Goal: Information Seeking & Learning: Learn about a topic

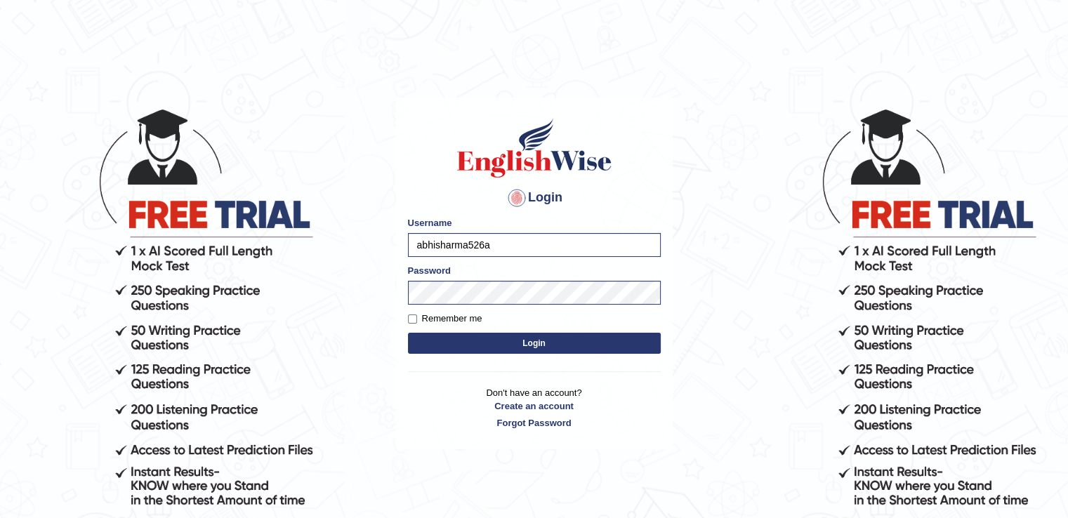
type input "abhisharma526"
click at [693, 174] on body "Login Please fix the following errors: Username abhisharma526 Password Remember…" at bounding box center [534, 312] width 1068 height 518
click at [573, 341] on button "Login" at bounding box center [534, 343] width 253 height 21
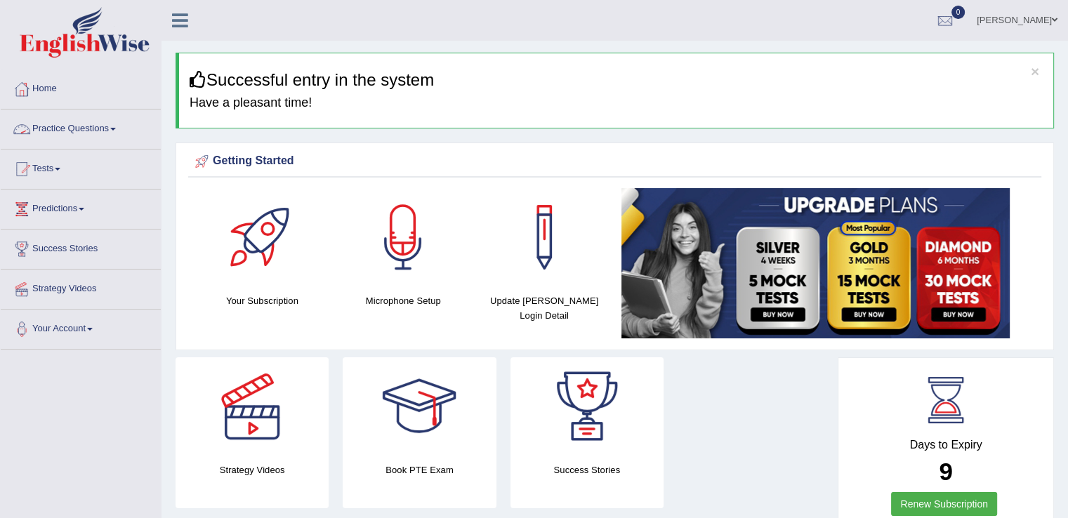
click at [116, 129] on span at bounding box center [113, 129] width 6 height 3
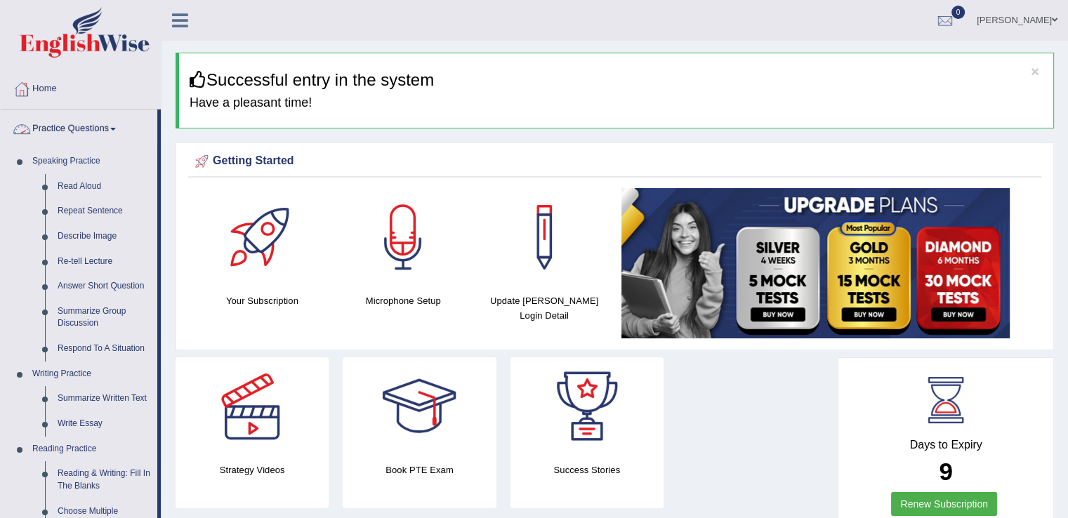
click at [114, 124] on link "Practice Questions" at bounding box center [79, 127] width 157 height 35
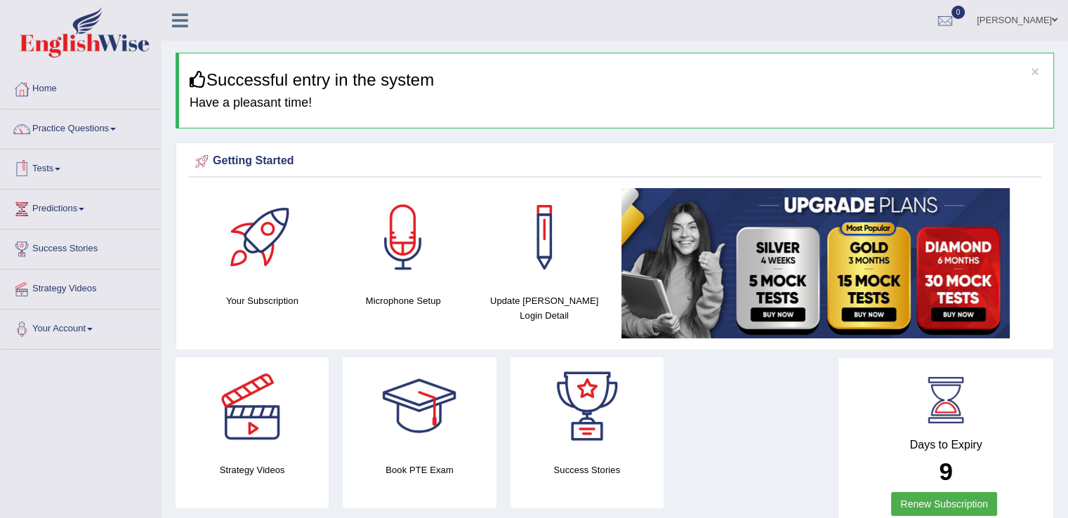
click at [58, 167] on link "Tests" at bounding box center [81, 167] width 160 height 35
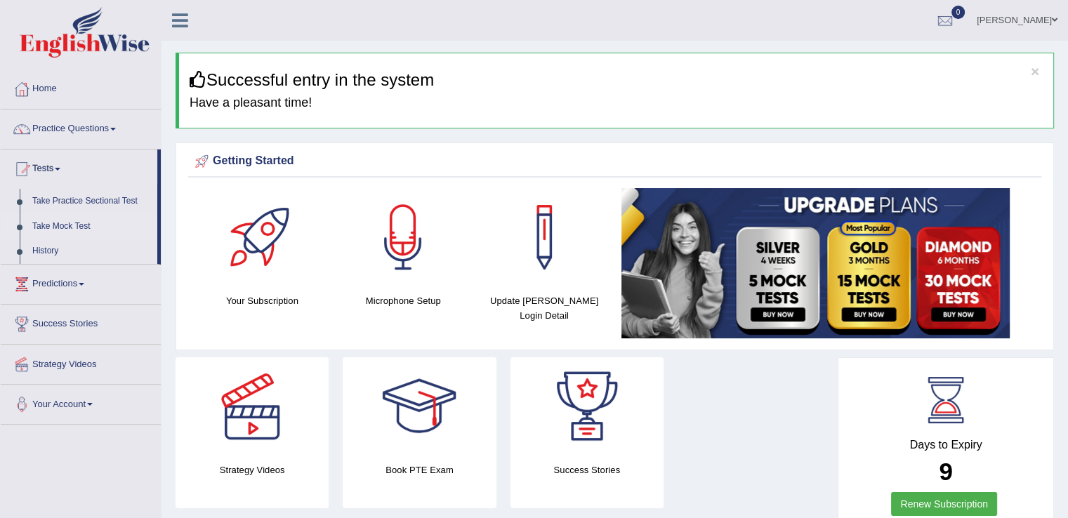
click at [65, 225] on link "Take Mock Test" at bounding box center [91, 226] width 131 height 25
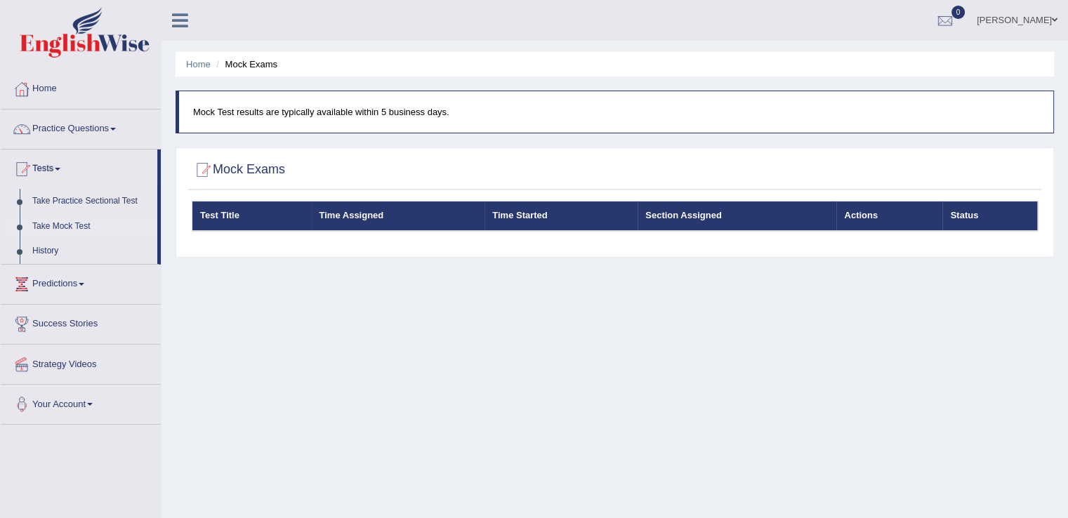
click at [39, 94] on link "Home" at bounding box center [81, 87] width 160 height 35
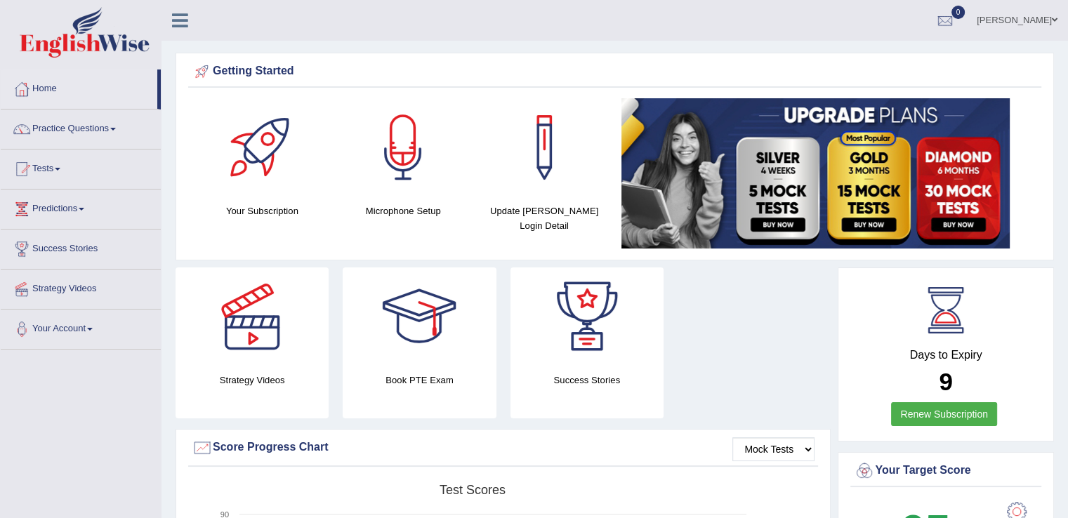
click at [112, 127] on link "Practice Questions" at bounding box center [81, 127] width 160 height 35
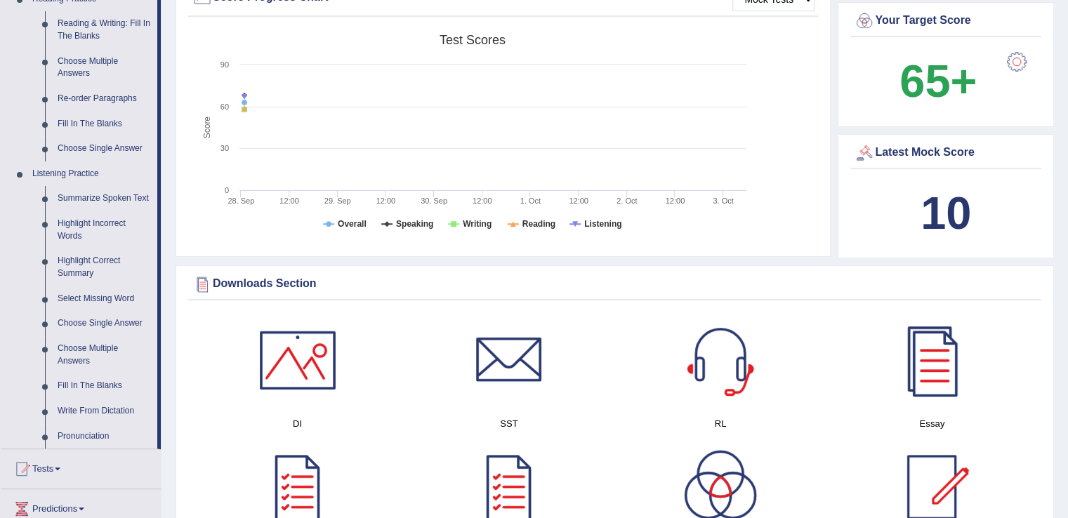
scroll to position [458, 0]
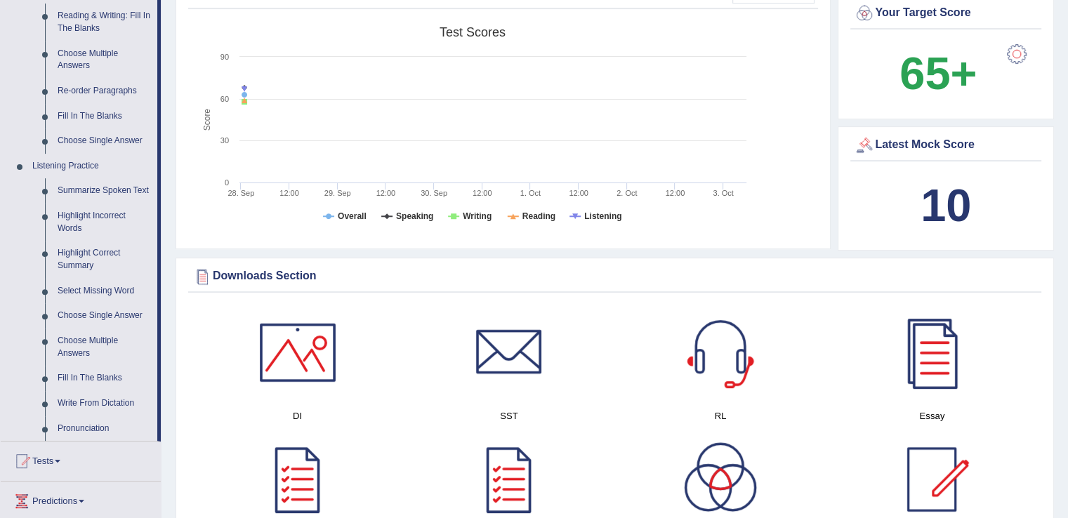
drag, startPoint x: 1075, startPoint y: 98, endPoint x: 1077, endPoint y: 200, distance: 102.6
click at [71, 220] on link "Highlight Incorrect Words" at bounding box center [104, 222] width 106 height 37
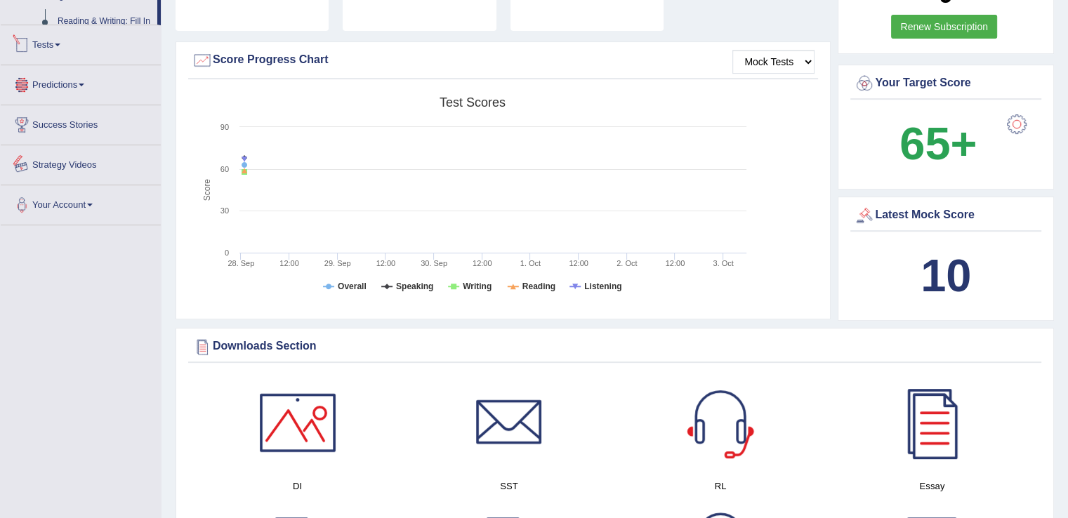
scroll to position [492, 0]
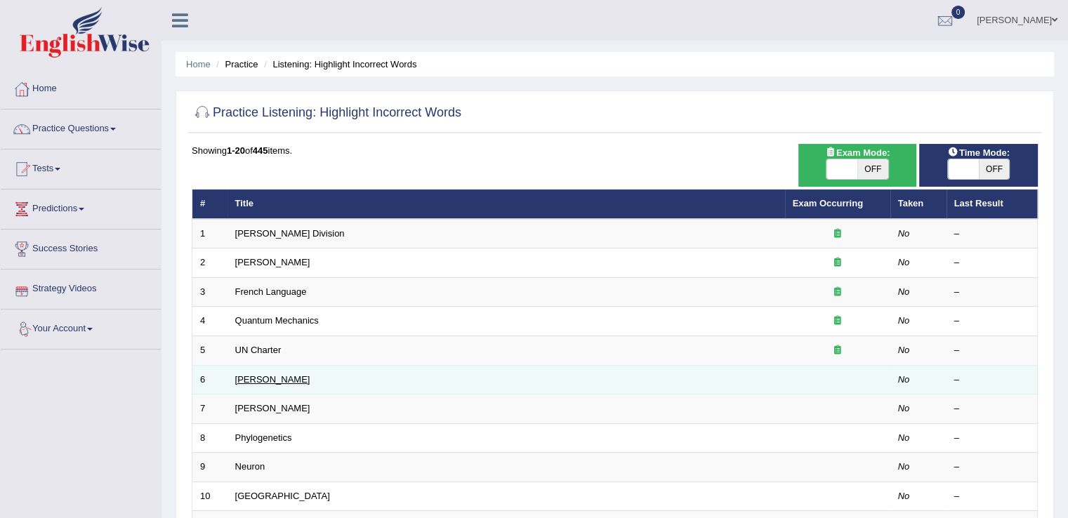
click at [243, 374] on link "[PERSON_NAME]" at bounding box center [272, 379] width 75 height 11
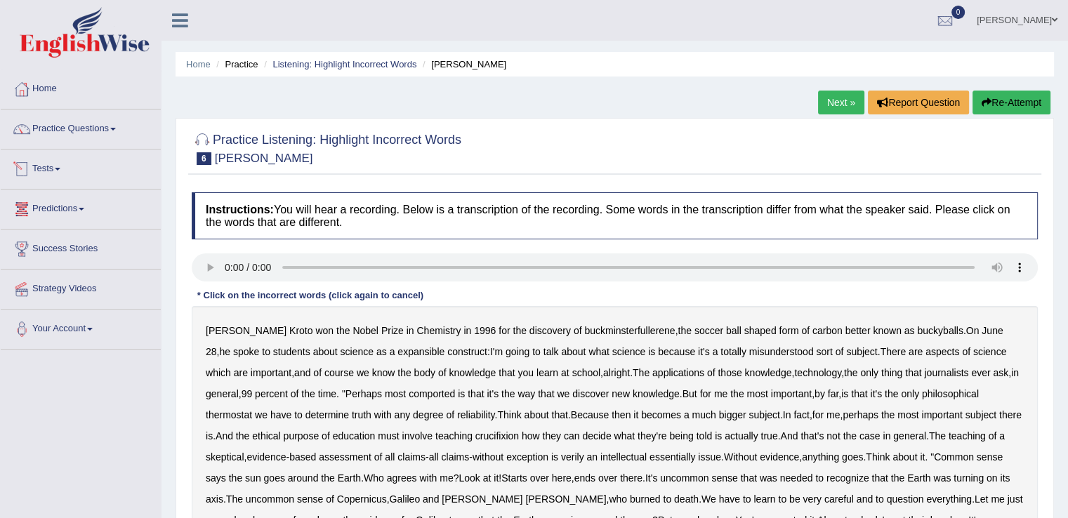
click at [60, 168] on span at bounding box center [58, 169] width 6 height 3
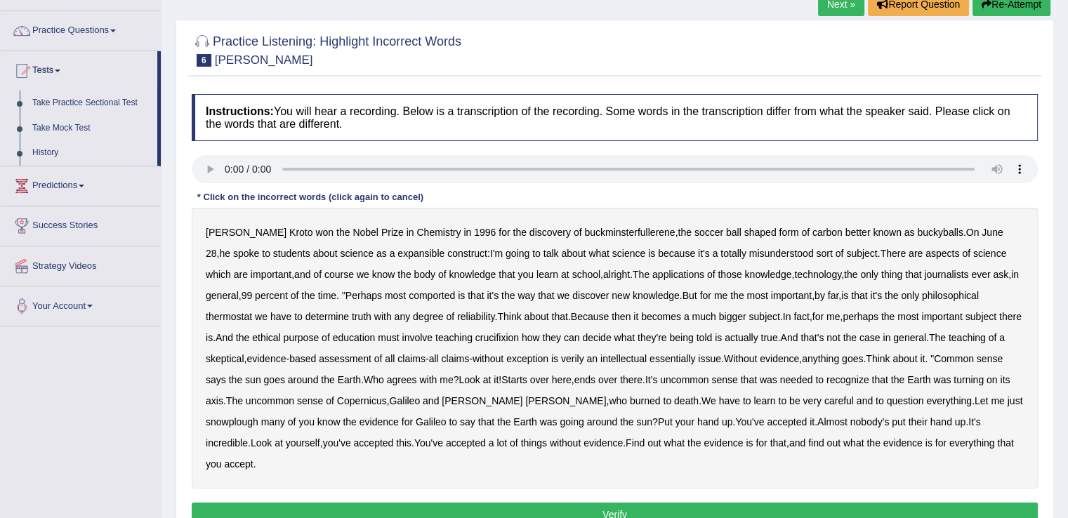
scroll to position [98, 0]
click at [60, 61] on link "Tests" at bounding box center [79, 68] width 157 height 35
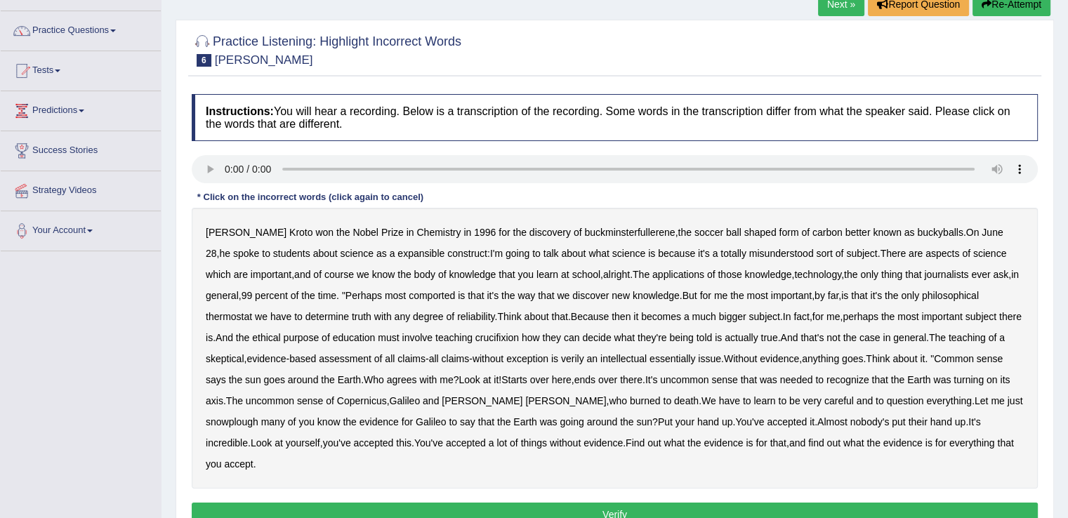
click at [115, 34] on link "Practice Questions" at bounding box center [81, 28] width 160 height 35
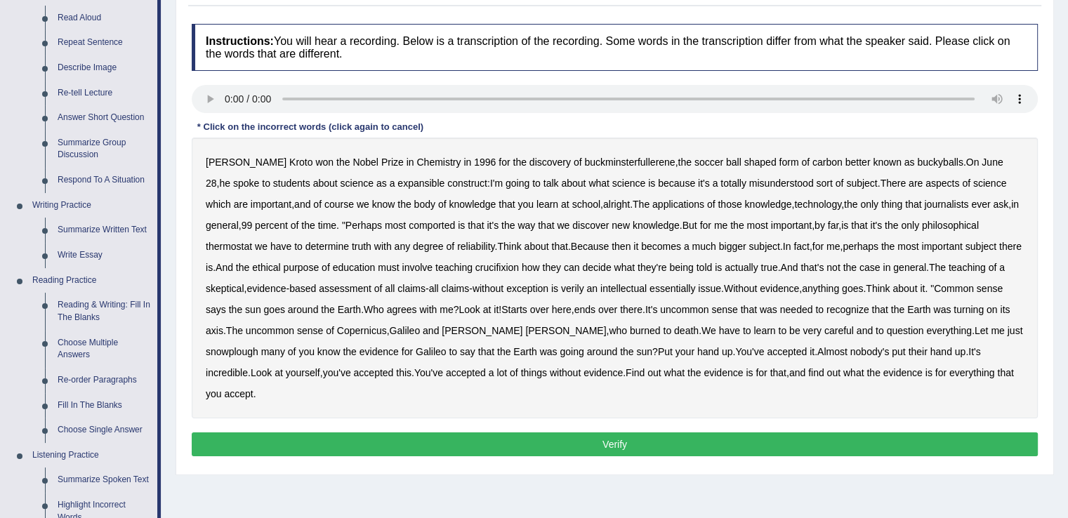
scroll to position [250, 0]
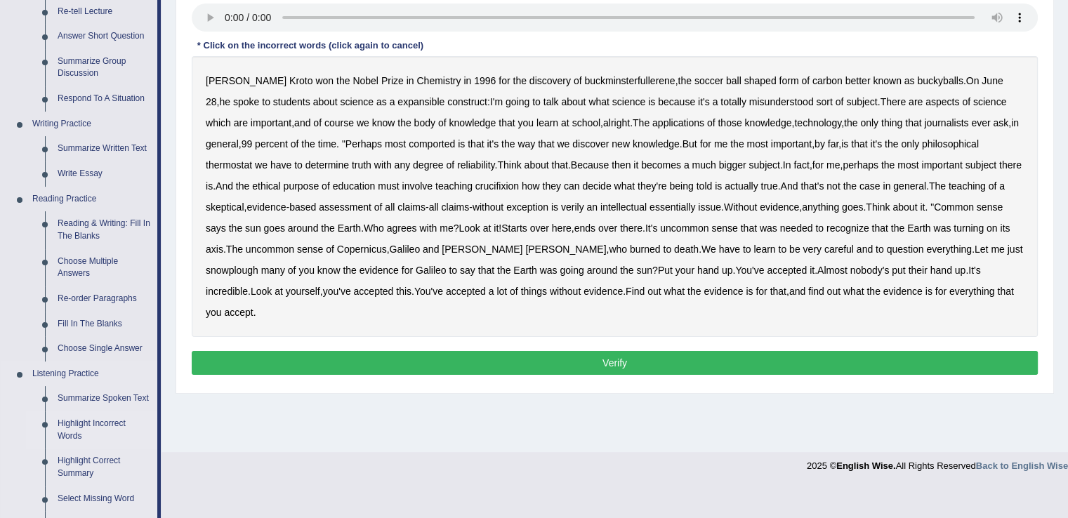
click at [107, 425] on link "Highlight Incorrect Words" at bounding box center [104, 430] width 106 height 37
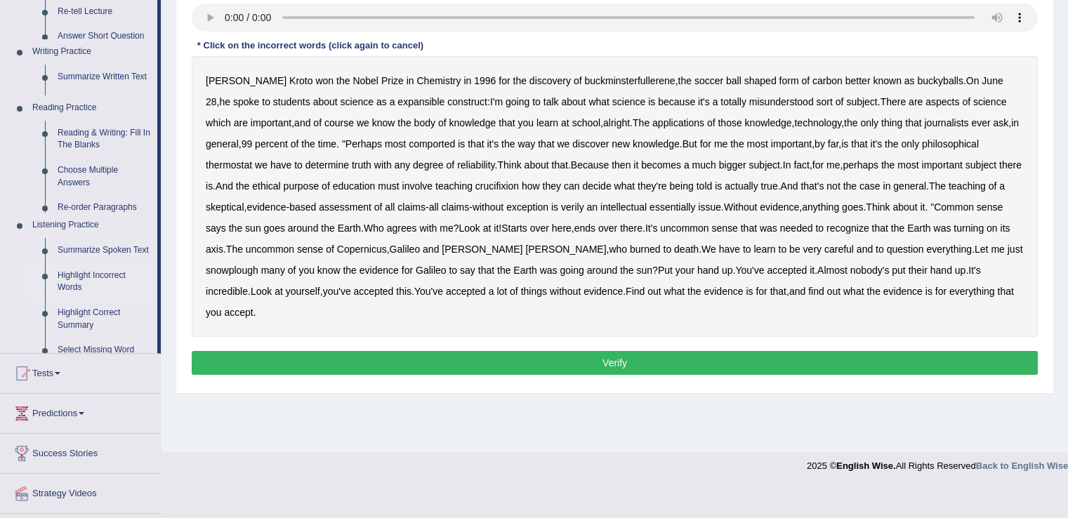
scroll to position [219, 0]
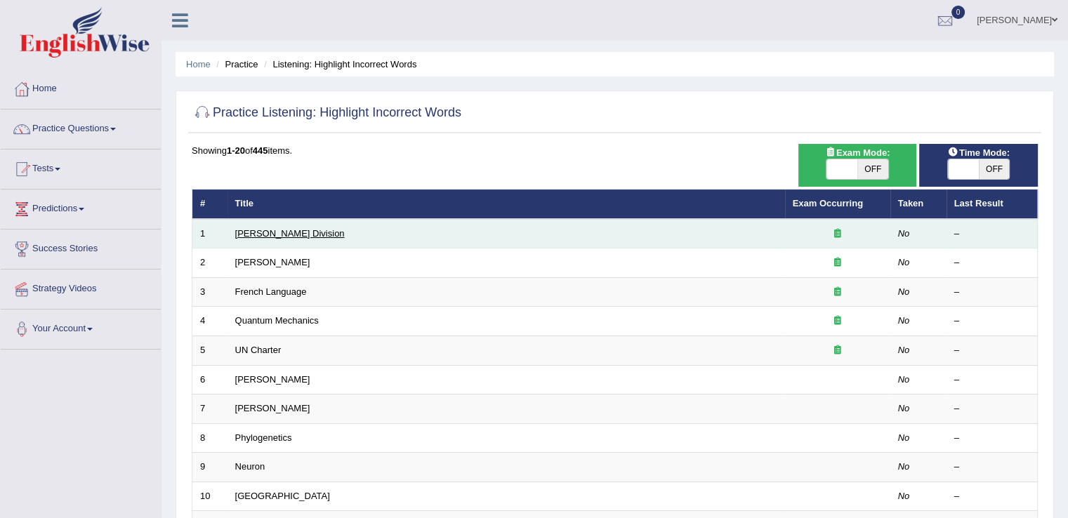
click at [257, 234] on link "[PERSON_NAME] Division" at bounding box center [290, 233] width 110 height 11
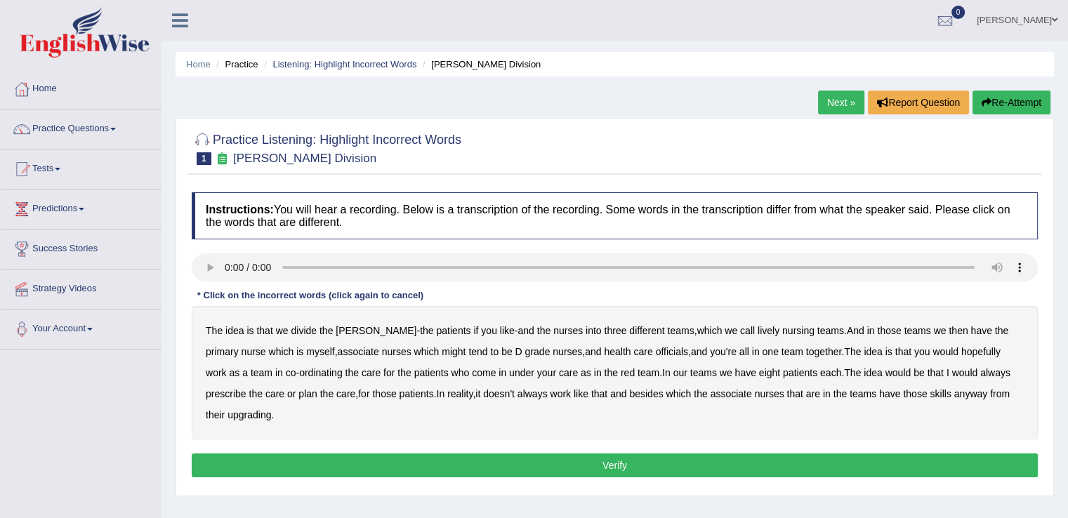
click at [725, 329] on b "we" at bounding box center [731, 330] width 13 height 11
click at [758, 329] on b "lively" at bounding box center [769, 330] width 22 height 11
click at [468, 350] on b "tend" at bounding box center [477, 351] width 19 height 11
click at [656, 350] on b "officials" at bounding box center [672, 351] width 32 height 11
click at [980, 374] on b "always" at bounding box center [995, 372] width 30 height 11
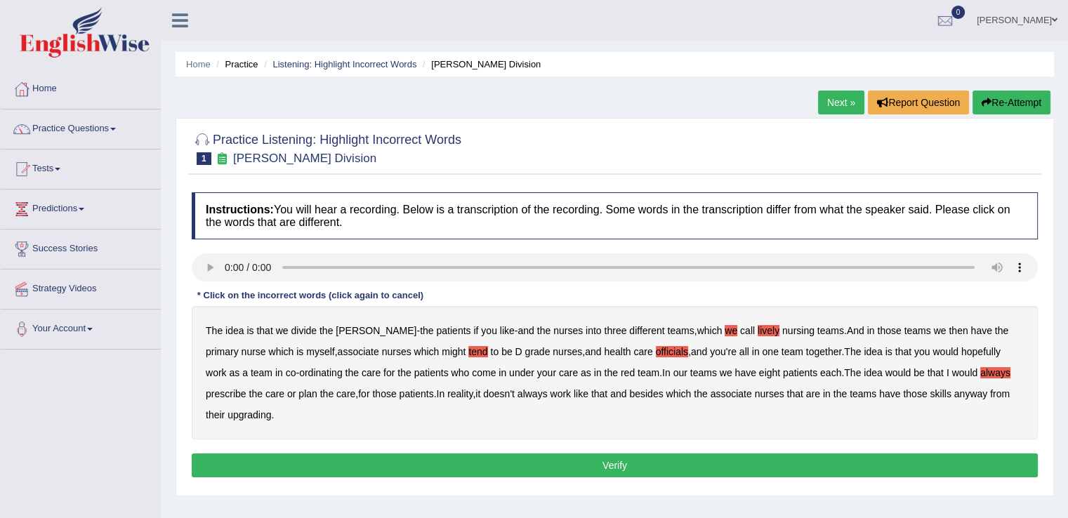
click at [242, 409] on b "upgrading" at bounding box center [250, 414] width 44 height 11
click at [549, 457] on button "Verify" at bounding box center [615, 466] width 846 height 24
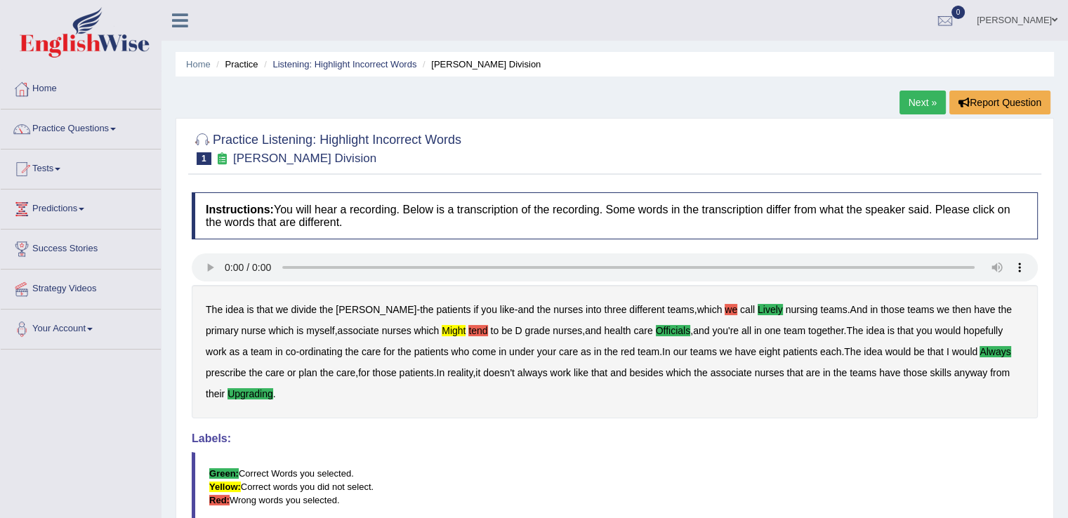
click at [908, 97] on link "Next »" at bounding box center [923, 103] width 46 height 24
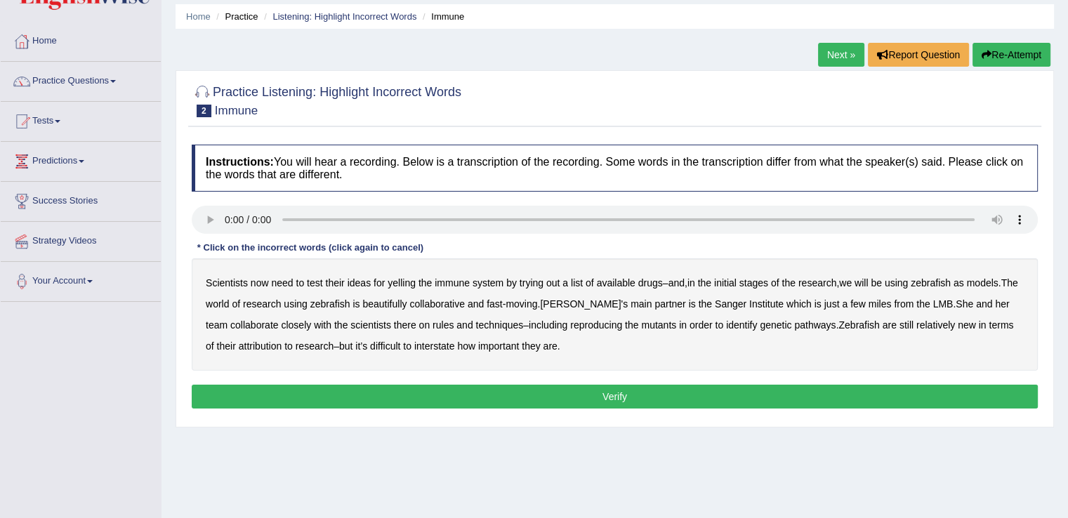
scroll to position [56, 0]
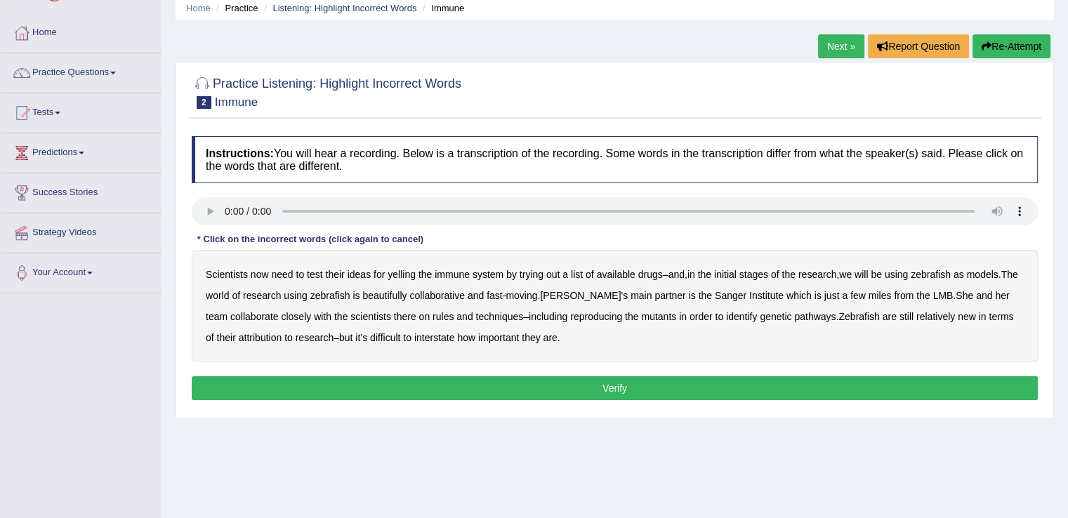
click at [402, 274] on b "yelling" at bounding box center [402, 274] width 28 height 11
click at [852, 274] on b "we" at bounding box center [845, 274] width 13 height 11
click at [407, 291] on b "beautifully" at bounding box center [384, 295] width 44 height 11
click at [444, 315] on b "rules" at bounding box center [443, 316] width 21 height 11
click at [270, 339] on b "attribution" at bounding box center [260, 337] width 43 height 11
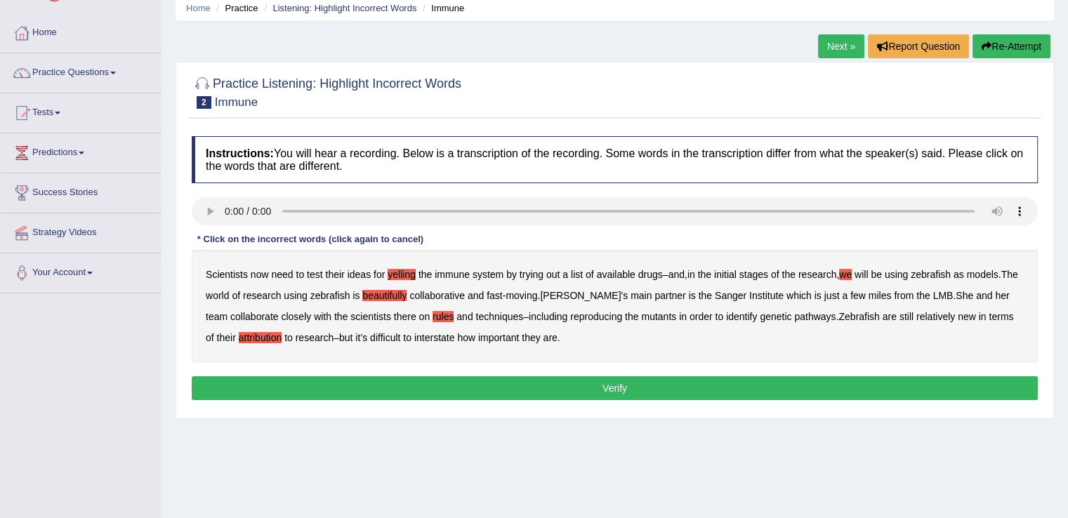
click at [438, 333] on b "interstate" at bounding box center [434, 337] width 41 height 11
click at [600, 379] on button "Verify" at bounding box center [615, 388] width 846 height 24
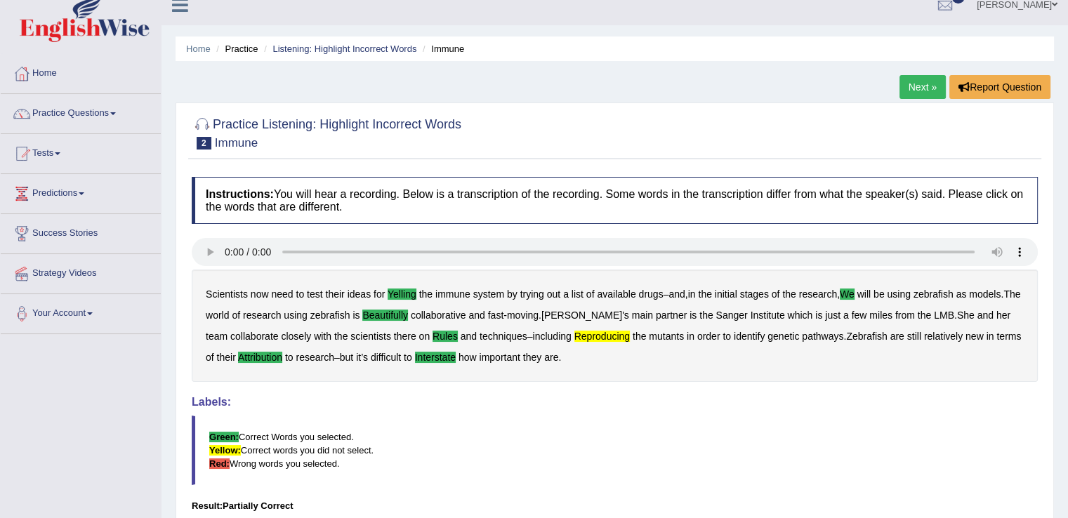
scroll to position [14, 0]
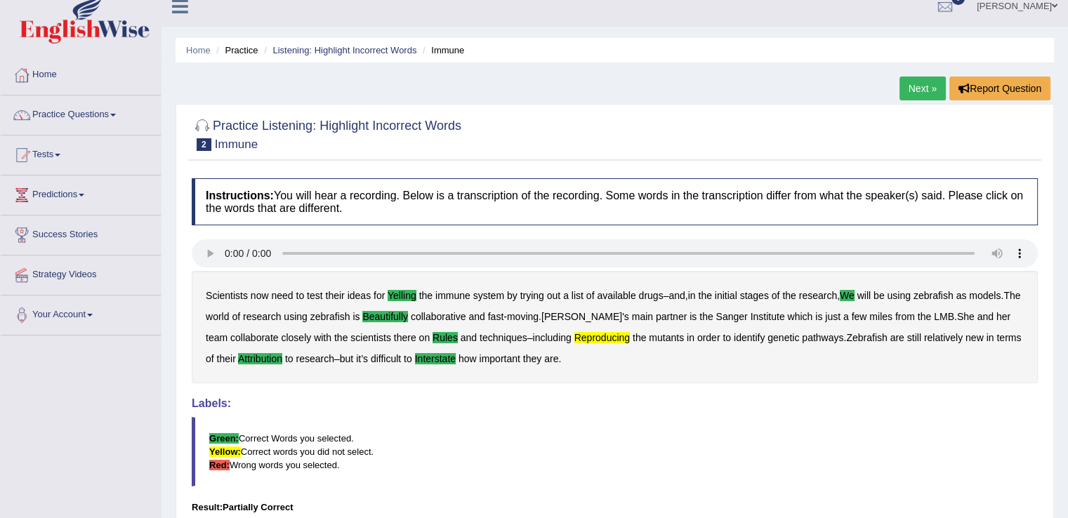
click at [918, 89] on link "Next »" at bounding box center [923, 89] width 46 height 24
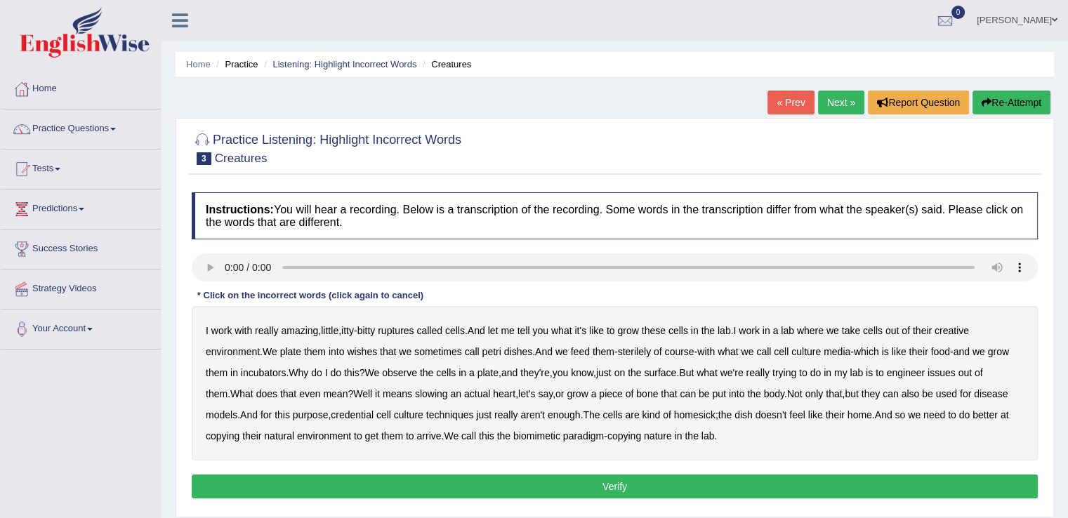
click at [402, 330] on b "ruptures" at bounding box center [396, 330] width 36 height 11
click at [950, 329] on b "creative" at bounding box center [952, 330] width 34 height 11
click at [821, 353] on b "culture" at bounding box center [806, 351] width 29 height 11
click at [956, 372] on b "issues" at bounding box center [942, 372] width 28 height 11
click at [448, 394] on b "slowing" at bounding box center [431, 393] width 33 height 11
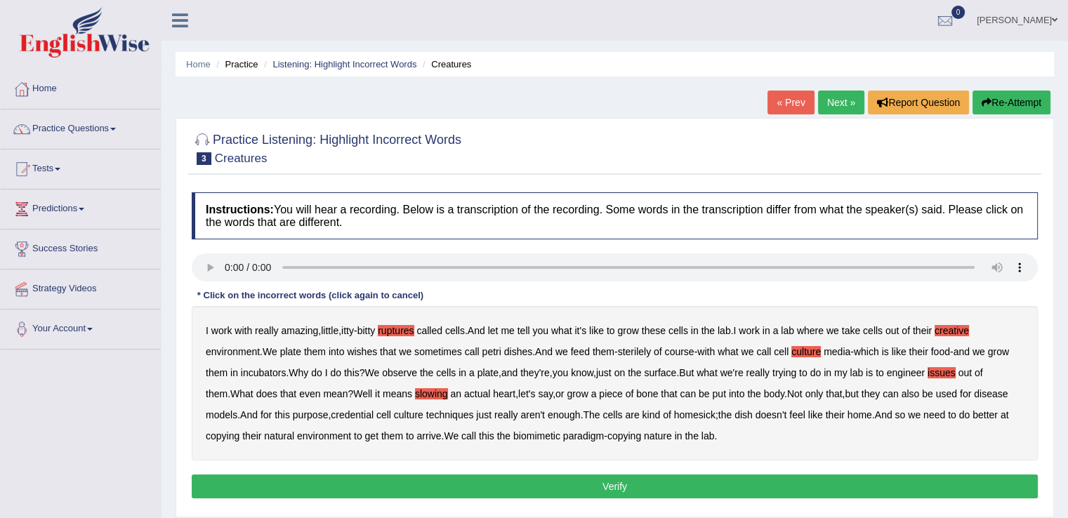
click at [374, 416] on b "credential" at bounding box center [352, 414] width 43 height 11
click at [441, 438] on b "arrive" at bounding box center [428, 436] width 25 height 11
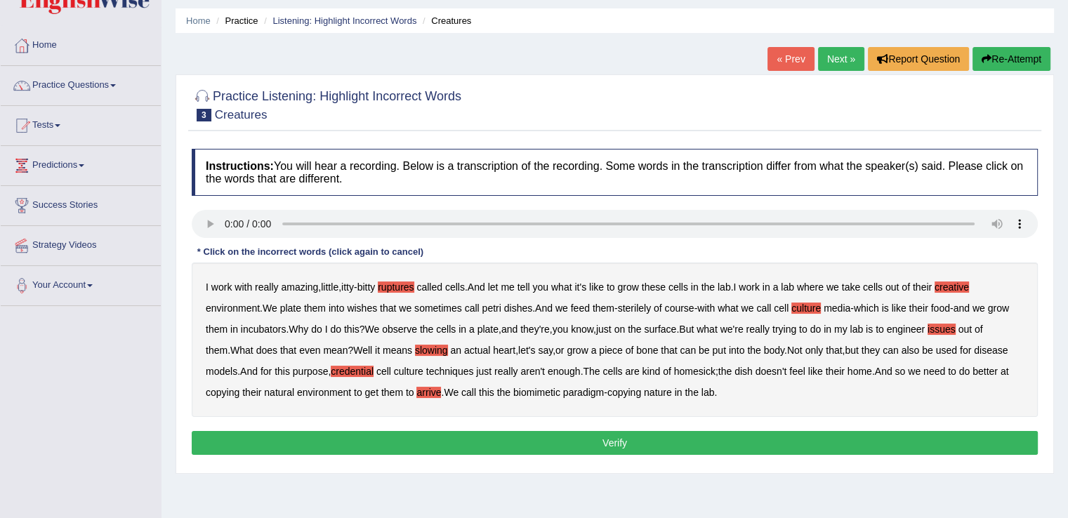
scroll to position [47, 0]
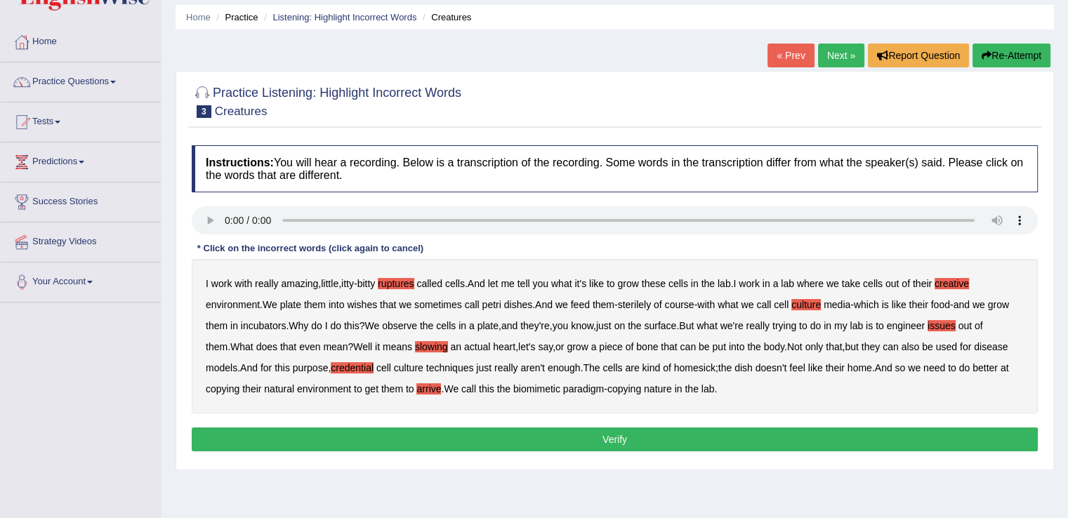
click at [698, 390] on b "the" at bounding box center [691, 388] width 13 height 11
click at [721, 441] on button "Verify" at bounding box center [615, 440] width 846 height 24
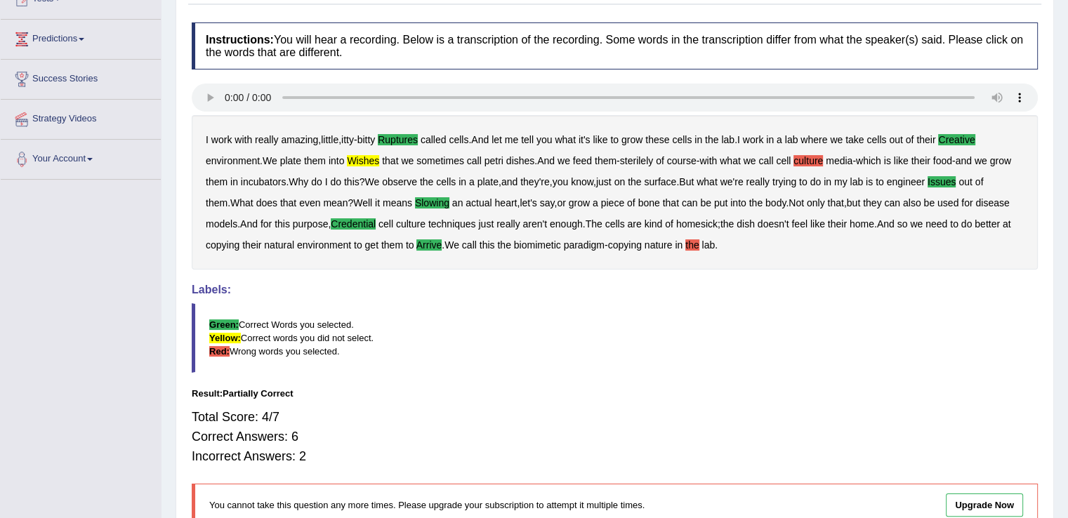
scroll to position [0, 0]
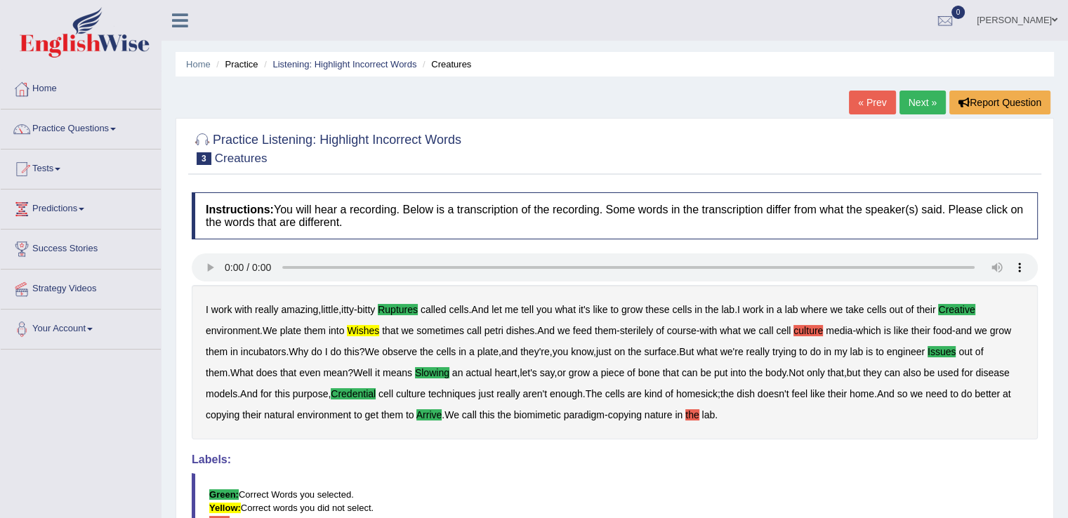
click at [910, 103] on link "Next »" at bounding box center [923, 103] width 46 height 24
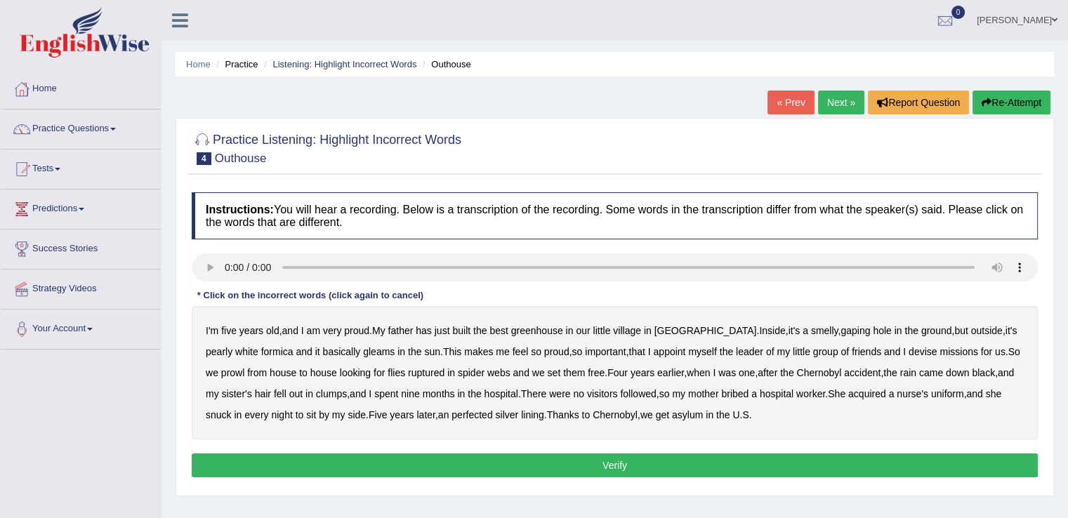
scroll to position [37, 0]
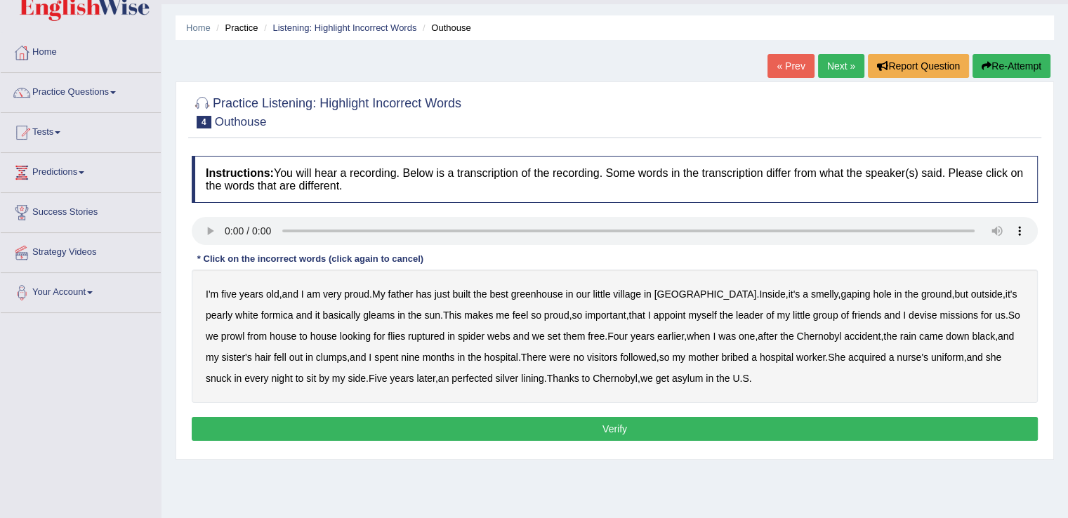
drag, startPoint x: 0, startPoint y: 0, endPoint x: 1074, endPoint y: 222, distance: 1096.6
click at [1068, 222] on html "Toggle navigation Home Practice Questions Speaking Practice Read Aloud Repeat S…" at bounding box center [534, 222] width 1068 height 518
click at [528, 298] on div "I'm five years old , and I am very proud . My father has just built the best gr…" at bounding box center [615, 336] width 846 height 133
click at [548, 289] on b "greenhouse" at bounding box center [537, 294] width 52 height 11
click at [323, 311] on b "basically" at bounding box center [342, 315] width 38 height 11
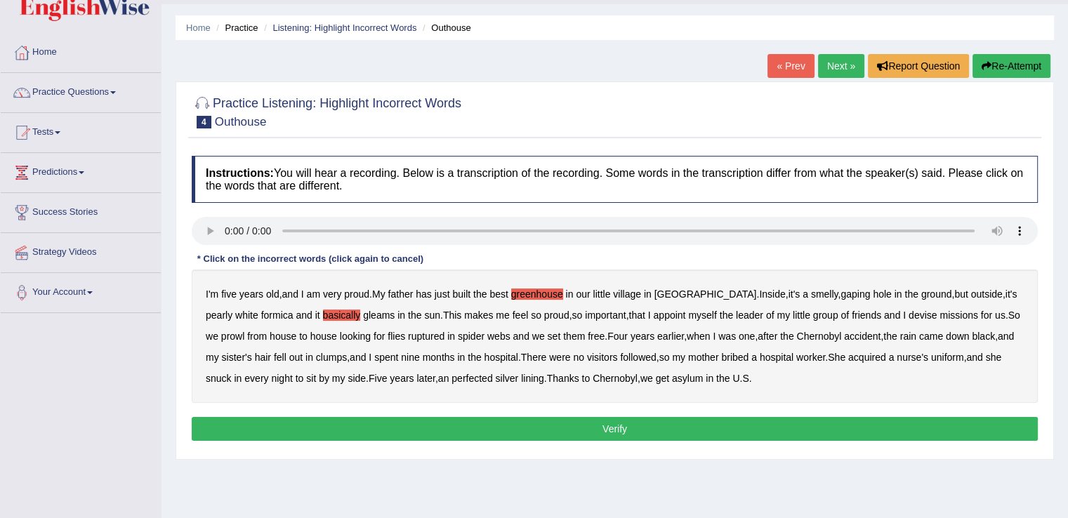
click at [408, 339] on b "ruptured" at bounding box center [426, 336] width 37 height 11
click at [639, 355] on b "followed" at bounding box center [638, 357] width 36 height 11
click at [475, 378] on b "perfected" at bounding box center [472, 378] width 41 height 11
click at [667, 425] on button "Verify" at bounding box center [615, 429] width 846 height 24
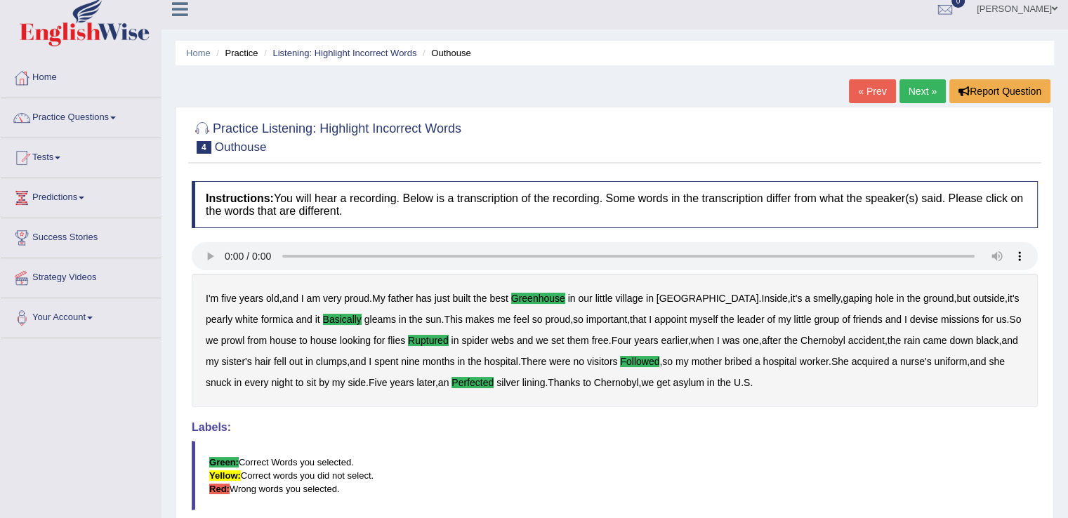
scroll to position [0, 0]
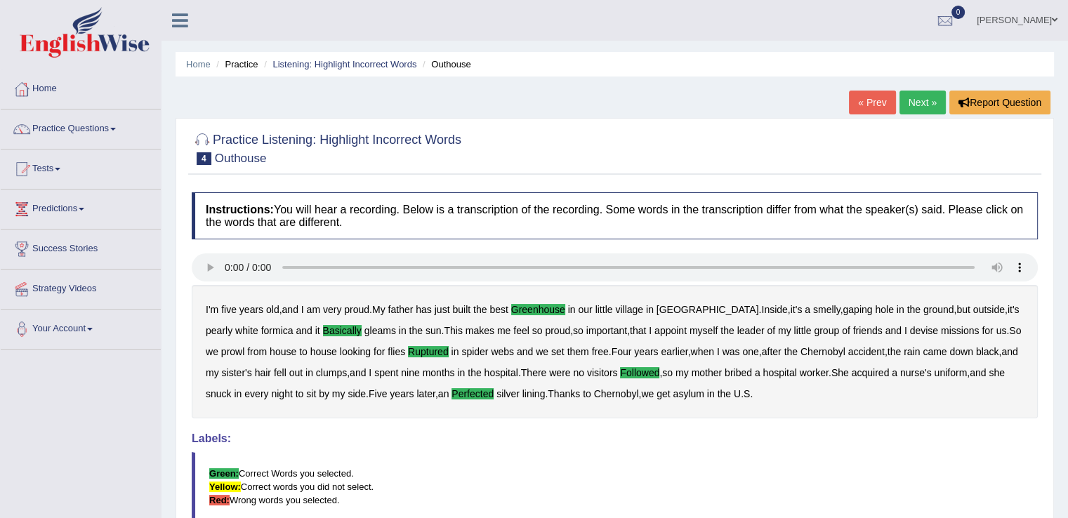
click at [927, 105] on link "Next »" at bounding box center [923, 103] width 46 height 24
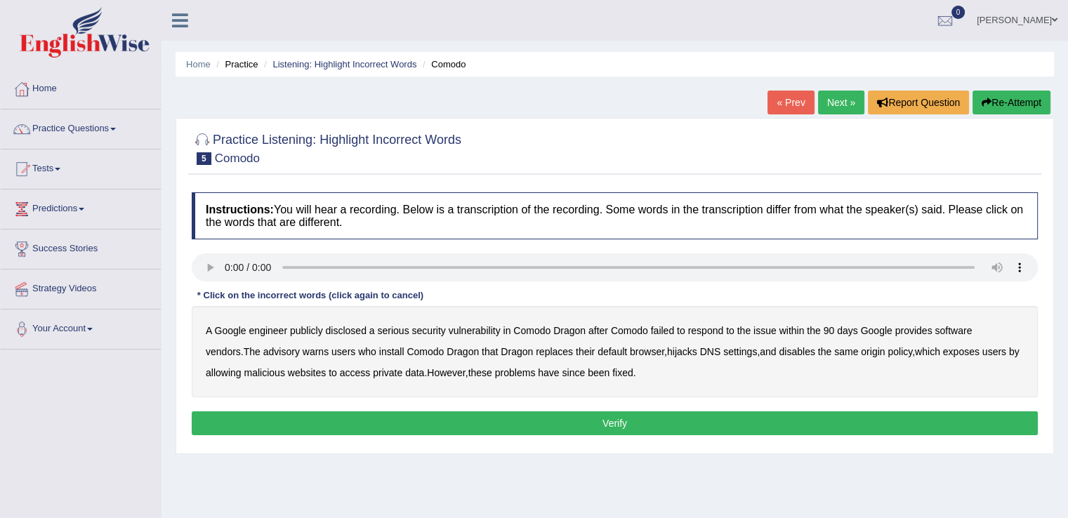
click at [355, 331] on b "disclosed" at bounding box center [346, 330] width 41 height 11
click at [241, 346] on b "vendors" at bounding box center [223, 351] width 35 height 11
click at [536, 349] on b "replaces" at bounding box center [554, 351] width 37 height 11
click at [257, 370] on b "malicious" at bounding box center [264, 372] width 41 height 11
click at [626, 424] on button "Verify" at bounding box center [615, 424] width 846 height 24
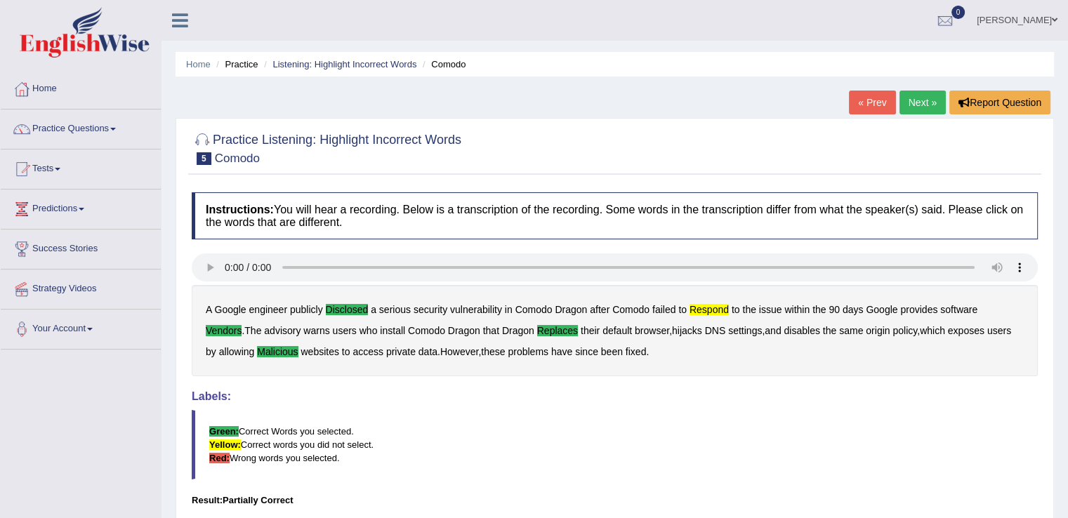
click at [920, 111] on link "Next »" at bounding box center [923, 103] width 46 height 24
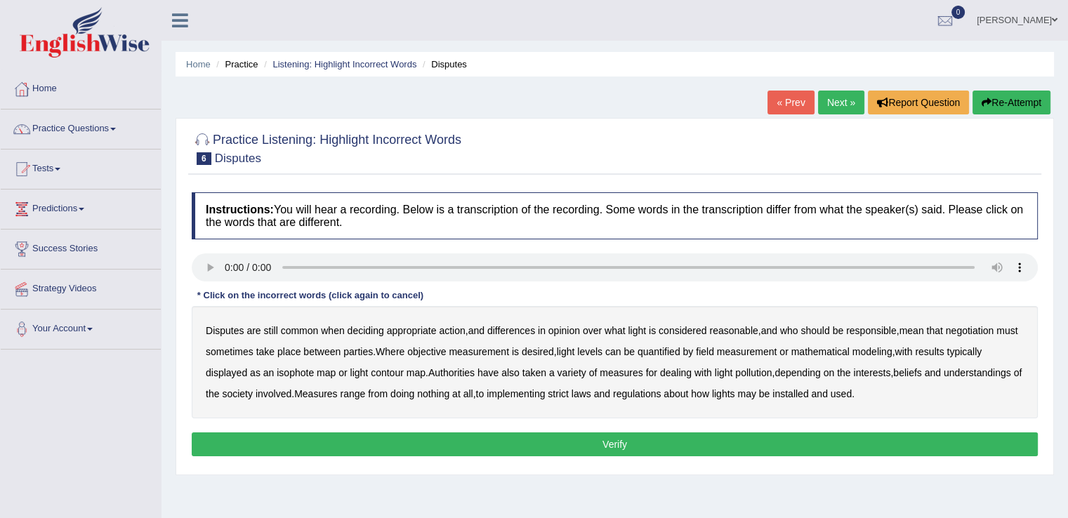
click at [306, 332] on b "common" at bounding box center [300, 330] width 38 height 11
click at [733, 327] on b "reasonable" at bounding box center [733, 330] width 48 height 11
click at [446, 353] on b "objective" at bounding box center [426, 351] width 39 height 11
click at [982, 346] on b "typically" at bounding box center [964, 351] width 35 height 11
click at [657, 390] on b "regulations" at bounding box center [637, 393] width 48 height 11
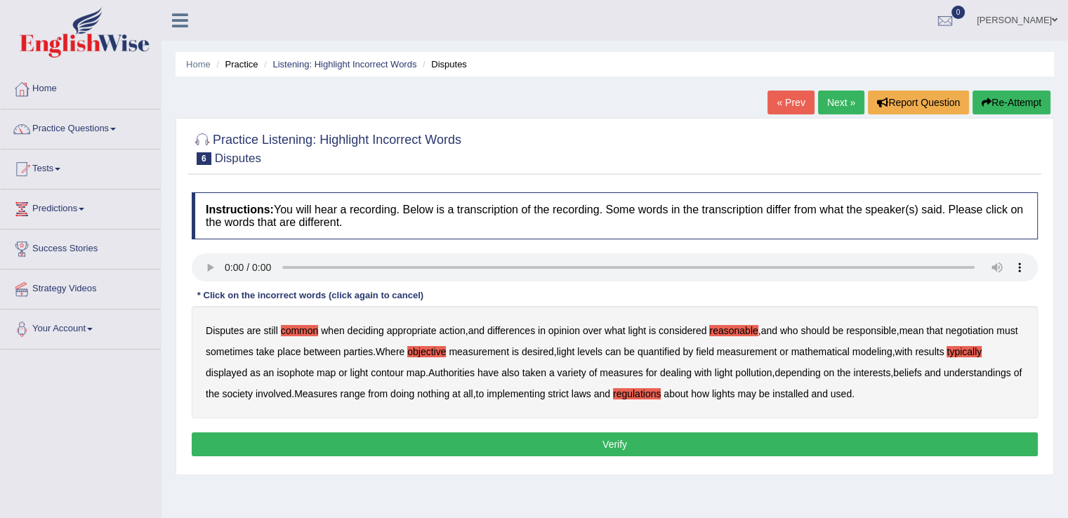
click at [637, 450] on button "Verify" at bounding box center [615, 445] width 846 height 24
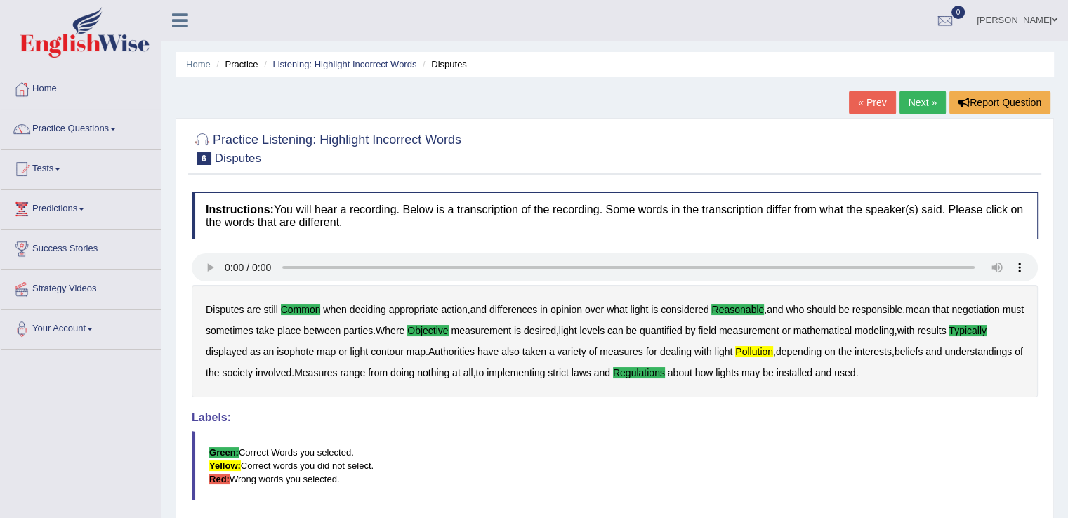
click at [914, 110] on link "Next »" at bounding box center [923, 103] width 46 height 24
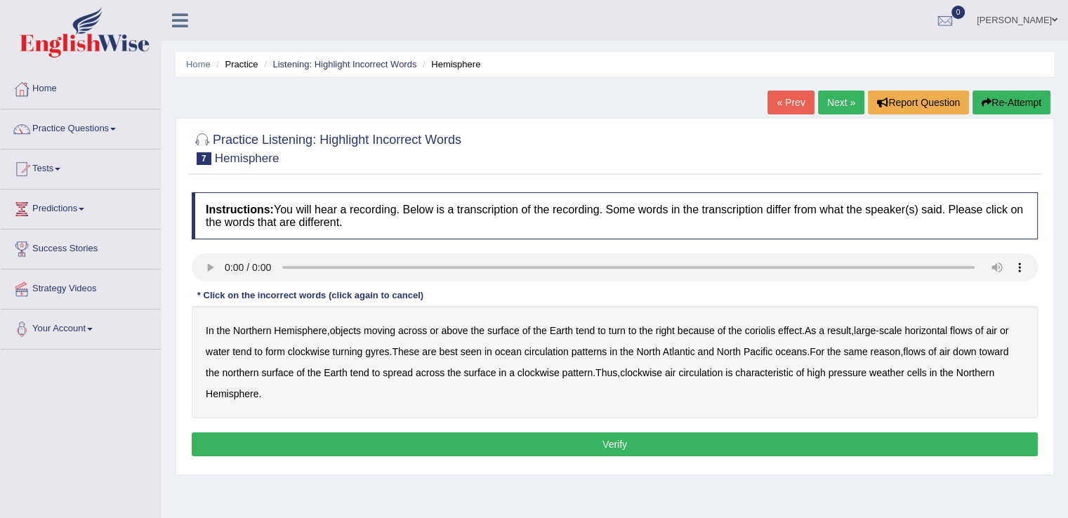
click at [387, 327] on b "moving" at bounding box center [380, 330] width 32 height 11
click at [947, 334] on b "horizontal" at bounding box center [926, 330] width 43 height 11
click at [550, 353] on b "circulation" at bounding box center [547, 351] width 44 height 11
click at [888, 351] on b "reason" at bounding box center [885, 351] width 30 height 11
click at [577, 372] on b "pattern" at bounding box center [578, 372] width 31 height 11
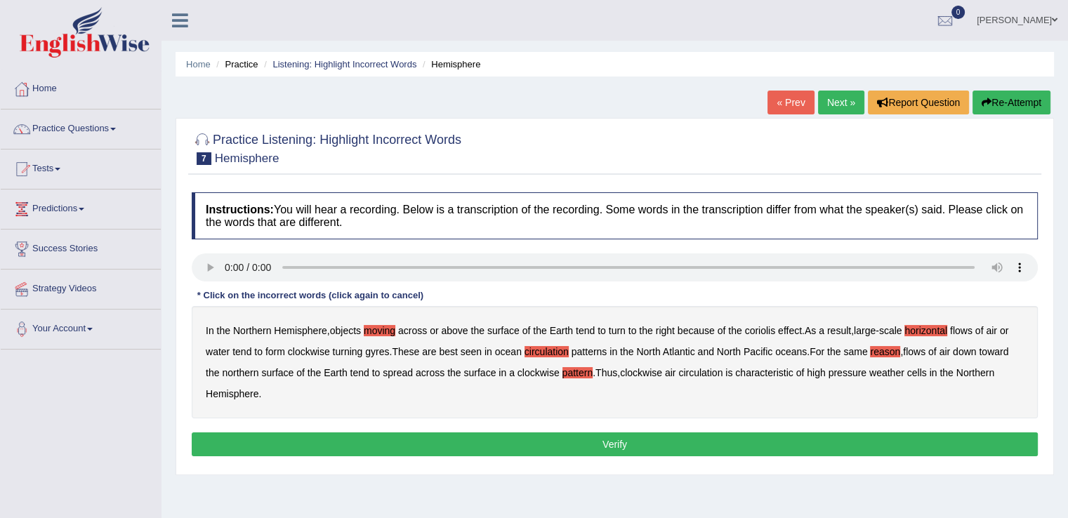
click at [857, 372] on b "pressure" at bounding box center [848, 372] width 38 height 11
click at [636, 436] on button "Verify" at bounding box center [615, 445] width 846 height 24
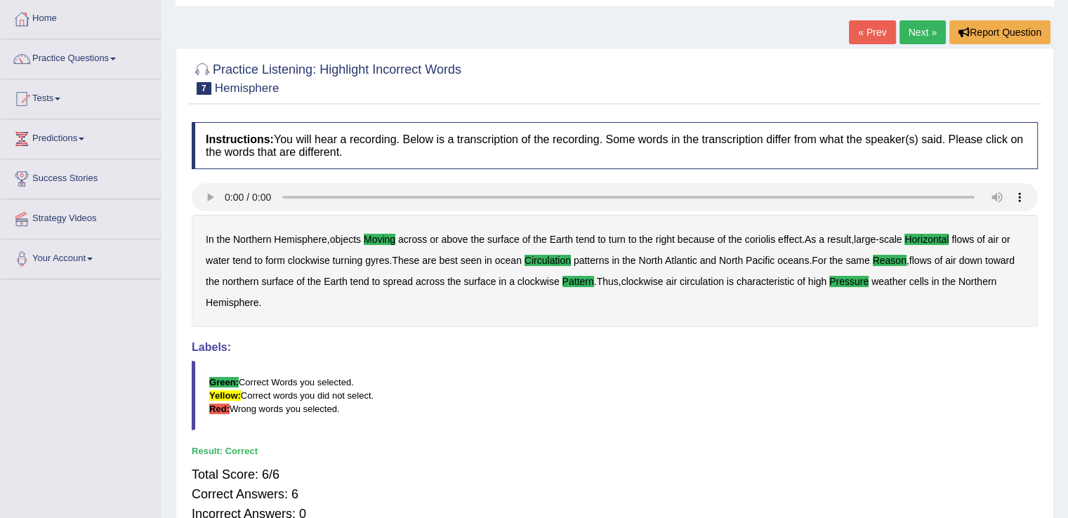
scroll to position [29, 0]
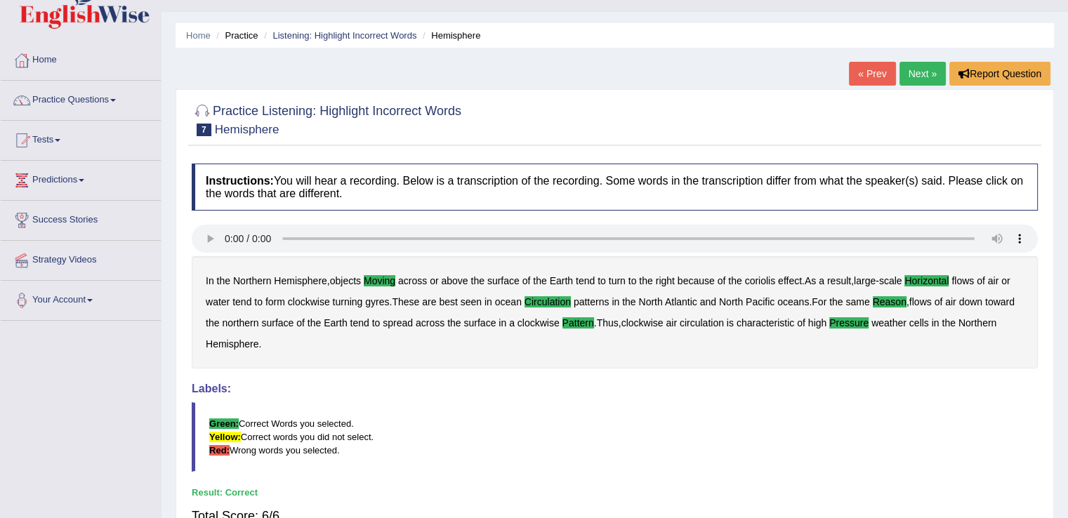
click at [927, 79] on link "Next »" at bounding box center [923, 74] width 46 height 24
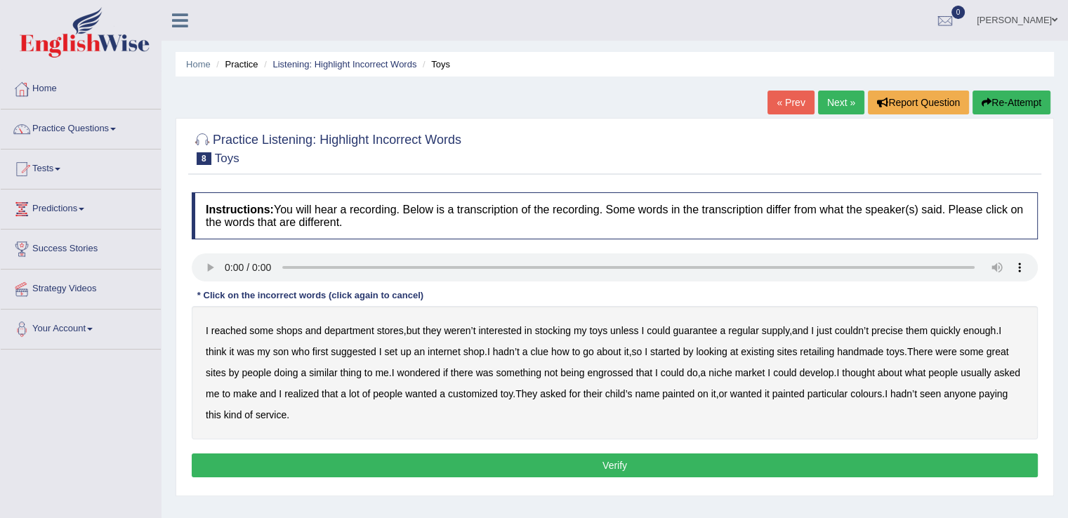
click at [239, 325] on b "reached" at bounding box center [229, 330] width 36 height 11
click at [901, 329] on b "precise" at bounding box center [888, 330] width 32 height 11
click at [816, 352] on b "retailing" at bounding box center [817, 351] width 34 height 11
click at [616, 374] on b "engrossed" at bounding box center [610, 372] width 46 height 11
click at [979, 400] on b "paying" at bounding box center [993, 393] width 29 height 11
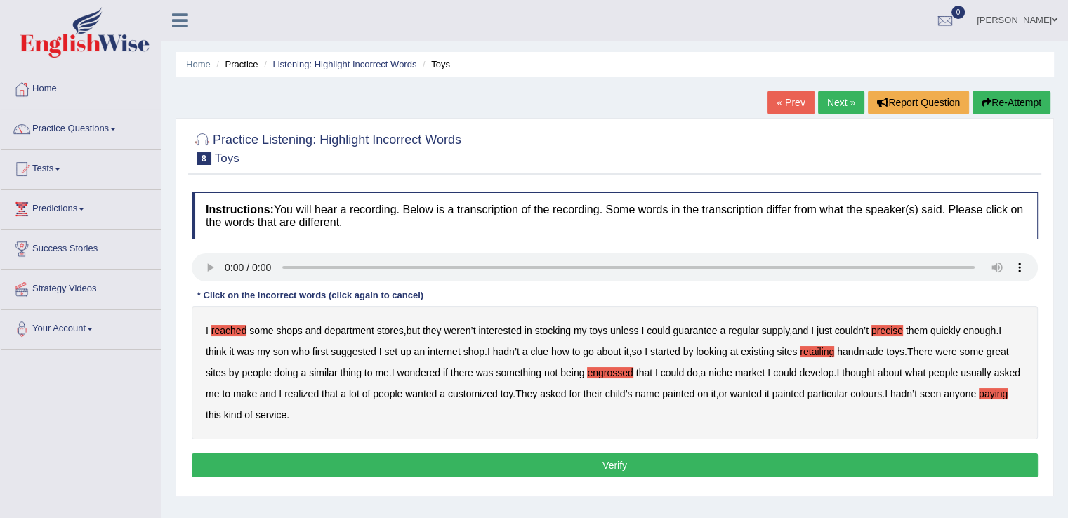
click at [615, 462] on button "Verify" at bounding box center [615, 466] width 846 height 24
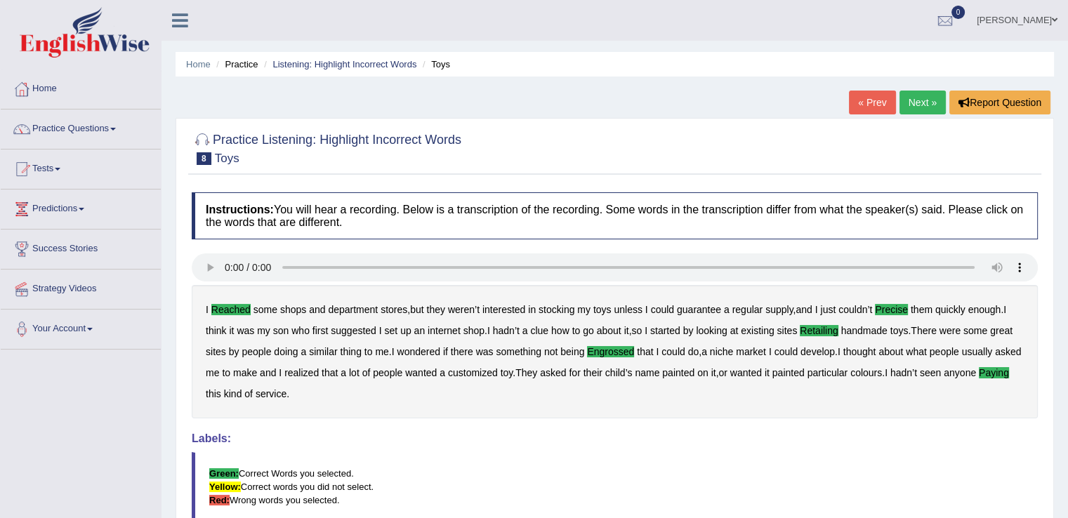
click at [921, 107] on link "Next »" at bounding box center [923, 103] width 46 height 24
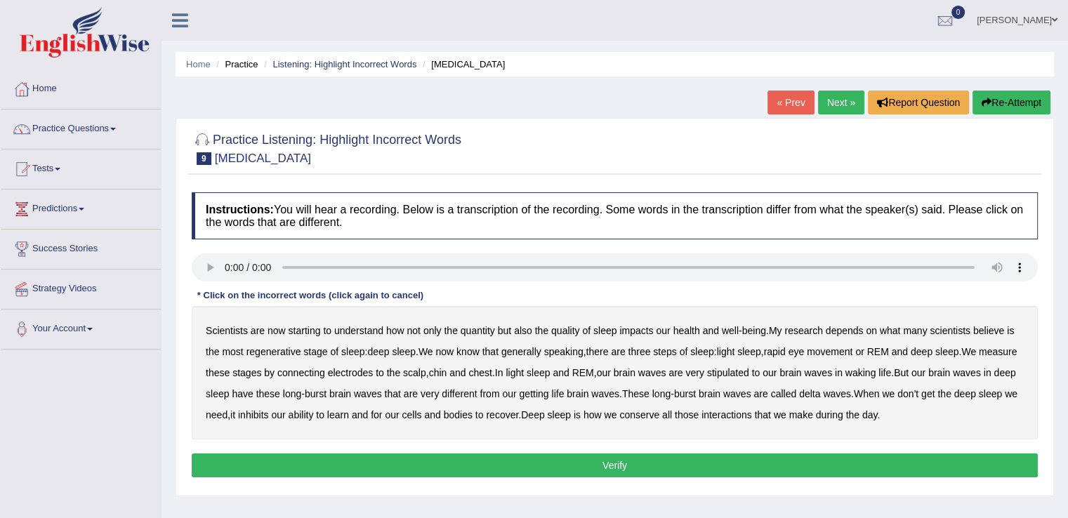
click at [858, 329] on b "depends" at bounding box center [845, 330] width 38 height 11
click at [671, 351] on b "steps" at bounding box center [664, 351] width 23 height 11
click at [749, 372] on b "stipulated" at bounding box center [728, 372] width 42 height 11
click at [549, 395] on b "getting" at bounding box center [533, 393] width 29 height 11
click at [724, 422] on div "Scientists are now starting to understand how not only the quantity but also th…" at bounding box center [615, 372] width 846 height 133
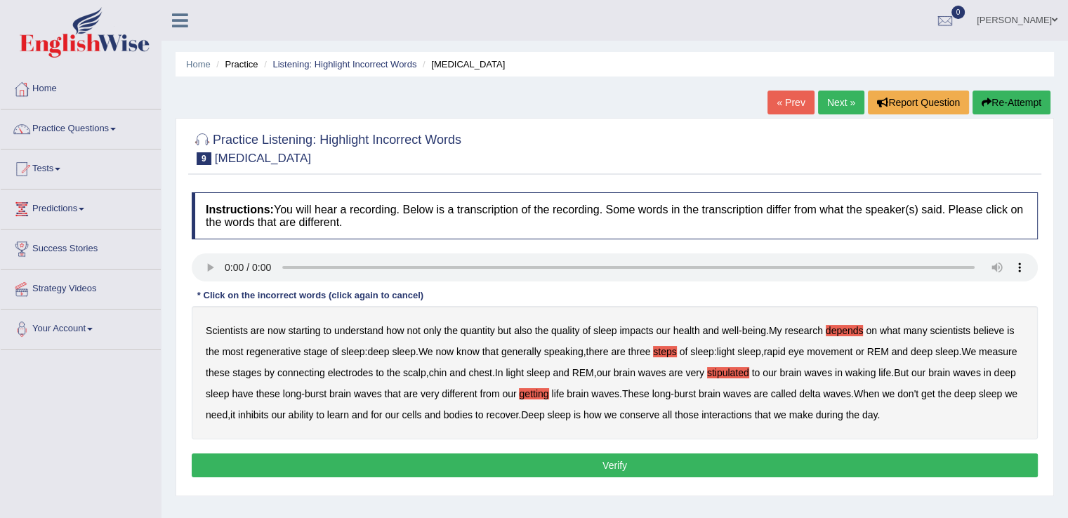
click at [659, 411] on b "conserve" at bounding box center [639, 414] width 40 height 11
click at [697, 461] on button "Verify" at bounding box center [615, 466] width 846 height 24
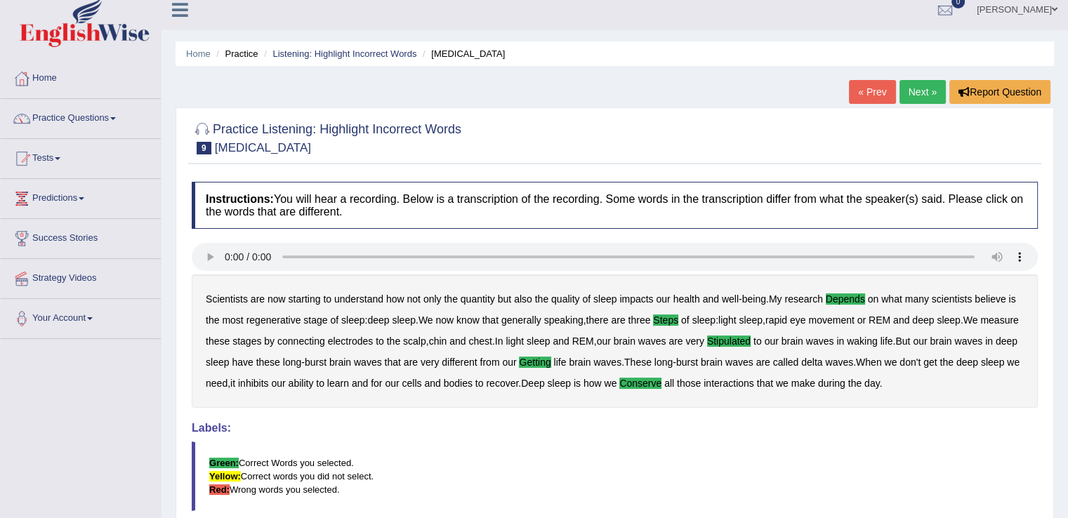
scroll to position [8, 0]
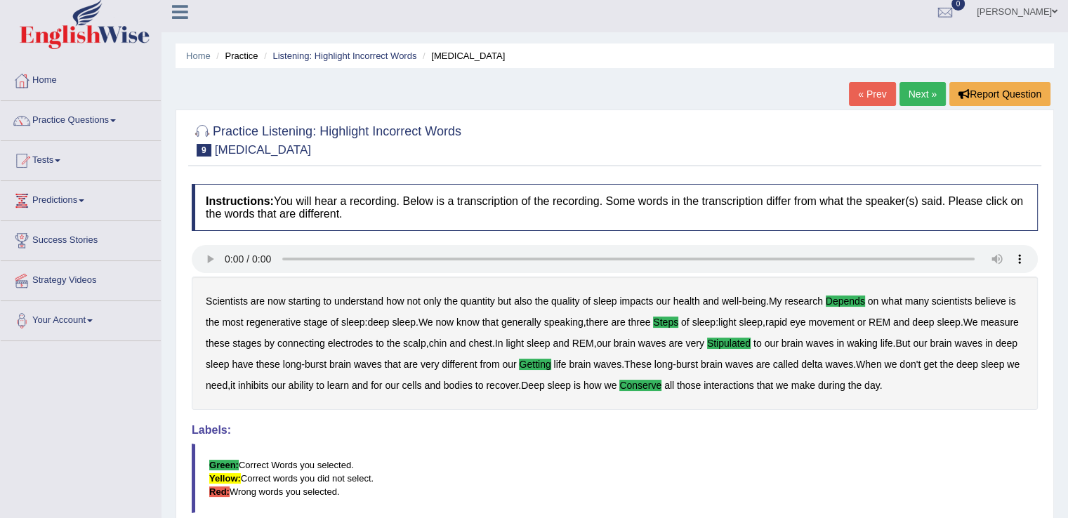
click at [915, 91] on link "Next »" at bounding box center [923, 94] width 46 height 24
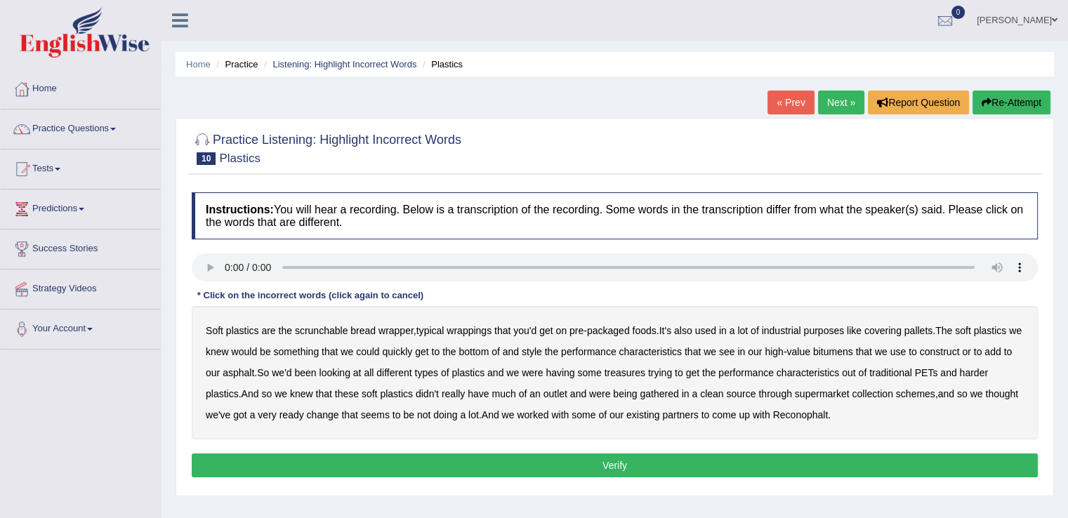
click at [899, 331] on b "covering" at bounding box center [883, 330] width 37 height 11
click at [617, 352] on b "performance" at bounding box center [588, 351] width 55 height 11
click at [542, 355] on b "style" at bounding box center [532, 351] width 20 height 11
click at [599, 352] on b "performance" at bounding box center [588, 351] width 55 height 11
click at [643, 369] on b "treasures" at bounding box center [625, 372] width 41 height 11
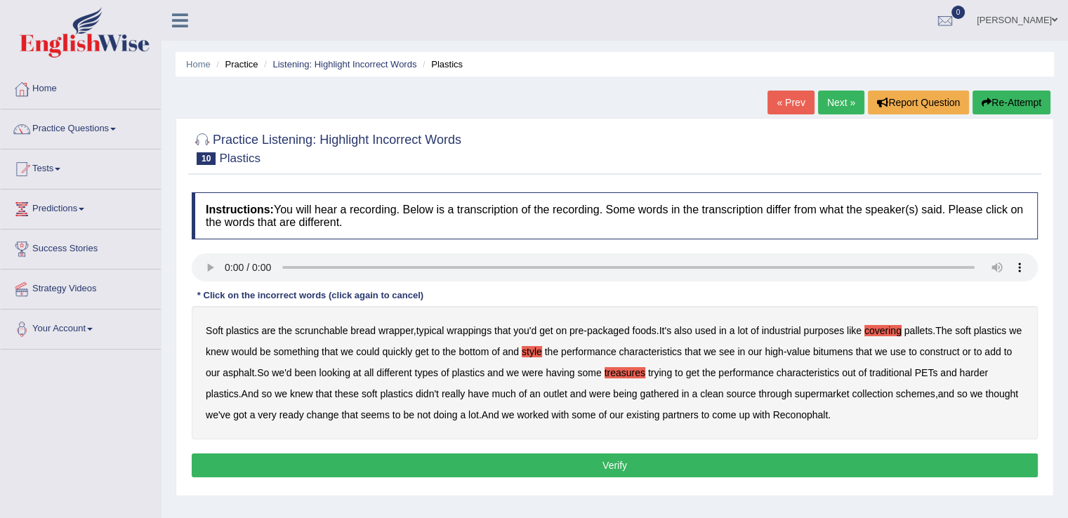
click at [655, 391] on b "gathered" at bounding box center [659, 393] width 39 height 11
click at [324, 413] on b "change" at bounding box center [323, 414] width 32 height 11
click at [695, 464] on button "Verify" at bounding box center [615, 466] width 846 height 24
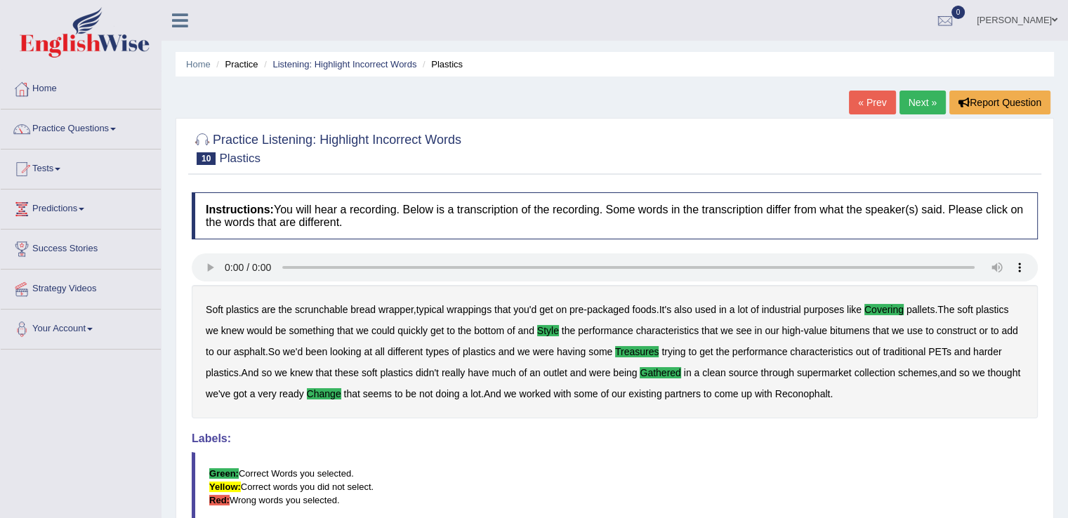
click at [921, 97] on link "Next »" at bounding box center [923, 103] width 46 height 24
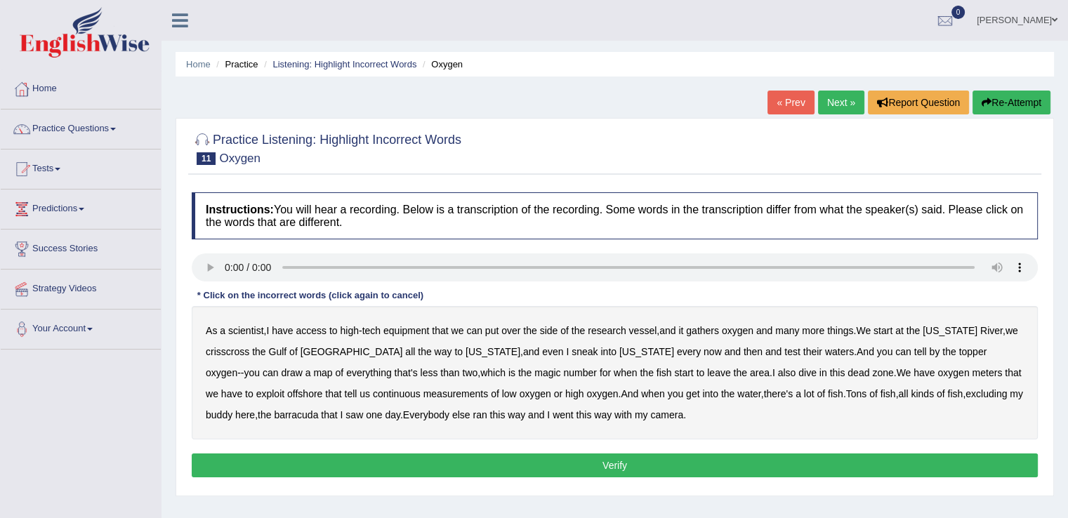
click at [704, 328] on b "gathers" at bounding box center [702, 330] width 33 height 11
click at [959, 351] on b "topper" at bounding box center [973, 351] width 28 height 11
click at [284, 388] on b "exploit" at bounding box center [270, 393] width 28 height 11
click at [966, 392] on b "excluding" at bounding box center [986, 393] width 41 height 11
click at [624, 465] on button "Verify" at bounding box center [615, 466] width 846 height 24
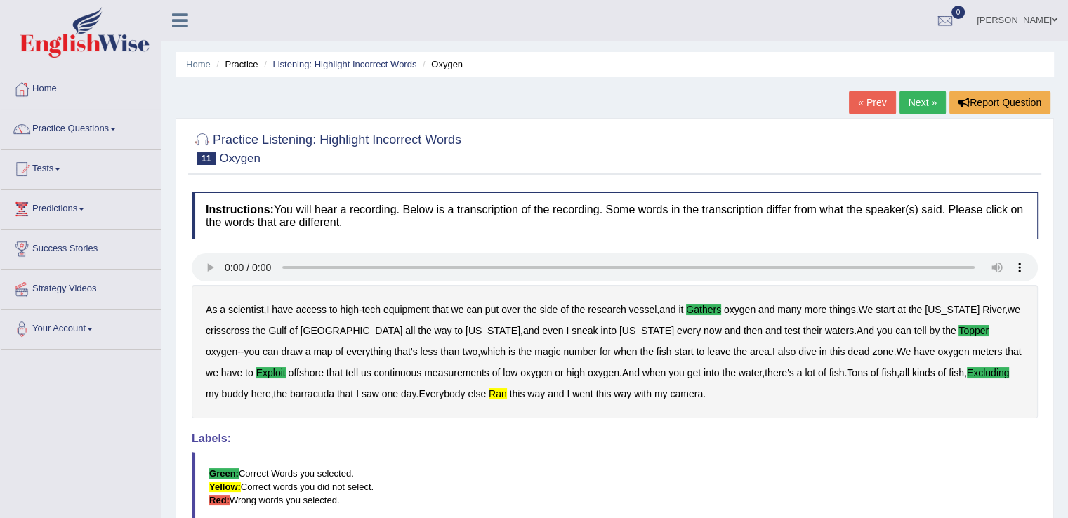
click at [928, 93] on link "Next »" at bounding box center [923, 103] width 46 height 24
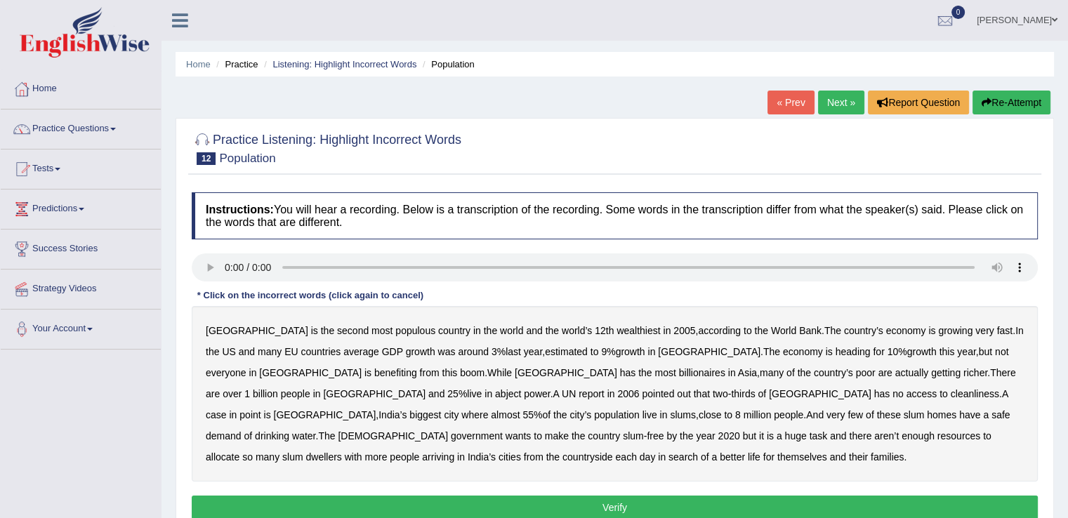
click at [545, 350] on b "estimated" at bounding box center [566, 351] width 43 height 11
click at [964, 373] on b "richer" at bounding box center [976, 372] width 24 height 11
click at [524, 395] on b "power" at bounding box center [537, 393] width 26 height 11
click at [951, 397] on b "cleanliness" at bounding box center [975, 393] width 48 height 11
click at [242, 431] on b "demand" at bounding box center [224, 436] width 36 height 11
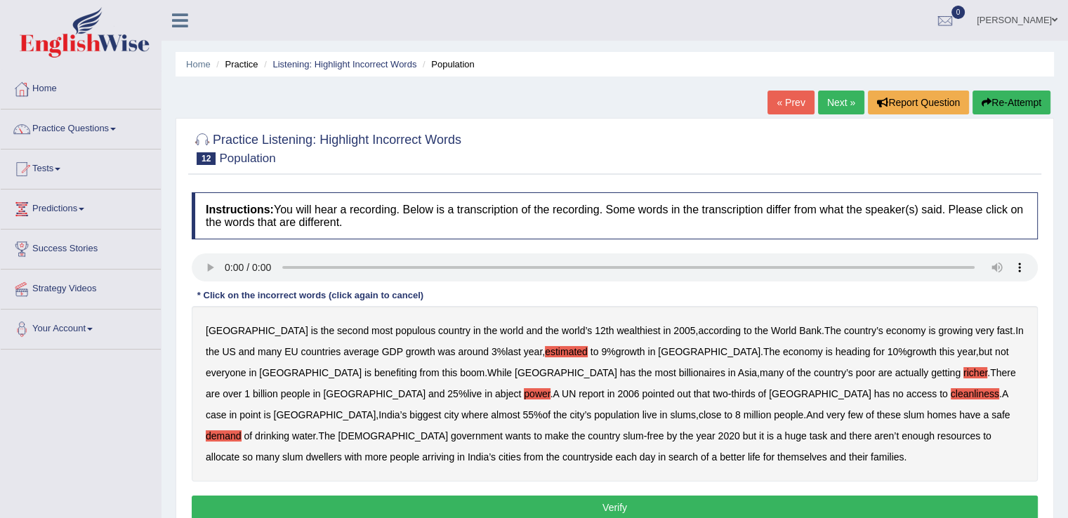
click at [239, 452] on b "allocate" at bounding box center [223, 457] width 34 height 11
click at [656, 452] on b "day" at bounding box center [648, 457] width 16 height 11
click at [636, 452] on b "each" at bounding box center [625, 457] width 21 height 11
click at [656, 452] on b "day" at bounding box center [648, 457] width 16 height 11
click at [654, 501] on button "Verify" at bounding box center [615, 508] width 846 height 24
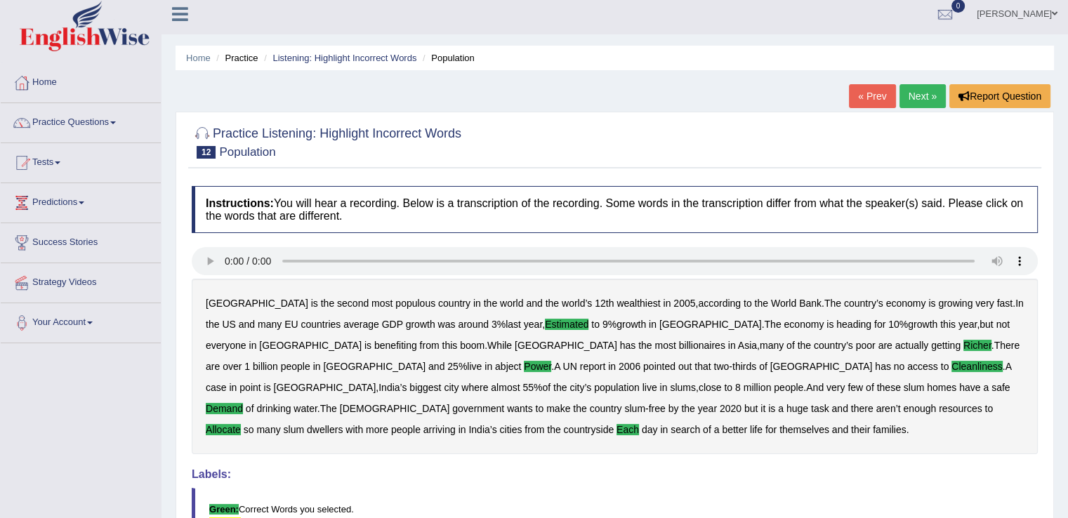
scroll to position [4, 0]
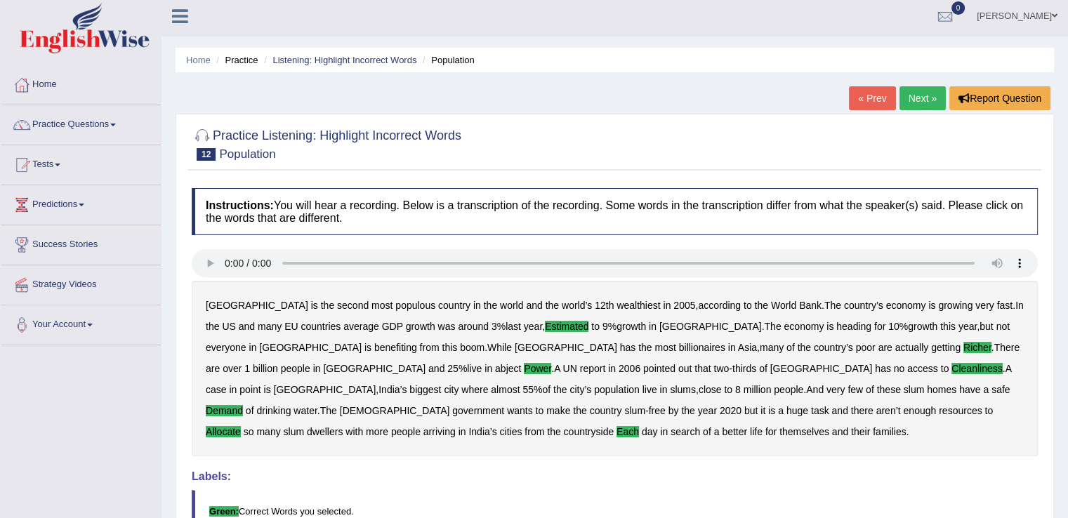
click at [926, 93] on link "Next »" at bounding box center [923, 98] width 46 height 24
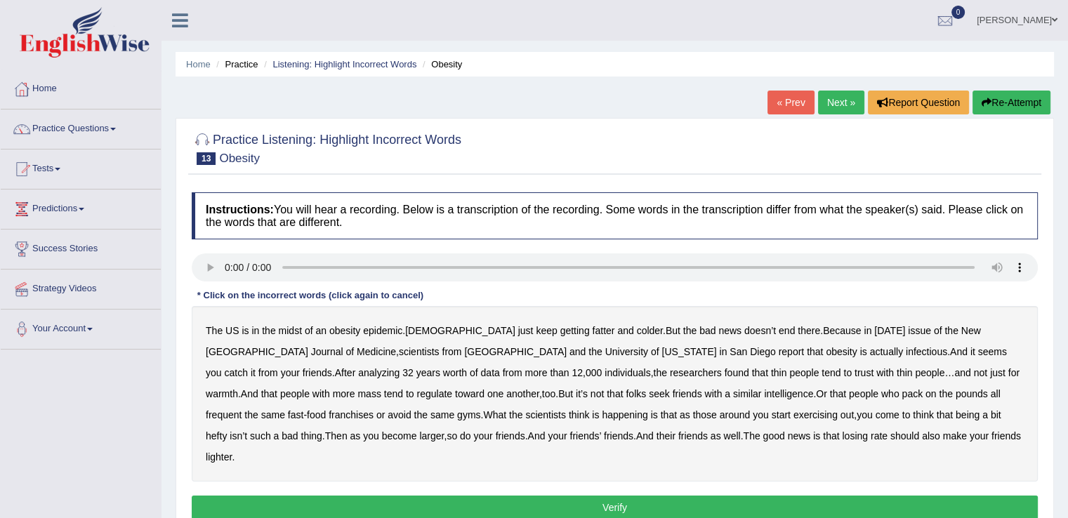
click at [637, 328] on b "colder" at bounding box center [650, 330] width 26 height 11
click at [906, 349] on b "infectious" at bounding box center [926, 351] width 41 height 11
click at [855, 372] on b "trust" at bounding box center [864, 372] width 19 height 11
click at [416, 391] on b "regulate" at bounding box center [434, 393] width 36 height 11
click at [764, 390] on b "intelligence" at bounding box center [788, 393] width 49 height 11
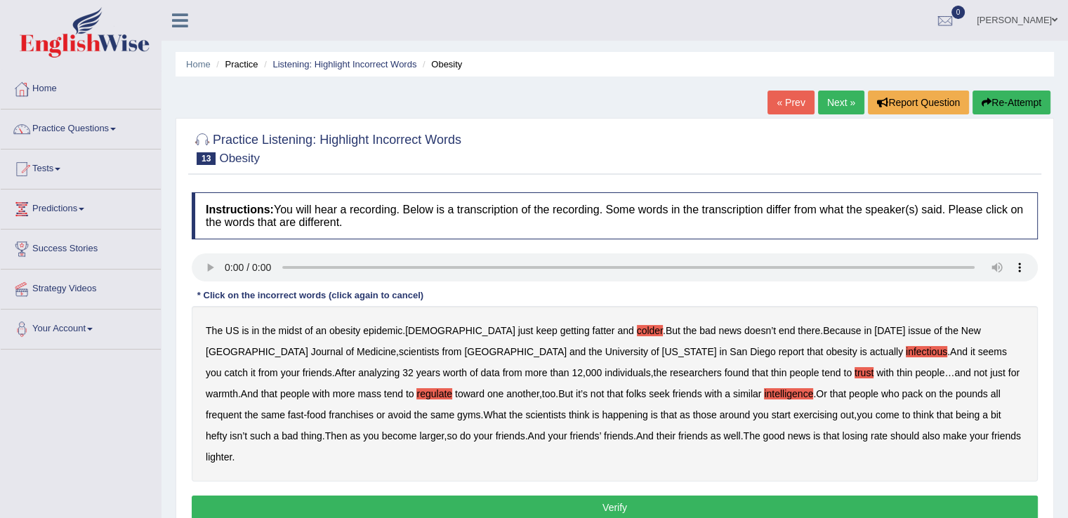
click at [794, 414] on b "exercising" at bounding box center [816, 414] width 44 height 11
click at [871, 433] on b "rate" at bounding box center [879, 436] width 17 height 11
click at [714, 496] on button "Verify" at bounding box center [615, 508] width 846 height 24
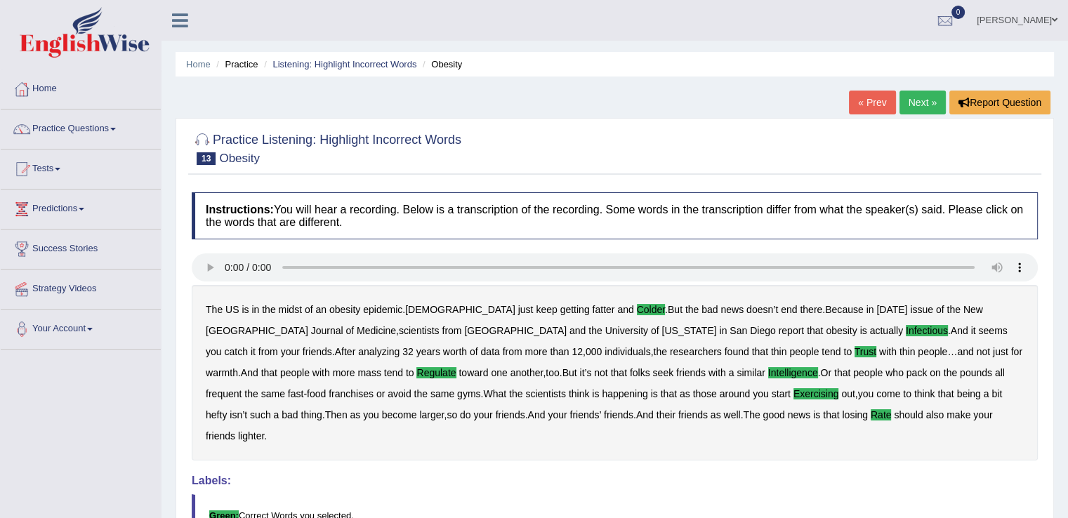
click at [922, 102] on link "Next »" at bounding box center [923, 103] width 46 height 24
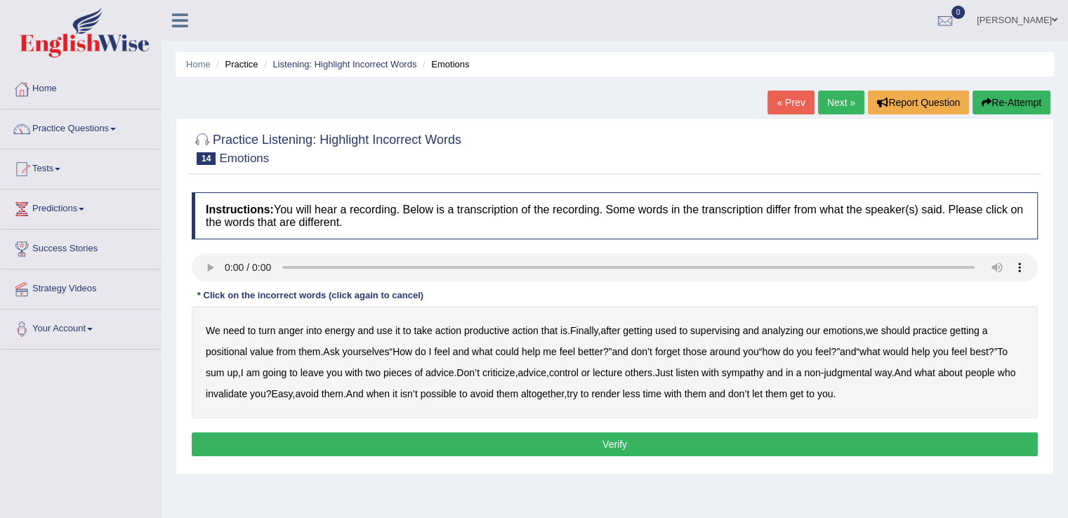
click at [716, 334] on b "supervising" at bounding box center [715, 330] width 50 height 11
click at [988, 355] on b "best" at bounding box center [979, 351] width 18 height 11
click at [764, 374] on b "sympathy" at bounding box center [743, 372] width 42 height 11
click at [619, 388] on b "render" at bounding box center [605, 393] width 28 height 11
click at [852, 433] on button "Verify" at bounding box center [615, 445] width 846 height 24
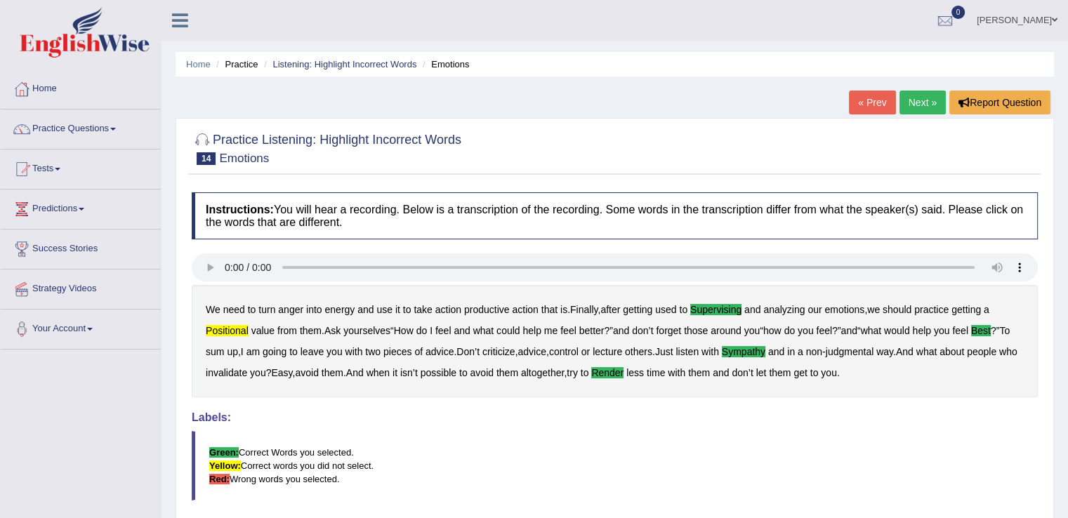
click at [914, 92] on link "Next »" at bounding box center [923, 103] width 46 height 24
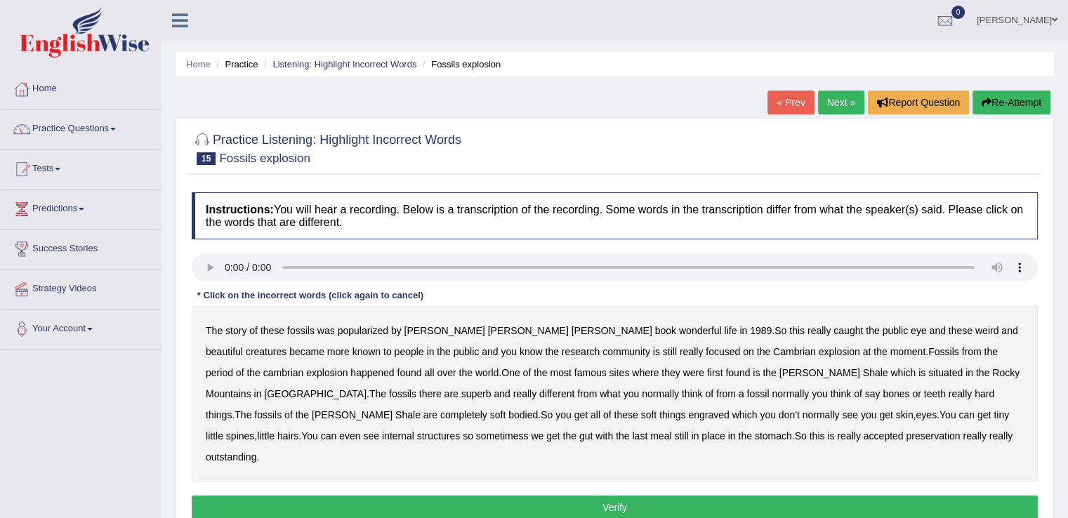
click at [243, 346] on b "beautiful" at bounding box center [224, 351] width 37 height 11
click at [928, 373] on b "situated" at bounding box center [945, 372] width 34 height 11
click at [461, 394] on b "superb" at bounding box center [476, 393] width 30 height 11
click at [688, 414] on b "engraved" at bounding box center [708, 414] width 41 height 11
click at [864, 436] on b "accepted" at bounding box center [884, 436] width 40 height 11
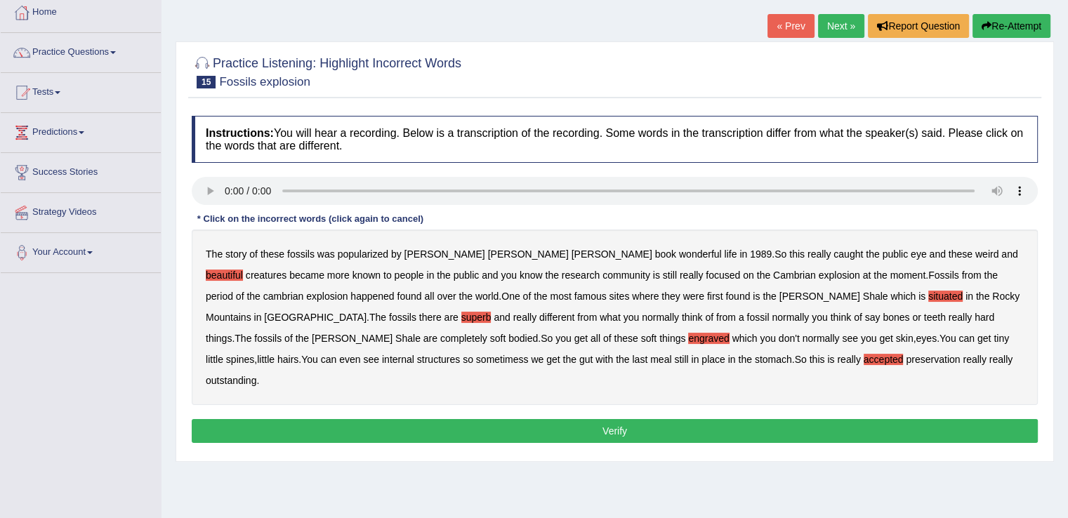
scroll to position [78, 0]
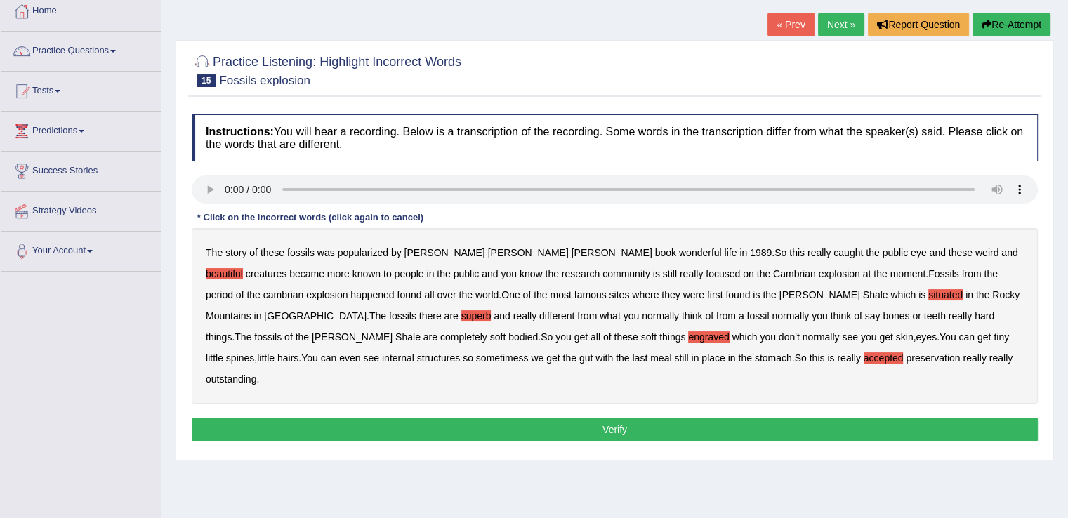
click at [789, 418] on button "Verify" at bounding box center [615, 430] width 846 height 24
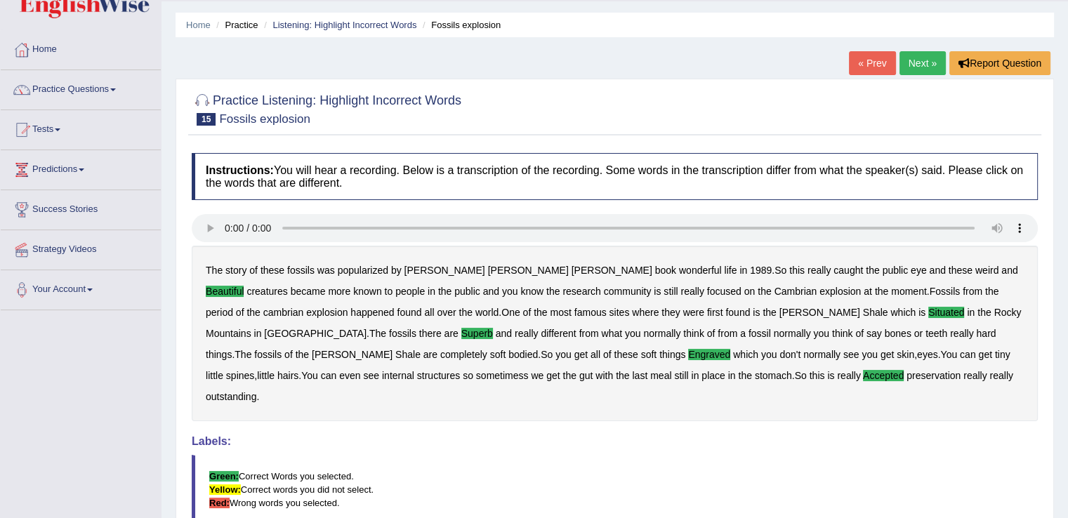
scroll to position [26, 0]
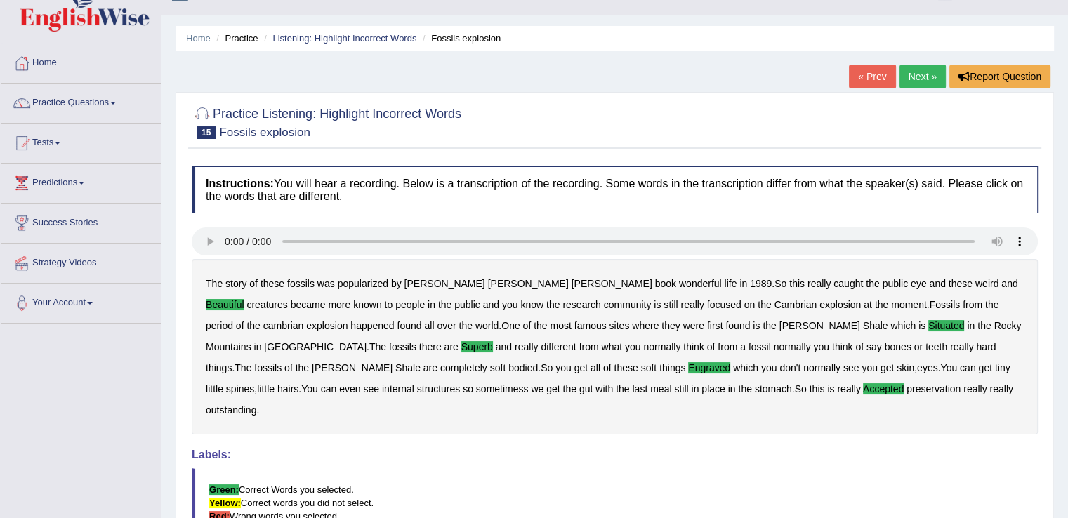
click at [914, 85] on link "Next »" at bounding box center [923, 77] width 46 height 24
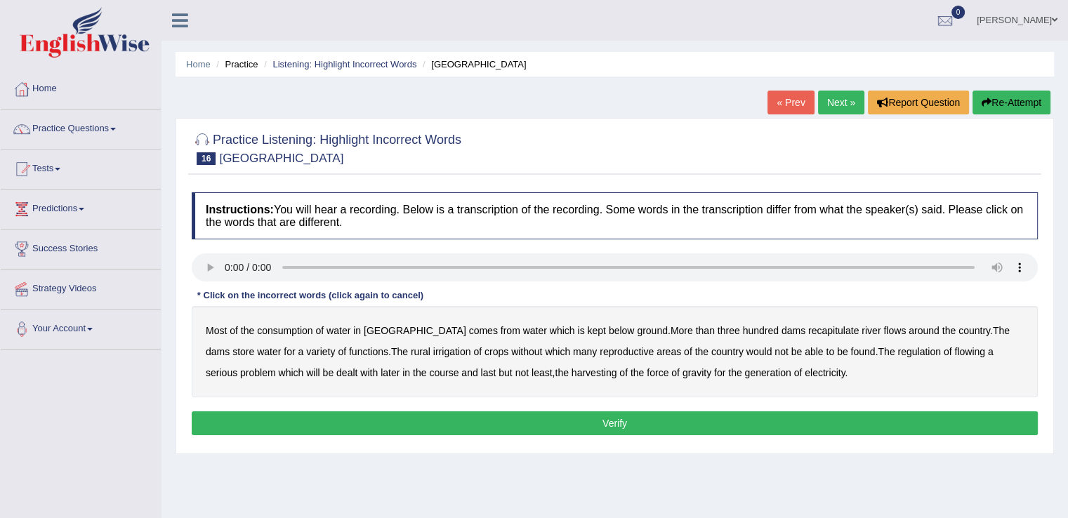
click at [609, 332] on b "below" at bounding box center [622, 330] width 26 height 11
click at [808, 329] on b "recapitulate" at bounding box center [833, 330] width 51 height 11
click at [600, 350] on b "reproductive" at bounding box center [627, 351] width 54 height 11
click at [851, 351] on b "found" at bounding box center [863, 351] width 25 height 11
click at [572, 369] on b "harvesting" at bounding box center [595, 372] width 46 height 11
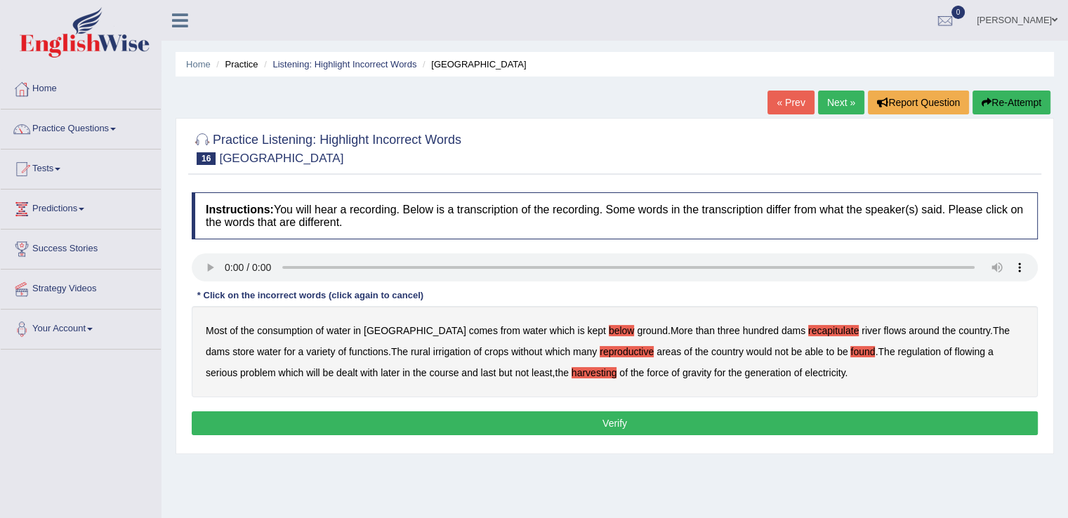
click at [655, 419] on button "Verify" at bounding box center [615, 424] width 846 height 24
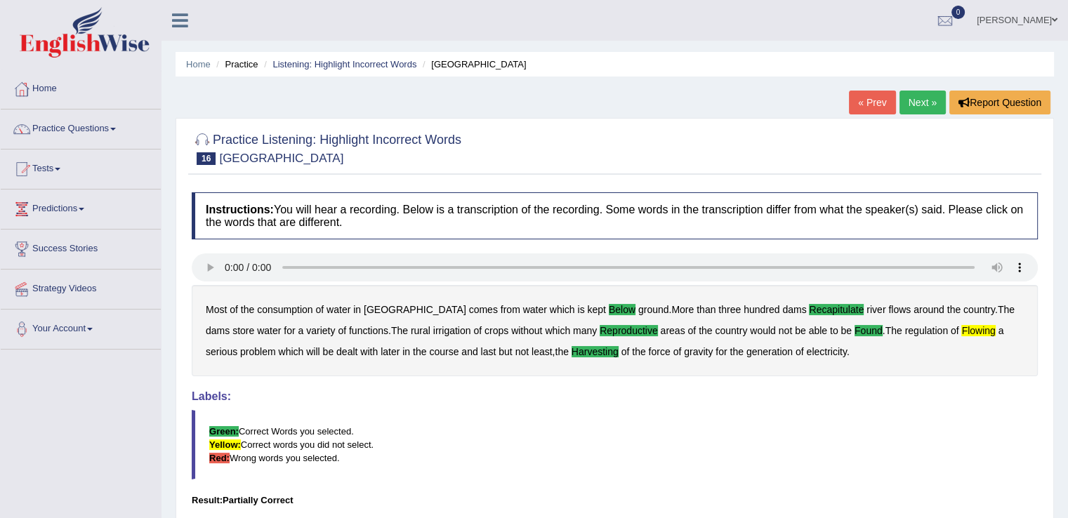
click at [924, 112] on link "Next »" at bounding box center [923, 103] width 46 height 24
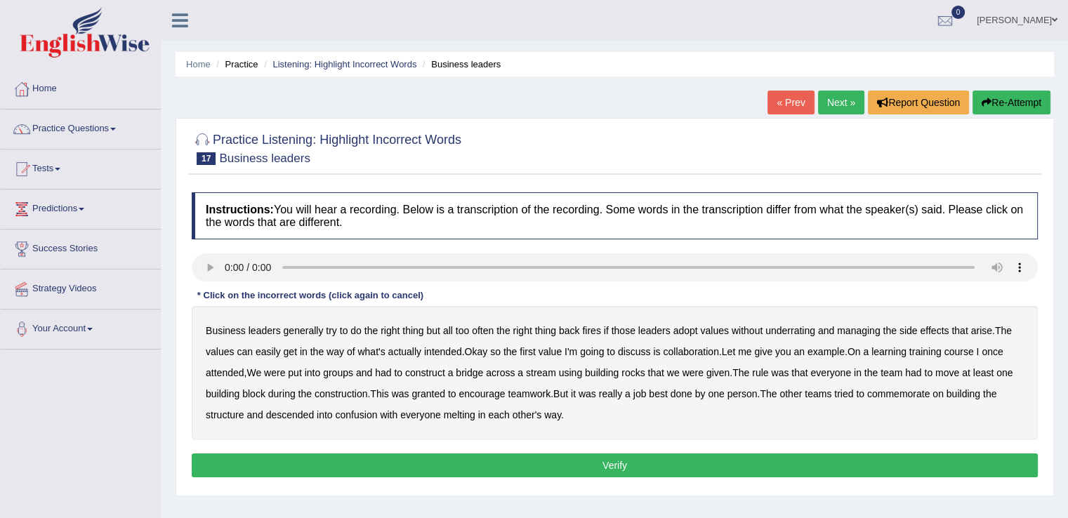
click at [794, 327] on b "underrating" at bounding box center [791, 330] width 50 height 11
click at [889, 353] on b "learning" at bounding box center [889, 351] width 35 height 11
click at [638, 367] on b "rocks" at bounding box center [633, 372] width 23 height 11
click at [434, 391] on b "granted" at bounding box center [428, 393] width 33 height 11
click at [898, 394] on b "commemorate" at bounding box center [898, 393] width 63 height 11
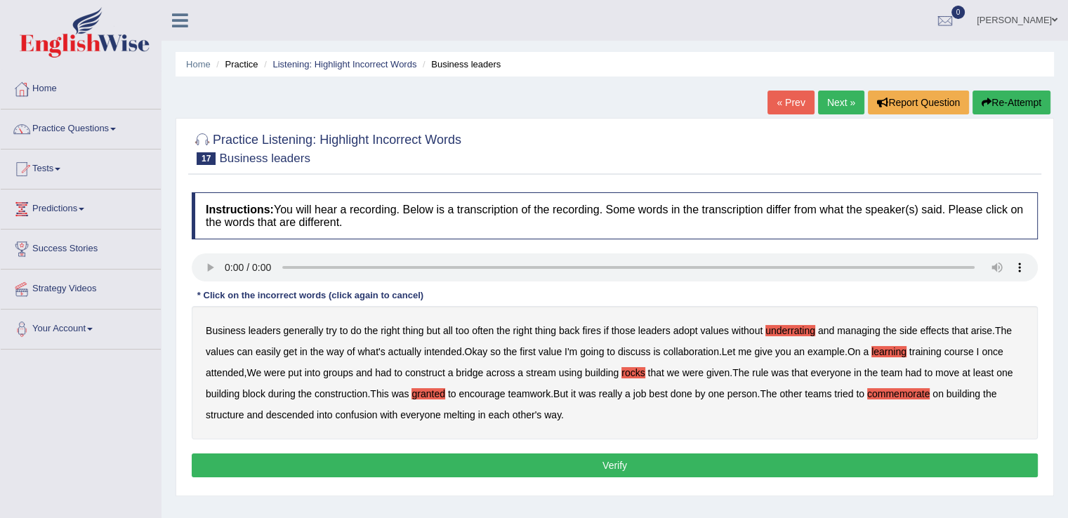
click at [464, 416] on b "melting" at bounding box center [460, 414] width 32 height 11
click at [620, 460] on button "Verify" at bounding box center [615, 466] width 846 height 24
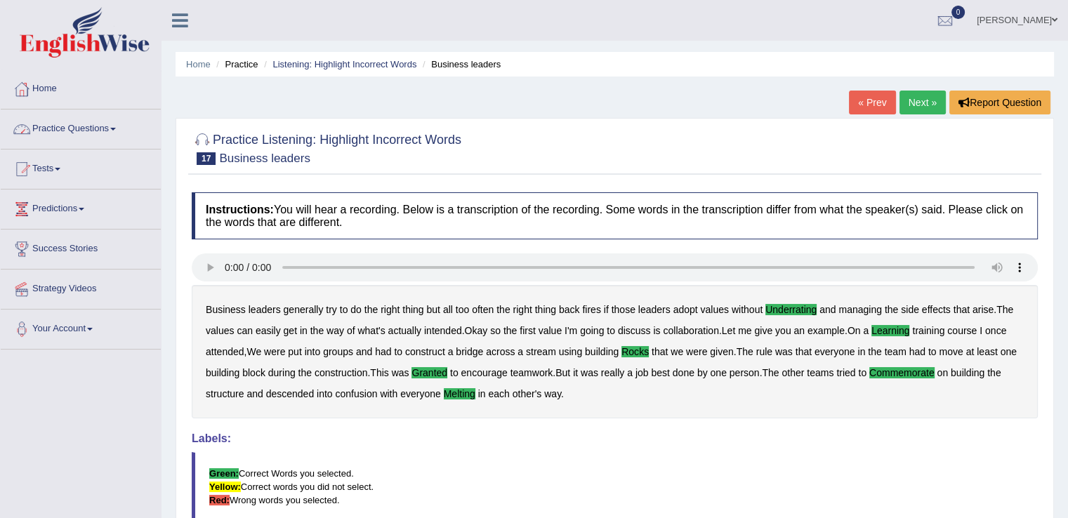
click at [119, 130] on link "Practice Questions" at bounding box center [81, 127] width 160 height 35
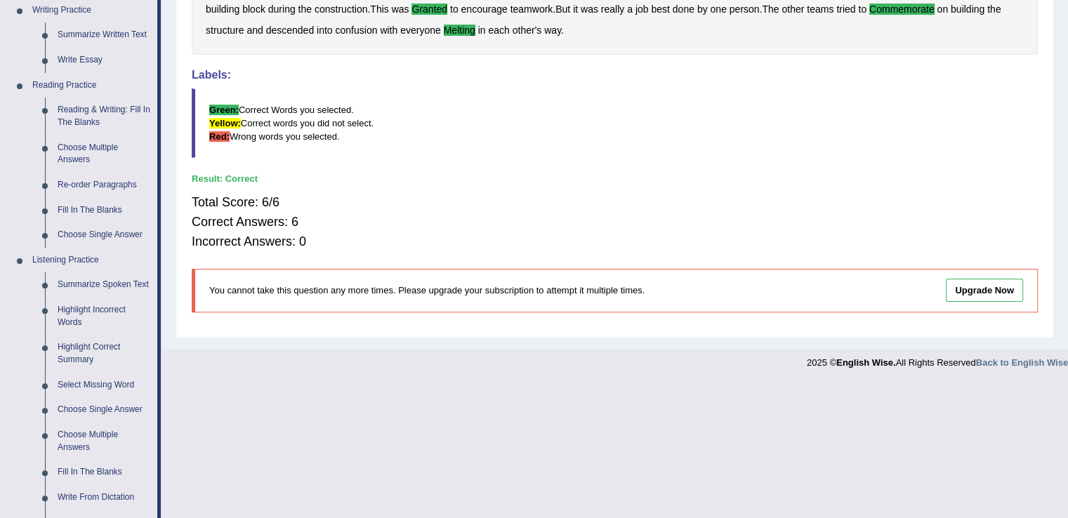
scroll to position [402, 0]
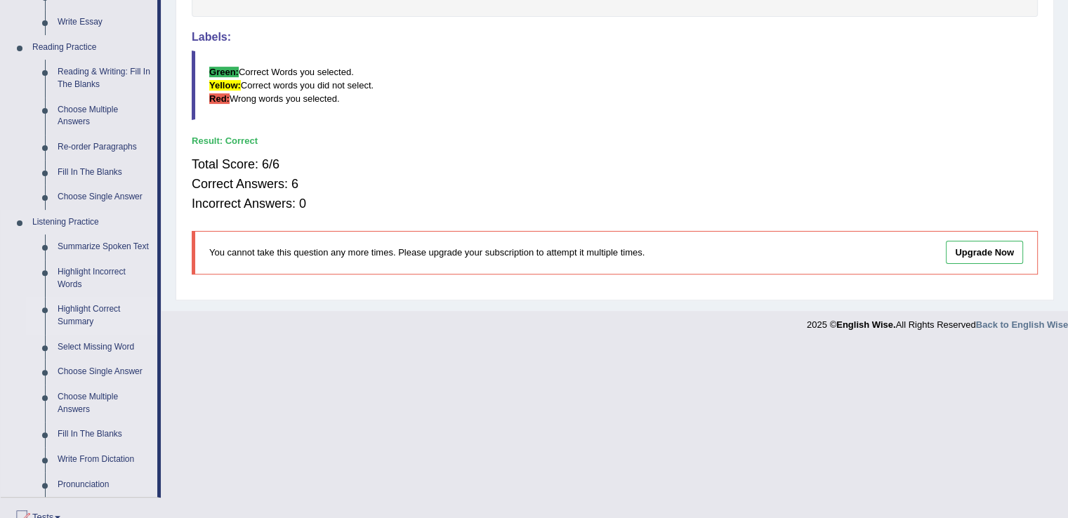
click at [92, 306] on link "Highlight Correct Summary" at bounding box center [104, 315] width 106 height 37
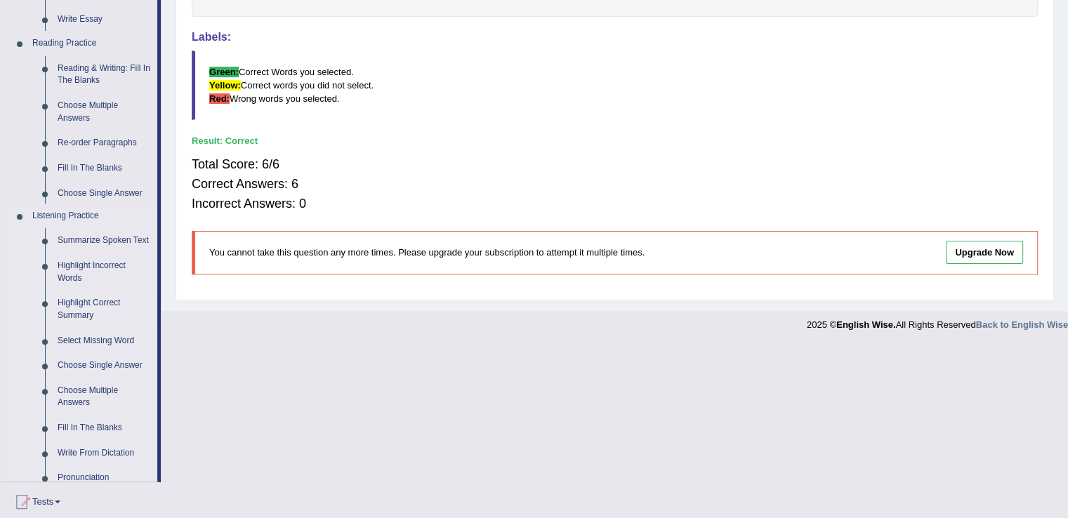
scroll to position [228, 0]
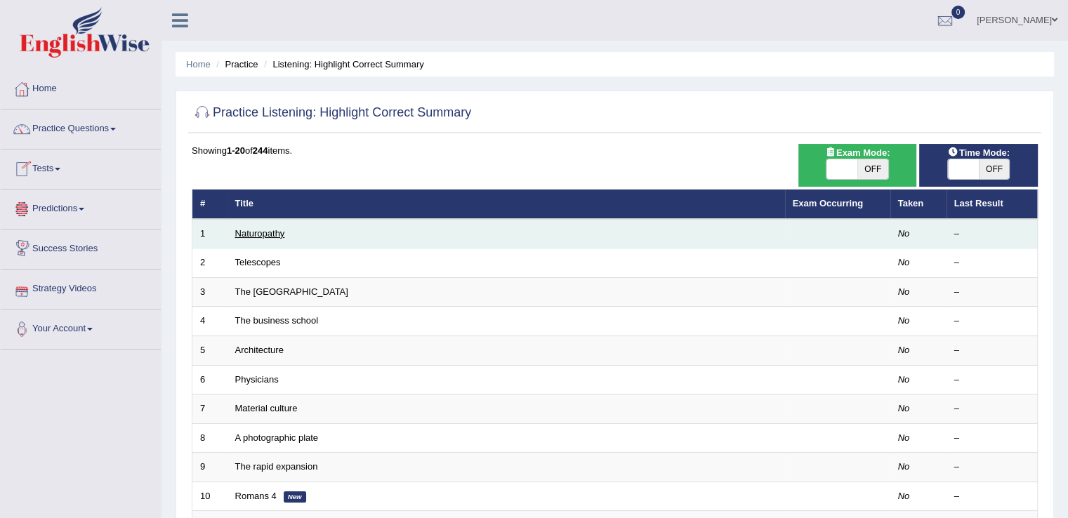
click at [254, 230] on link "Naturopathy" at bounding box center [260, 233] width 50 height 11
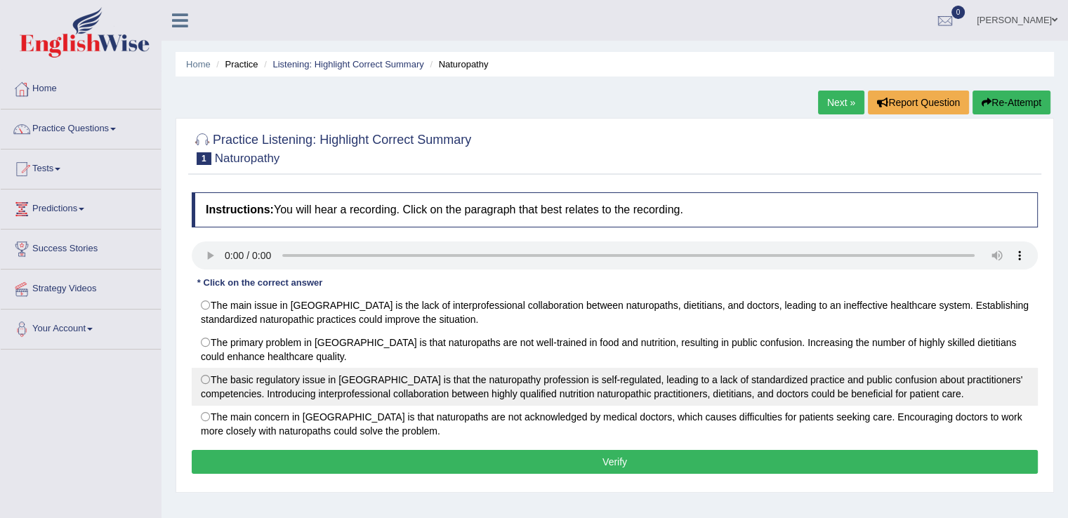
click at [206, 376] on label "The basic regulatory issue in [GEOGRAPHIC_DATA] is that the naturopathy profess…" at bounding box center [615, 387] width 846 height 38
radio input "true"
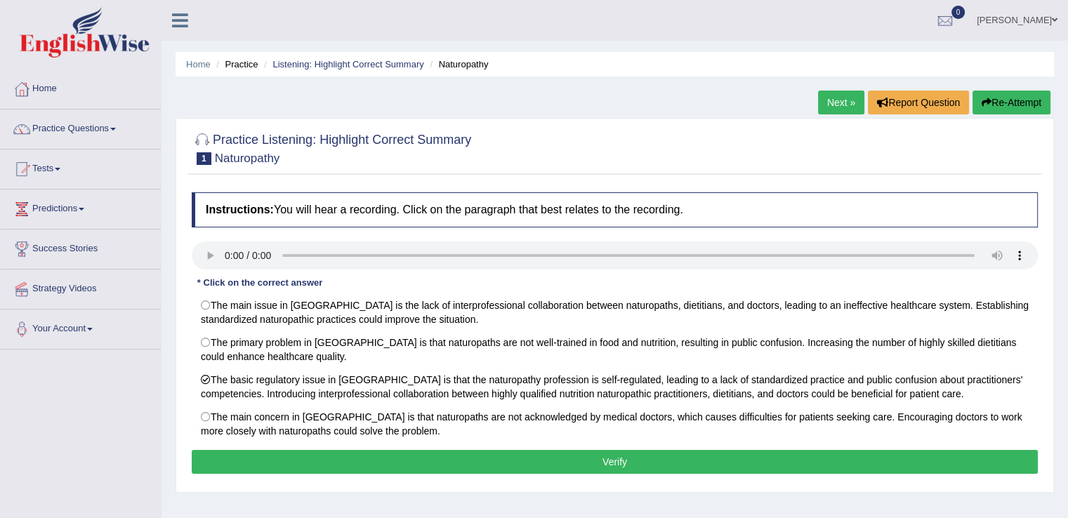
click at [634, 458] on button "Verify" at bounding box center [615, 462] width 846 height 24
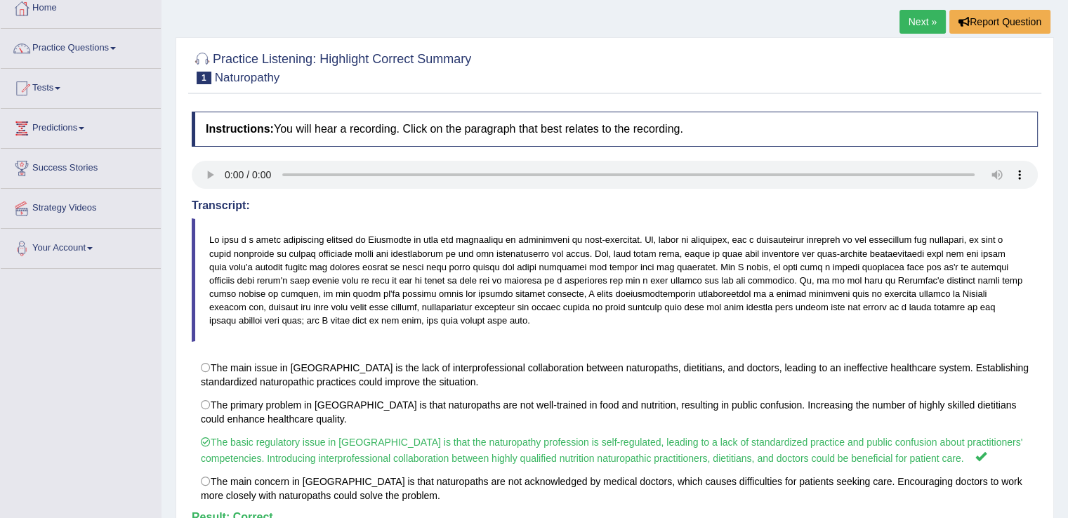
scroll to position [64, 0]
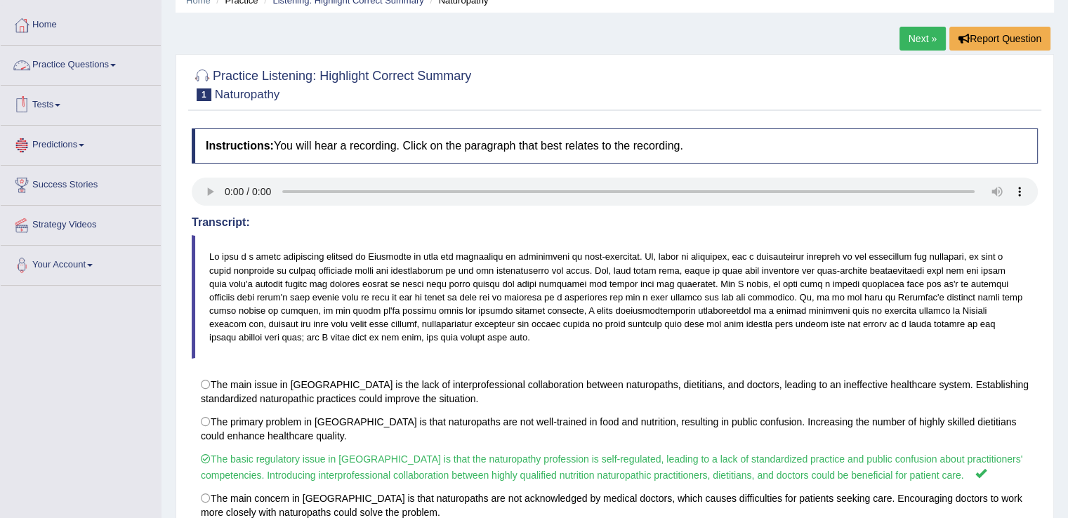
click at [112, 59] on link "Practice Questions" at bounding box center [81, 63] width 160 height 35
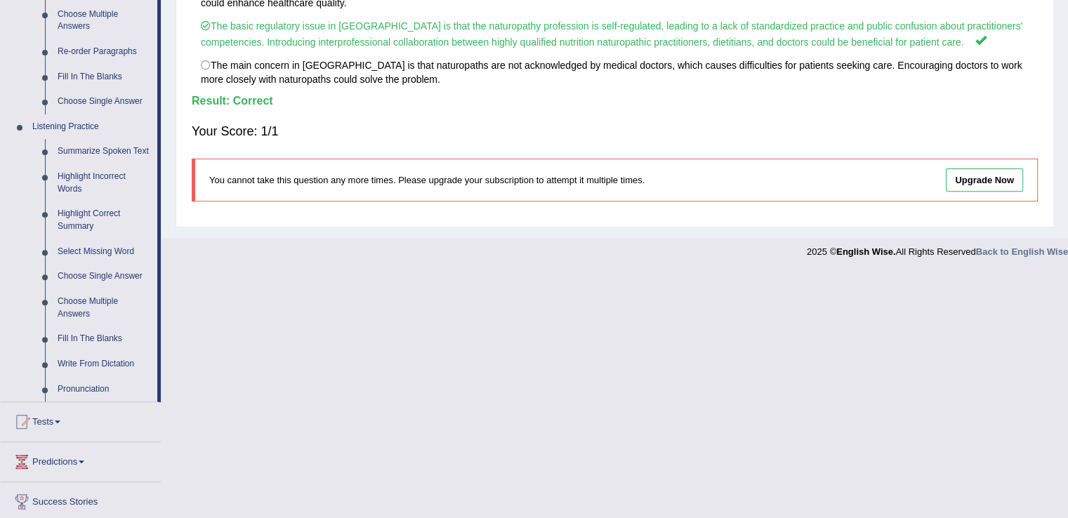
scroll to position [498, 0]
click at [91, 212] on link "Highlight Correct Summary" at bounding box center [104, 219] width 106 height 37
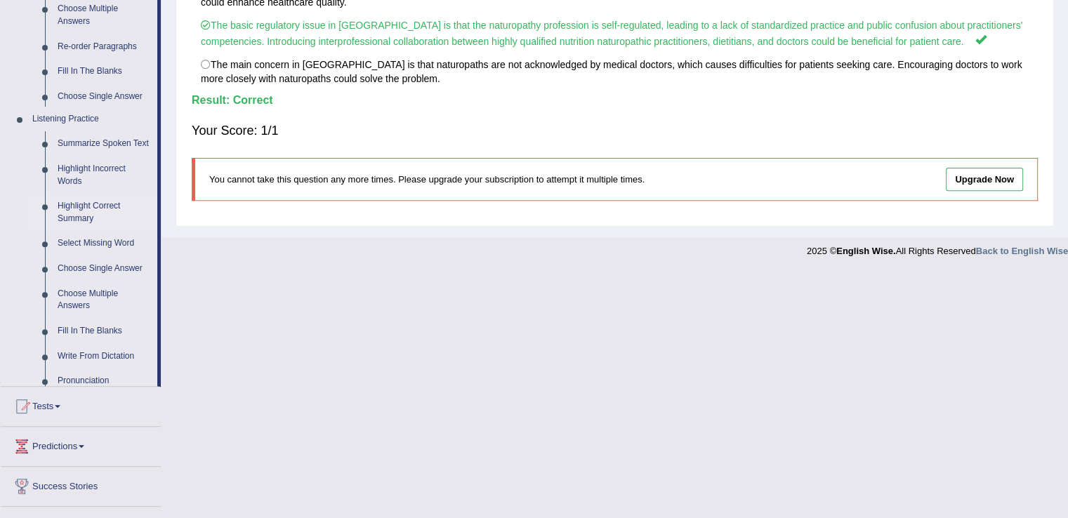
scroll to position [253, 0]
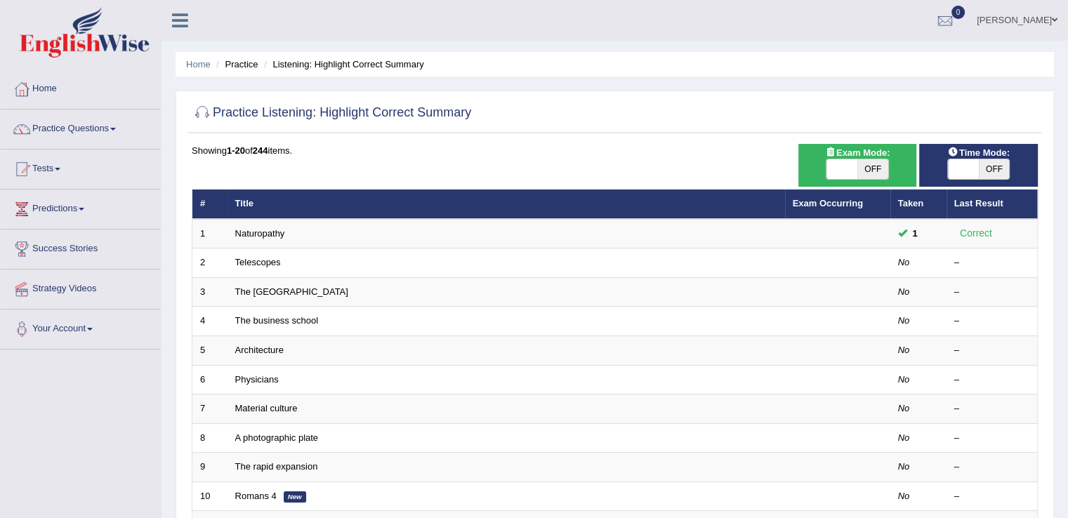
click at [261, 262] on link "Telescopes" at bounding box center [258, 262] width 46 height 11
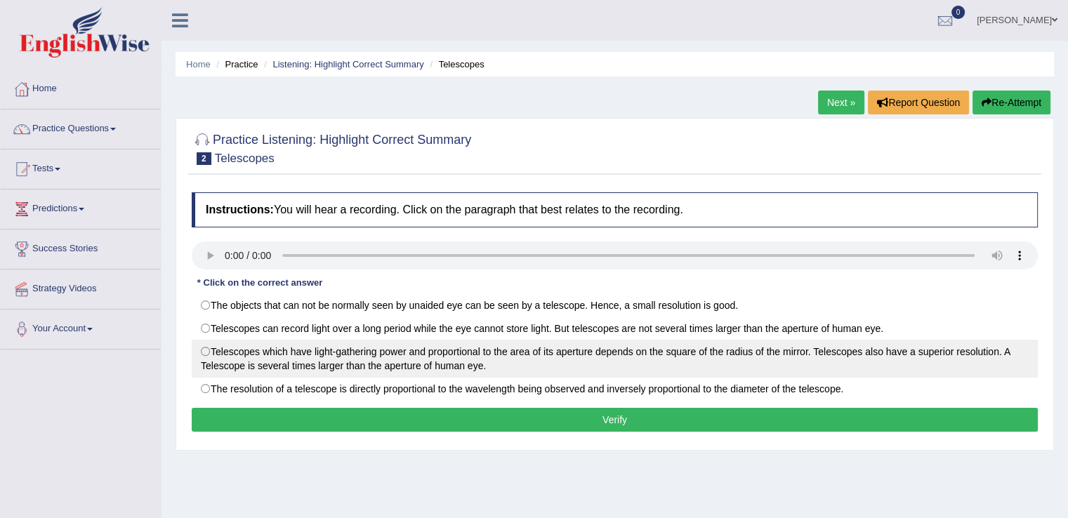
click at [209, 348] on label "Telescopes which have light-gathering power and proportional to the area of its…" at bounding box center [615, 359] width 846 height 38
radio input "true"
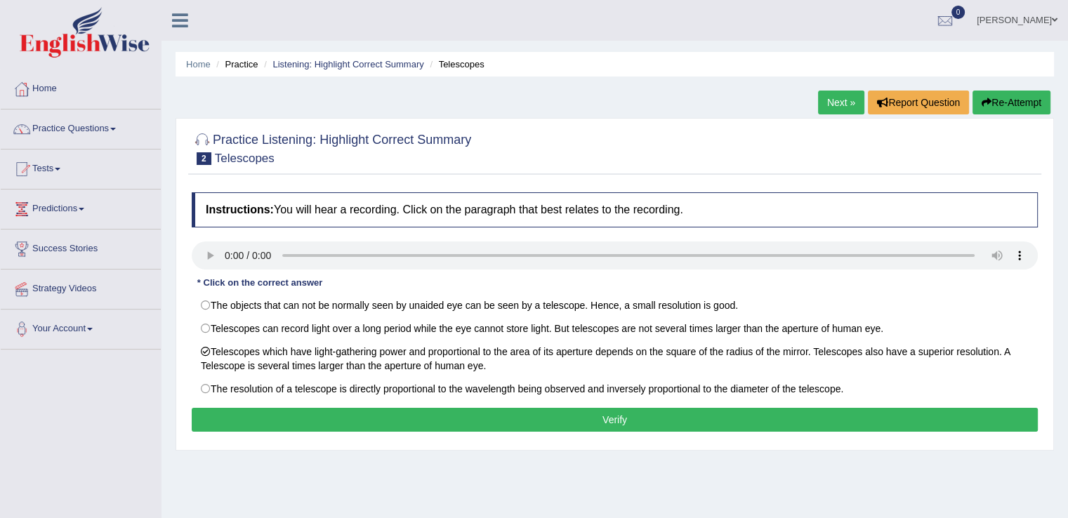
click at [603, 416] on button "Verify" at bounding box center [615, 420] width 846 height 24
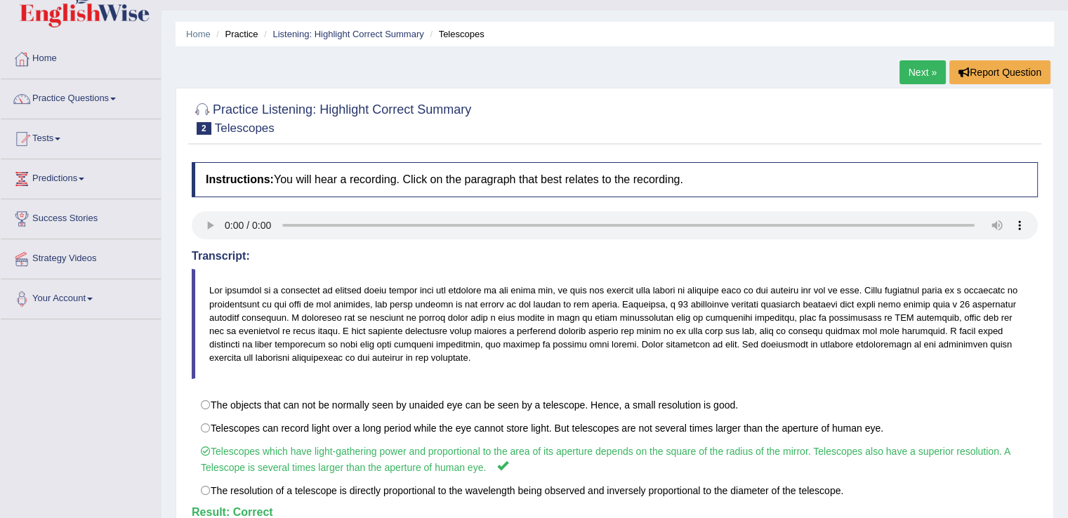
scroll to position [29, 0]
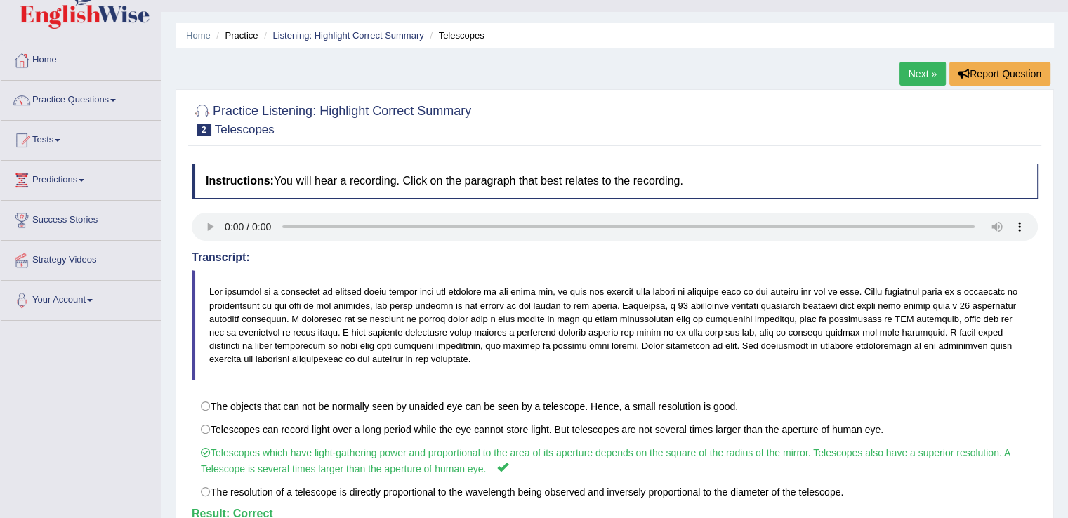
click at [917, 68] on link "Next »" at bounding box center [923, 74] width 46 height 24
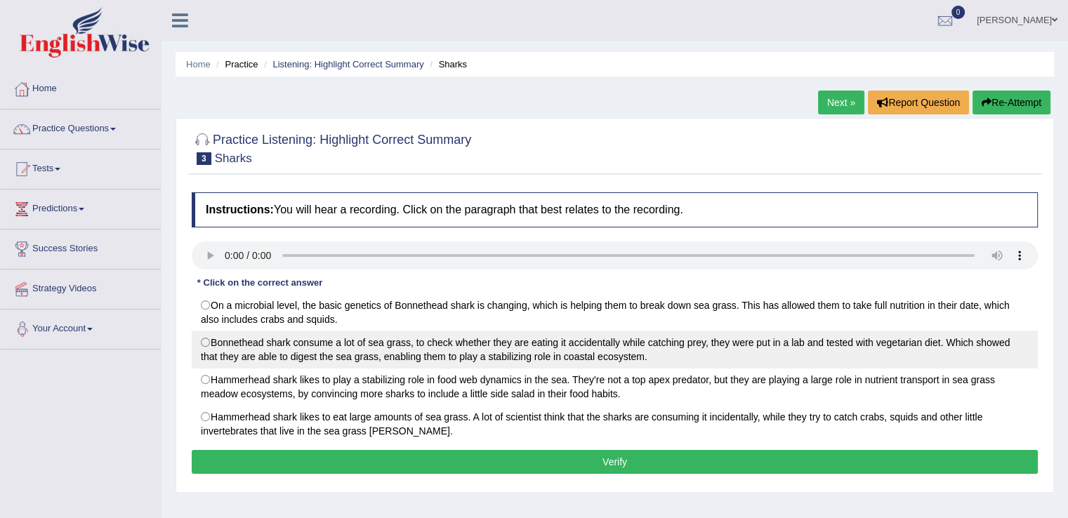
click at [212, 343] on label "Bonnethead shark consume a lot of sea grass, to check whether they are eating i…" at bounding box center [615, 350] width 846 height 38
radio input "true"
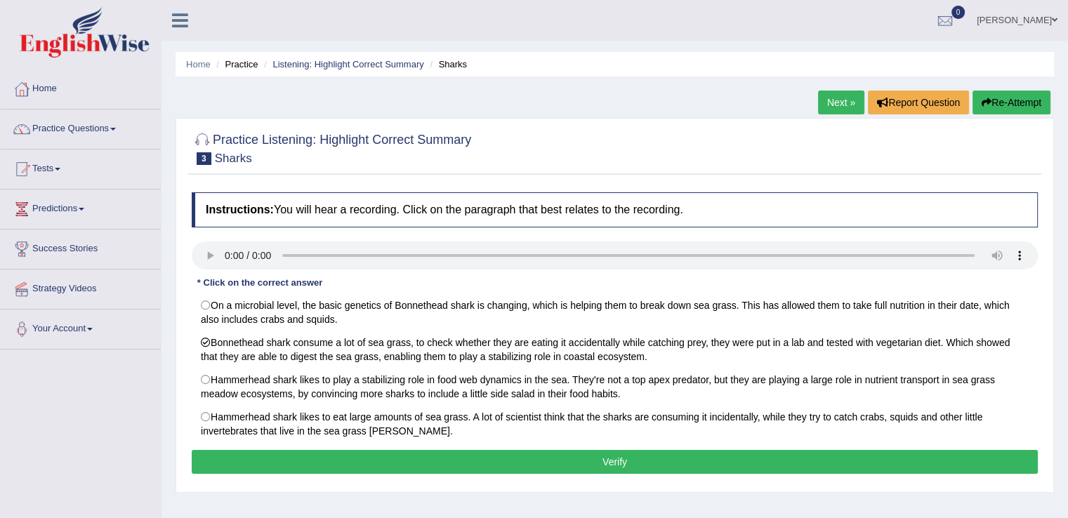
click at [641, 458] on button "Verify" at bounding box center [615, 462] width 846 height 24
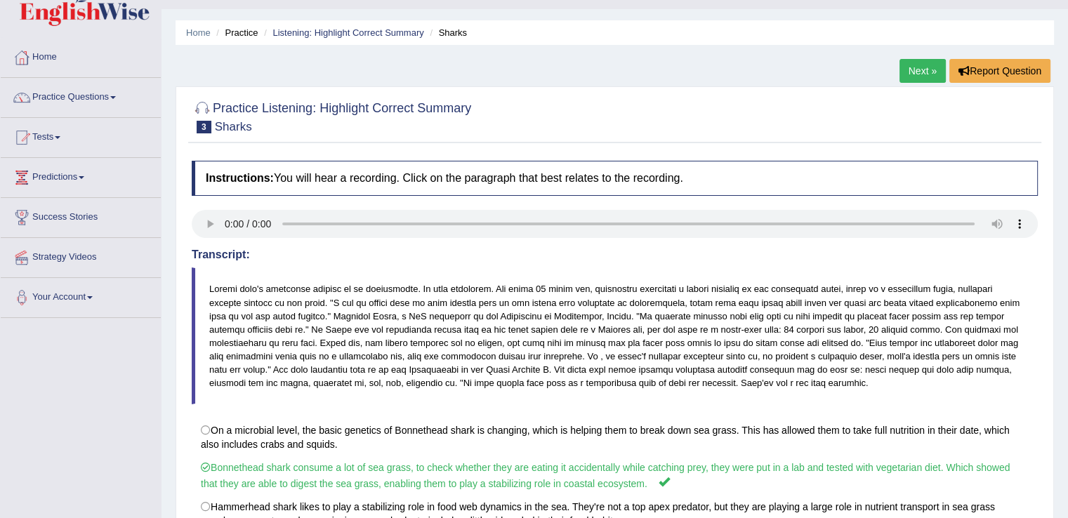
scroll to position [15, 0]
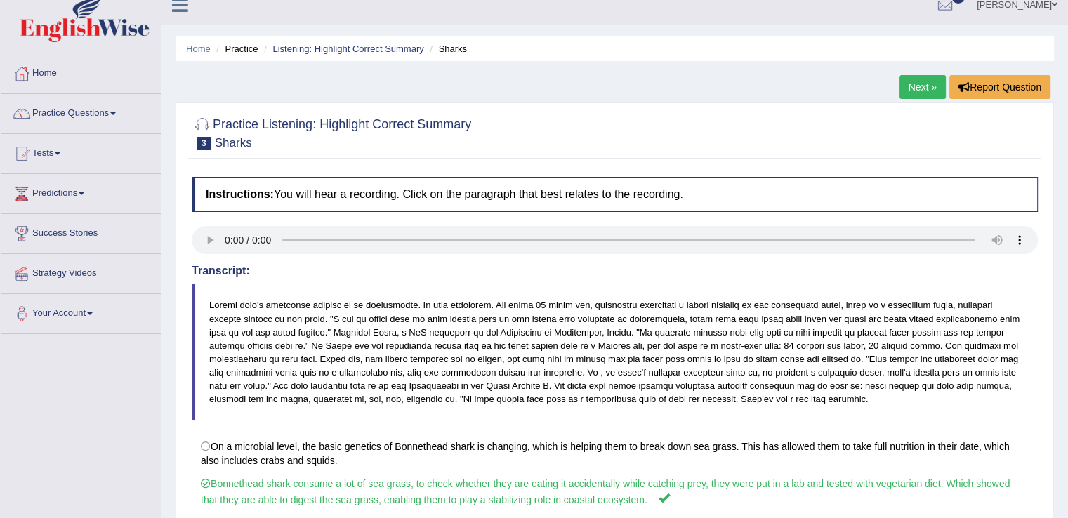
click at [927, 86] on link "Next »" at bounding box center [923, 87] width 46 height 24
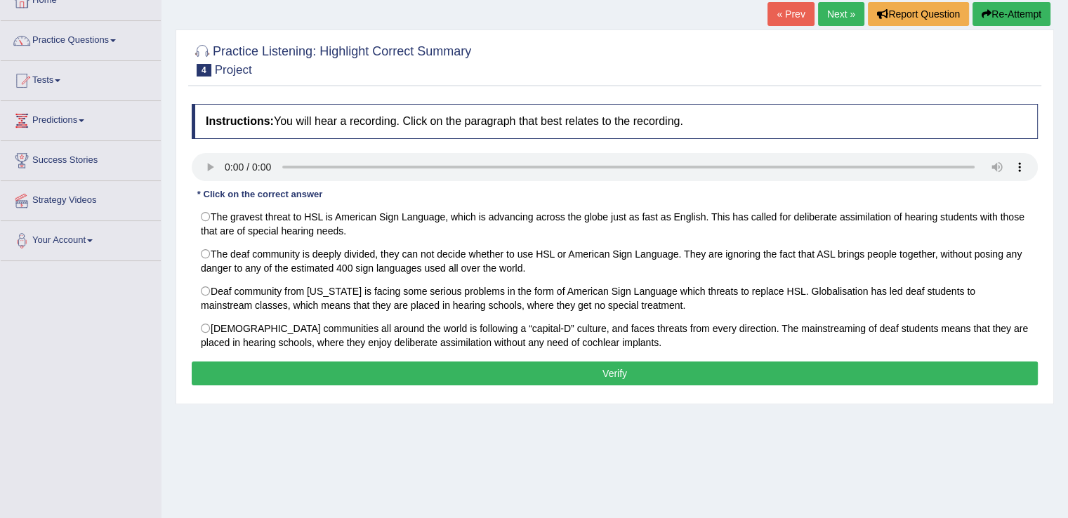
scroll to position [109, 0]
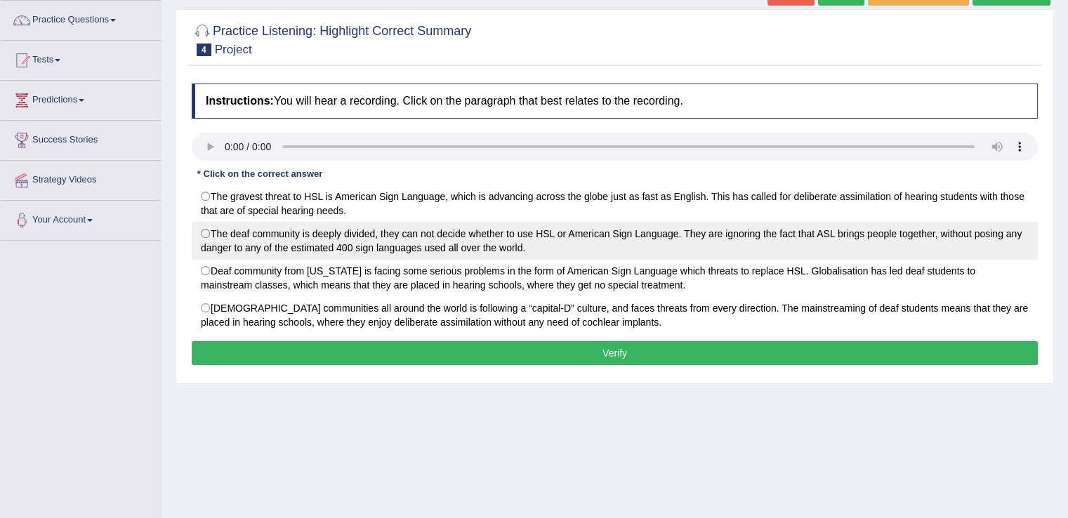
click at [202, 237] on label "The deaf community is deeply divided, they can not decide whether to use HSL or…" at bounding box center [615, 241] width 846 height 38
radio input "true"
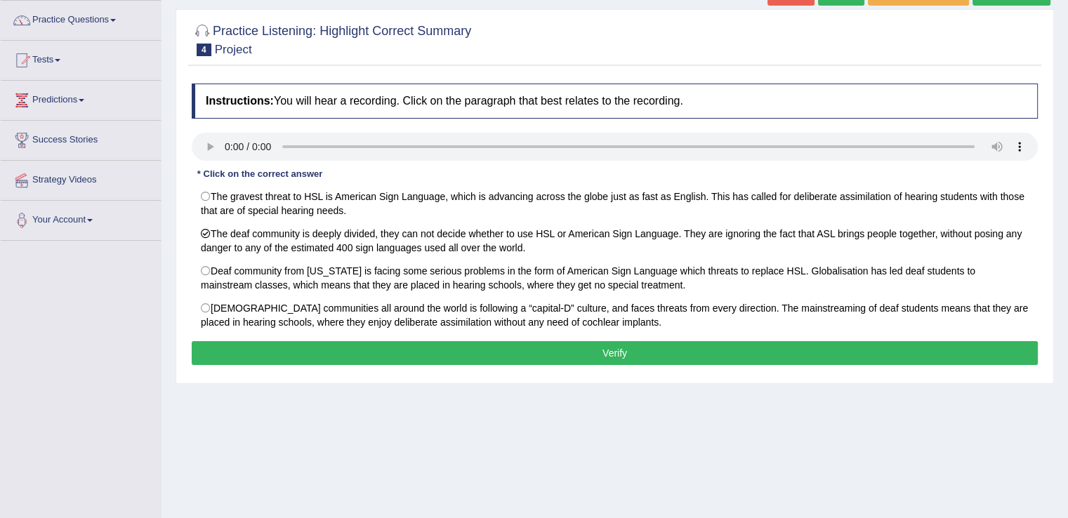
click at [603, 352] on button "Verify" at bounding box center [615, 353] width 846 height 24
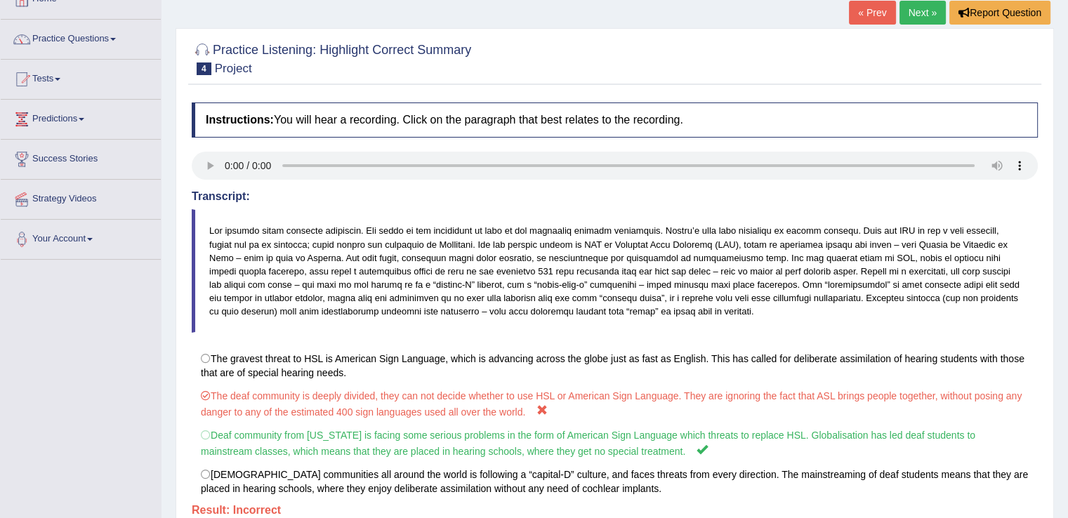
scroll to position [0, 0]
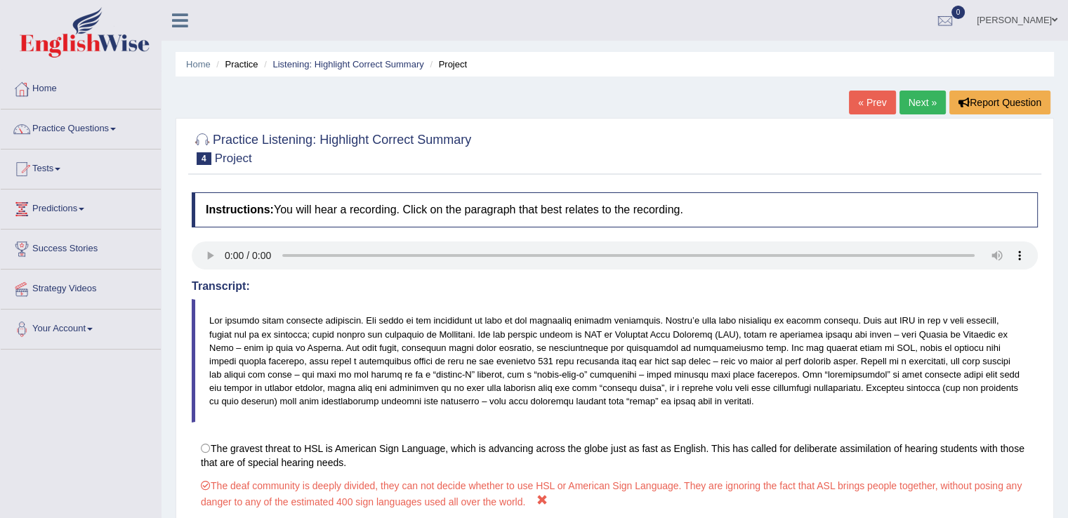
click at [907, 93] on link "Next »" at bounding box center [923, 103] width 46 height 24
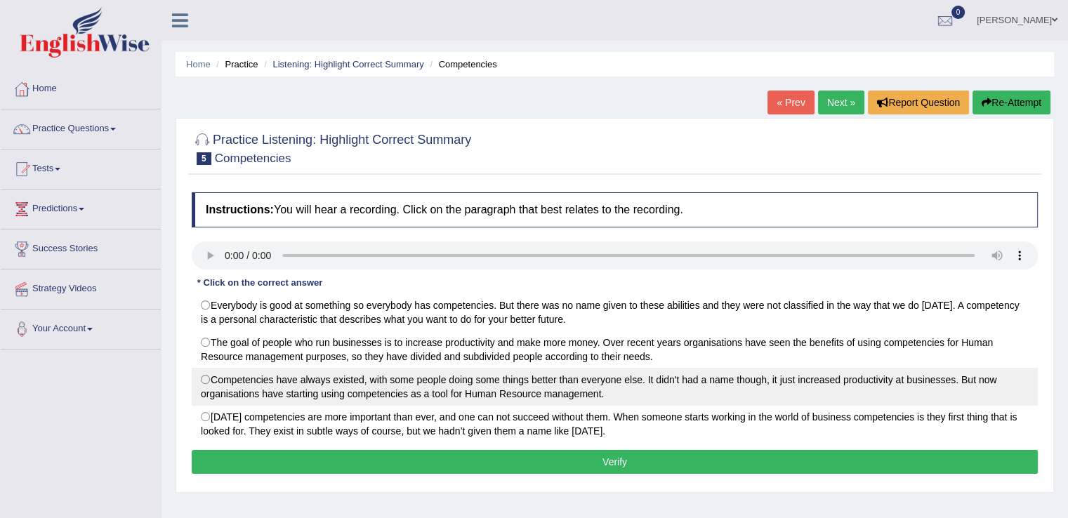
click at [199, 378] on label "Competencies have always existed, with some people doing some things better tha…" at bounding box center [615, 387] width 846 height 38
radio input "true"
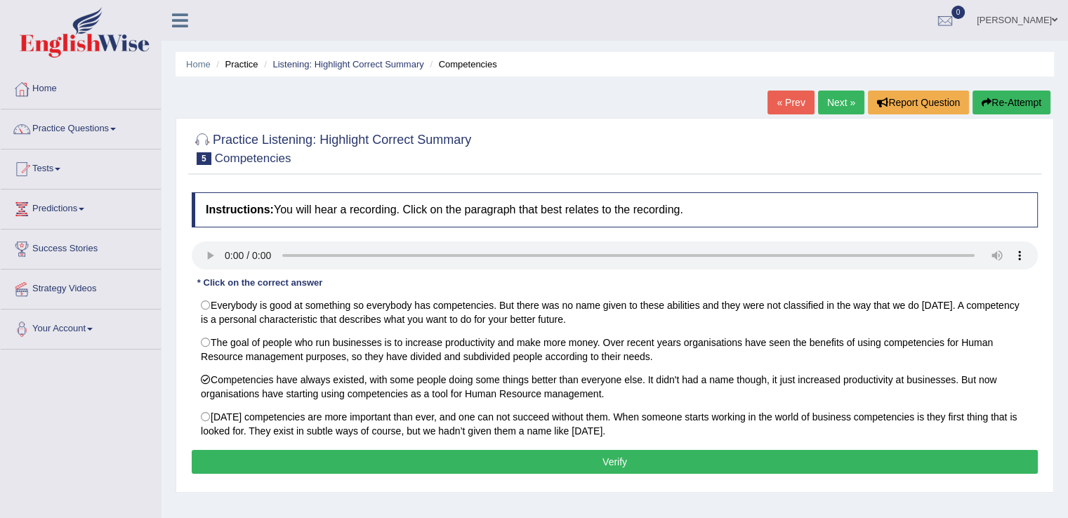
click at [539, 461] on button "Verify" at bounding box center [615, 462] width 846 height 24
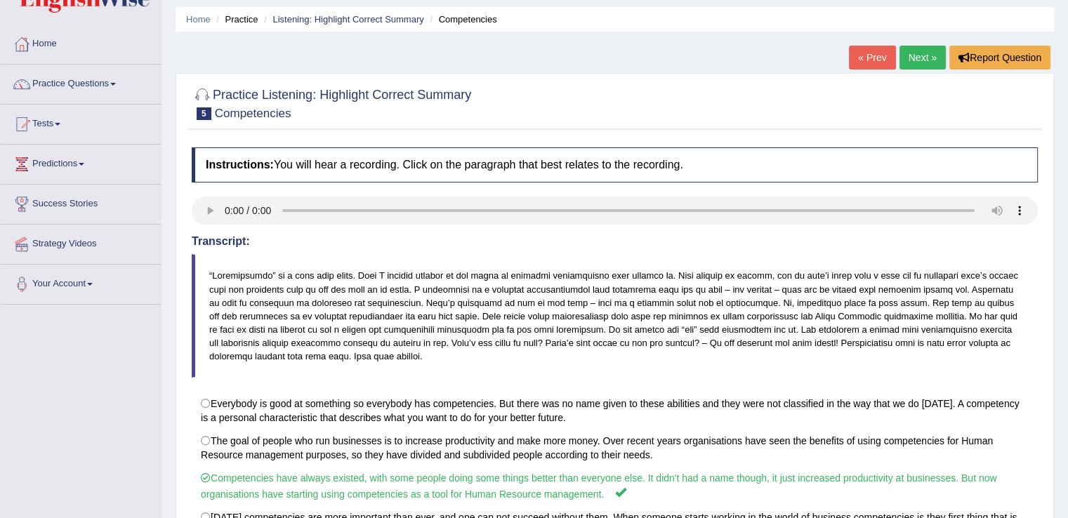
scroll to position [44, 0]
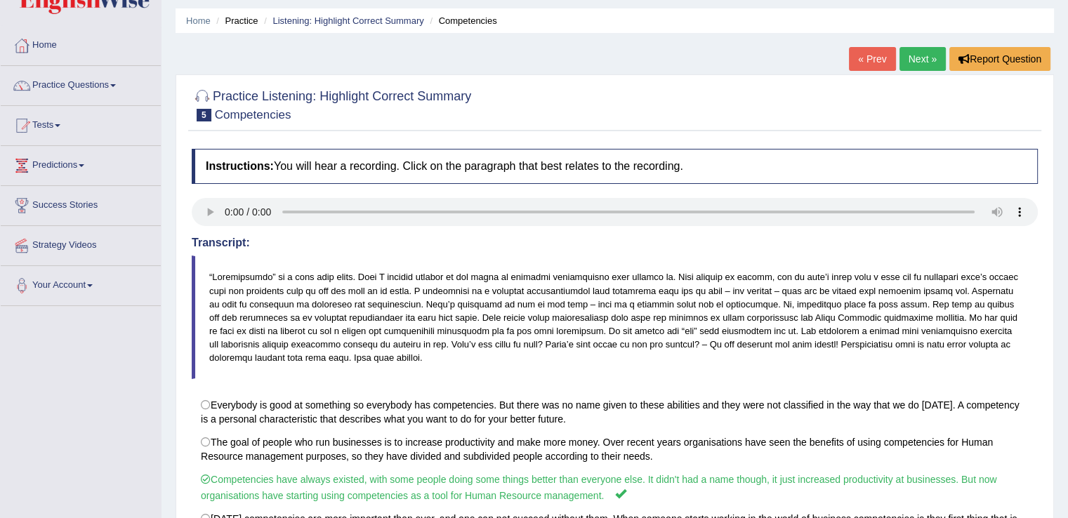
drag, startPoint x: 910, startPoint y: 46, endPoint x: 917, endPoint y: 53, distance: 10.0
click at [917, 53] on div "Home Practice Listening: Highlight Correct Summary Competencies « Prev Next » R…" at bounding box center [615, 323] width 907 height 735
click at [917, 53] on link "Next »" at bounding box center [923, 59] width 46 height 24
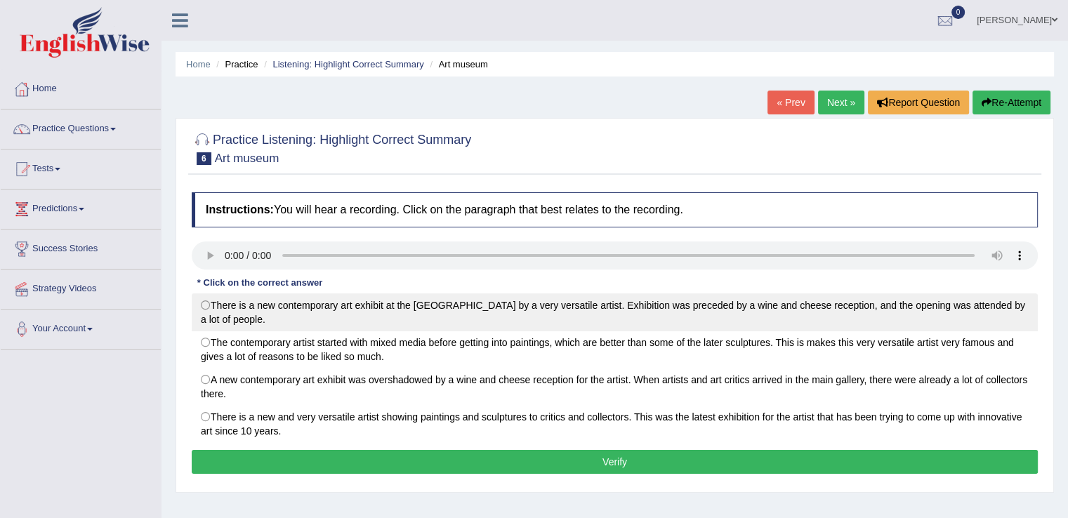
click at [205, 306] on label "There is a new contemporary art exhibit at the art museum by a very versatile a…" at bounding box center [615, 313] width 846 height 38
radio input "true"
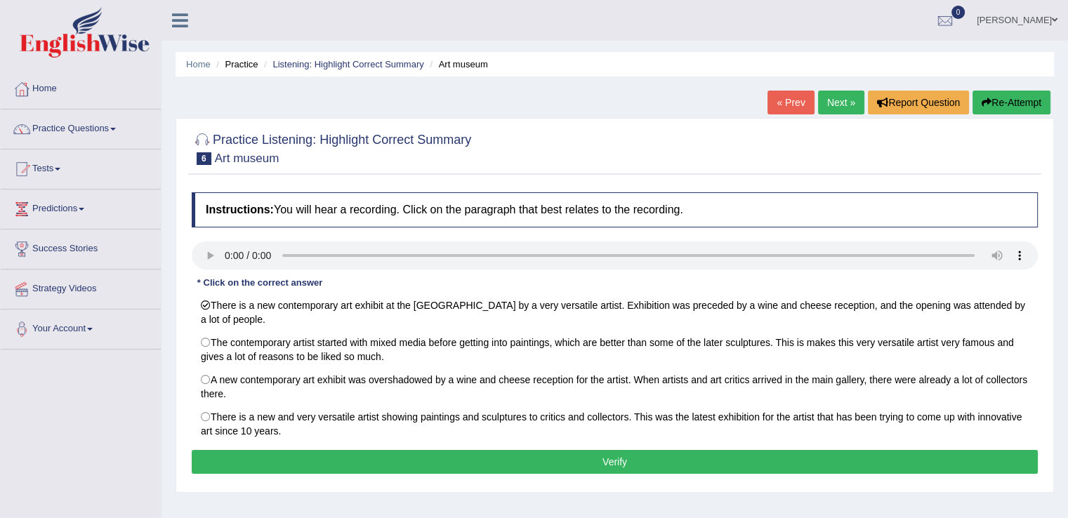
click at [624, 465] on button "Verify" at bounding box center [615, 462] width 846 height 24
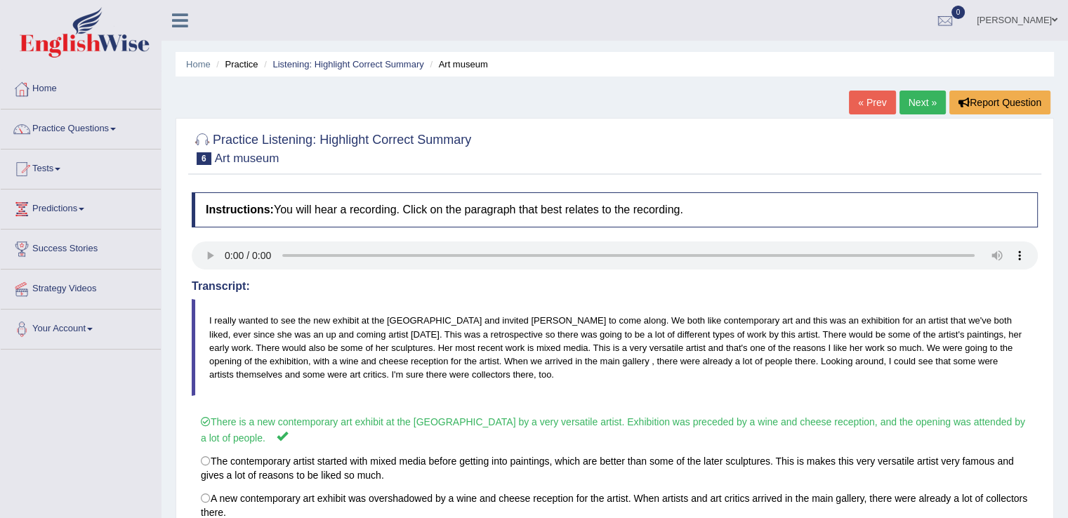
click at [916, 93] on link "Next »" at bounding box center [923, 103] width 46 height 24
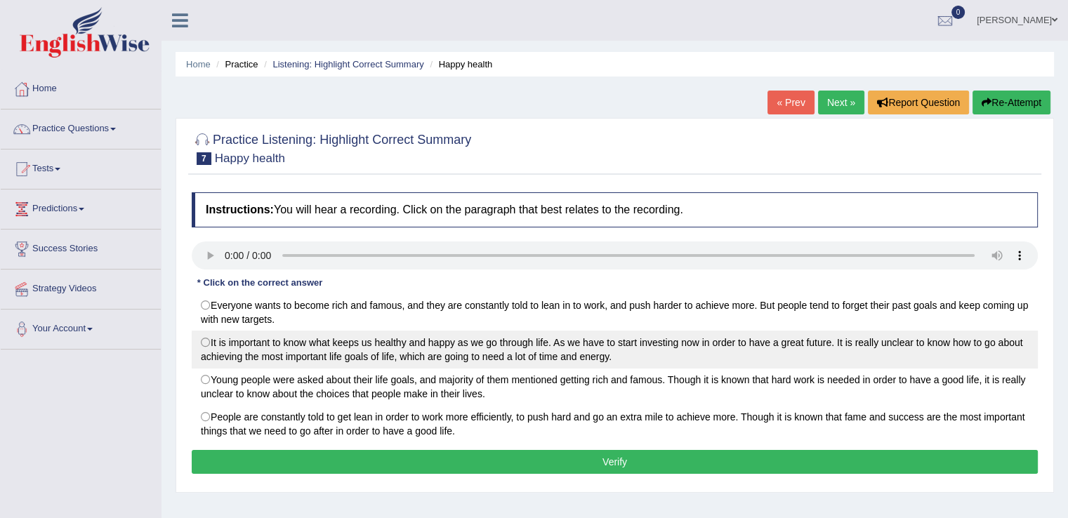
click at [204, 341] on label "It is important to know what keeps us healthy and happy as we go through life. …" at bounding box center [615, 350] width 846 height 38
radio input "true"
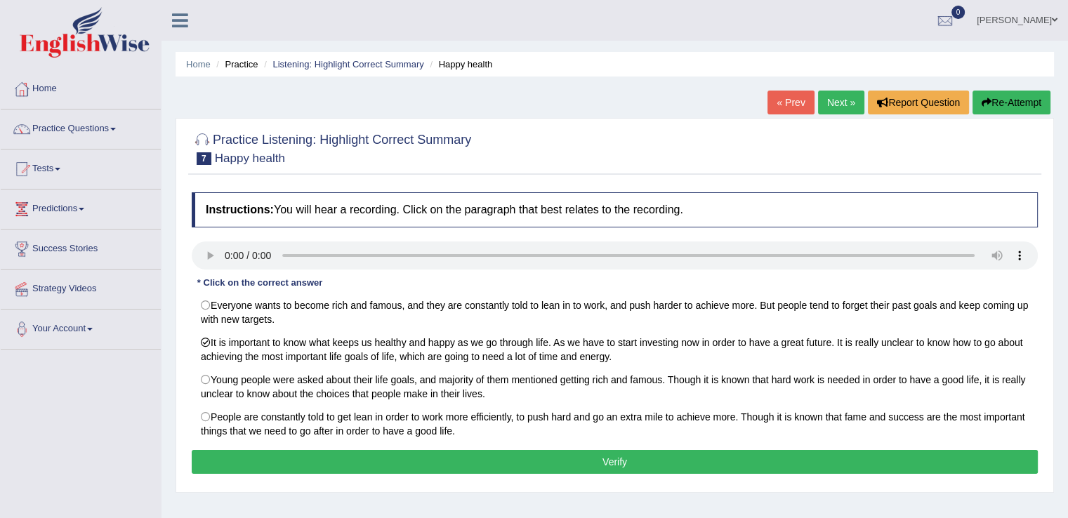
click at [615, 461] on button "Verify" at bounding box center [615, 462] width 846 height 24
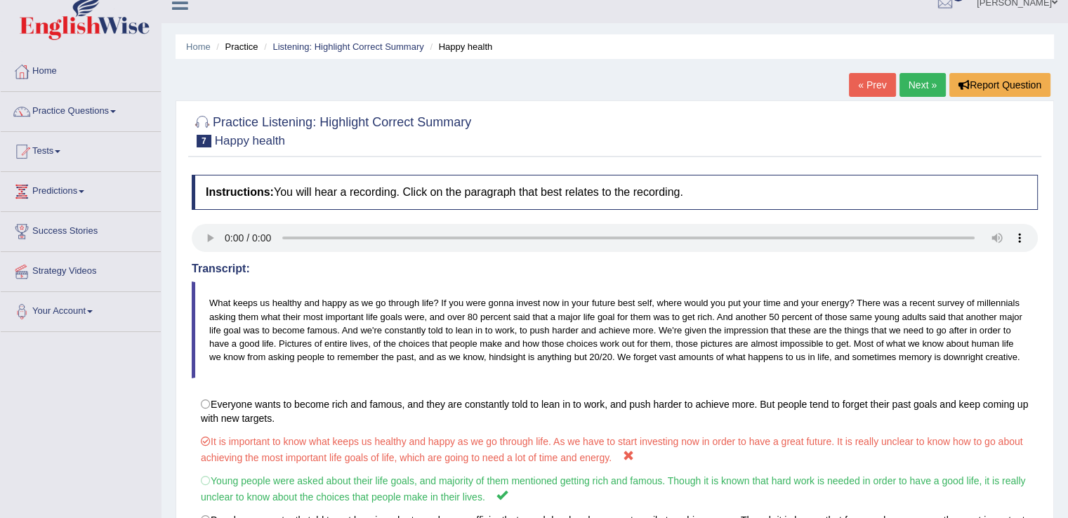
scroll to position [20, 0]
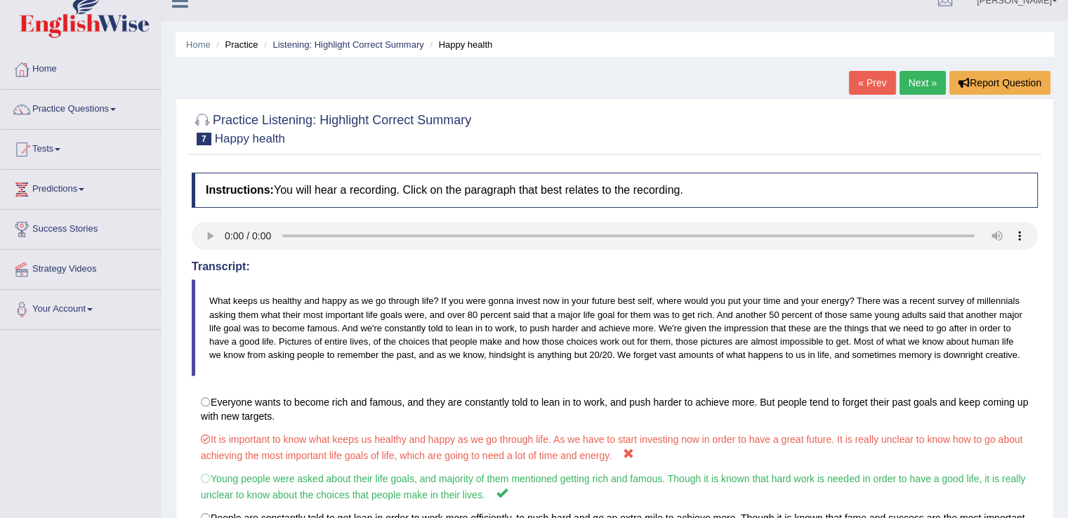
click at [914, 91] on link "Next »" at bounding box center [923, 83] width 46 height 24
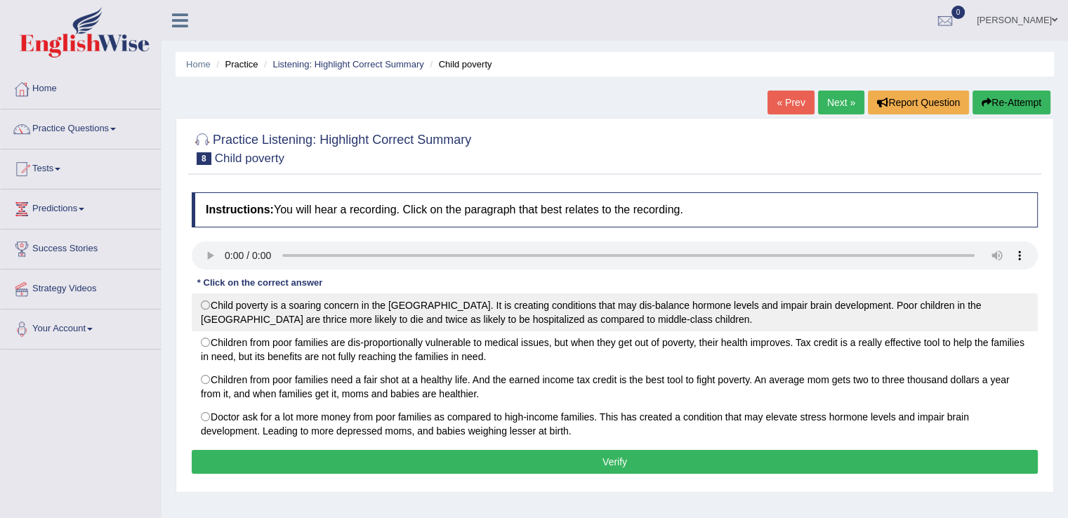
click at [204, 304] on label "Child poverty is a soaring concern in the United States. It is creating conditi…" at bounding box center [615, 313] width 846 height 38
radio input "true"
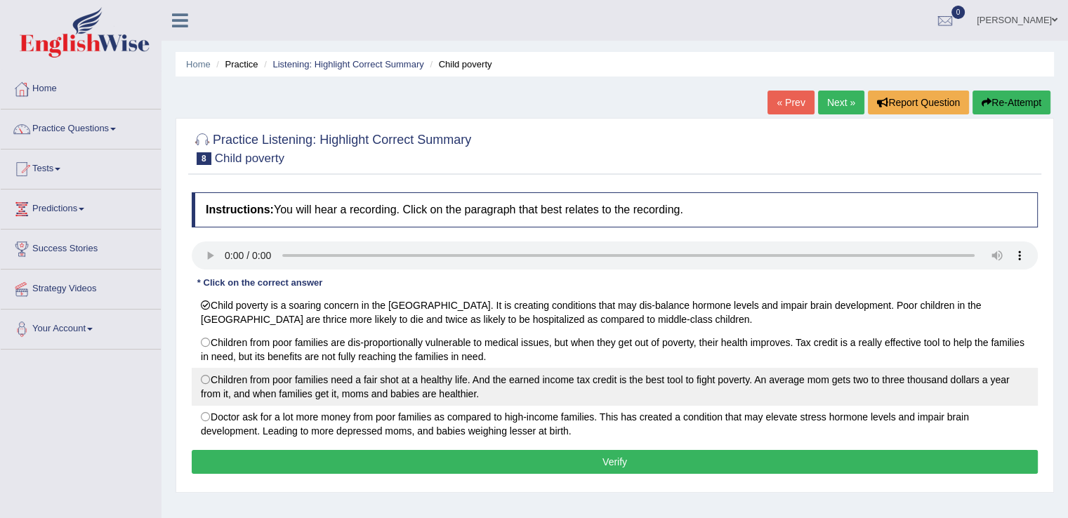
click at [309, 386] on label "Children from poor families need a fair shot at a healthy life. And the earned …" at bounding box center [615, 387] width 846 height 38
radio input "true"
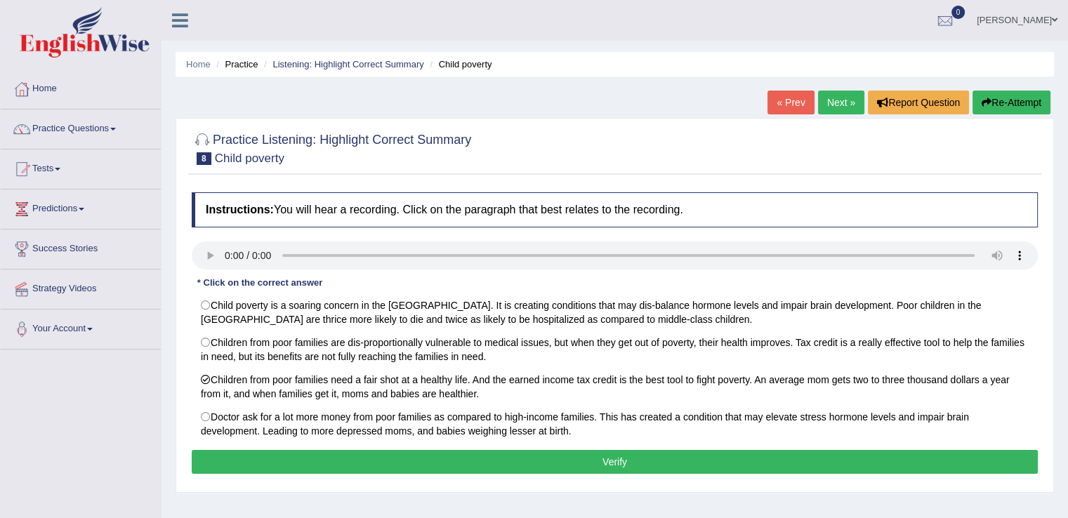
click at [628, 453] on button "Verify" at bounding box center [615, 462] width 846 height 24
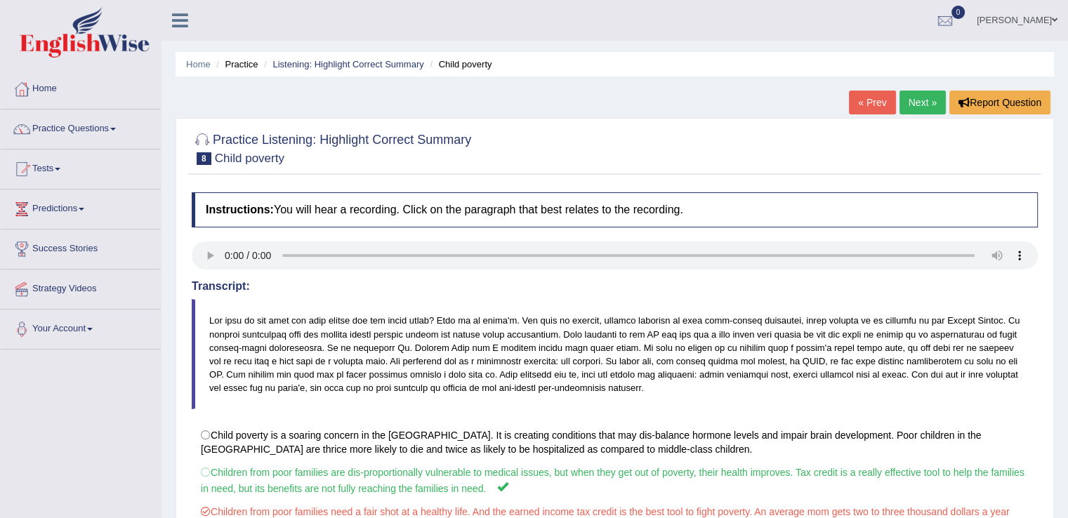
scroll to position [29, 0]
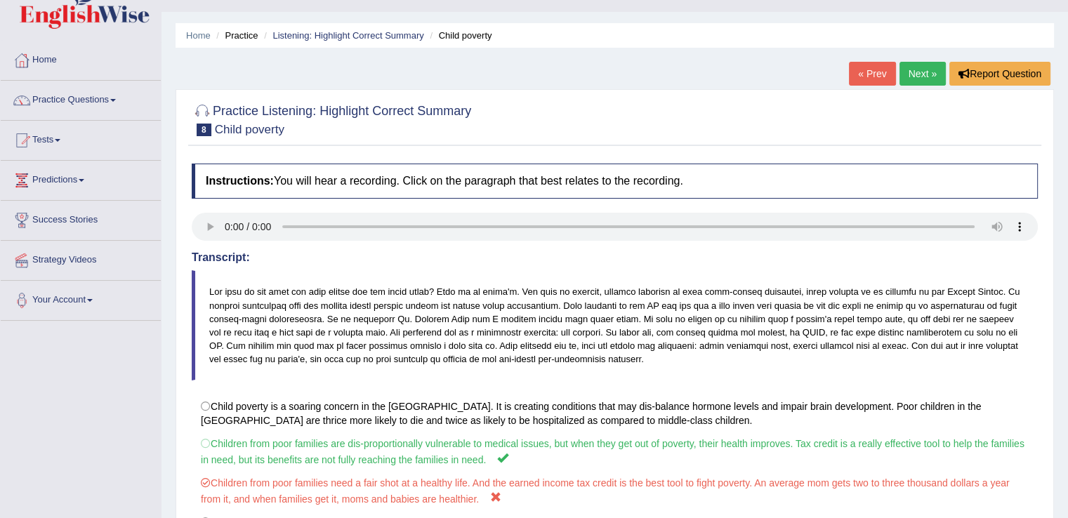
click at [927, 74] on link "Next »" at bounding box center [923, 74] width 46 height 24
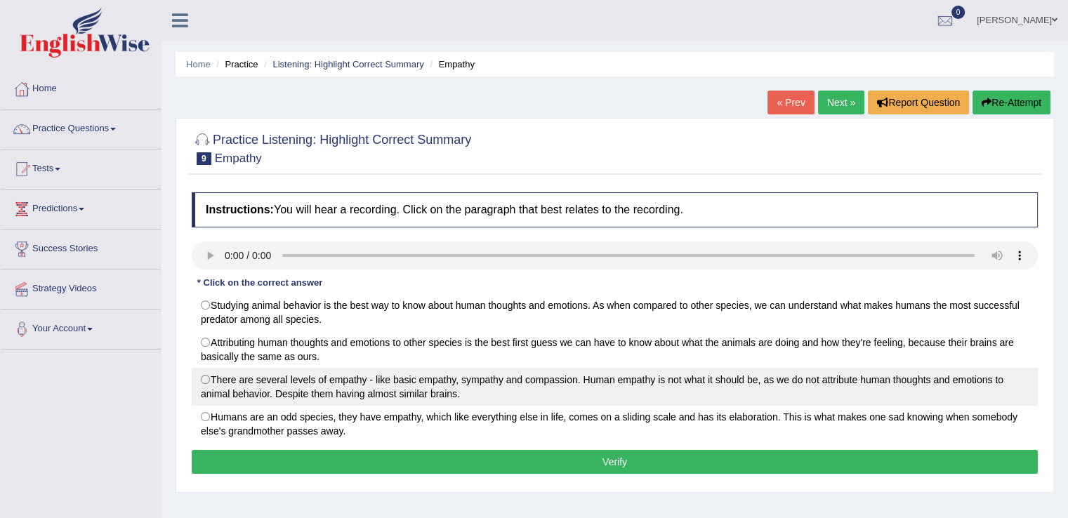
click at [273, 372] on label "There are several levels of empathy - like basic empathy, sympathy and compassi…" at bounding box center [615, 387] width 846 height 38
radio input "true"
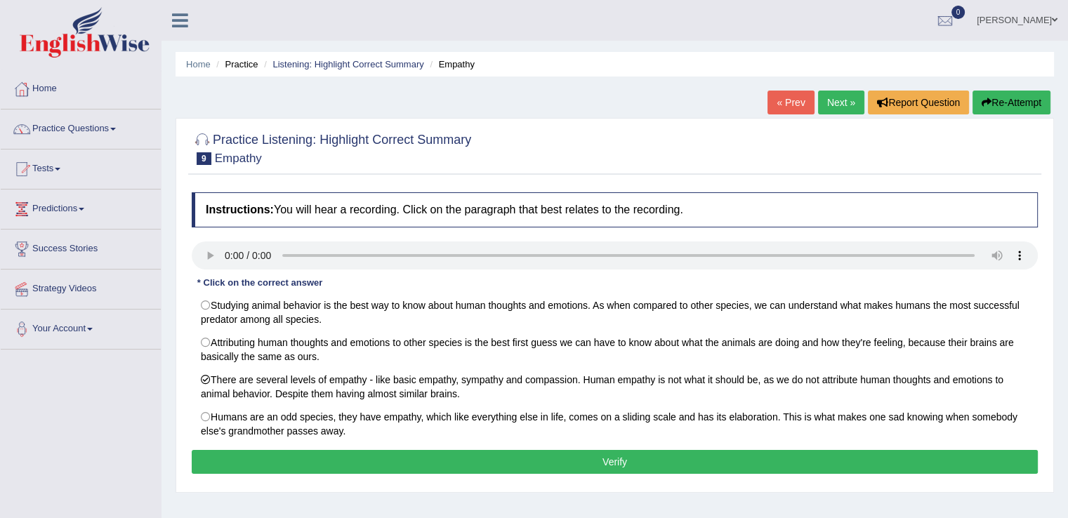
click at [587, 457] on button "Verify" at bounding box center [615, 462] width 846 height 24
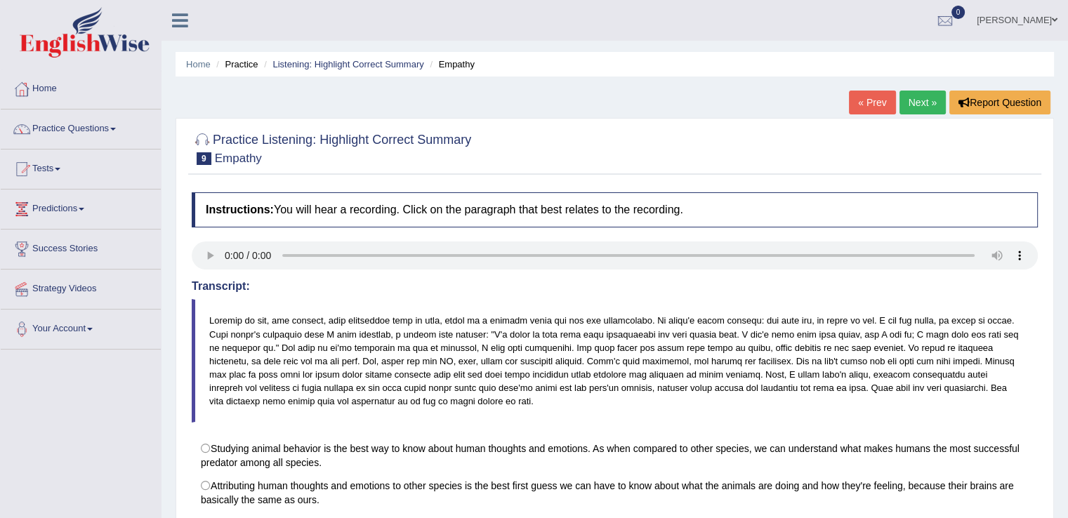
click at [907, 96] on link "Next »" at bounding box center [923, 103] width 46 height 24
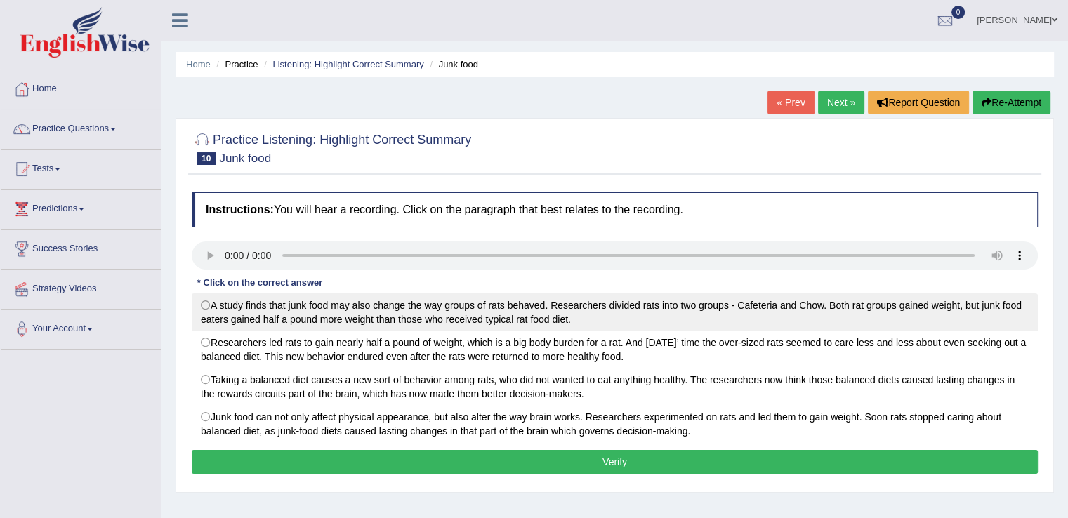
click at [205, 300] on label "A study finds that junk food may also change the way groups of rats behaved. Re…" at bounding box center [615, 313] width 846 height 38
radio input "true"
click at [205, 300] on label "A study finds that junk food may also change the way groups of rats behaved. Re…" at bounding box center [615, 313] width 846 height 38
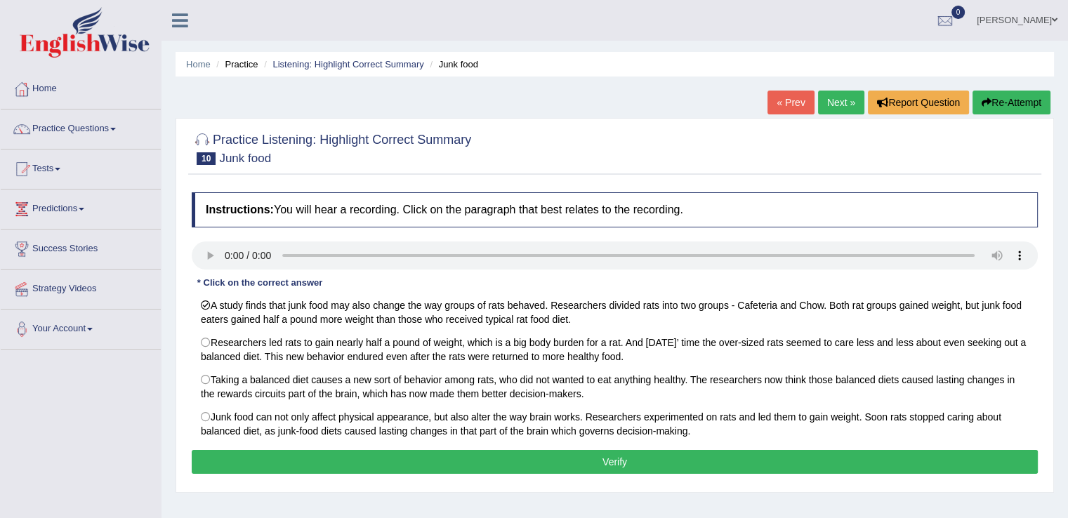
click at [614, 456] on button "Verify" at bounding box center [615, 462] width 846 height 24
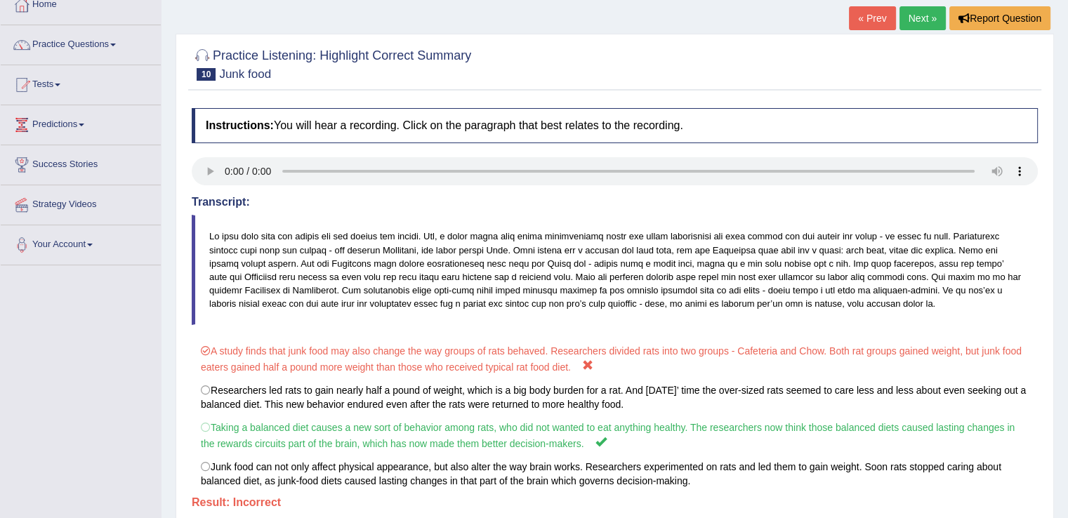
scroll to position [96, 0]
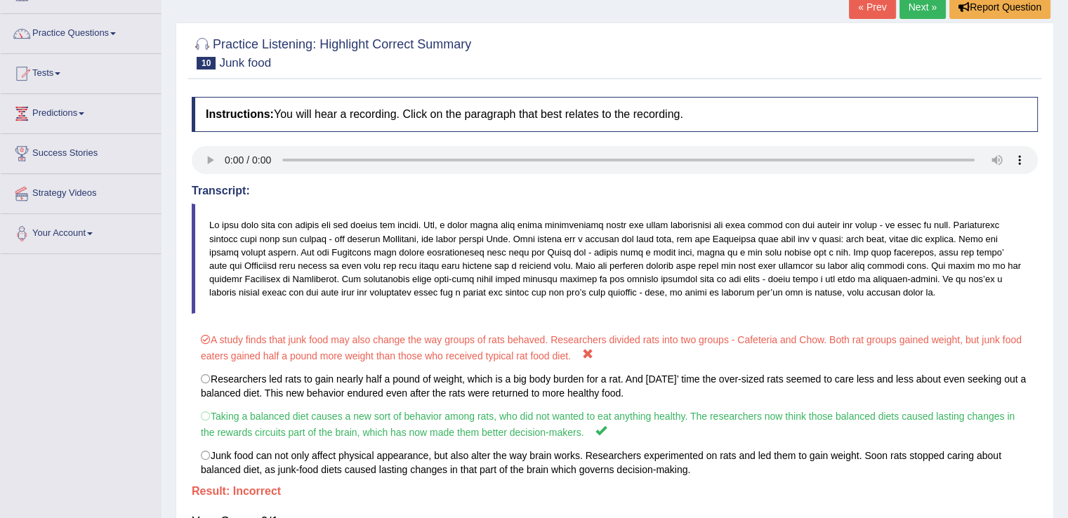
click at [921, 7] on link "Next »" at bounding box center [923, 7] width 46 height 24
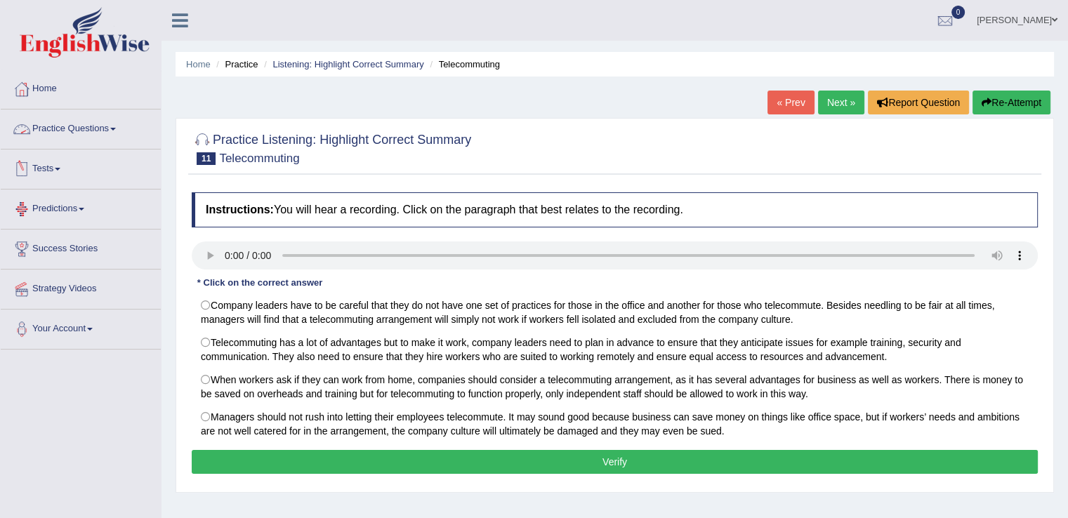
click at [120, 124] on link "Practice Questions" at bounding box center [81, 127] width 160 height 35
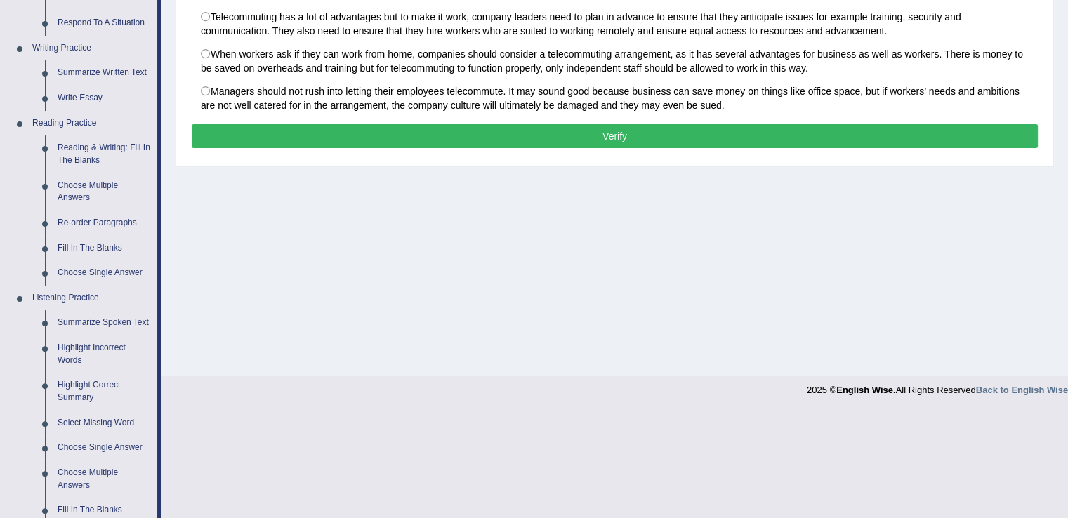
scroll to position [332, 0]
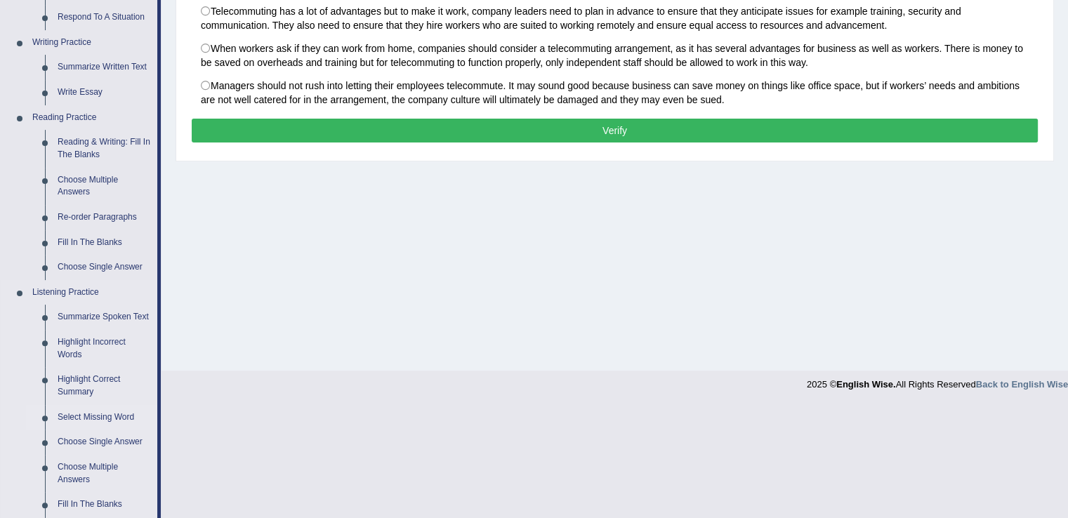
click at [91, 421] on link "Select Missing Word" at bounding box center [104, 417] width 106 height 25
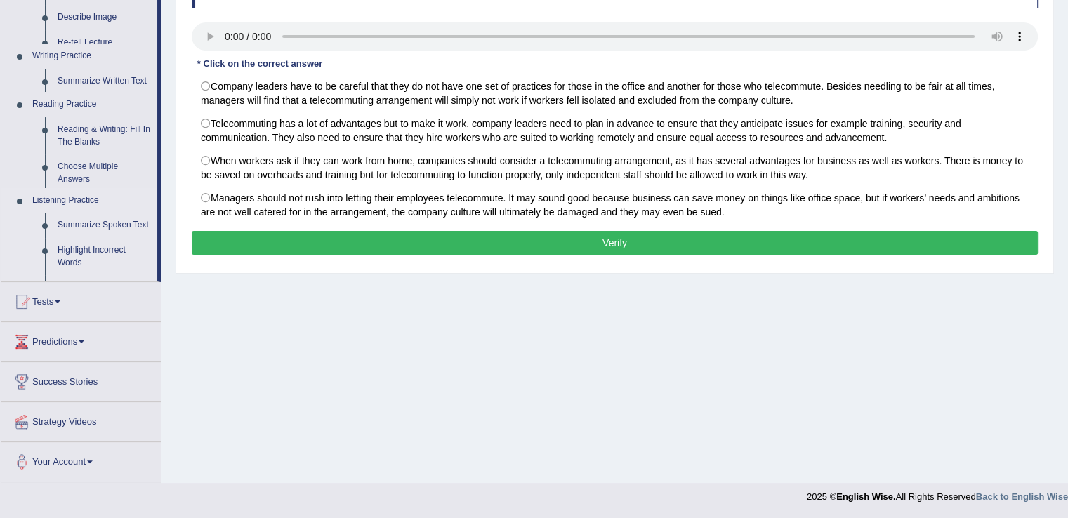
scroll to position [219, 0]
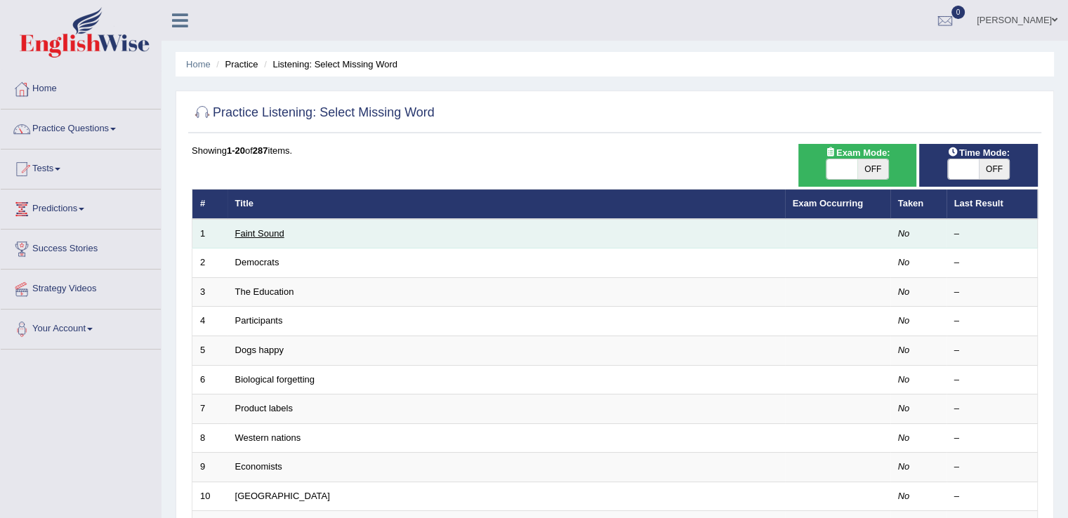
click at [265, 230] on link "Faint Sound" at bounding box center [259, 233] width 49 height 11
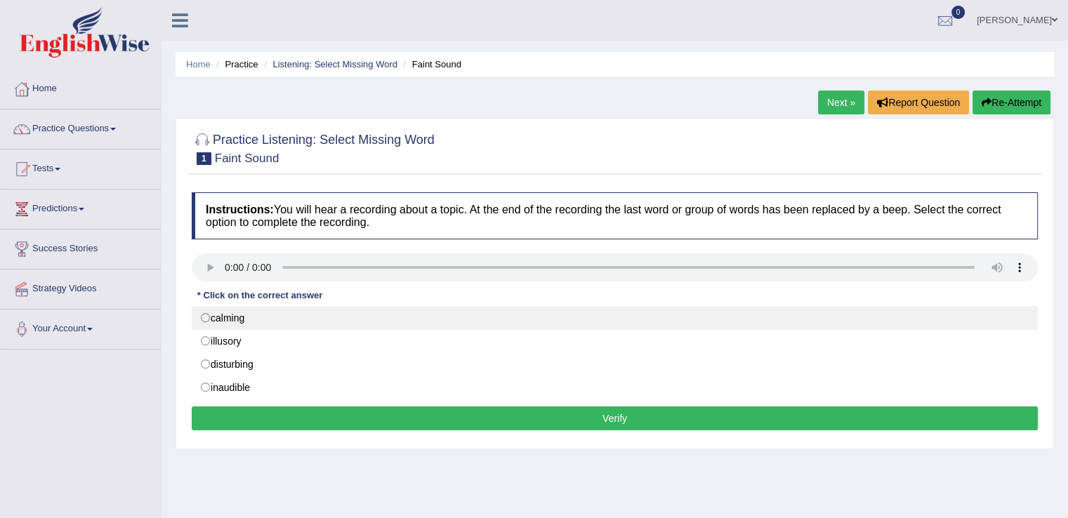
click at [205, 315] on label "calming" at bounding box center [615, 318] width 846 height 24
radio input "true"
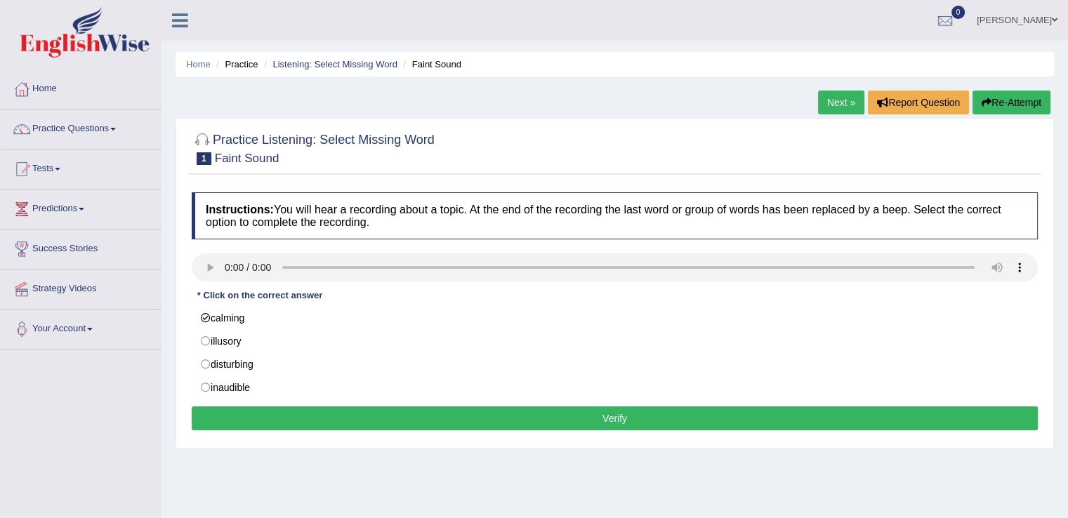
click at [516, 408] on button "Verify" at bounding box center [615, 419] width 846 height 24
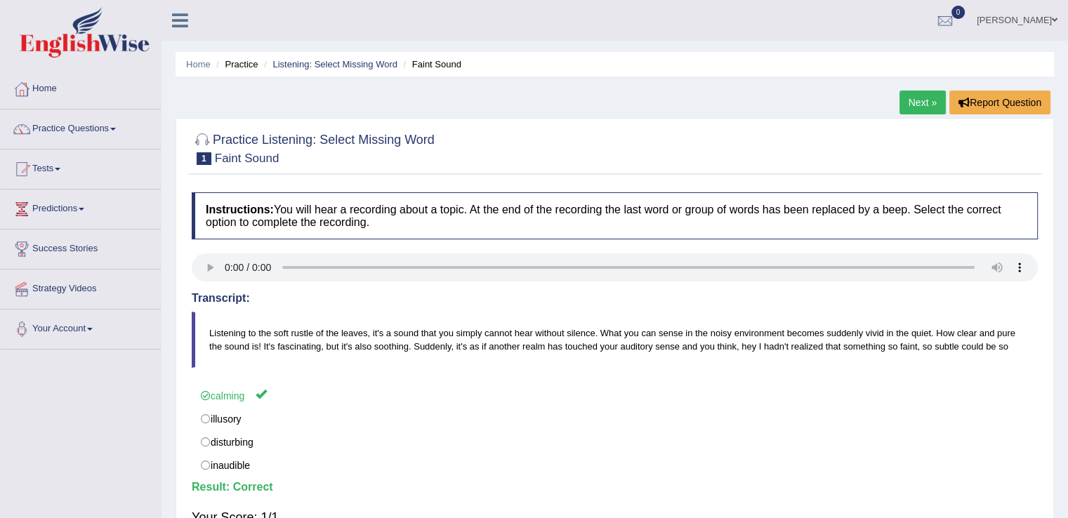
click at [915, 103] on link "Next »" at bounding box center [923, 103] width 46 height 24
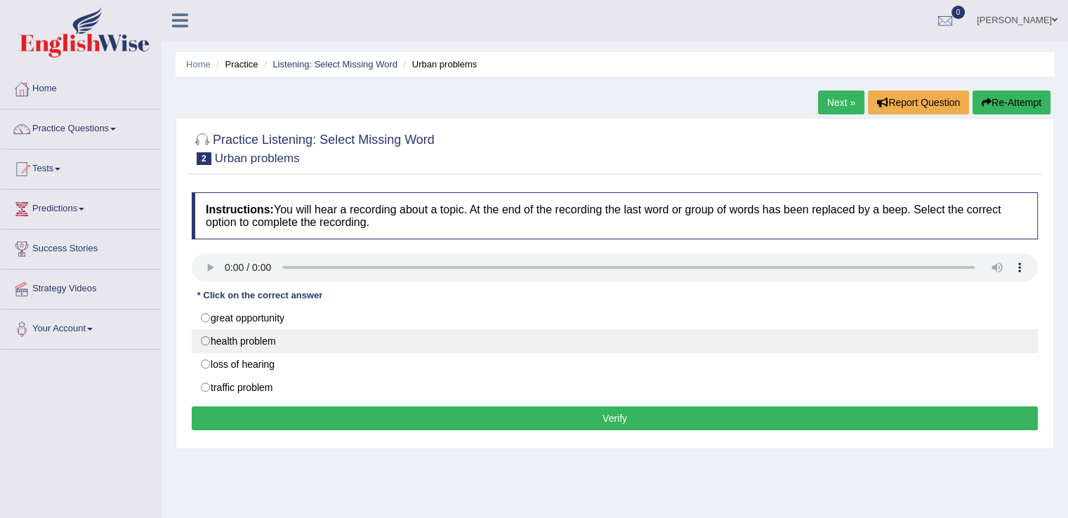
click at [209, 341] on label "health problem" at bounding box center [615, 341] width 846 height 24
radio input "true"
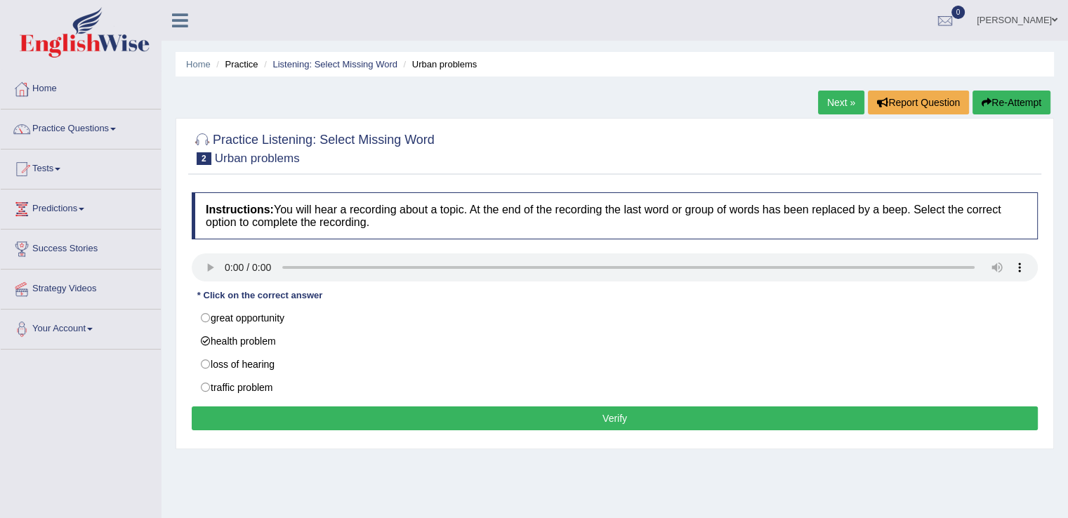
click at [546, 408] on button "Verify" at bounding box center [615, 419] width 846 height 24
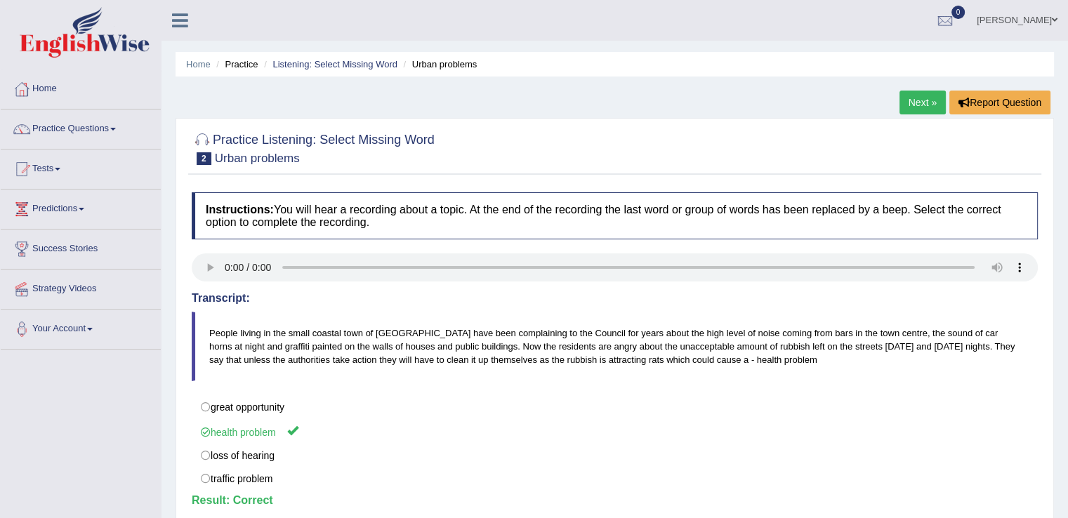
click at [918, 94] on link "Next »" at bounding box center [923, 103] width 46 height 24
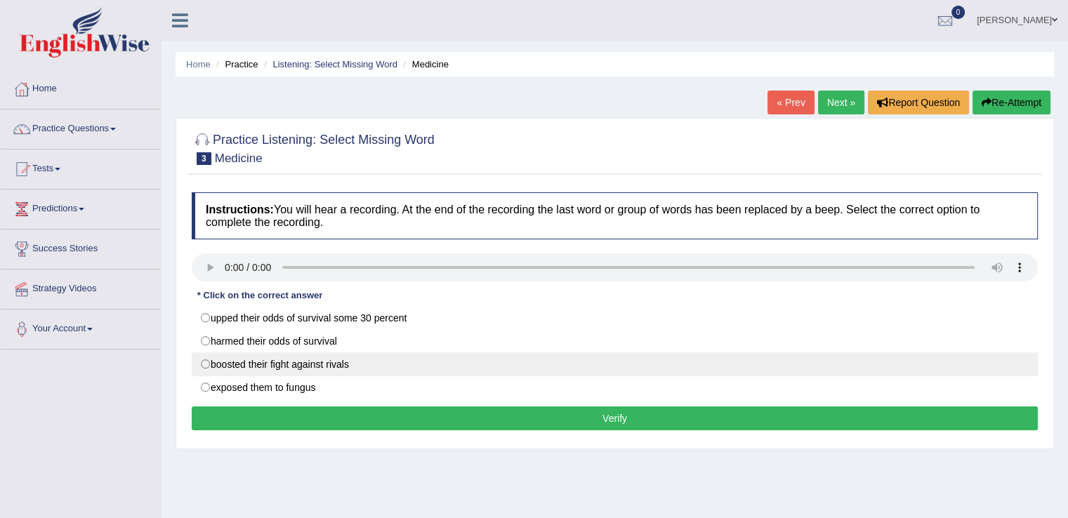
click at [314, 367] on label "boosted their fight against rivals" at bounding box center [615, 365] width 846 height 24
radio input "true"
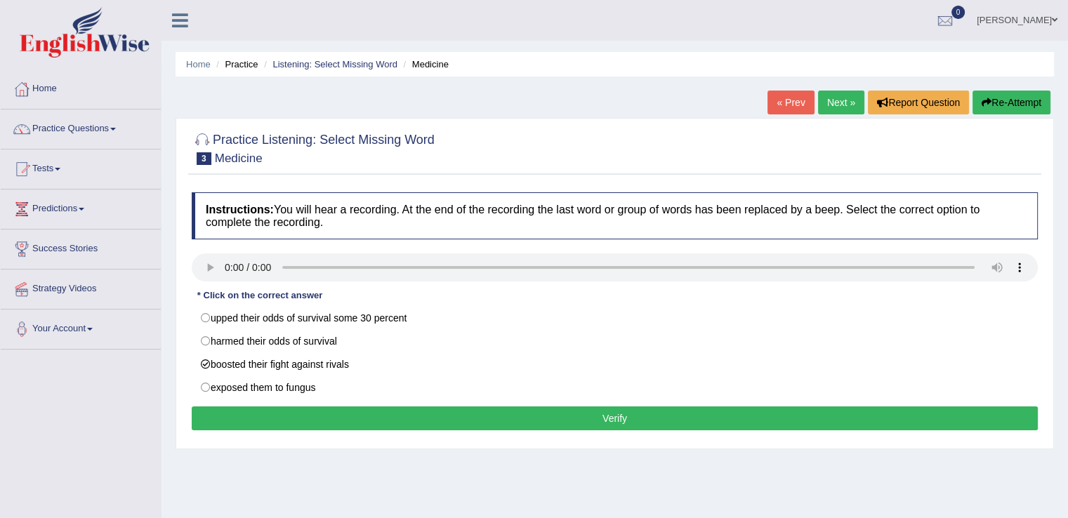
click at [605, 415] on button "Verify" at bounding box center [615, 419] width 846 height 24
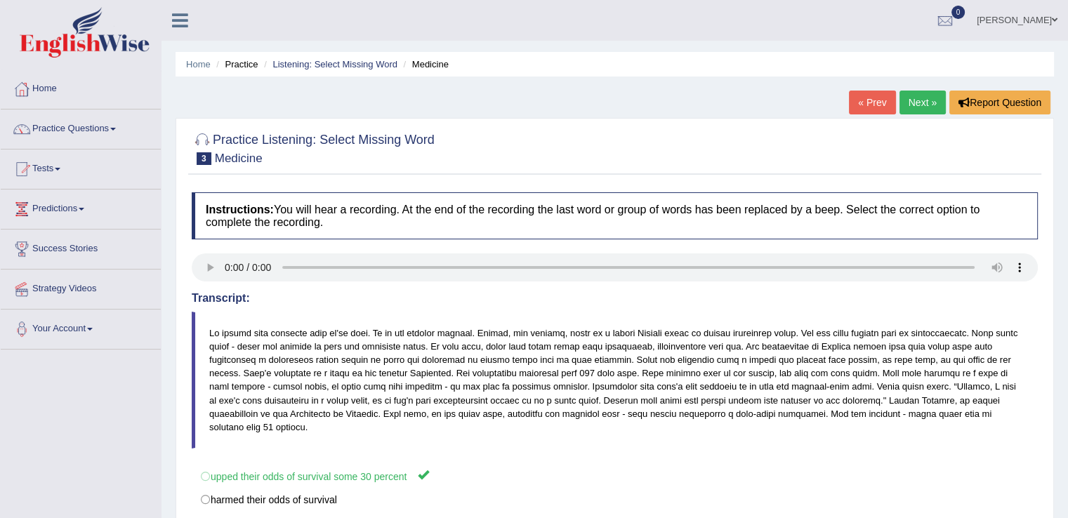
click at [918, 109] on link "Next »" at bounding box center [923, 103] width 46 height 24
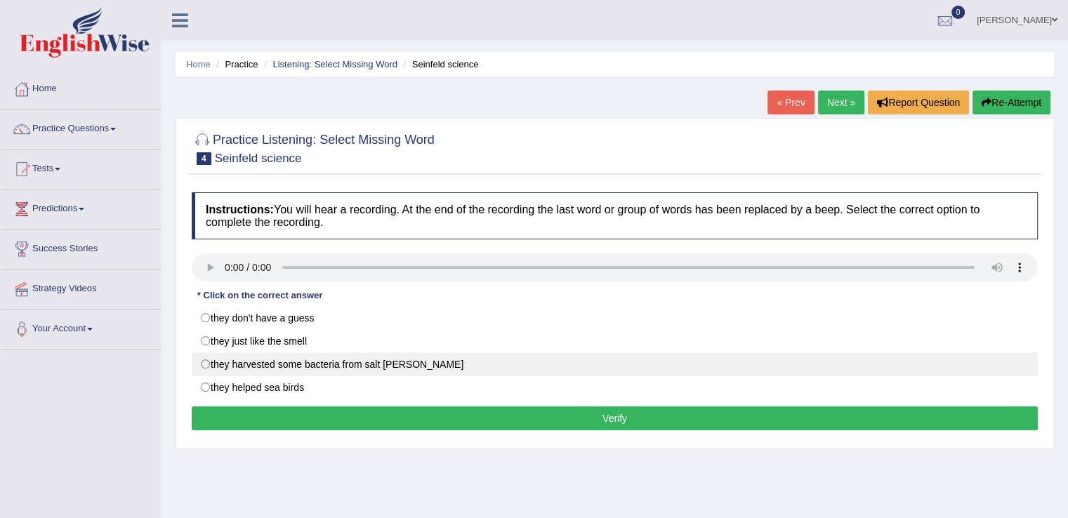
click at [371, 373] on label "they harvested some bacteria from salt marsh" at bounding box center [615, 365] width 846 height 24
radio input "true"
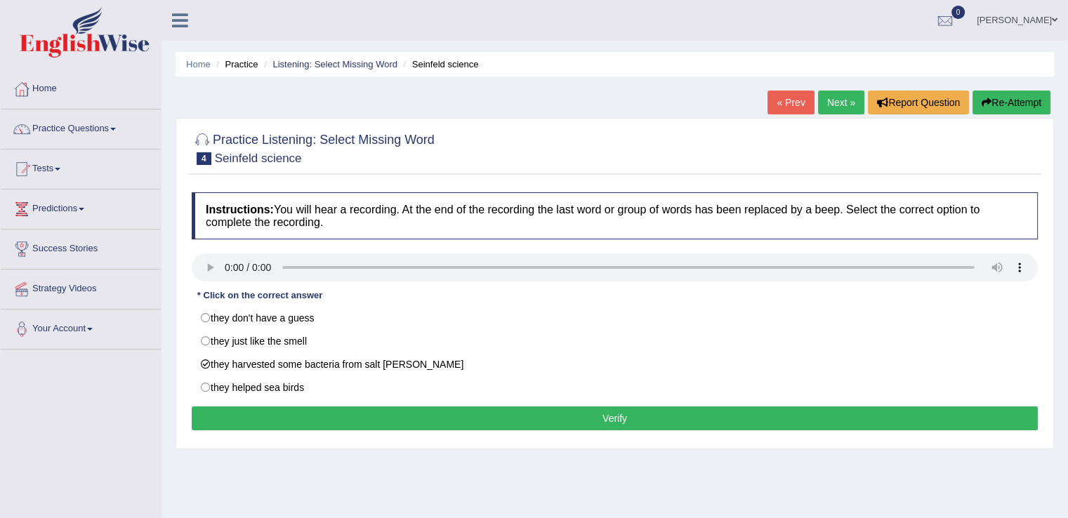
click at [572, 414] on button "Verify" at bounding box center [615, 419] width 846 height 24
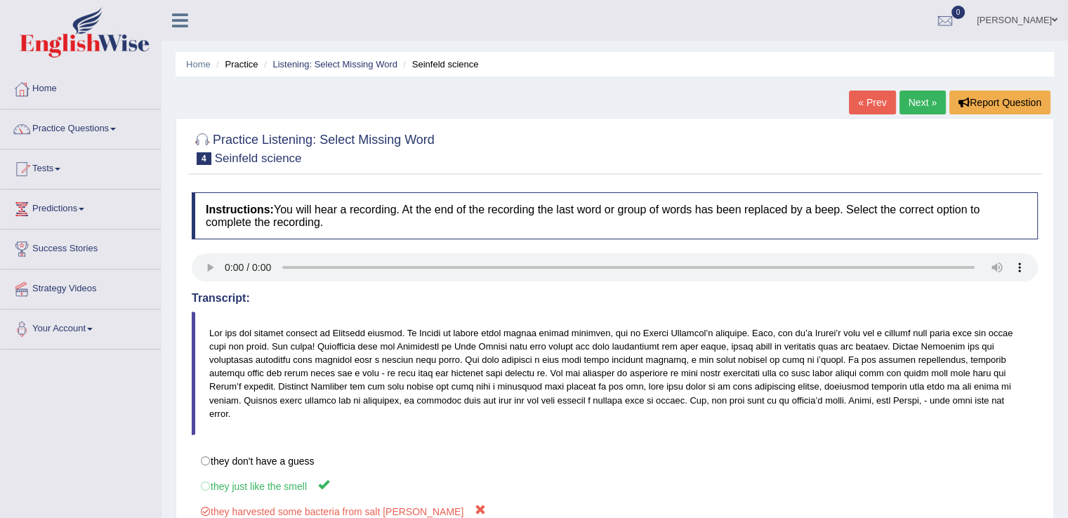
click at [912, 105] on link "Next »" at bounding box center [923, 103] width 46 height 24
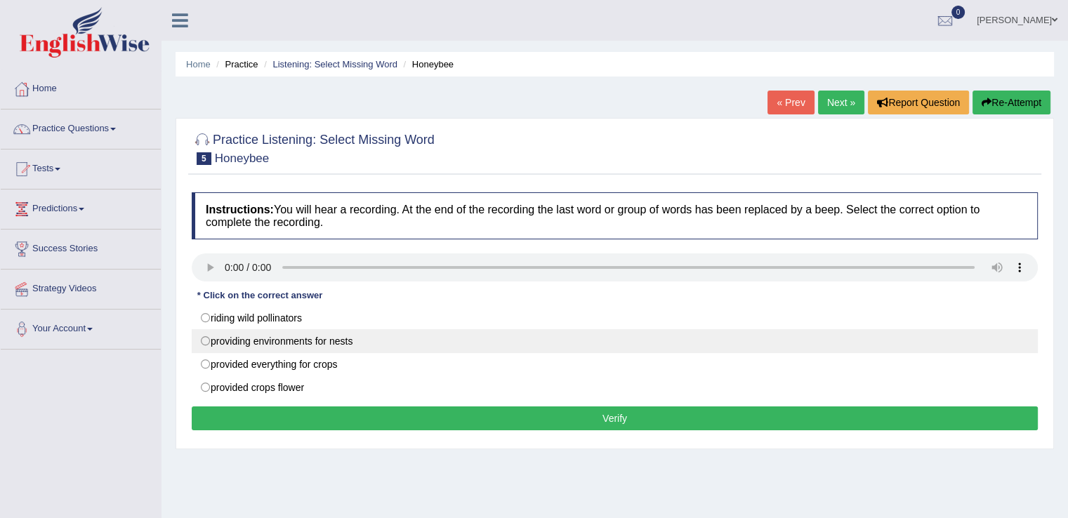
click at [205, 341] on label "providing environments for nests" at bounding box center [615, 341] width 846 height 24
radio input "true"
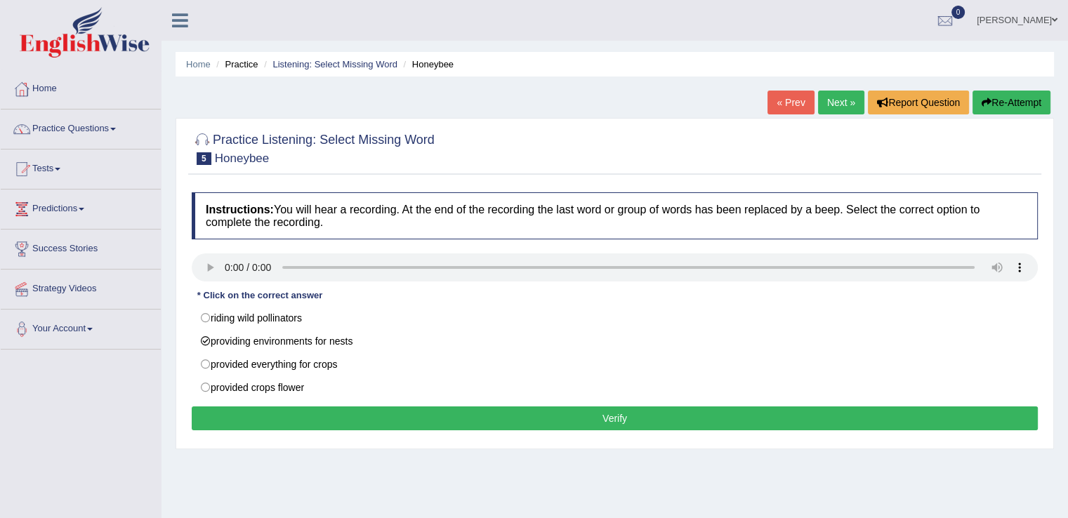
click at [601, 419] on button "Verify" at bounding box center [615, 419] width 846 height 24
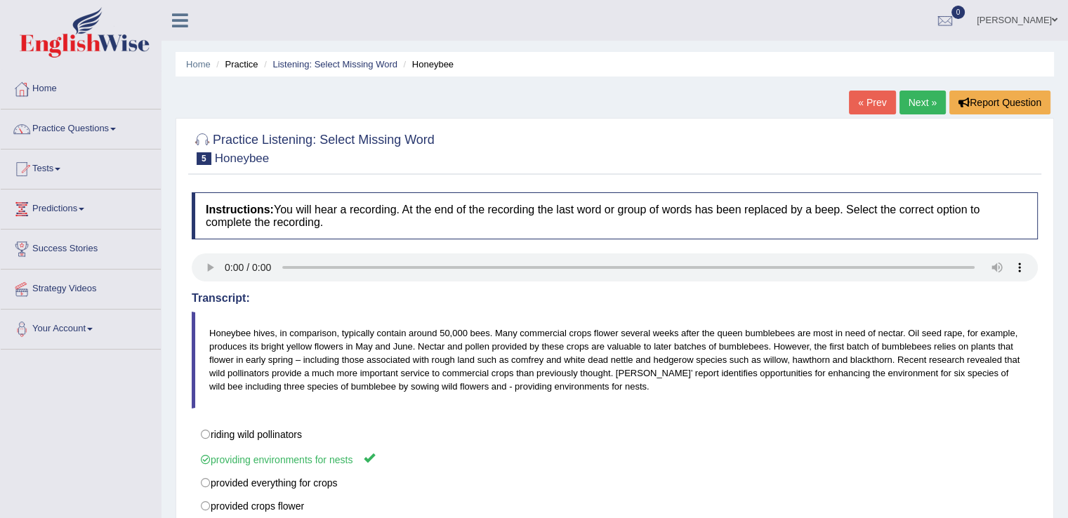
click at [933, 91] on link "Next »" at bounding box center [923, 103] width 46 height 24
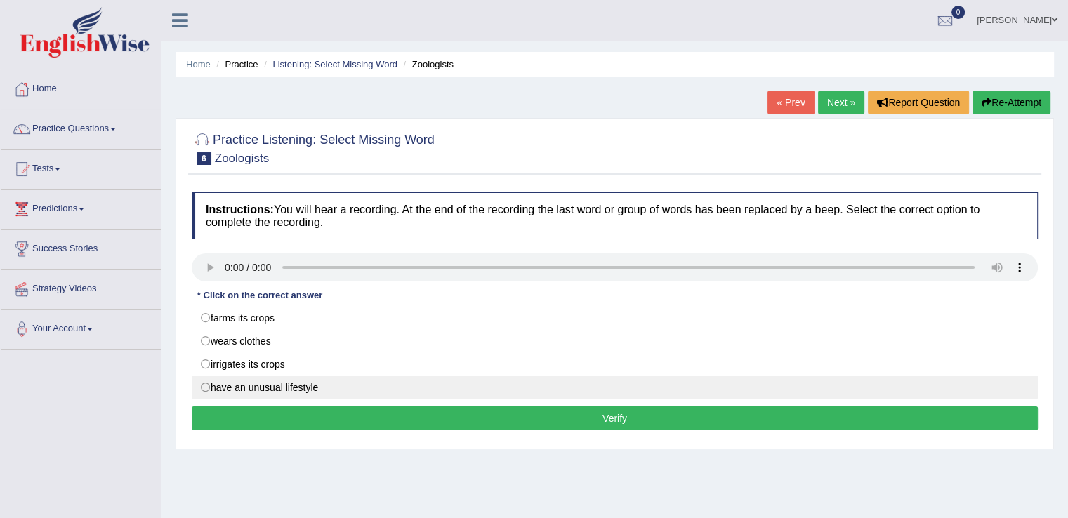
click at [207, 388] on label "have an unusual lifestyle" at bounding box center [615, 388] width 846 height 24
radio input "true"
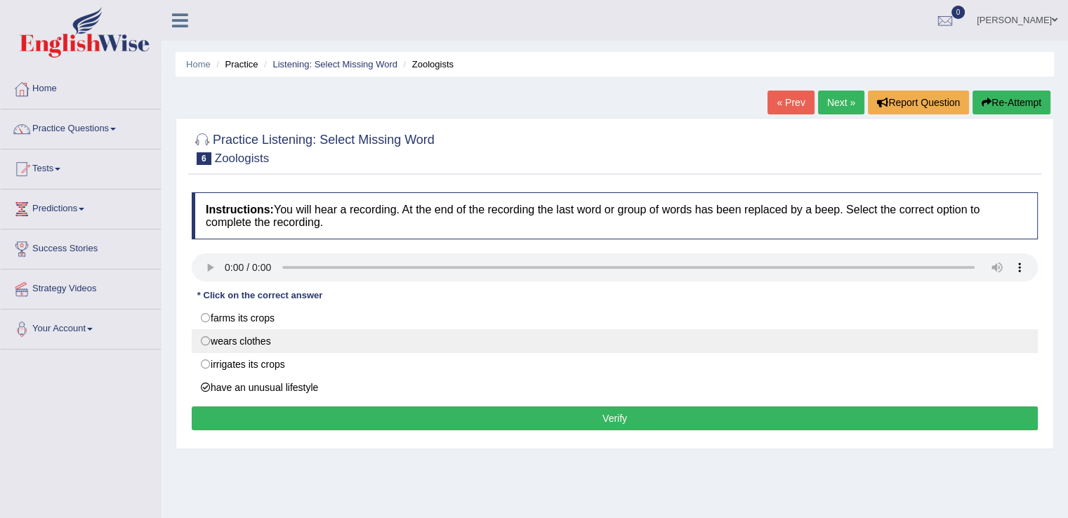
click at [235, 341] on label "wears clothes" at bounding box center [615, 341] width 846 height 24
radio input "true"
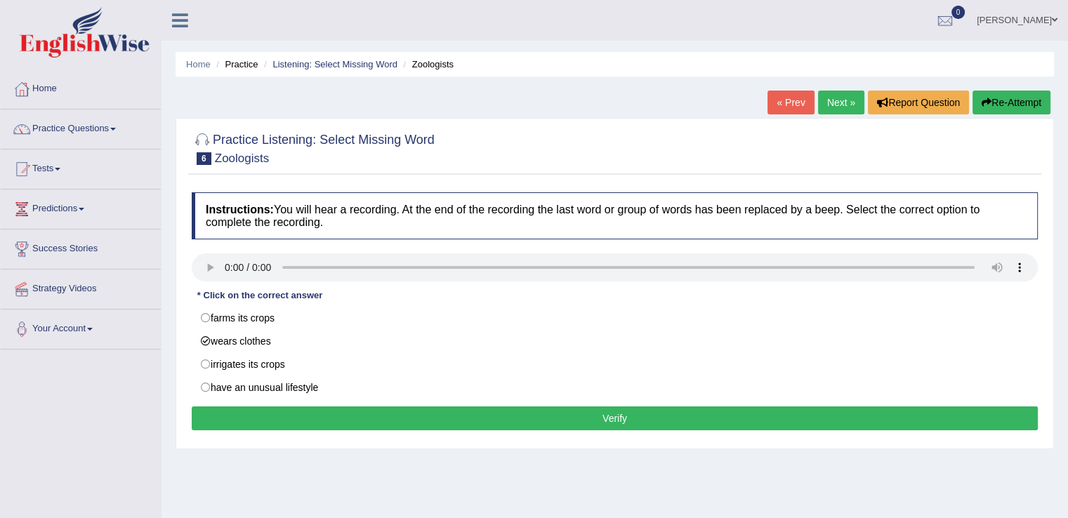
click at [593, 412] on button "Verify" at bounding box center [615, 419] width 846 height 24
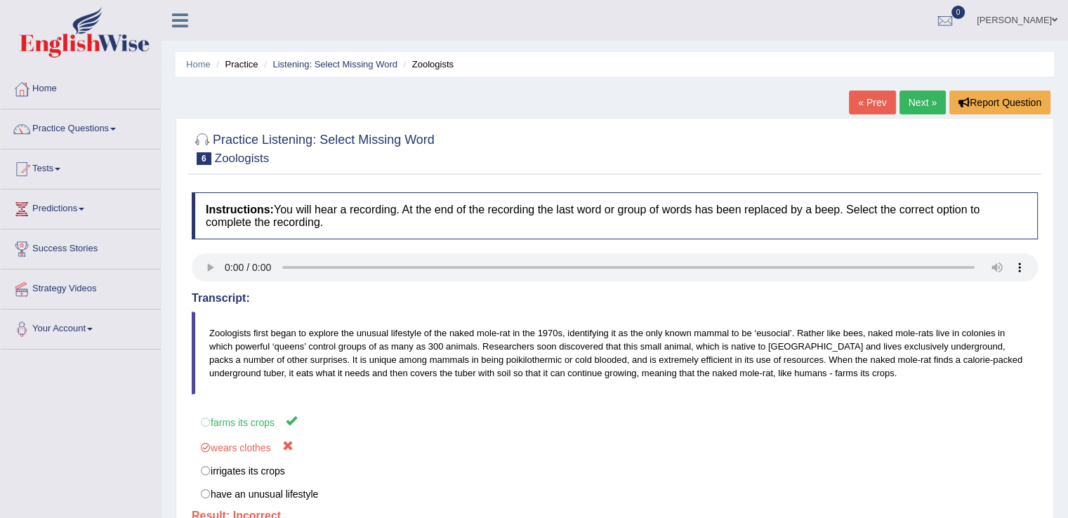
click at [914, 99] on link "Next »" at bounding box center [923, 103] width 46 height 24
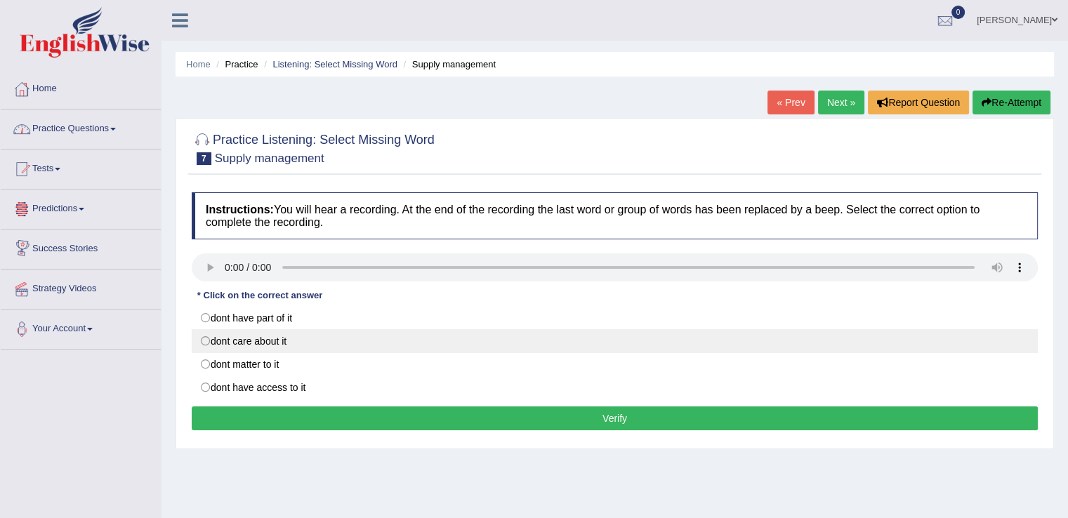
click at [202, 341] on label "dont care about it" at bounding box center [615, 341] width 846 height 24
radio input "true"
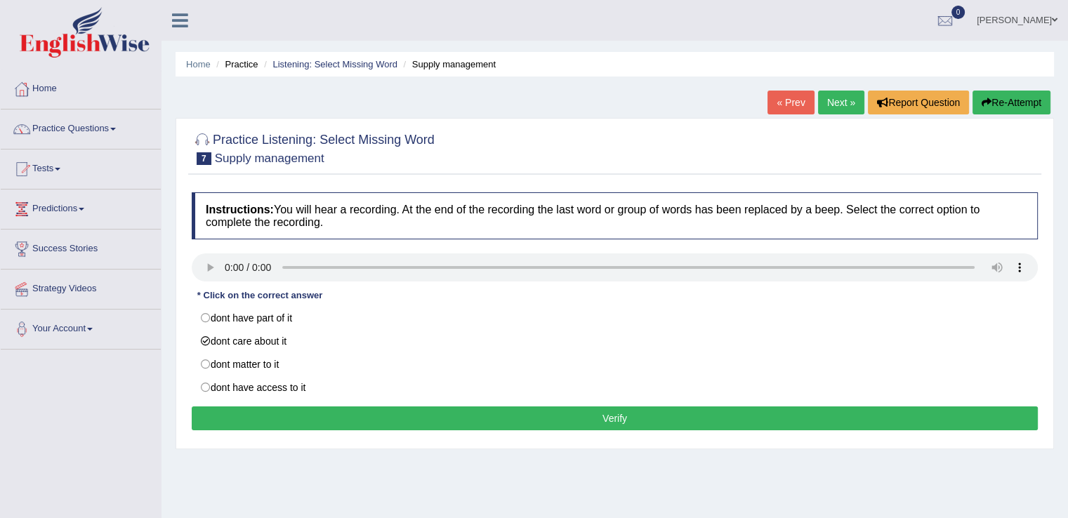
click at [506, 412] on button "Verify" at bounding box center [615, 419] width 846 height 24
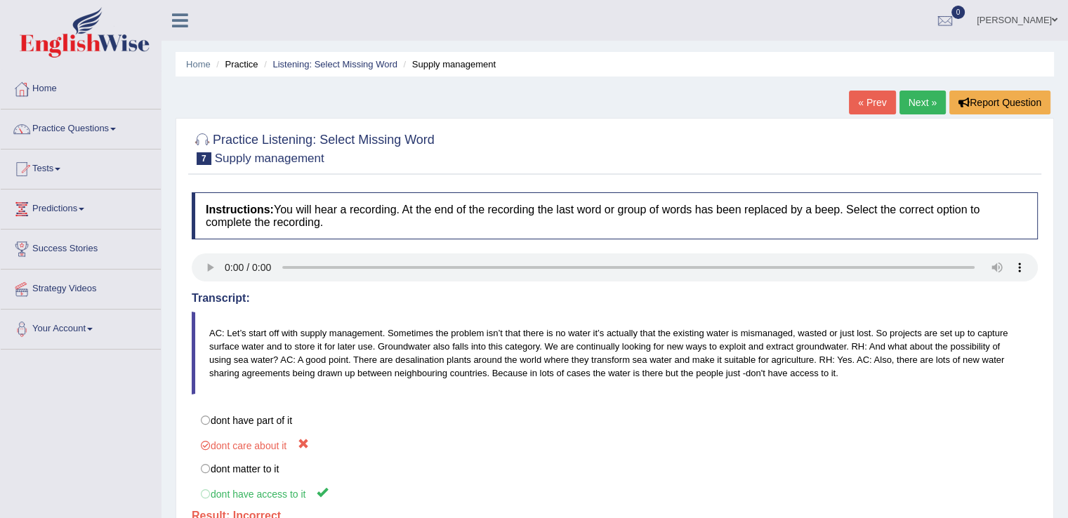
click at [910, 105] on link "Next »" at bounding box center [923, 103] width 46 height 24
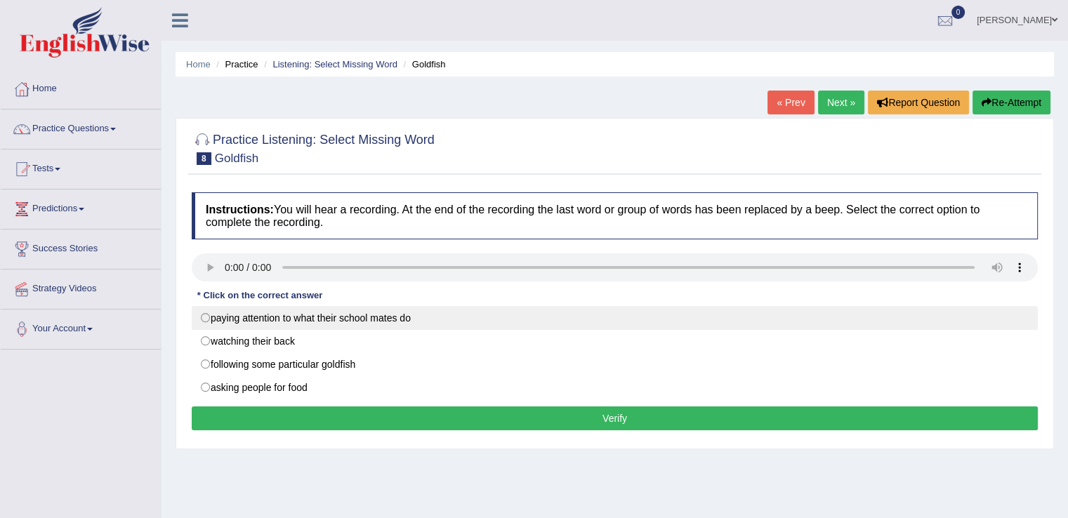
click at [214, 317] on label "paying attention to what their school mates do" at bounding box center [615, 318] width 846 height 24
radio input "true"
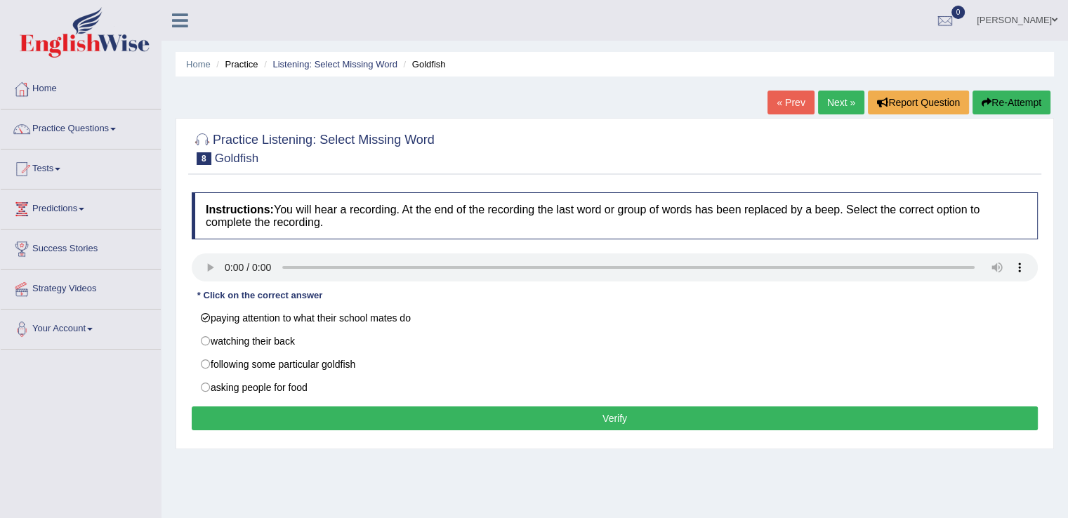
click at [624, 419] on button "Verify" at bounding box center [615, 419] width 846 height 24
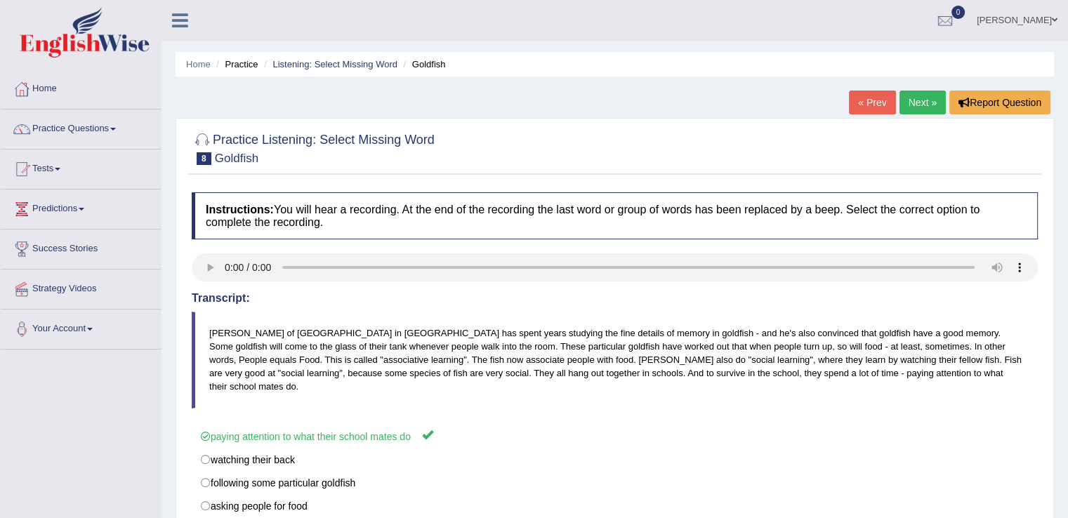
click at [921, 91] on link "Next »" at bounding box center [923, 103] width 46 height 24
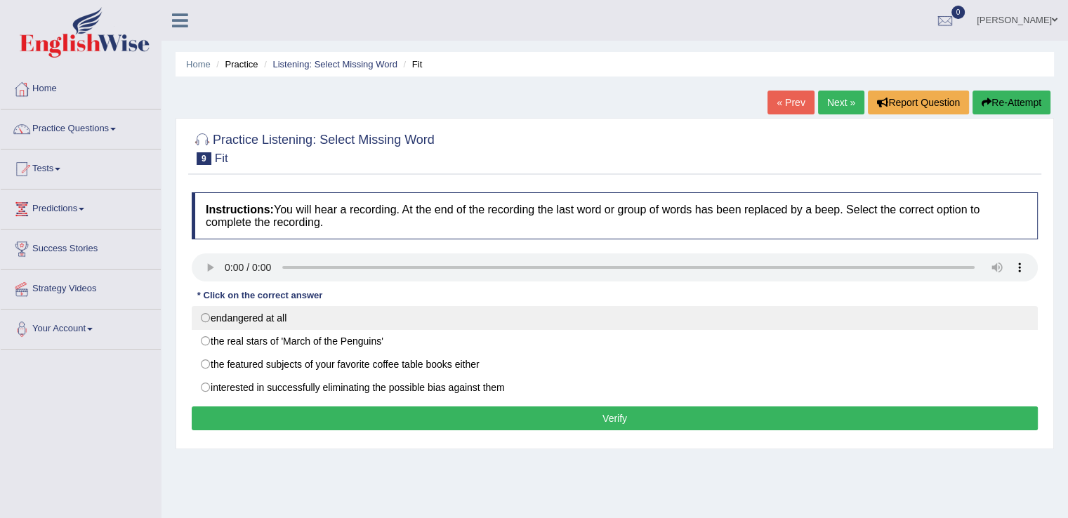
click at [256, 315] on label "endangered at all" at bounding box center [615, 318] width 846 height 24
radio input "true"
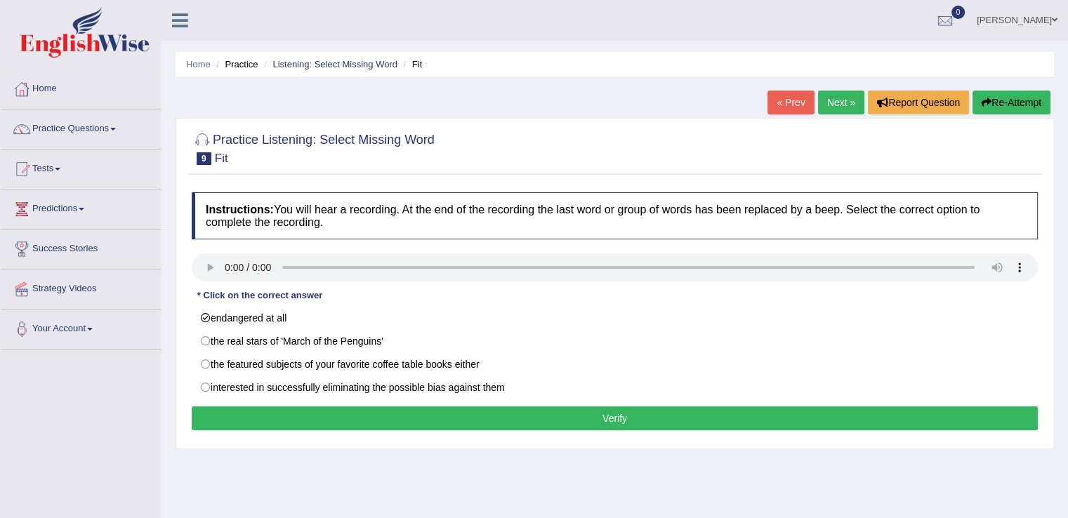
click at [600, 414] on button "Verify" at bounding box center [615, 419] width 846 height 24
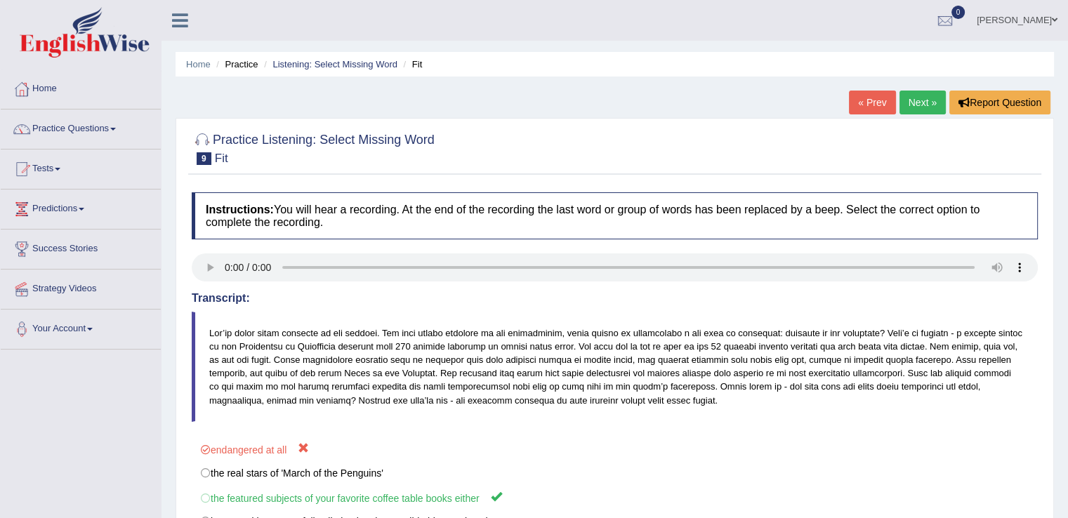
click at [915, 104] on link "Next »" at bounding box center [923, 103] width 46 height 24
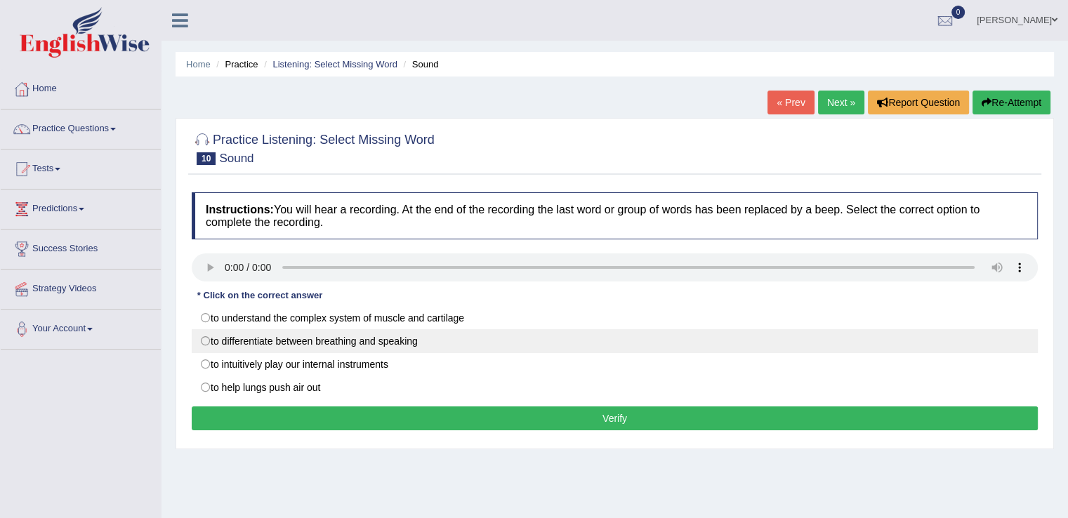
click at [204, 339] on label "to differentiate between breathing and speaking" at bounding box center [615, 341] width 846 height 24
radio input "true"
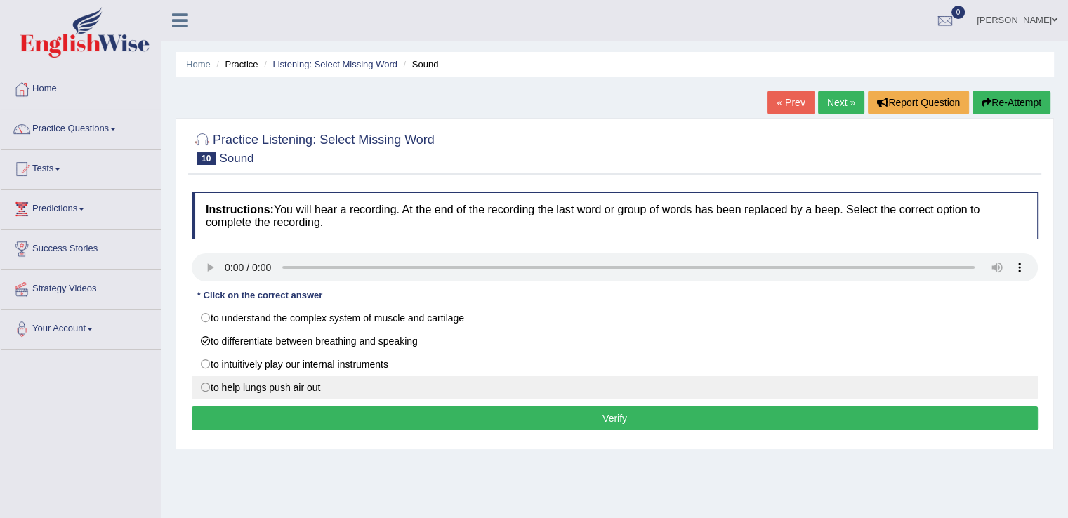
click at [213, 388] on label "to help lungs push air out" at bounding box center [615, 388] width 846 height 24
radio input "true"
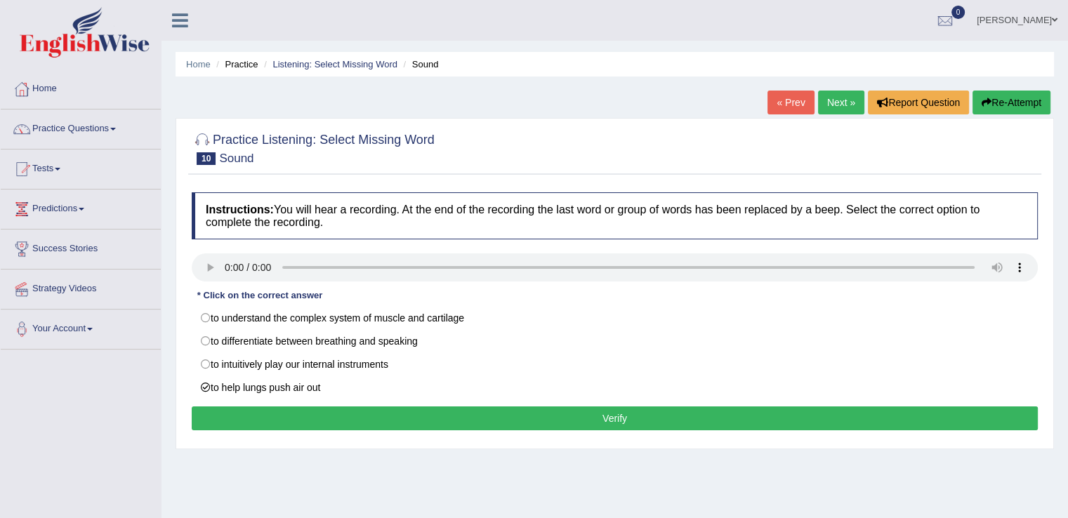
click at [596, 426] on button "Verify" at bounding box center [615, 419] width 846 height 24
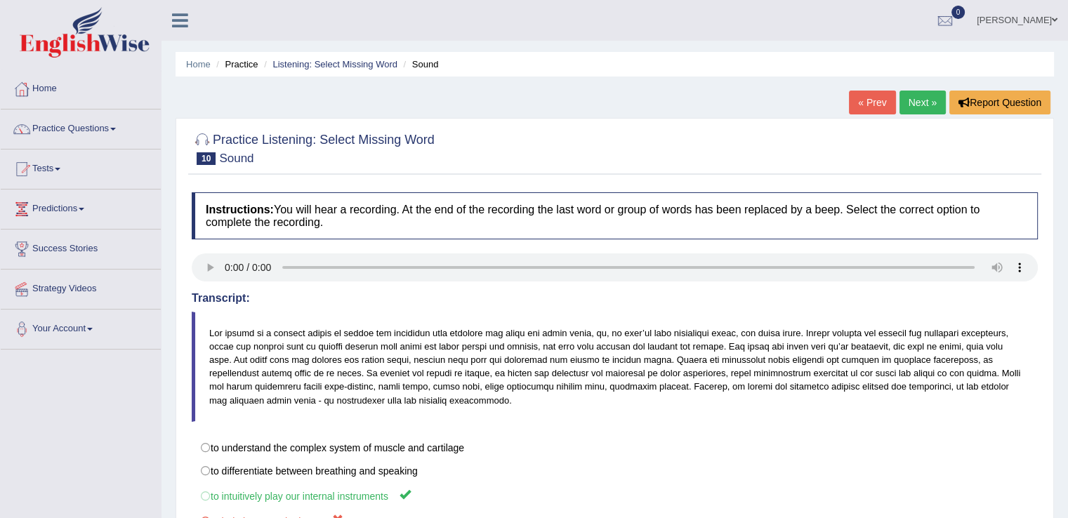
click at [921, 96] on link "Next »" at bounding box center [923, 103] width 46 height 24
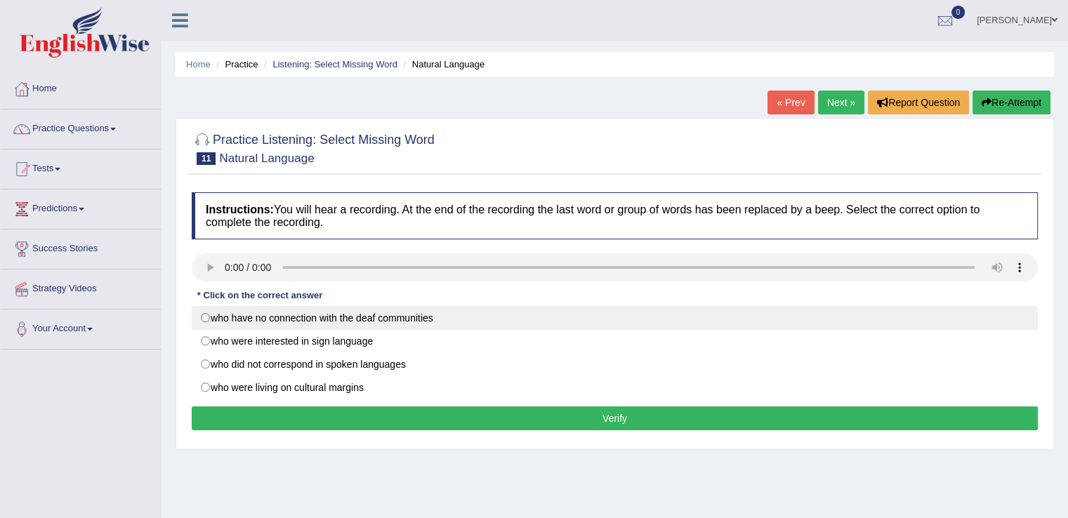
click at [202, 322] on label "who have no connection with the deaf communities" at bounding box center [615, 318] width 846 height 24
radio input "true"
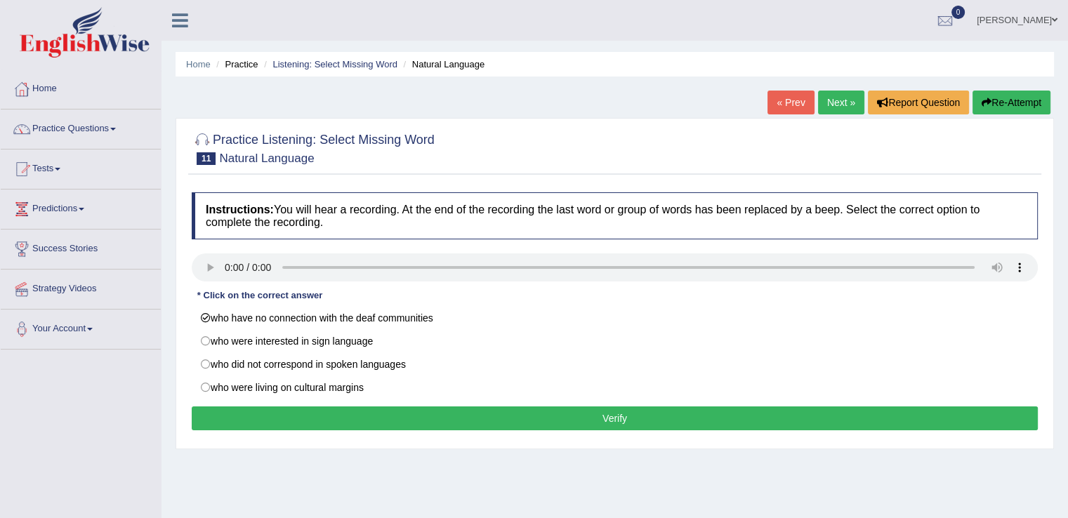
click at [593, 412] on button "Verify" at bounding box center [615, 419] width 846 height 24
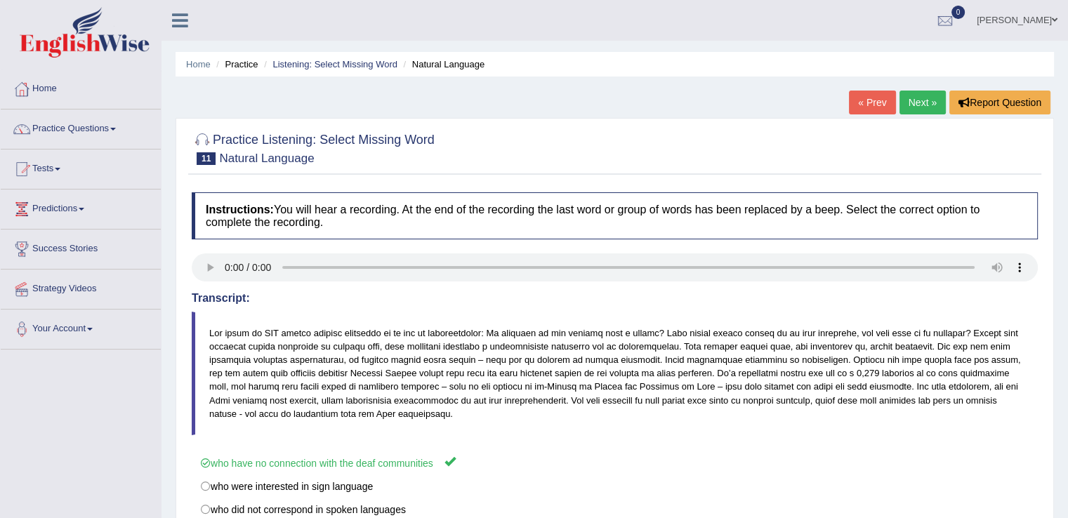
click at [919, 106] on link "Next »" at bounding box center [923, 103] width 46 height 24
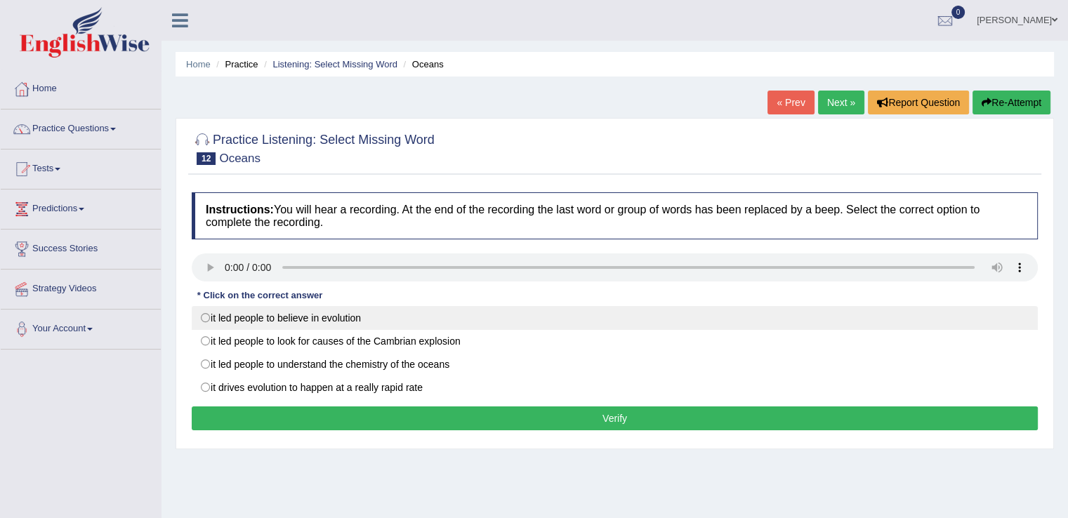
click at [204, 317] on label "it led people to believe in evolution" at bounding box center [615, 318] width 846 height 24
radio input "true"
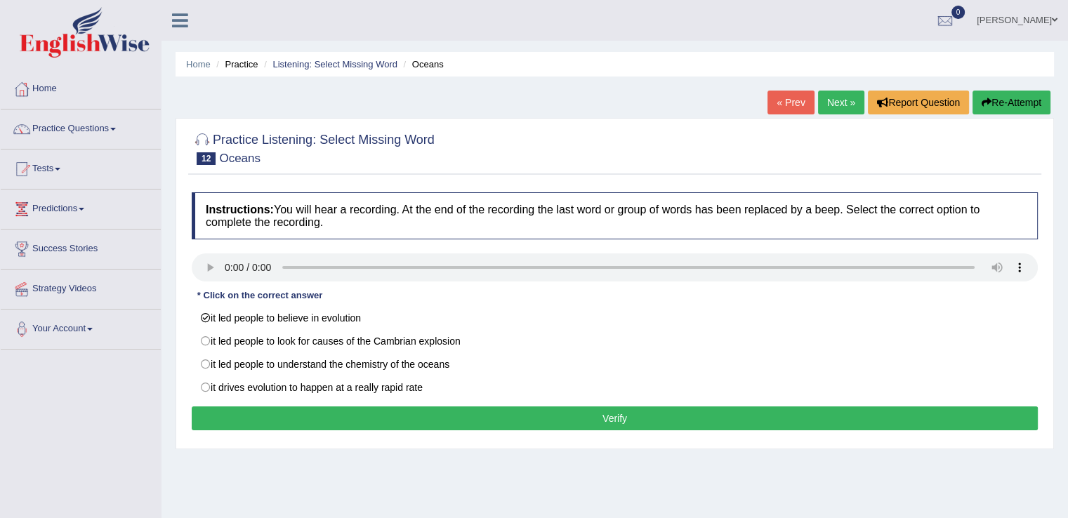
click at [570, 423] on button "Verify" at bounding box center [615, 419] width 846 height 24
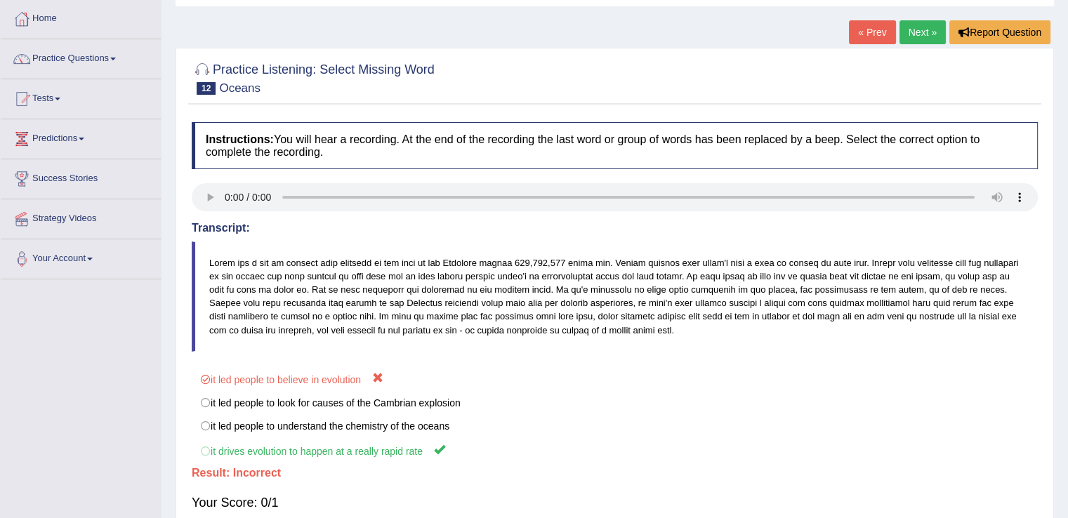
scroll to position [72, 0]
click at [919, 21] on link "Next »" at bounding box center [923, 31] width 46 height 24
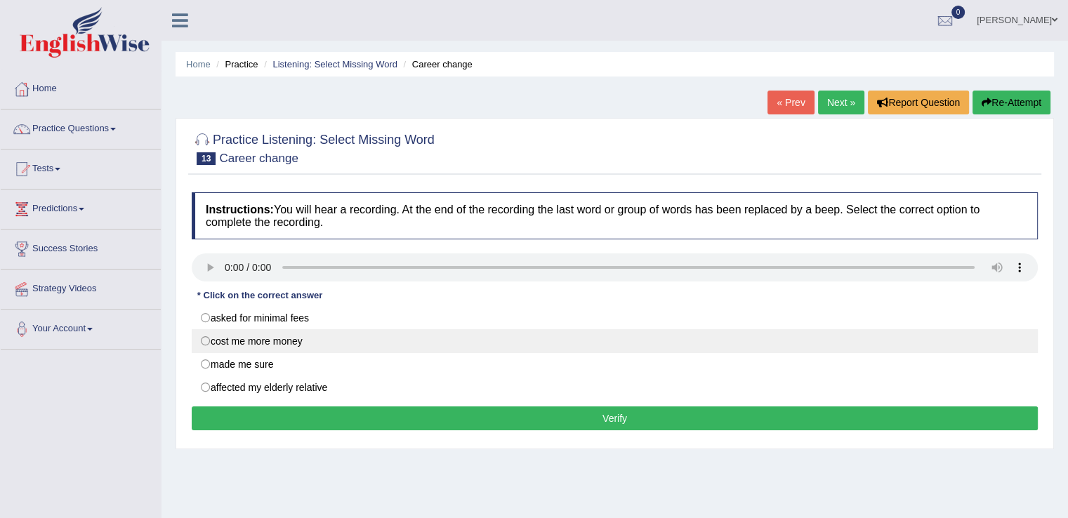
click at [206, 342] on label "cost me more money" at bounding box center [615, 341] width 846 height 24
radio input "true"
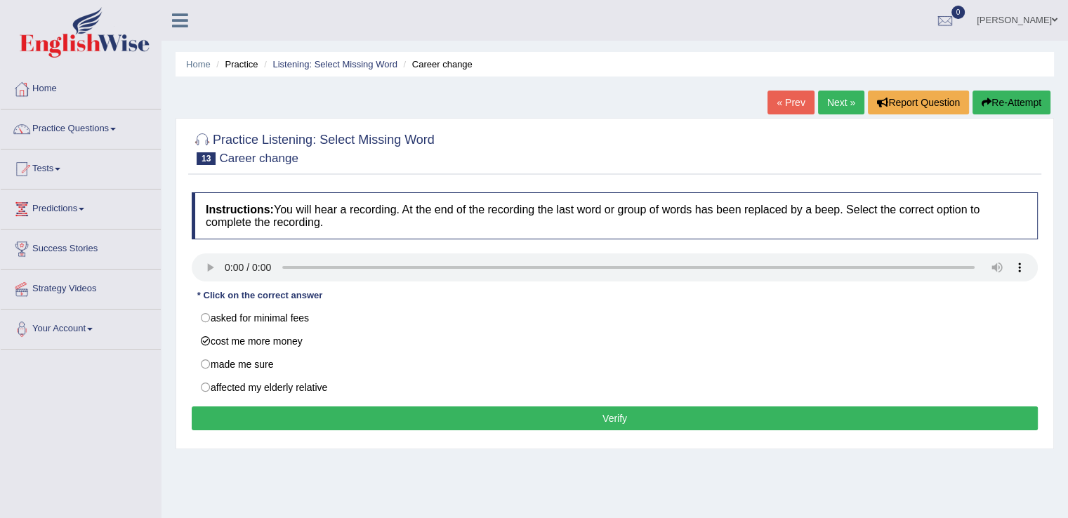
click at [612, 424] on button "Verify" at bounding box center [615, 419] width 846 height 24
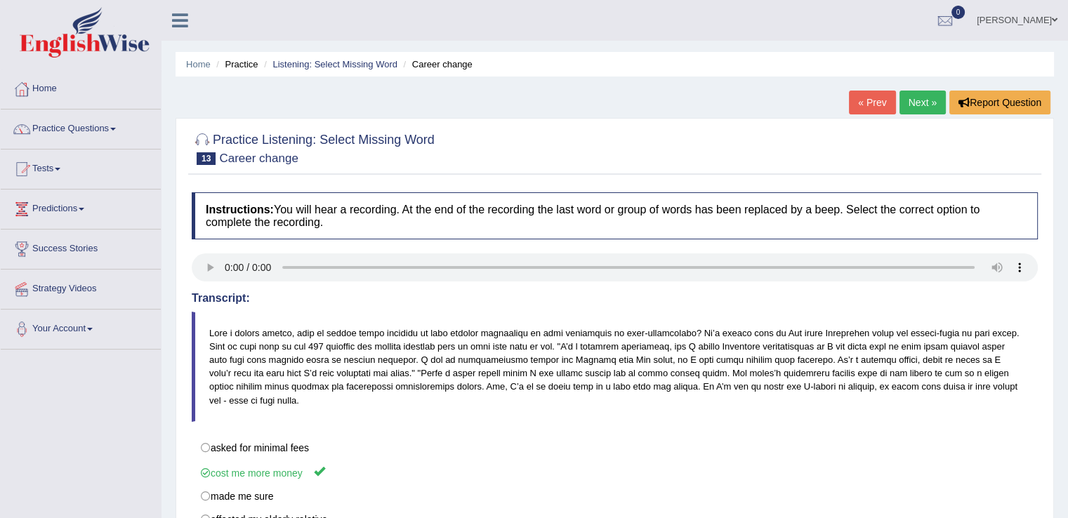
click at [121, 125] on link "Practice Questions" at bounding box center [81, 127] width 160 height 35
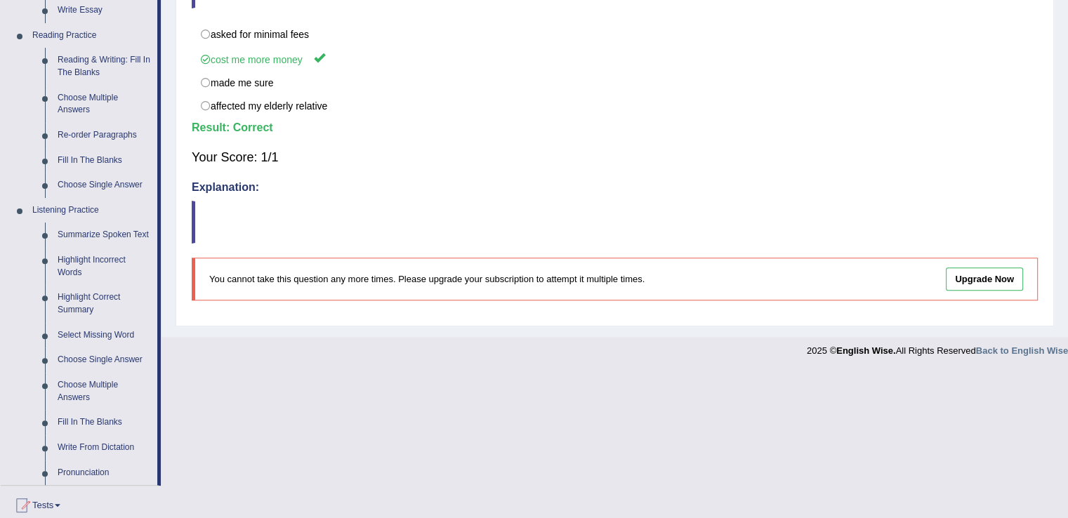
scroll to position [428, 0]
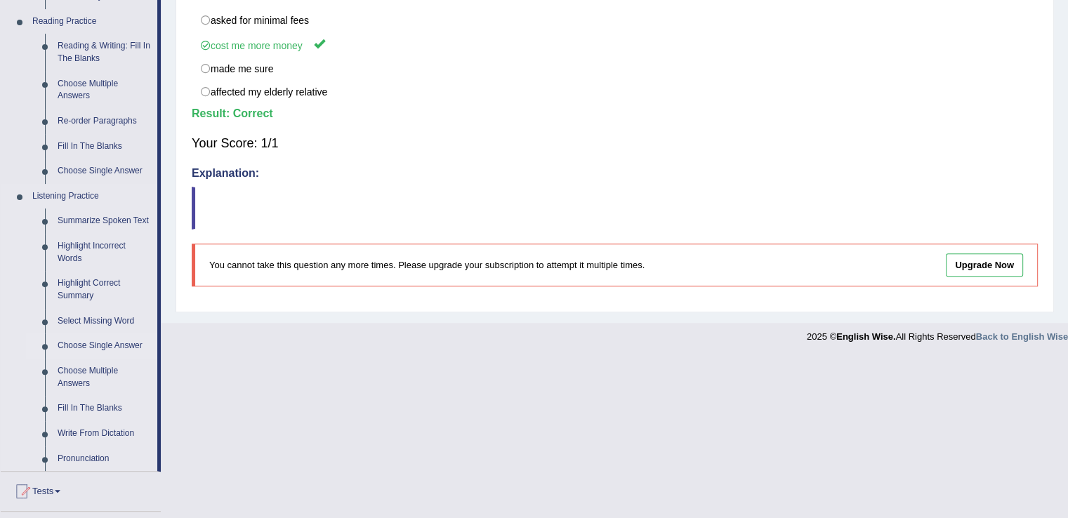
click at [121, 341] on link "Choose Single Answer" at bounding box center [104, 346] width 106 height 25
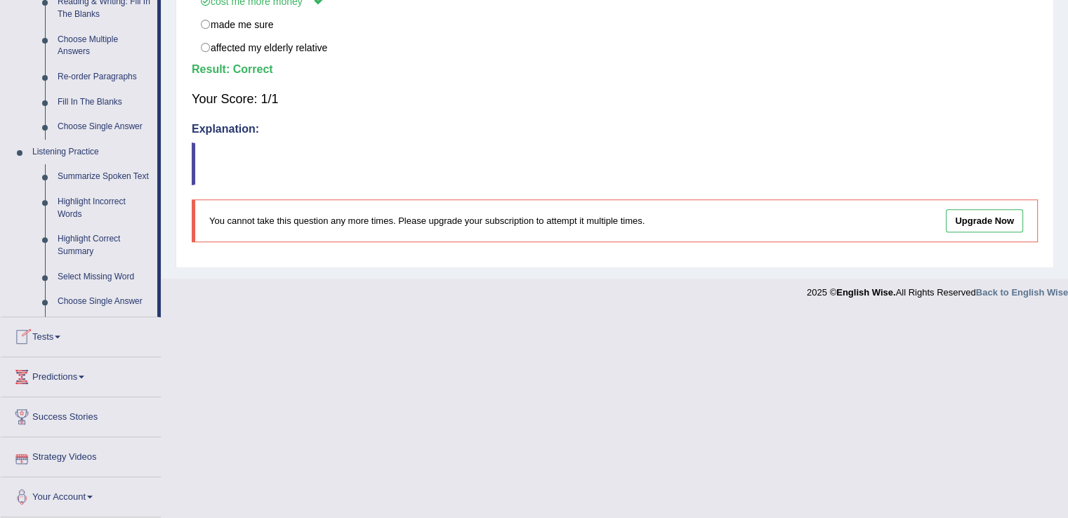
scroll to position [581, 0]
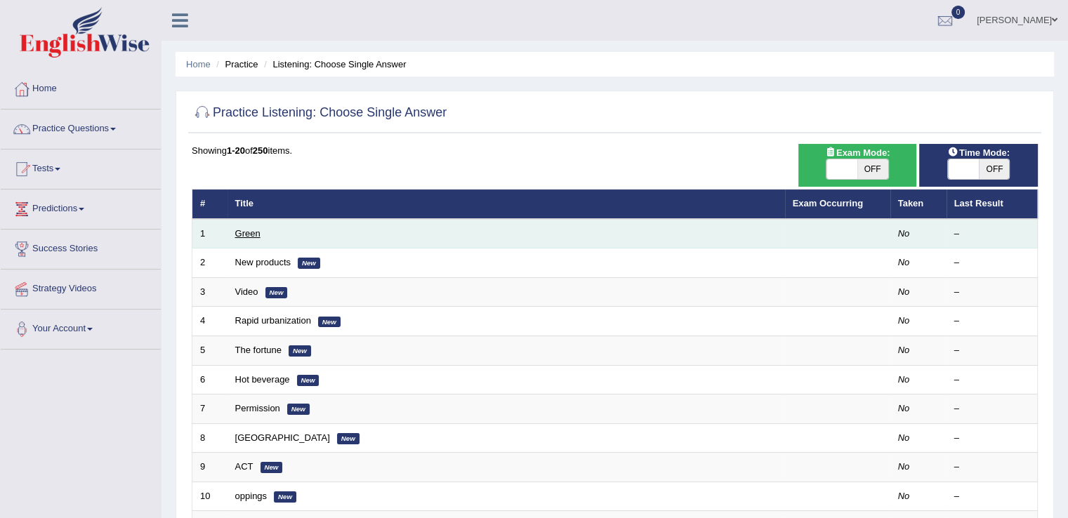
click at [254, 228] on link "Green" at bounding box center [247, 233] width 25 height 11
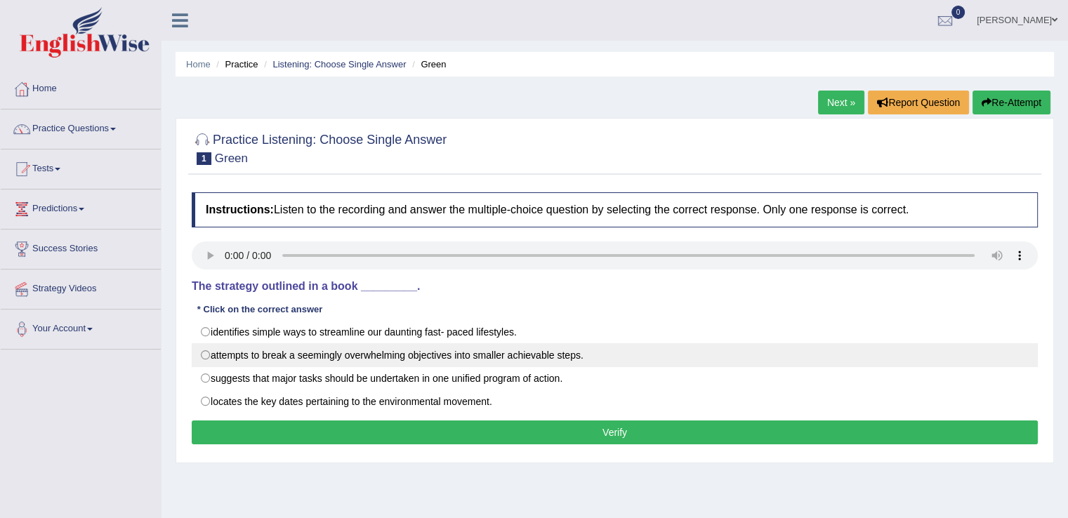
click at [204, 355] on label "attempts to break a seemingly overwhelming objectives into smaller achievable s…" at bounding box center [615, 355] width 846 height 24
radio input "true"
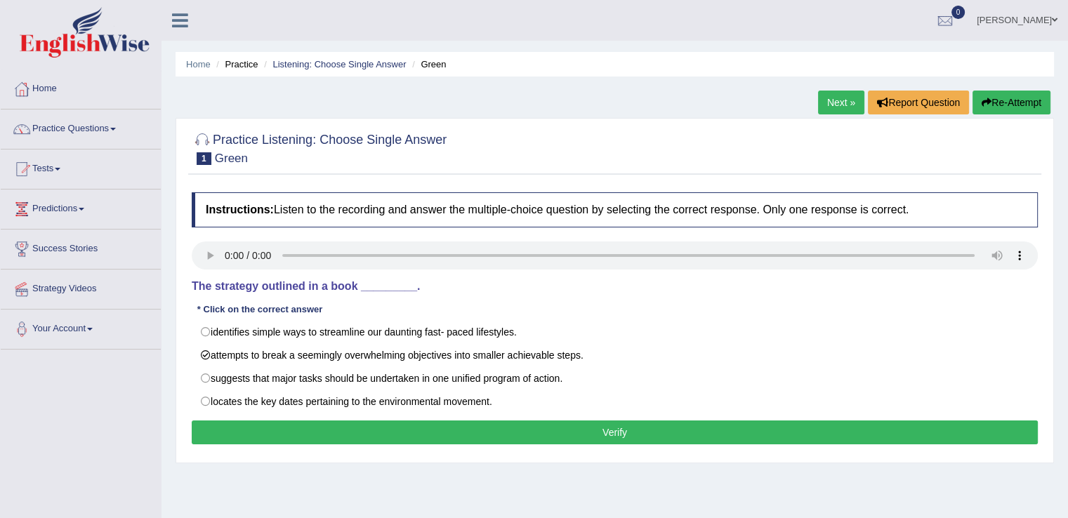
click at [570, 429] on button "Verify" at bounding box center [615, 433] width 846 height 24
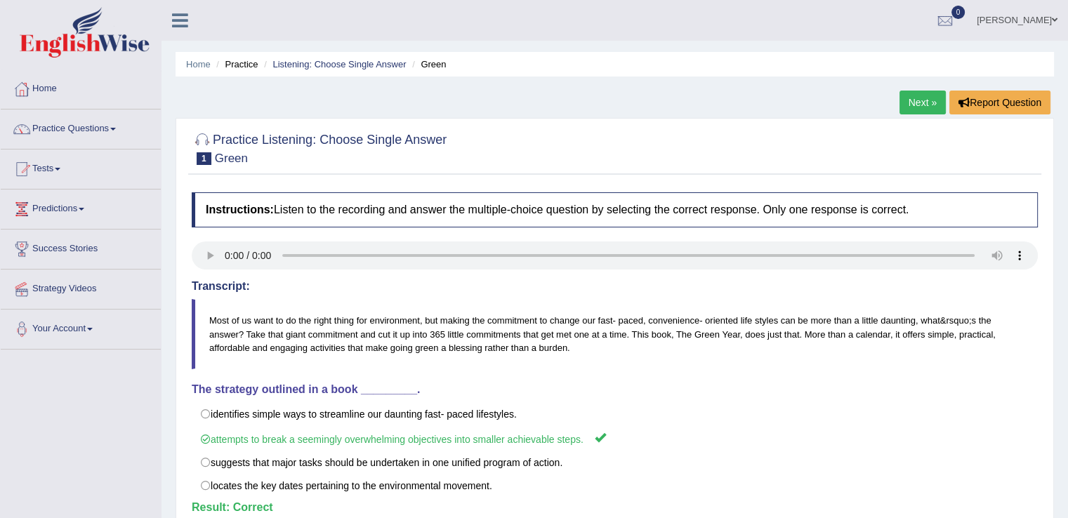
click at [910, 107] on link "Next »" at bounding box center [923, 103] width 46 height 24
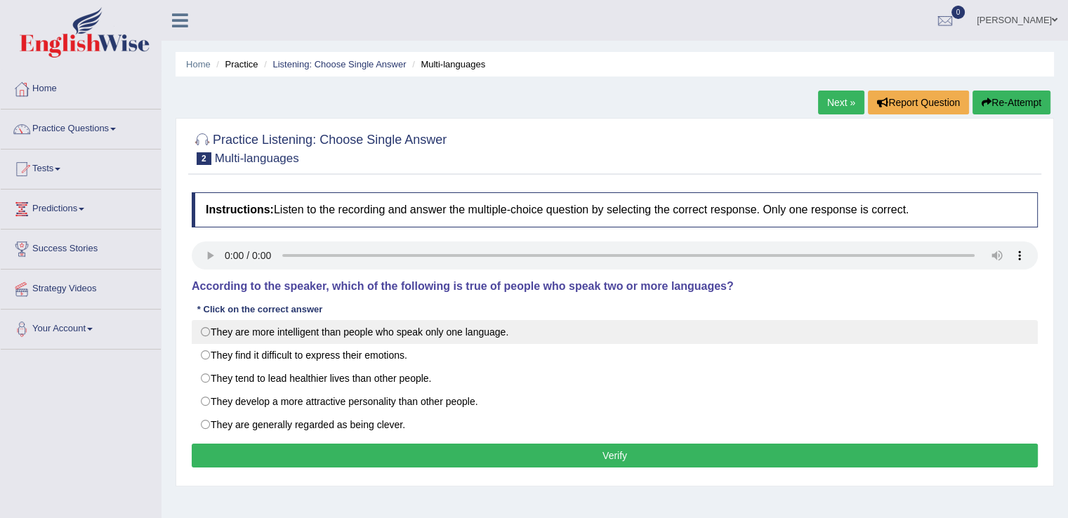
click at [199, 337] on label "They are more intelligent than people who speak only one language." at bounding box center [615, 332] width 846 height 24
radio input "true"
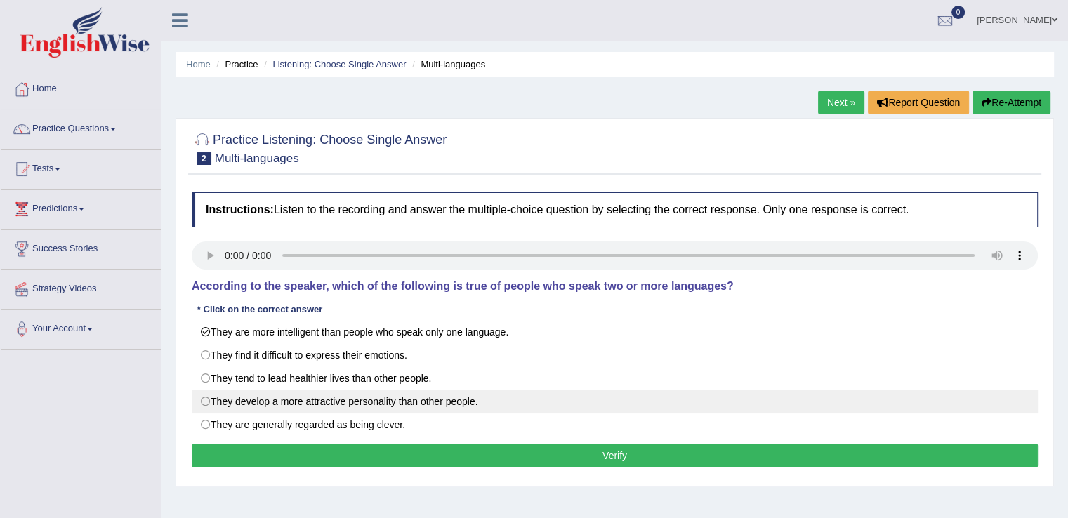
click at [203, 400] on label "They develop a more attractive personality than other people." at bounding box center [615, 402] width 846 height 24
radio input "true"
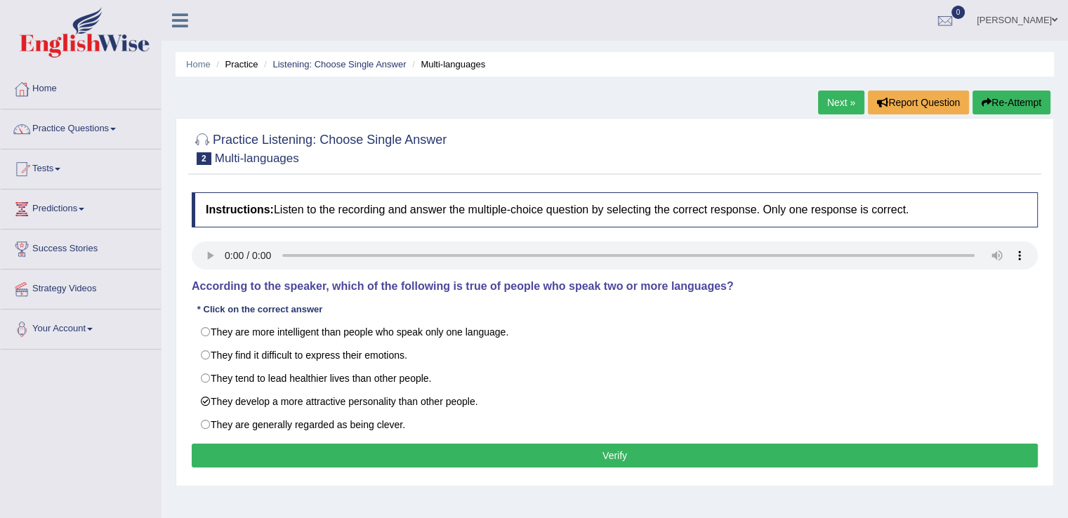
click at [619, 453] on button "Verify" at bounding box center [615, 456] width 846 height 24
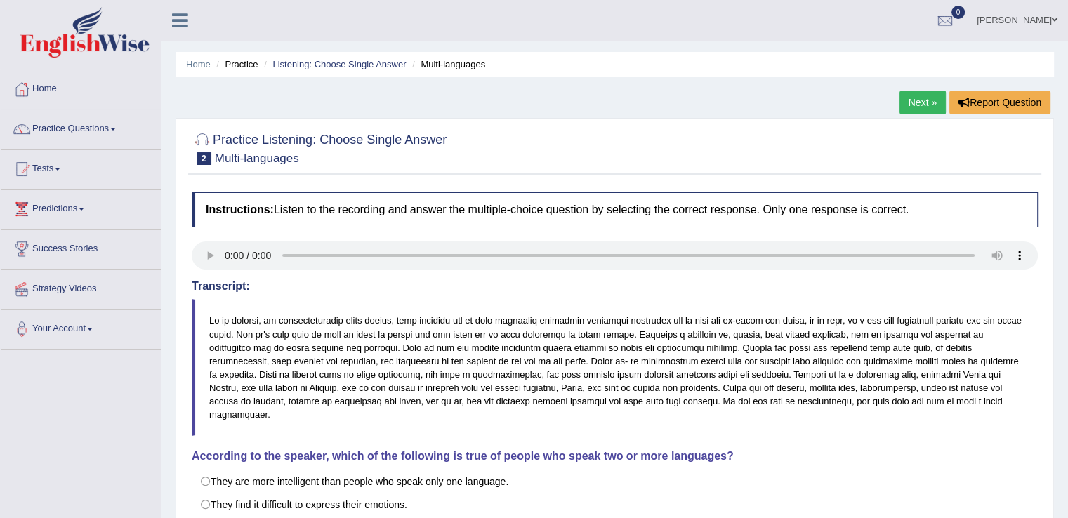
click at [917, 100] on link "Next »" at bounding box center [923, 103] width 46 height 24
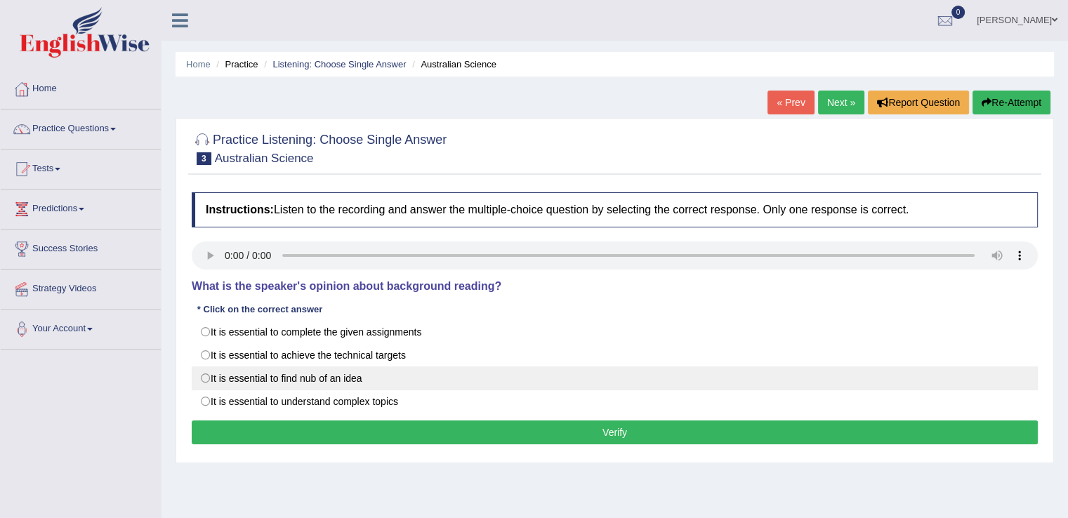
click at [202, 376] on label "It is essential to find nub of an idea" at bounding box center [615, 379] width 846 height 24
radio input "true"
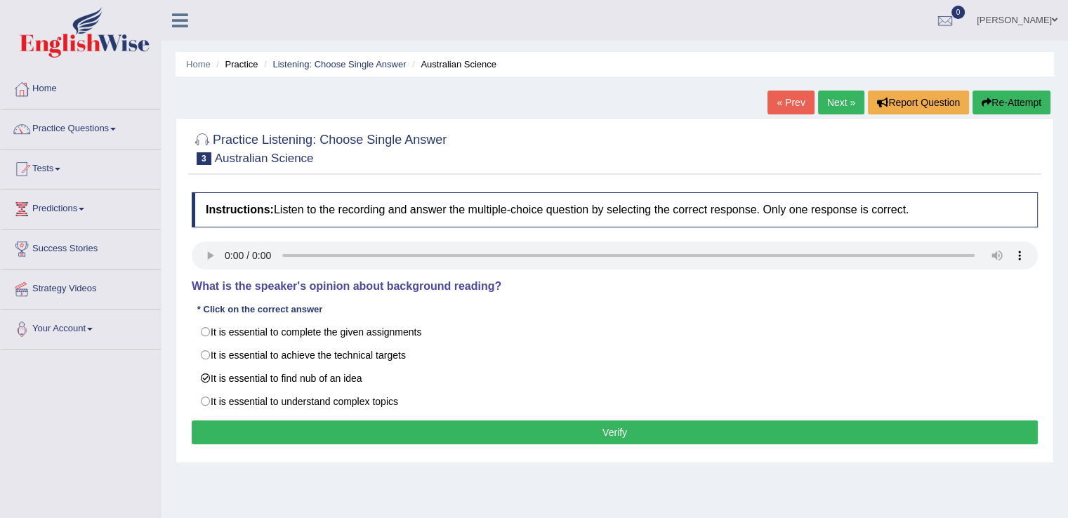
click at [551, 428] on button "Verify" at bounding box center [615, 433] width 846 height 24
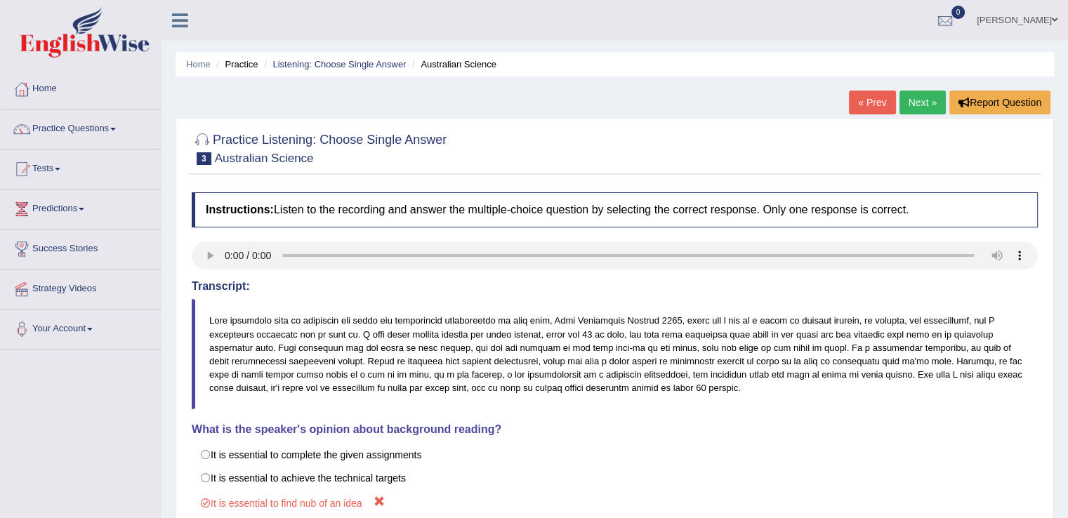
click at [912, 100] on link "Next »" at bounding box center [923, 103] width 46 height 24
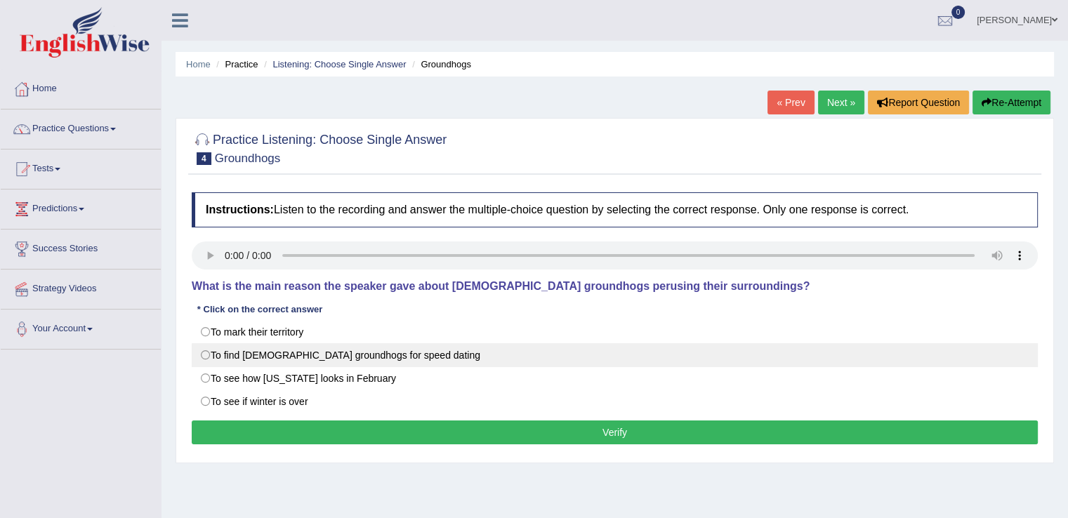
click at [294, 355] on label "To find [DEMOGRAPHIC_DATA] groundhogs for speed dating" at bounding box center [615, 355] width 846 height 24
radio input "true"
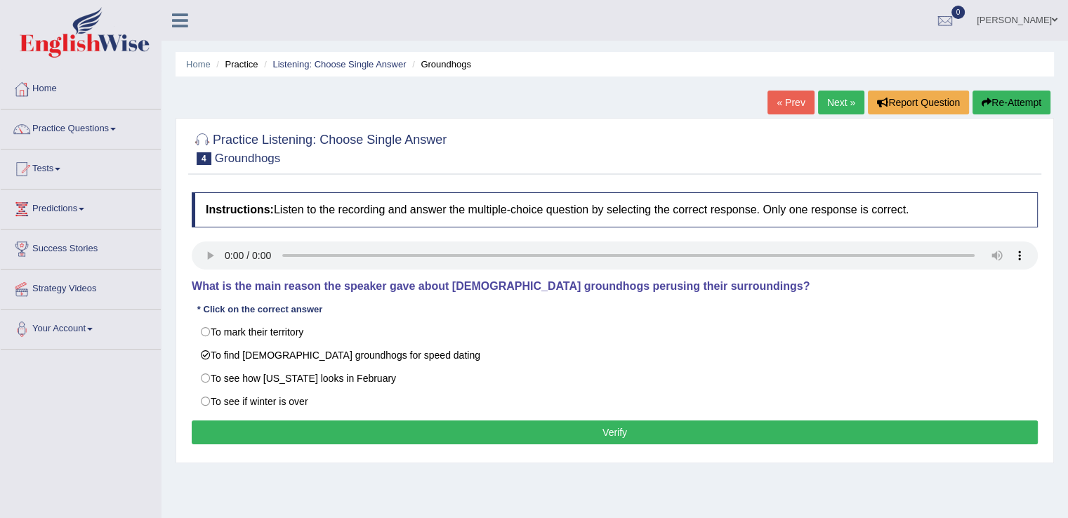
click at [615, 434] on button "Verify" at bounding box center [615, 433] width 846 height 24
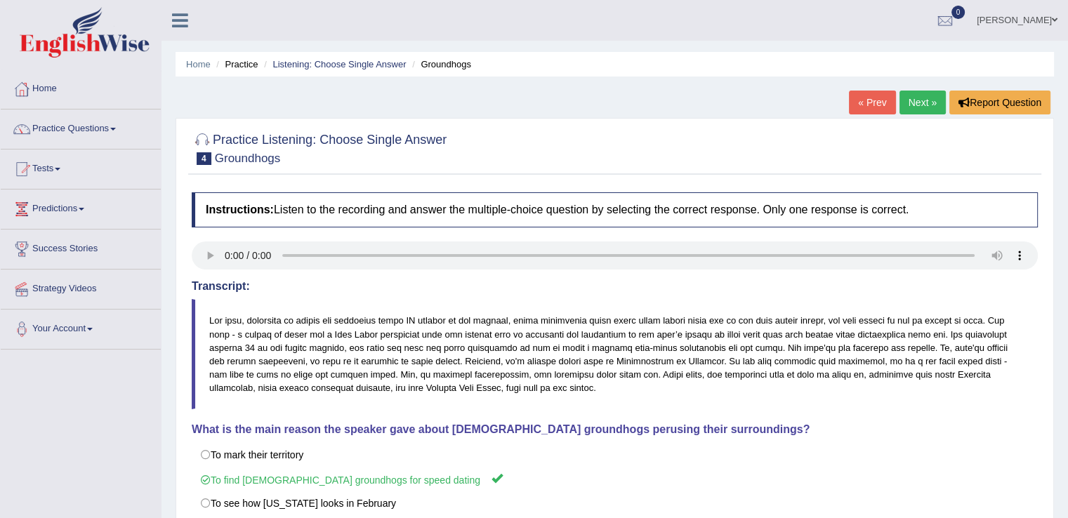
click at [923, 96] on link "Next »" at bounding box center [923, 103] width 46 height 24
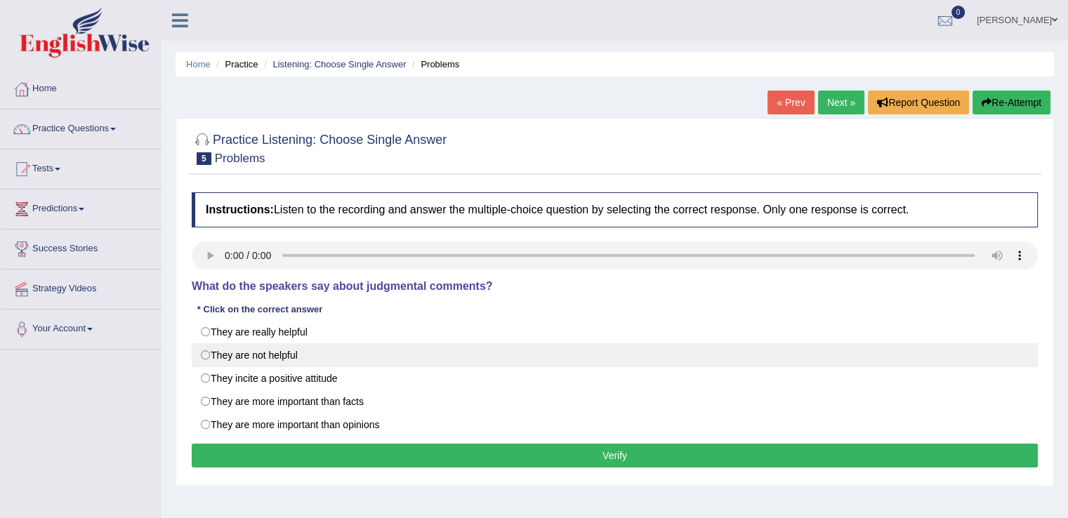
click at [291, 357] on label "They are not helpful" at bounding box center [615, 355] width 846 height 24
radio input "true"
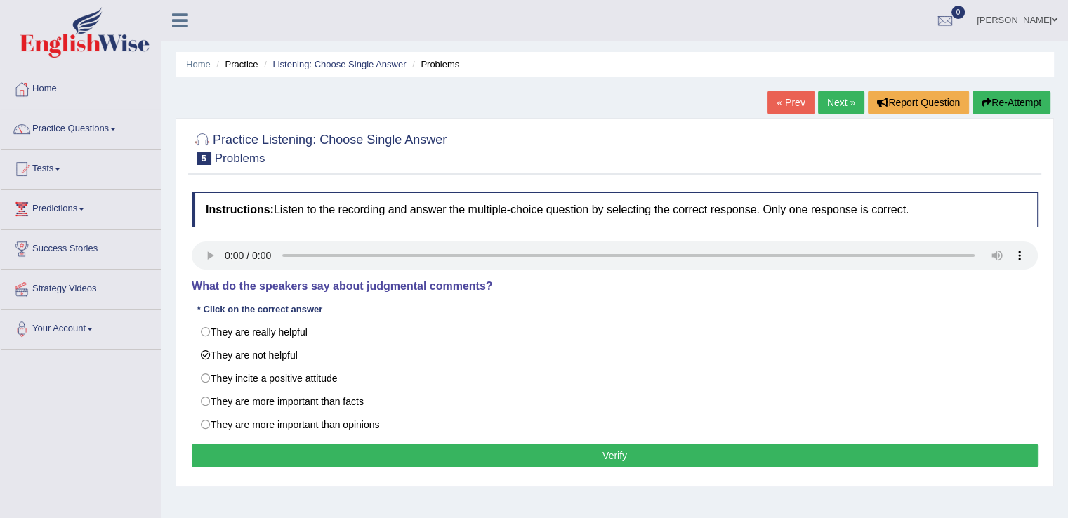
click at [556, 449] on button "Verify" at bounding box center [615, 456] width 846 height 24
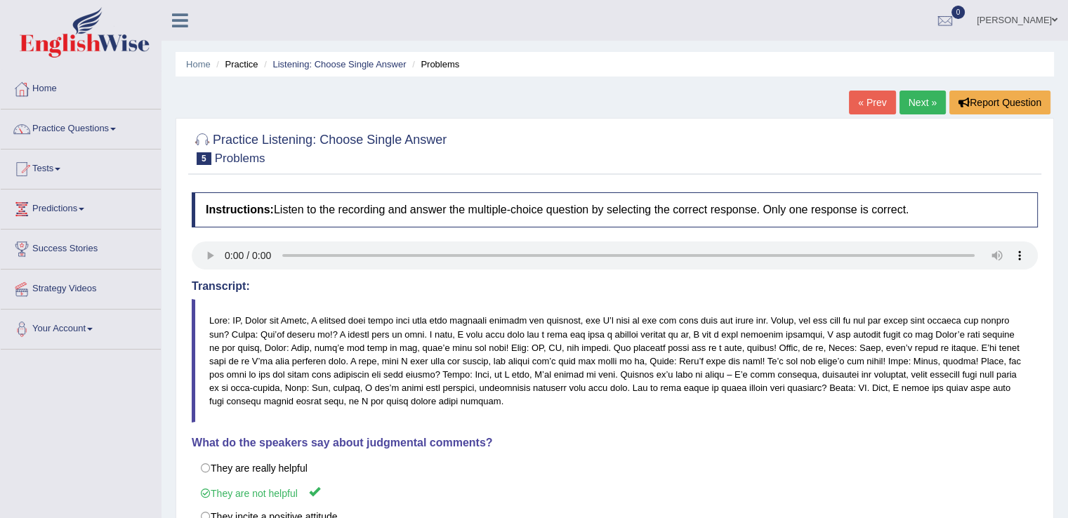
click at [914, 99] on link "Next »" at bounding box center [923, 103] width 46 height 24
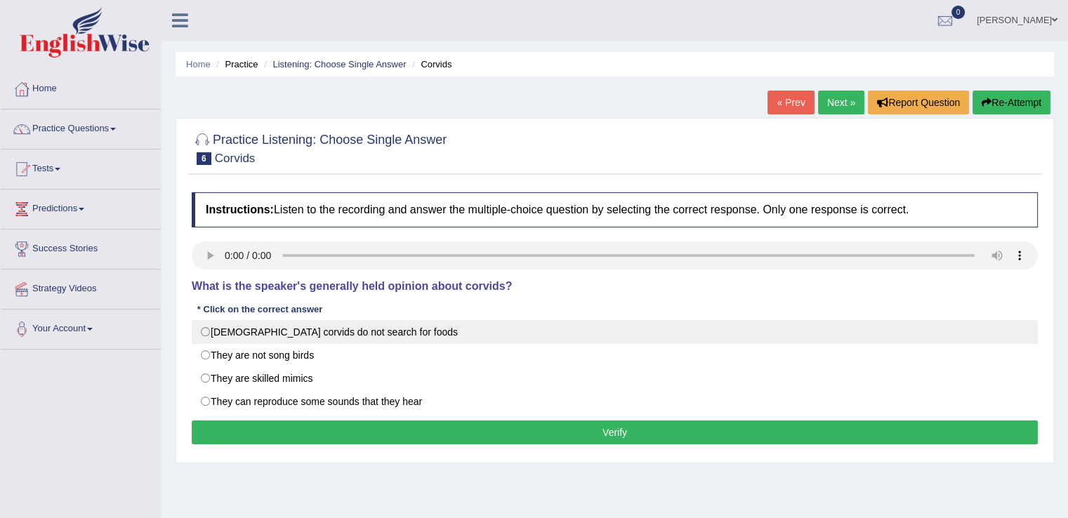
click at [206, 332] on label "[DEMOGRAPHIC_DATA] corvids do not search for foods" at bounding box center [615, 332] width 846 height 24
radio input "true"
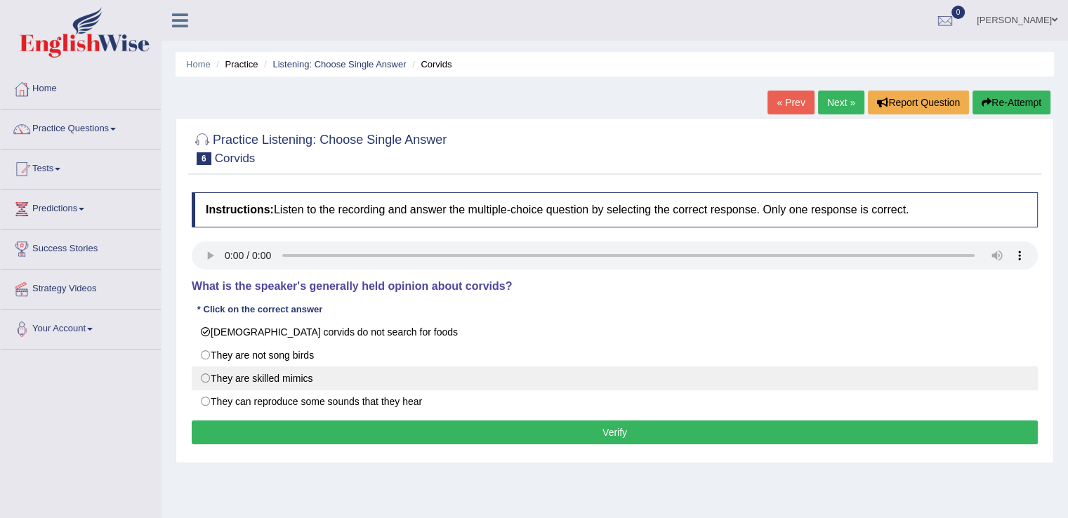
click at [207, 377] on label "They are skilled mimics" at bounding box center [615, 379] width 846 height 24
radio input "true"
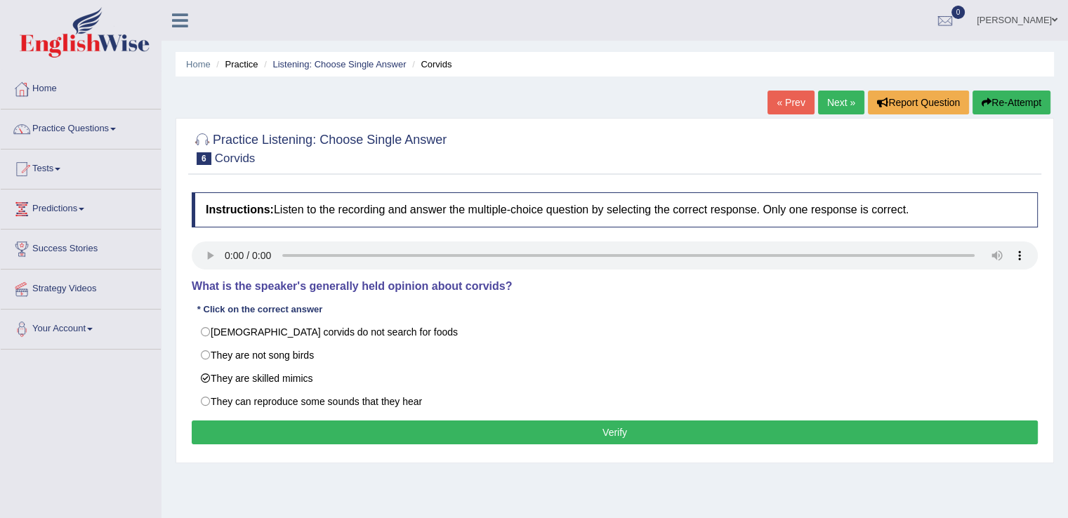
click at [612, 434] on button "Verify" at bounding box center [615, 433] width 846 height 24
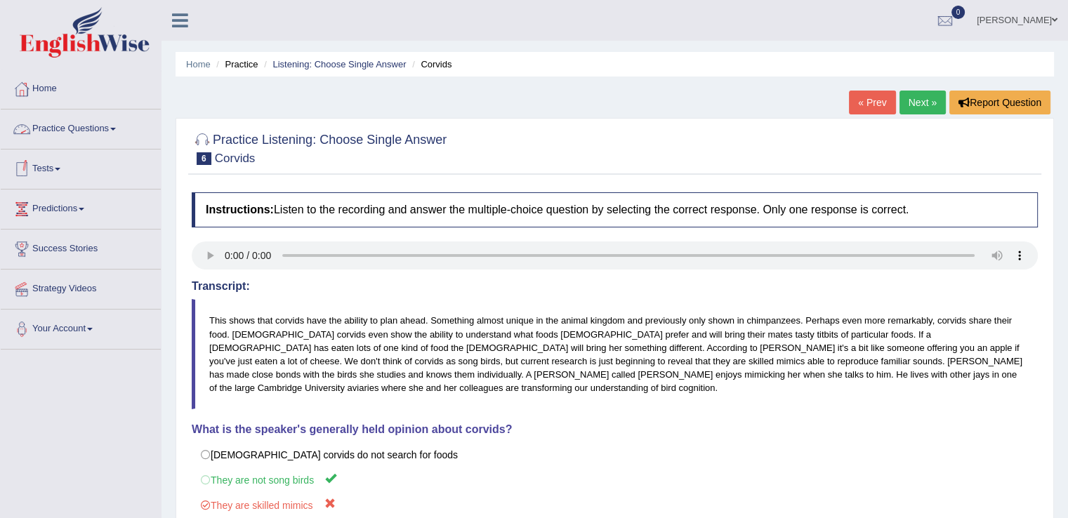
click at [121, 125] on link "Practice Questions" at bounding box center [81, 127] width 160 height 35
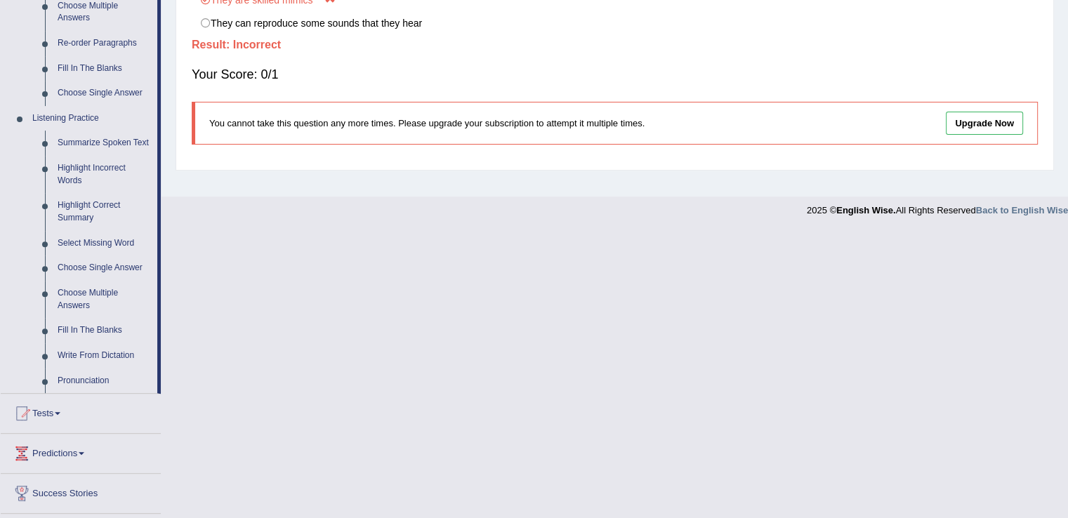
scroll to position [504, 0]
click at [84, 332] on link "Fill In The Blanks" at bounding box center [104, 332] width 106 height 25
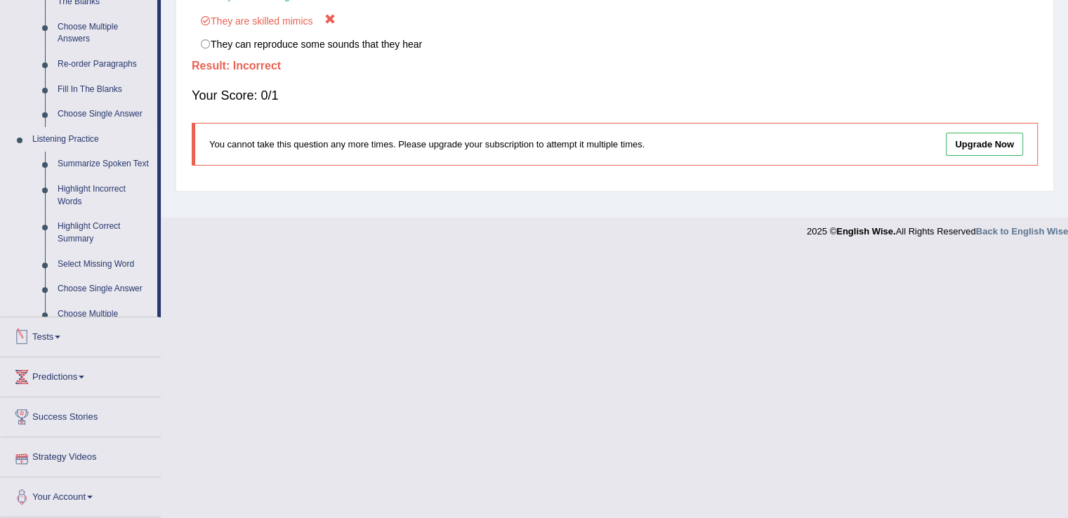
scroll to position [409, 0]
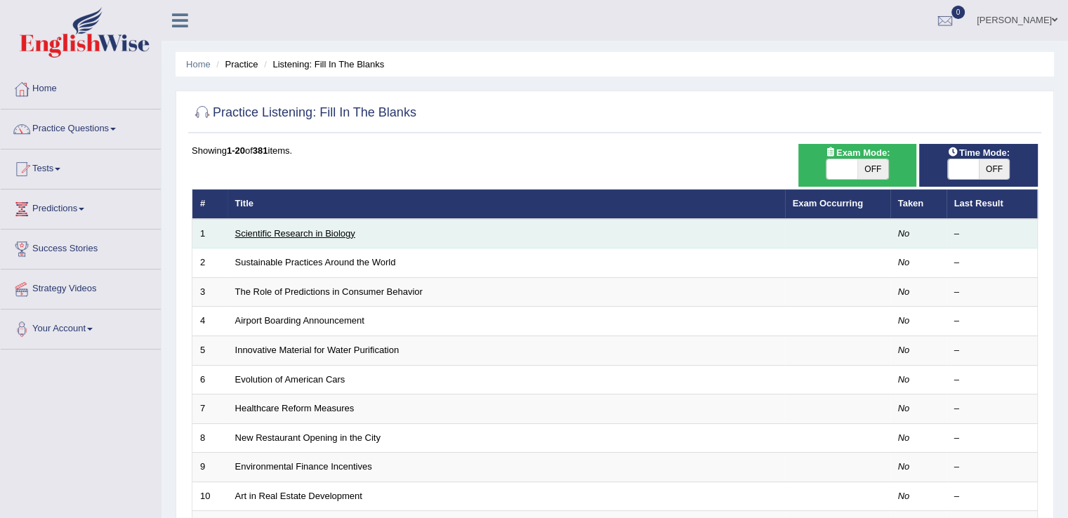
click at [307, 228] on link "Scientific Research in Biology" at bounding box center [295, 233] width 120 height 11
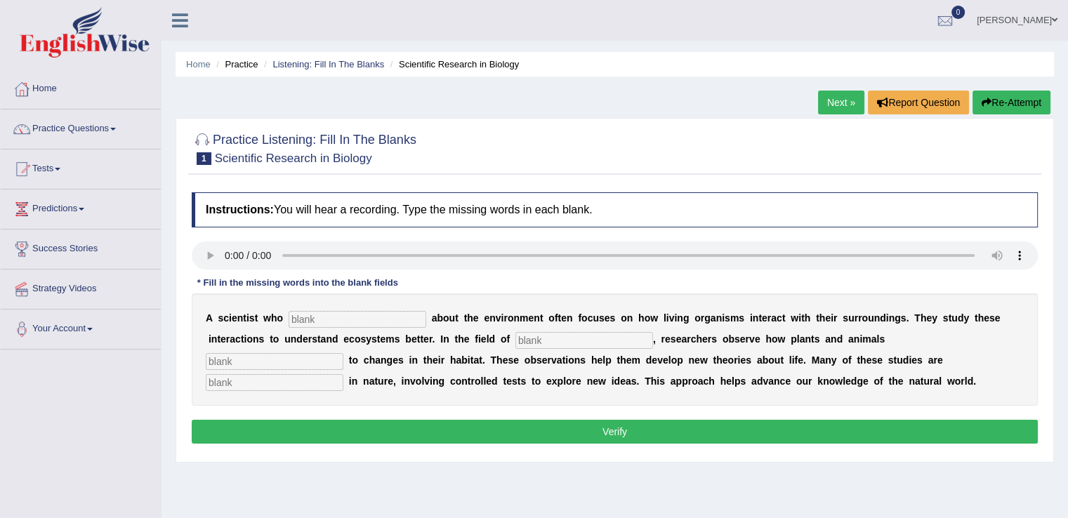
click at [326, 318] on input "text" at bounding box center [358, 319] width 138 height 17
type input "cares"
click at [550, 335] on input "text" at bounding box center [585, 340] width 138 height 17
type input "biology"
click at [292, 356] on input "text" at bounding box center [275, 361] width 138 height 17
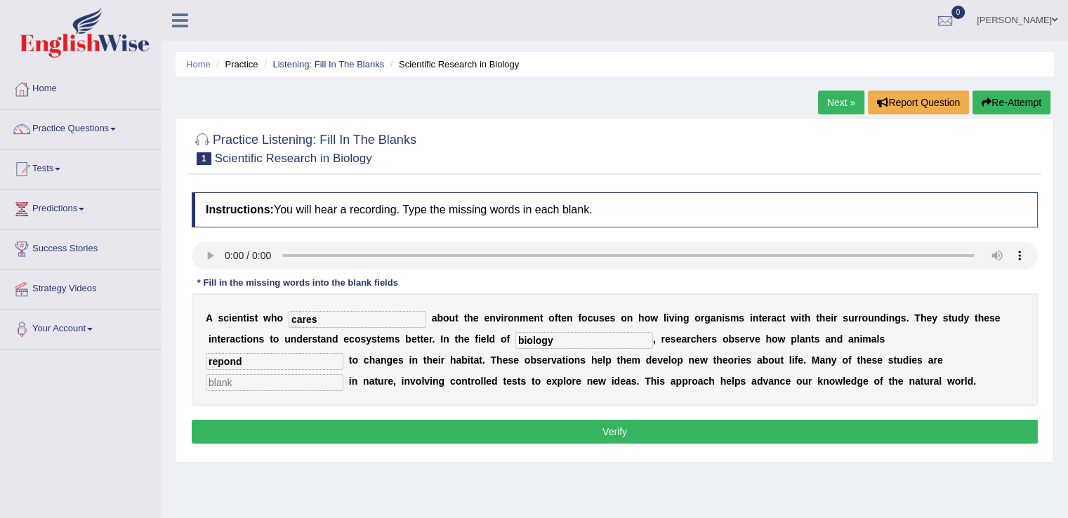
type input "repond"
click at [282, 381] on input "text" at bounding box center [275, 382] width 138 height 17
type input "experimnental"
click at [216, 357] on input "repond" at bounding box center [275, 361] width 138 height 17
type input "respond"
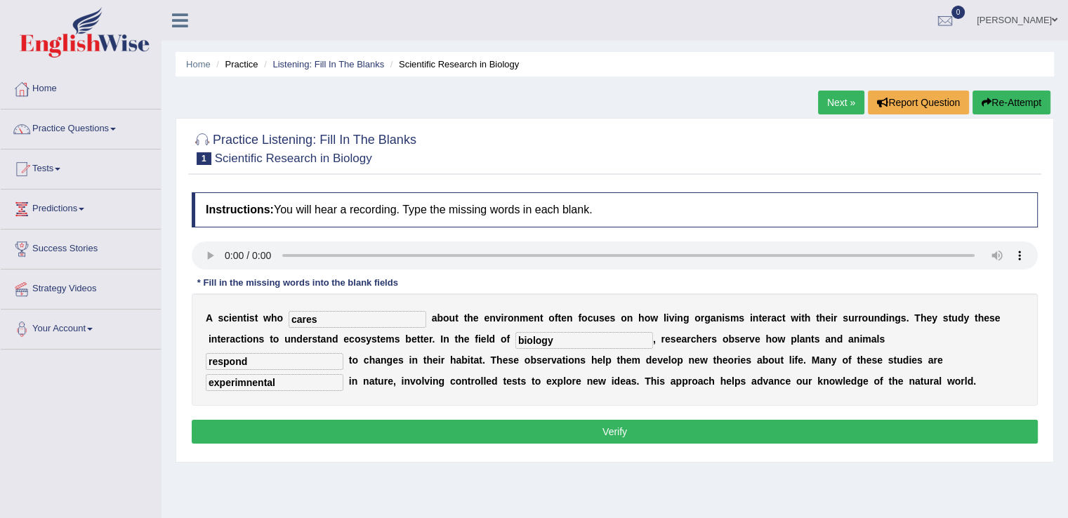
click at [610, 424] on button "Verify" at bounding box center [615, 432] width 846 height 24
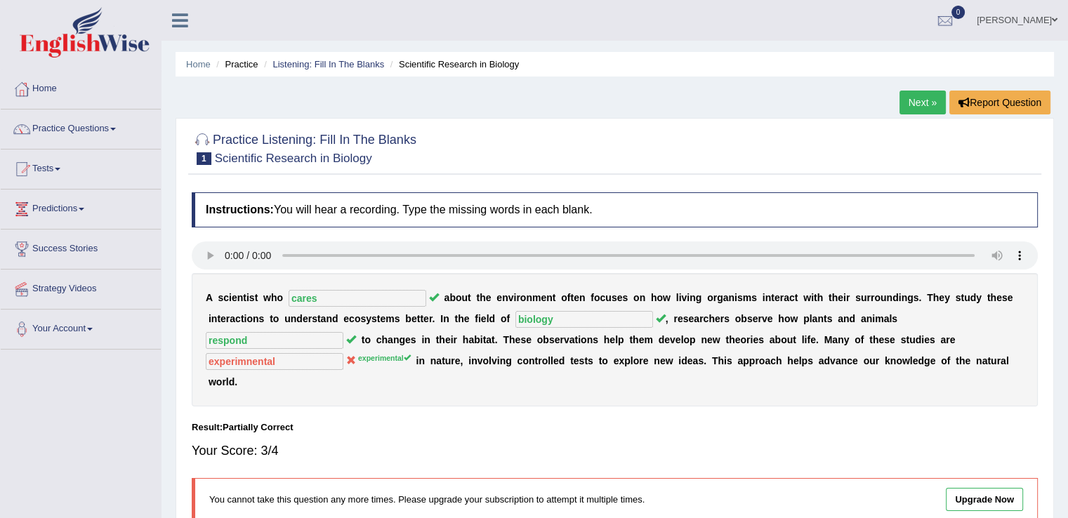
click at [116, 125] on link "Practice Questions" at bounding box center [81, 127] width 160 height 35
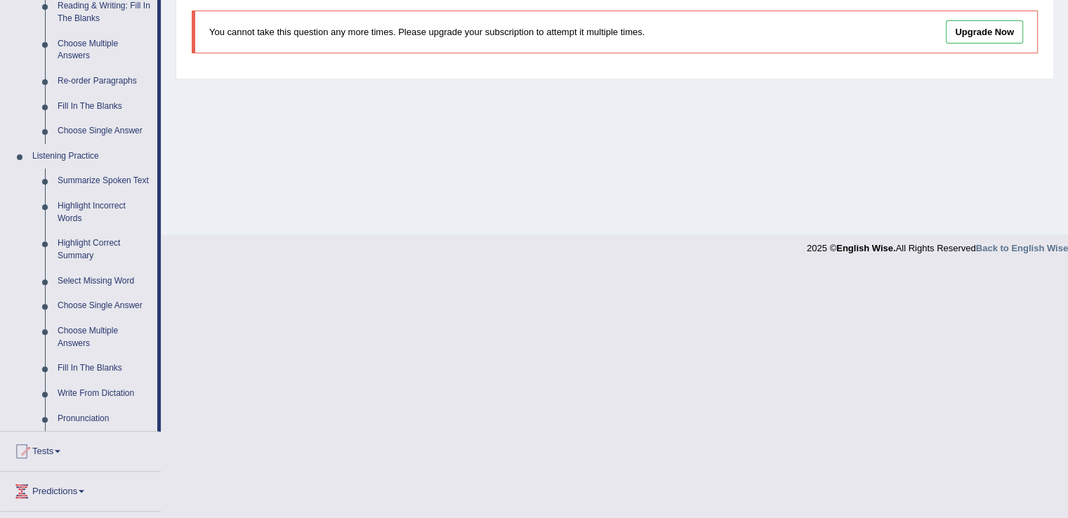
scroll to position [472, 0]
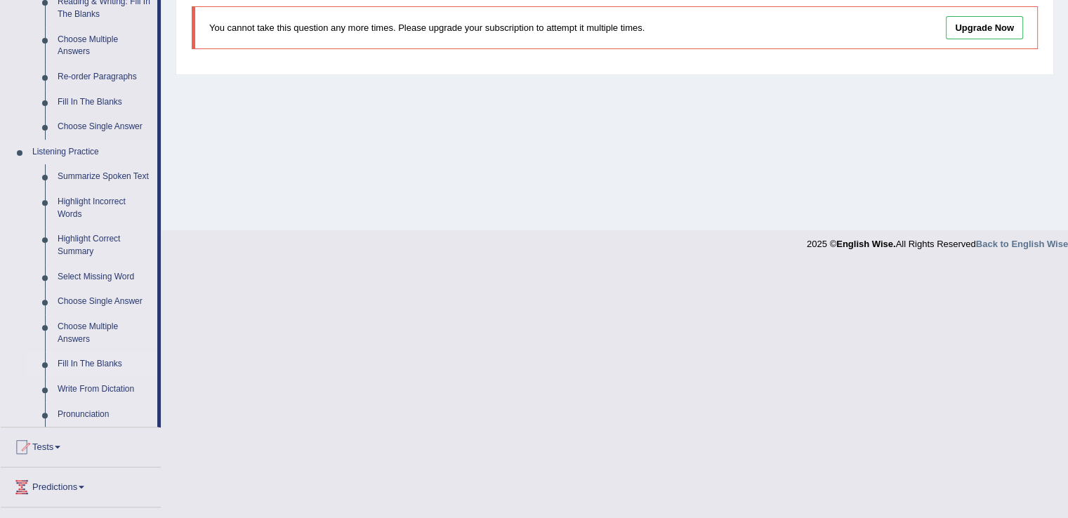
click at [114, 366] on link "Fill In The Blanks" at bounding box center [104, 364] width 106 height 25
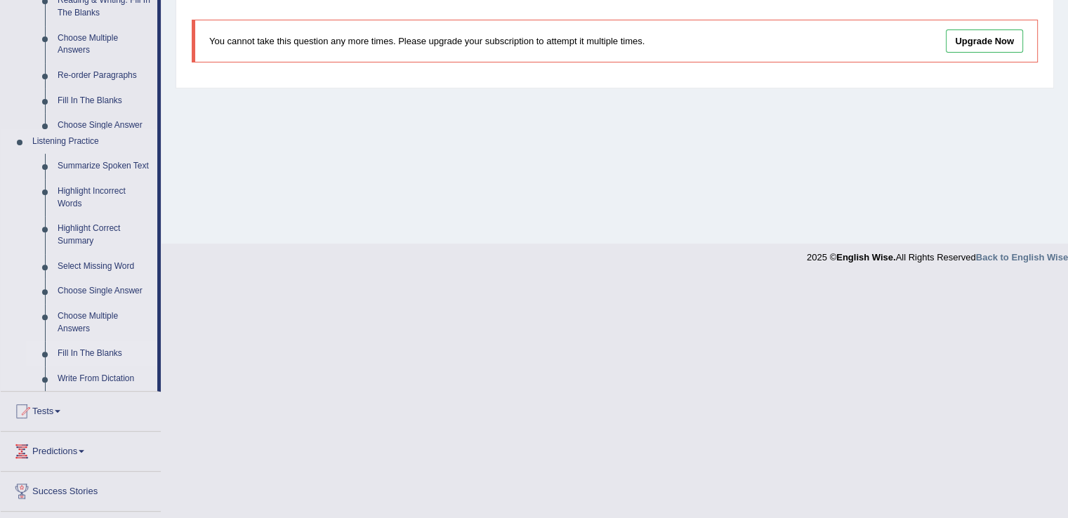
scroll to position [219, 0]
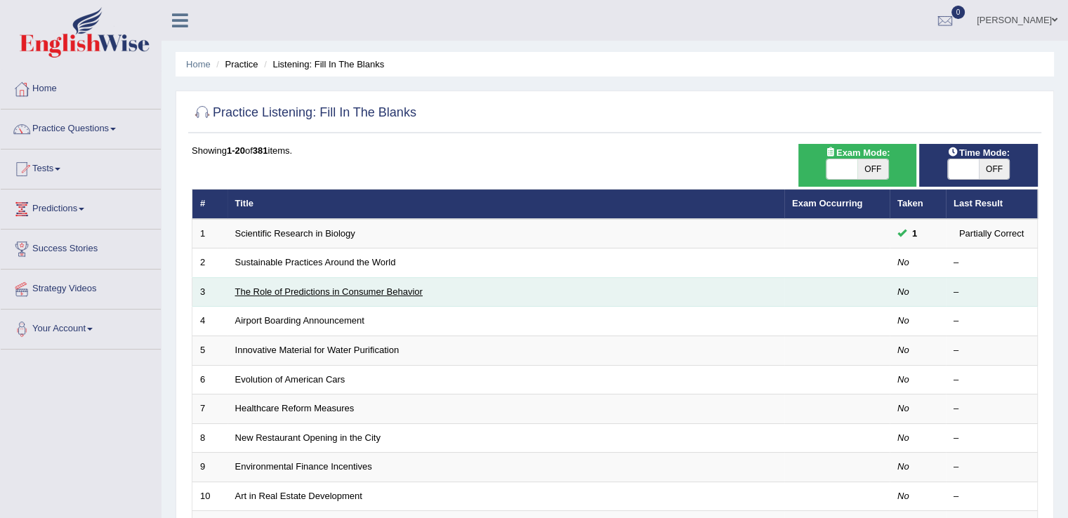
click at [322, 292] on link "The Role of Predictions in Consumer Behavior" at bounding box center [329, 292] width 188 height 11
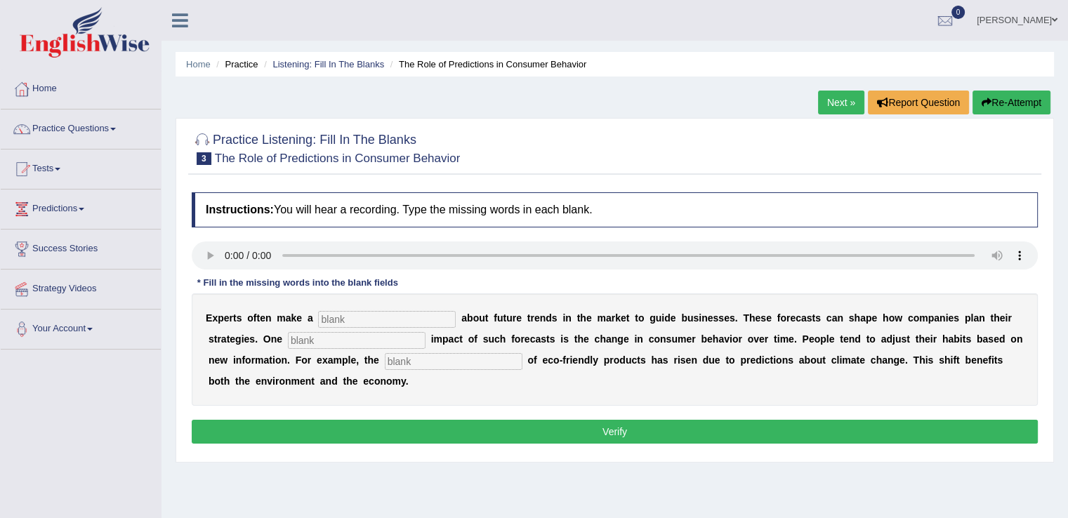
click at [362, 314] on input "text" at bounding box center [387, 319] width 138 height 17
type input "prediction"
click at [357, 339] on input "text" at bounding box center [357, 340] width 138 height 17
type input "profound"
click at [475, 364] on input "text" at bounding box center [454, 361] width 138 height 17
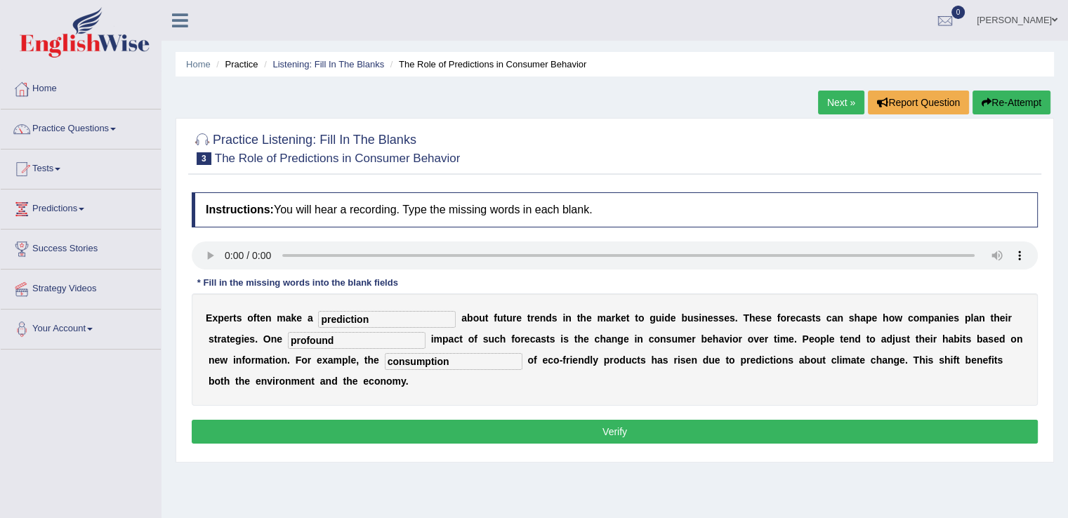
type input "consumption"
click at [639, 428] on button "Verify" at bounding box center [615, 432] width 846 height 24
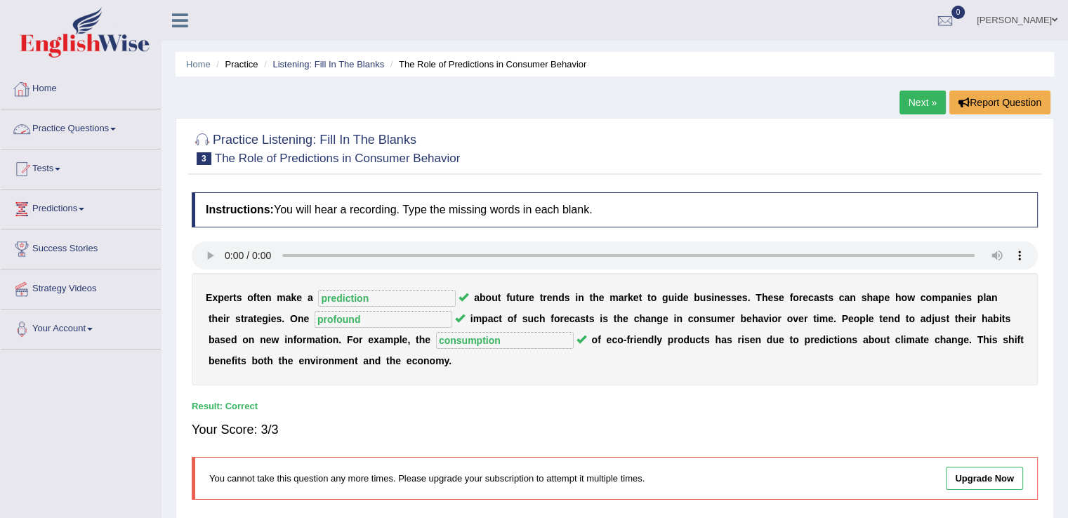
click at [61, 93] on link "Home" at bounding box center [81, 87] width 160 height 35
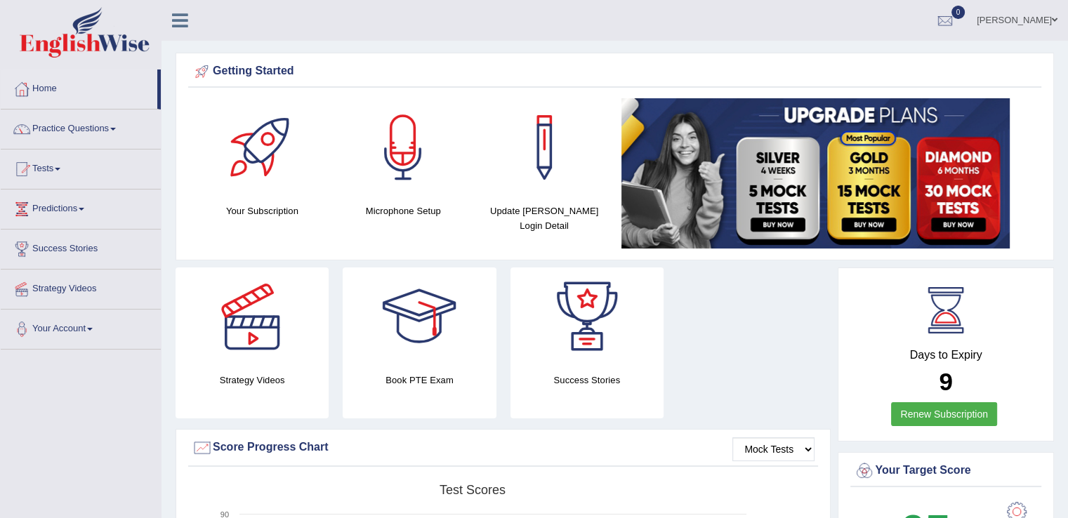
click at [110, 126] on link "Practice Questions" at bounding box center [81, 127] width 160 height 35
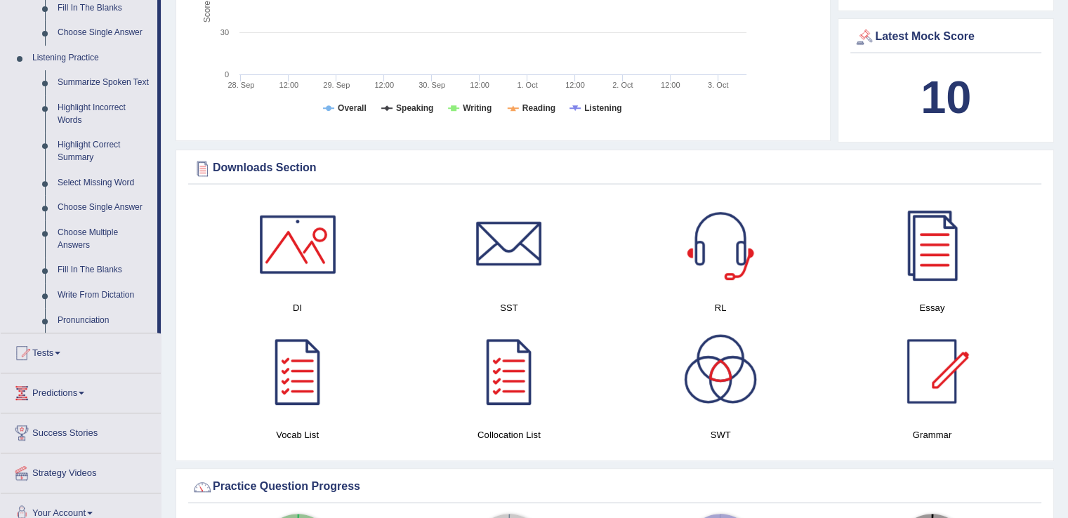
scroll to position [571, 0]
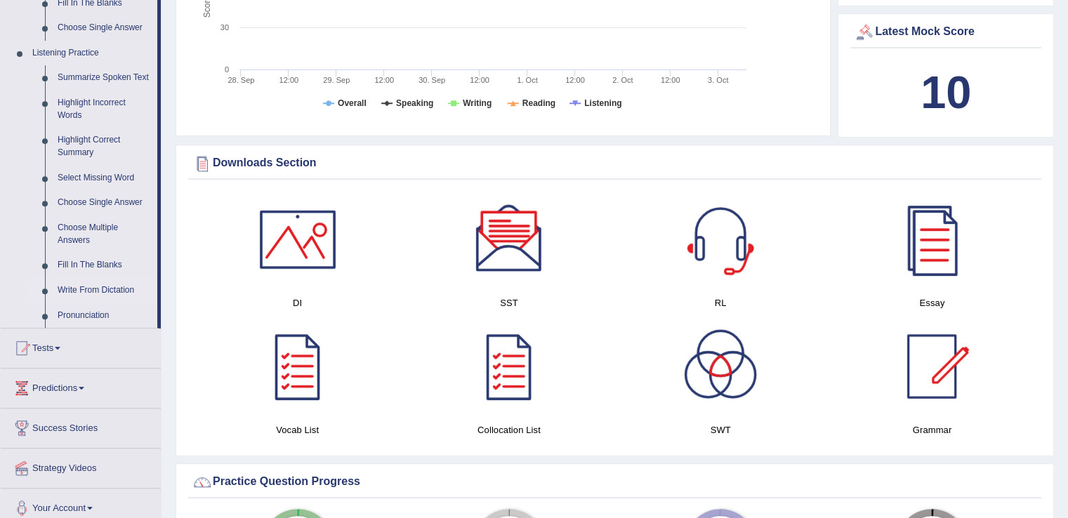
click at [107, 288] on link "Write From Dictation" at bounding box center [104, 290] width 106 height 25
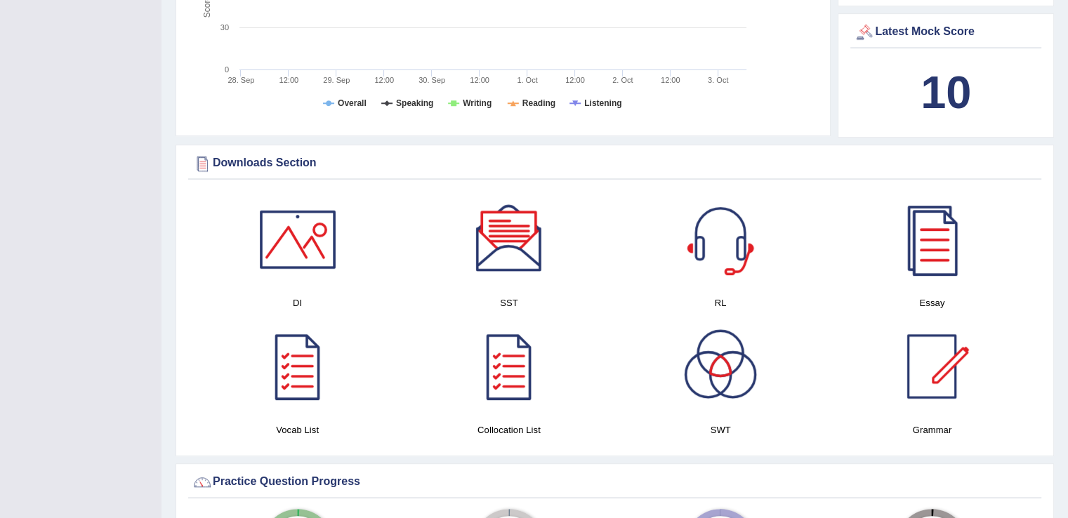
scroll to position [315, 0]
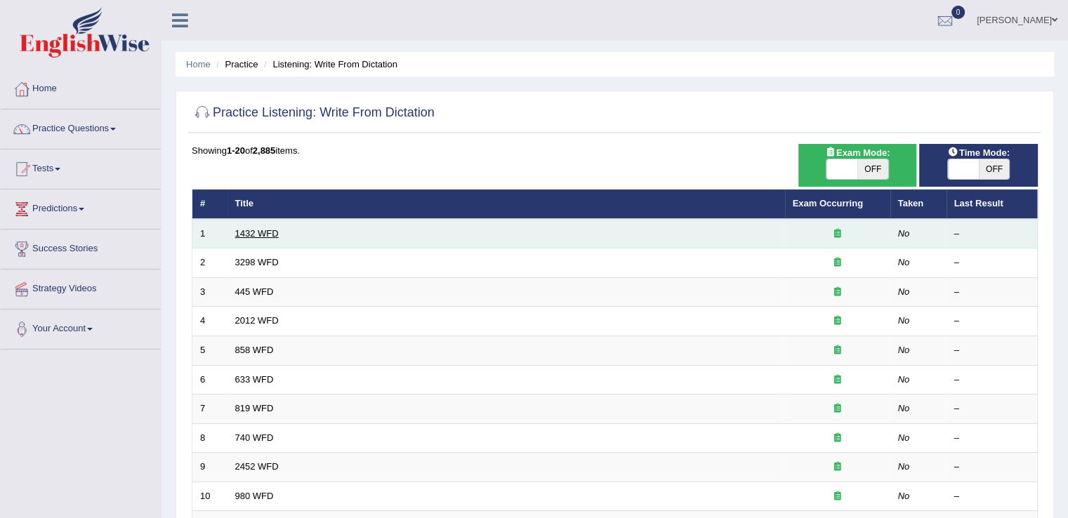
click at [239, 233] on link "1432 WFD" at bounding box center [257, 233] width 44 height 11
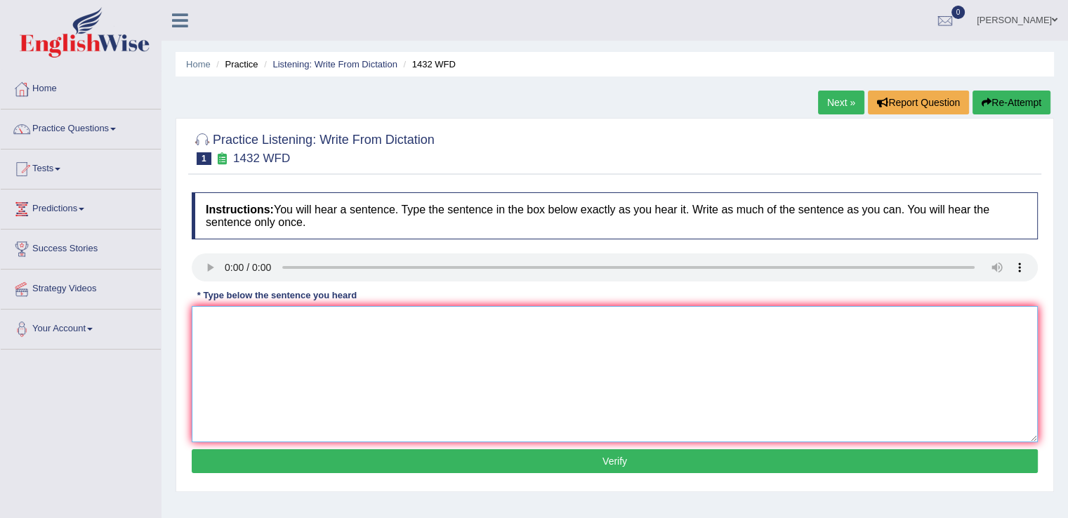
click at [221, 315] on textarea at bounding box center [615, 374] width 846 height 136
type textarea "More physical activity is beneficial to your health"
click at [591, 459] on button "Verify" at bounding box center [615, 461] width 846 height 24
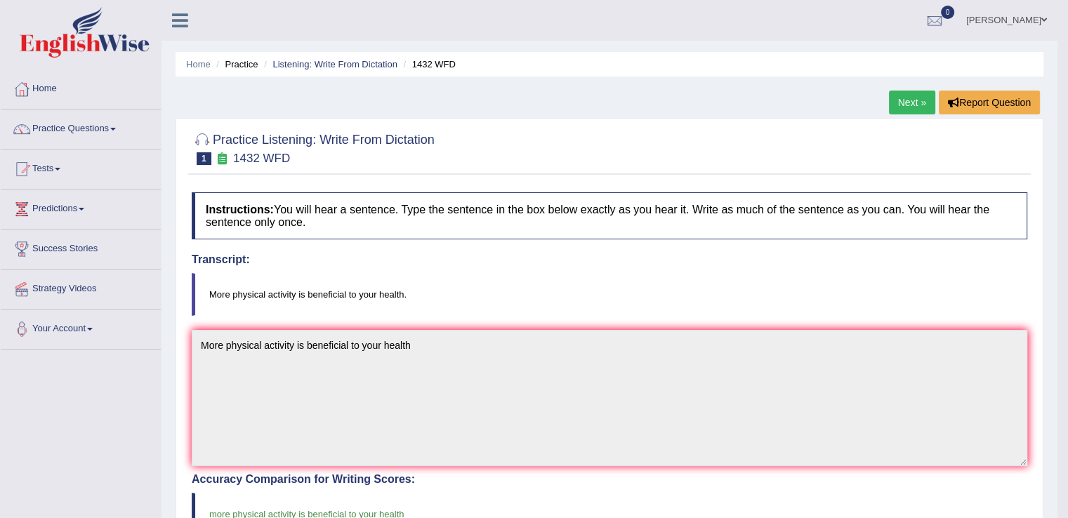
click at [905, 93] on link "Next »" at bounding box center [912, 103] width 46 height 24
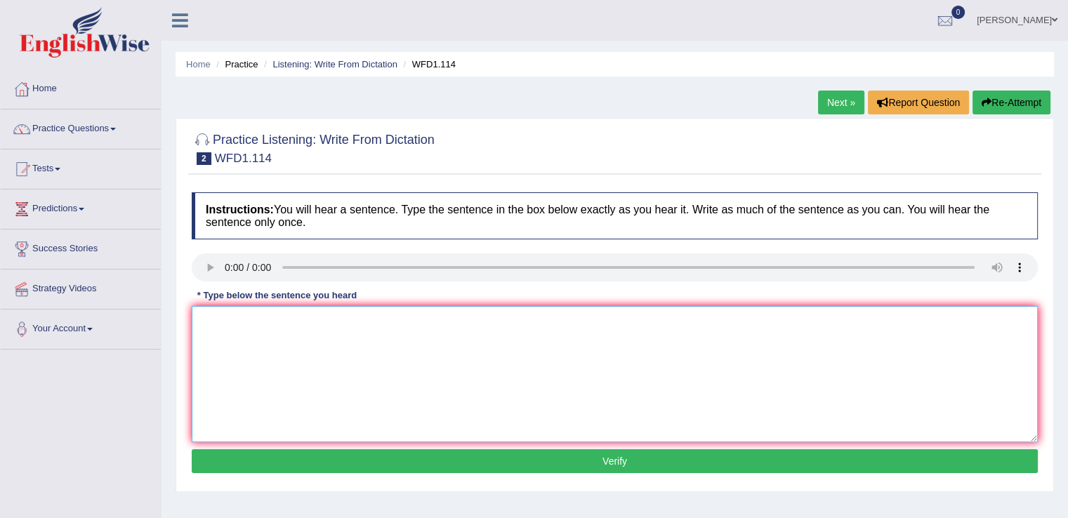
click at [225, 321] on textarea at bounding box center [615, 374] width 846 height 136
click at [423, 320] on textarea "The authors early works are less philosphocal an dmofre experimental." at bounding box center [615, 374] width 846 height 136
click at [439, 319] on textarea "The authors early works are less philosphocal and mofre experimental." at bounding box center [615, 374] width 846 height 136
click at [615, 341] on textarea "The authors early works are less philosphocal and more experimental." at bounding box center [615, 374] width 846 height 136
type textarea "The authors early works are less philosphocal and more experimental."
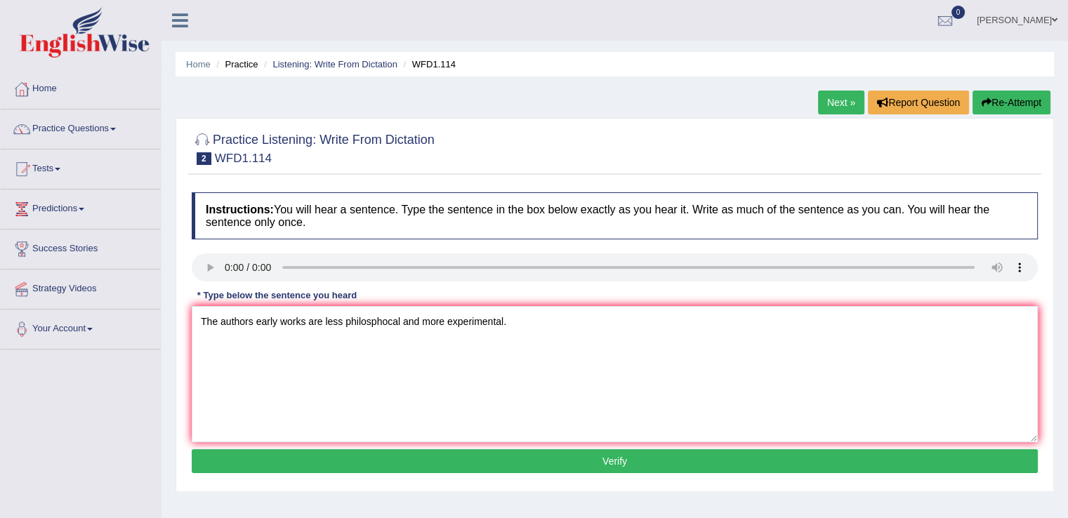
click at [582, 459] on button "Verify" at bounding box center [615, 461] width 846 height 24
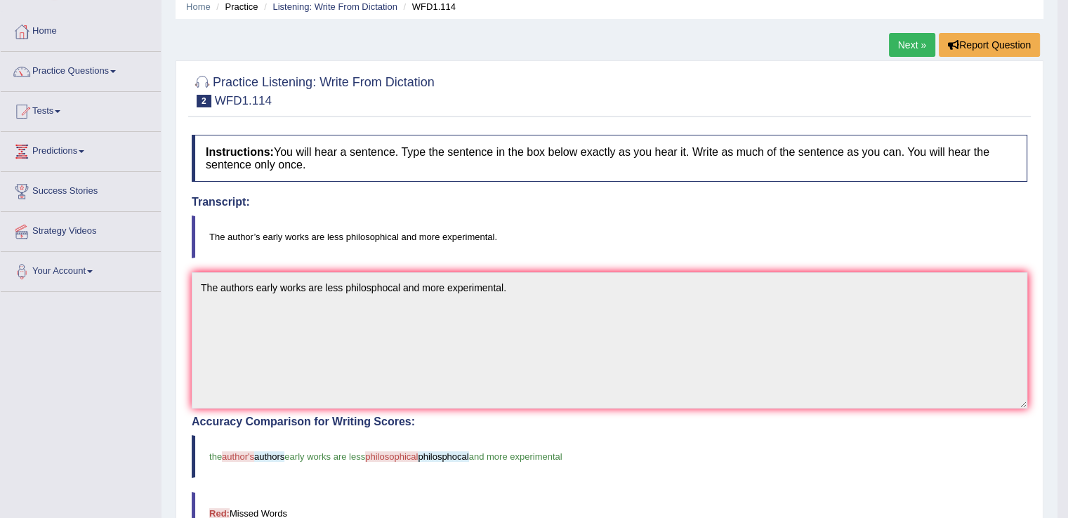
scroll to position [22, 0]
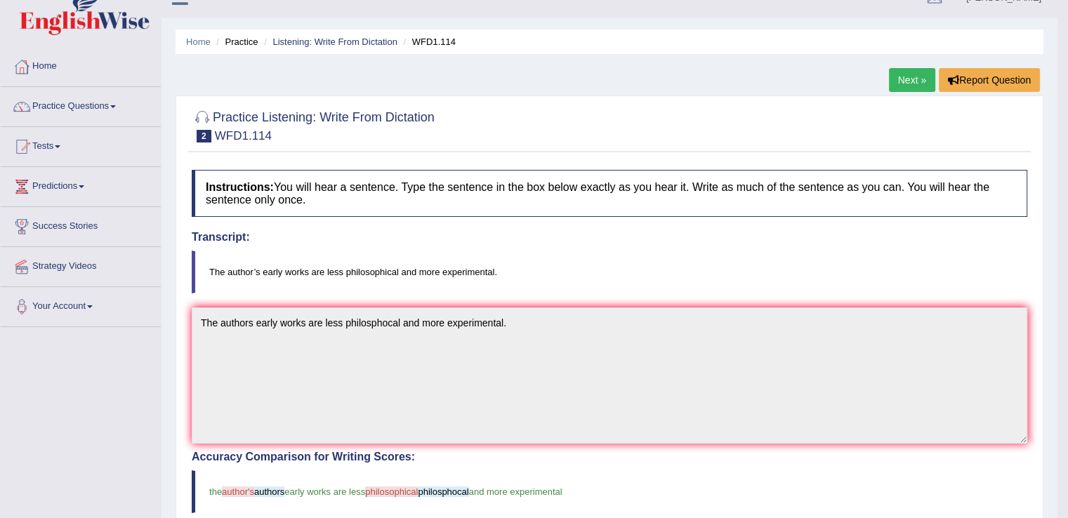
click at [911, 81] on link "Next »" at bounding box center [912, 80] width 46 height 24
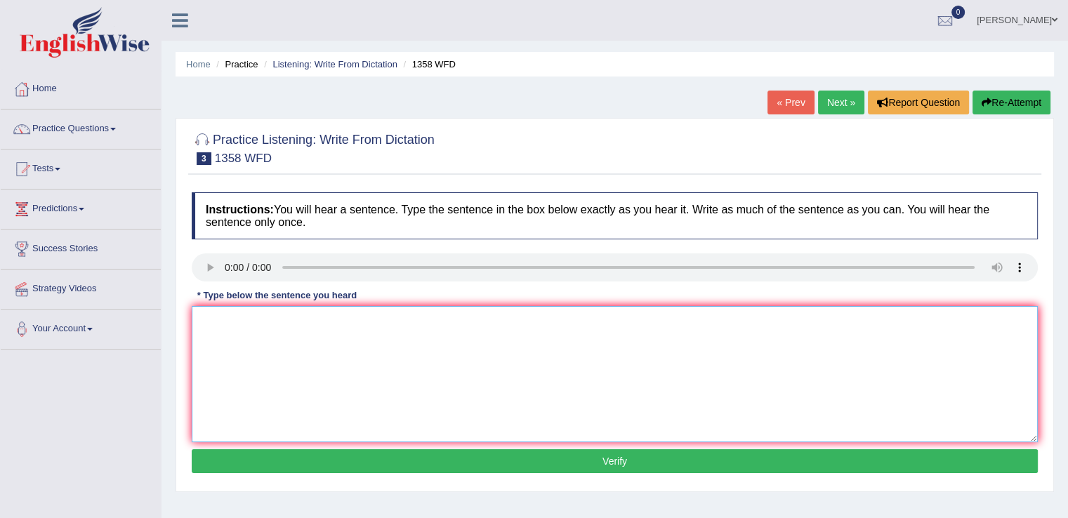
click at [225, 327] on textarea at bounding box center [615, 374] width 846 height 136
type textarea "Communication skills have become very important in recent years."
click at [587, 454] on button "Verify" at bounding box center [615, 461] width 846 height 24
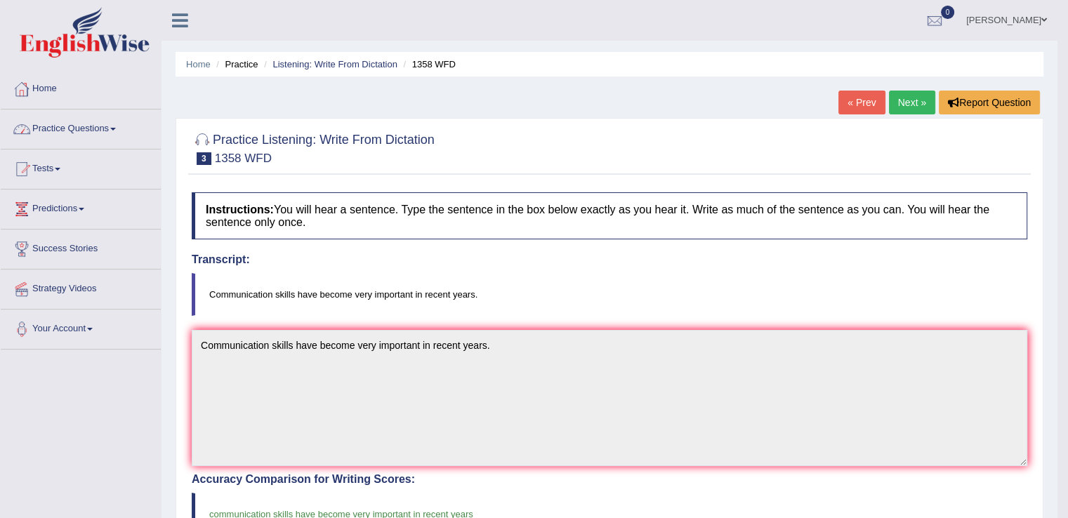
click at [46, 84] on link "Home" at bounding box center [81, 87] width 160 height 35
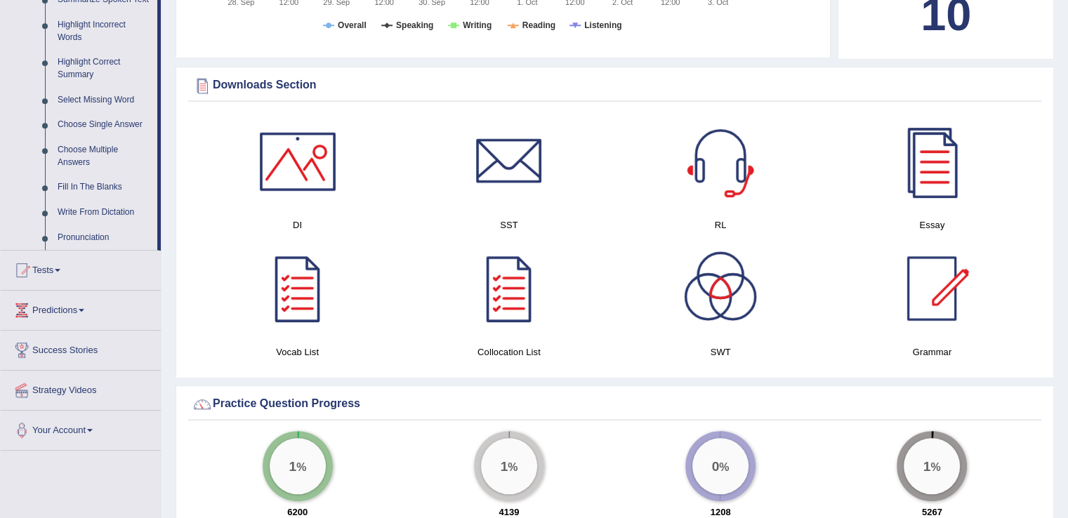
scroll to position [631, 0]
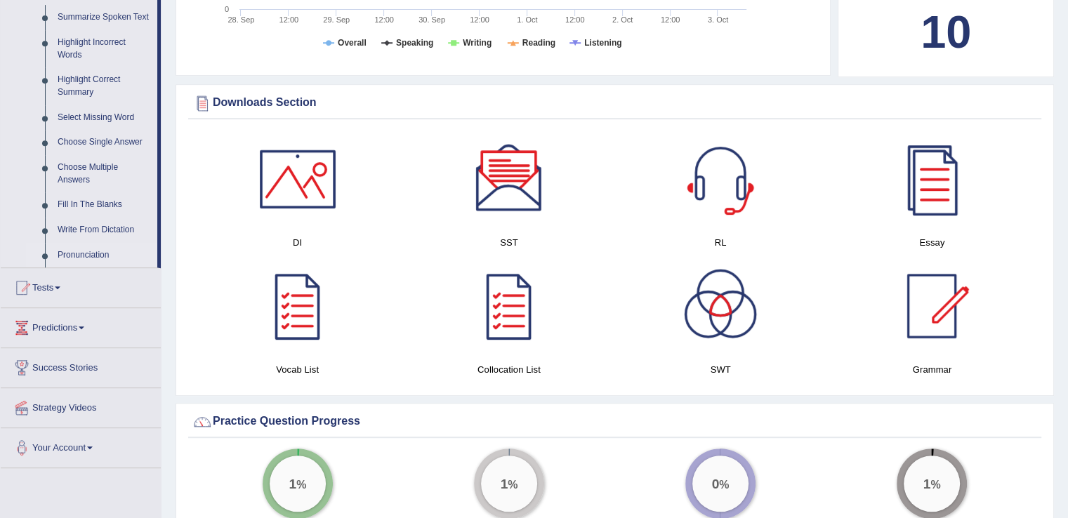
click at [87, 254] on link "Pronunciation" at bounding box center [104, 255] width 106 height 25
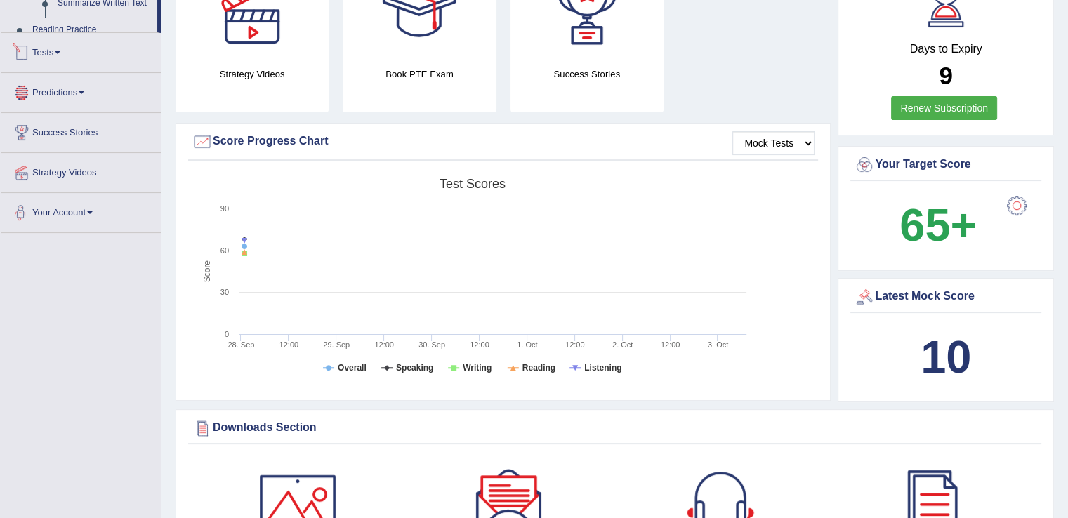
scroll to position [499, 0]
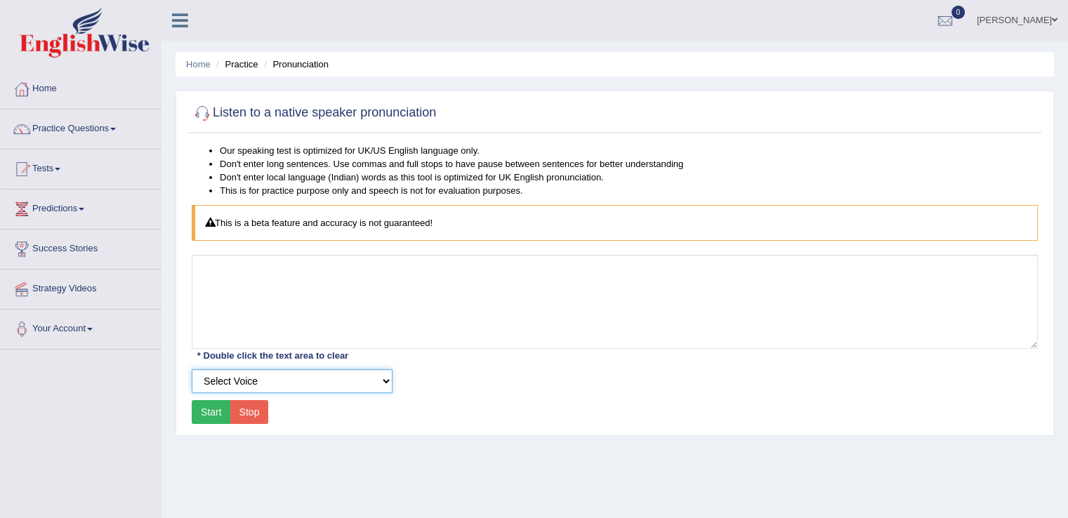
click at [381, 377] on select "Select Voice UK English Female UK English Male" at bounding box center [292, 381] width 201 height 24
click at [192, 369] on select "Select Voice UK English Female UK English Male" at bounding box center [292, 381] width 201 height 24
click at [219, 403] on button "Start" at bounding box center [211, 412] width 39 height 24
click at [214, 407] on button "Start" at bounding box center [211, 412] width 39 height 24
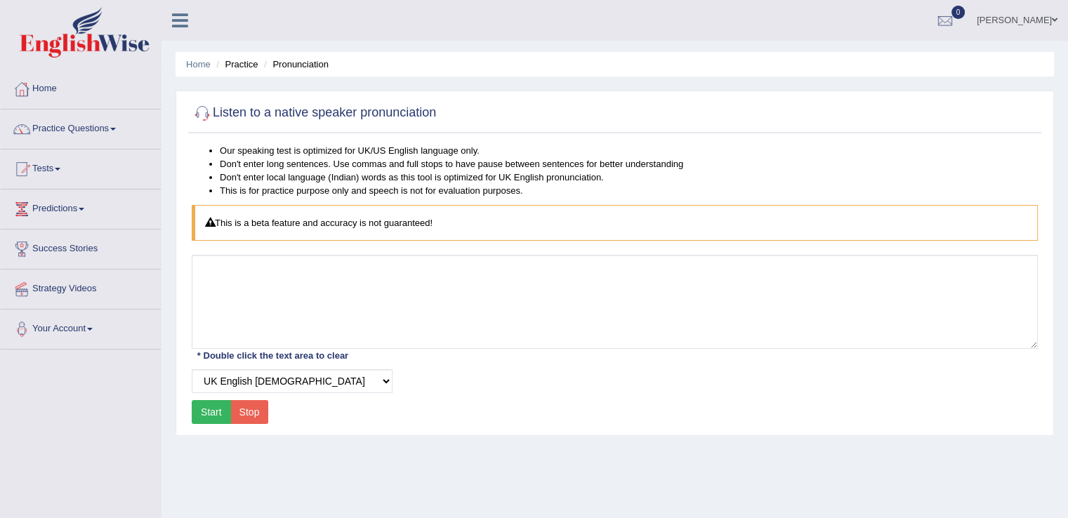
click at [214, 407] on button "Start" at bounding box center [211, 412] width 39 height 24
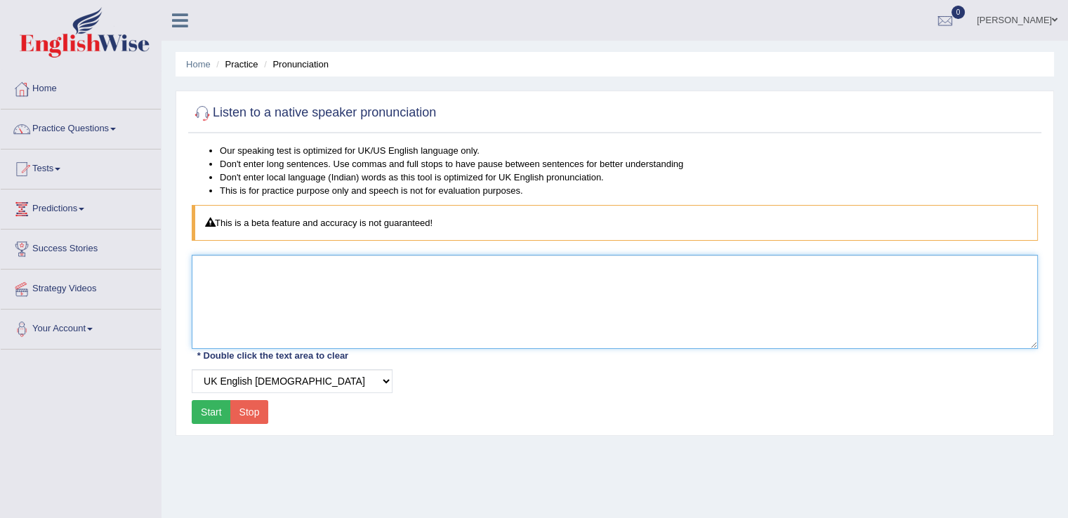
click at [278, 274] on textarea at bounding box center [615, 302] width 846 height 94
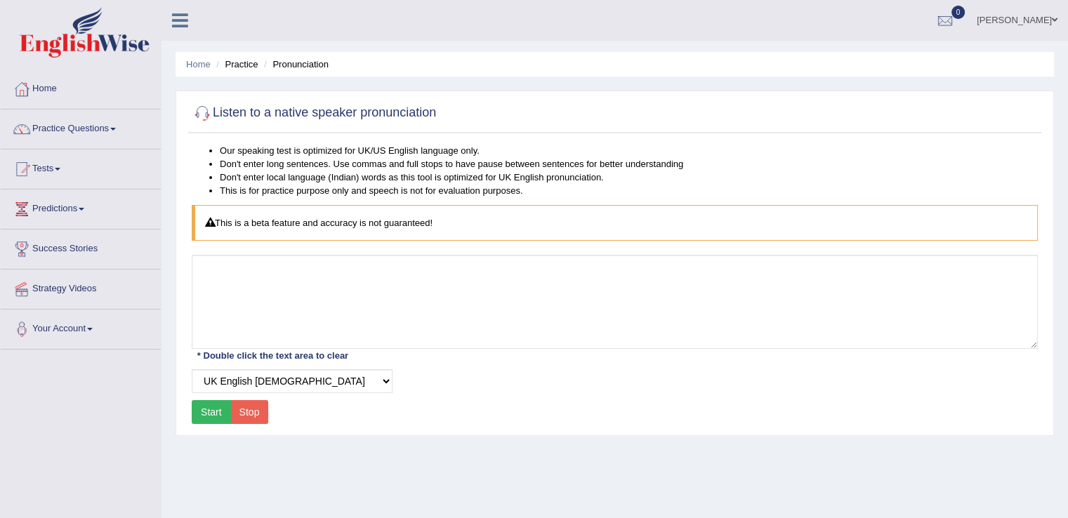
click at [220, 410] on button "Start" at bounding box center [211, 412] width 39 height 24
click at [220, 410] on div "Start Stop" at bounding box center [230, 412] width 77 height 24
click at [220, 410] on button "Start" at bounding box center [211, 412] width 39 height 24
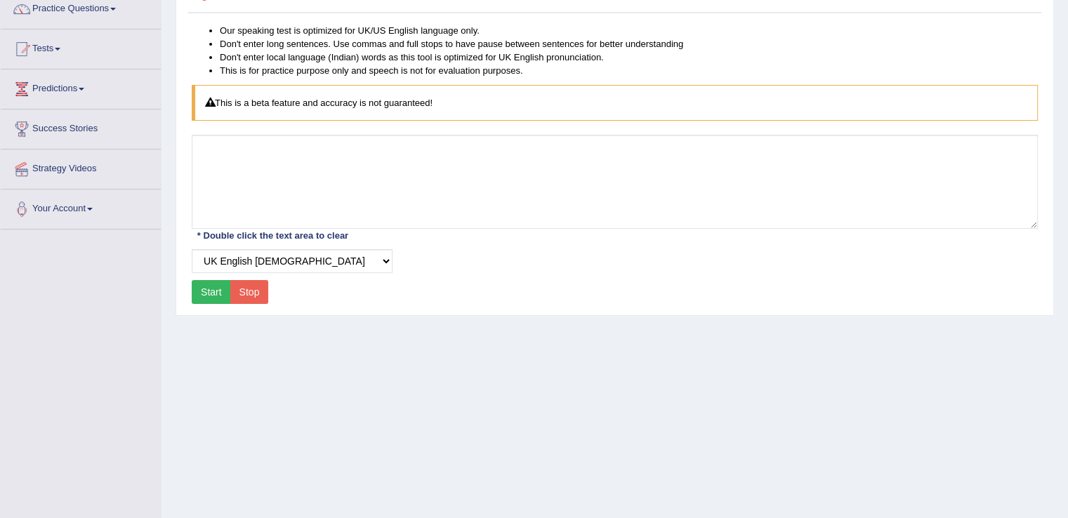
scroll to position [159, 0]
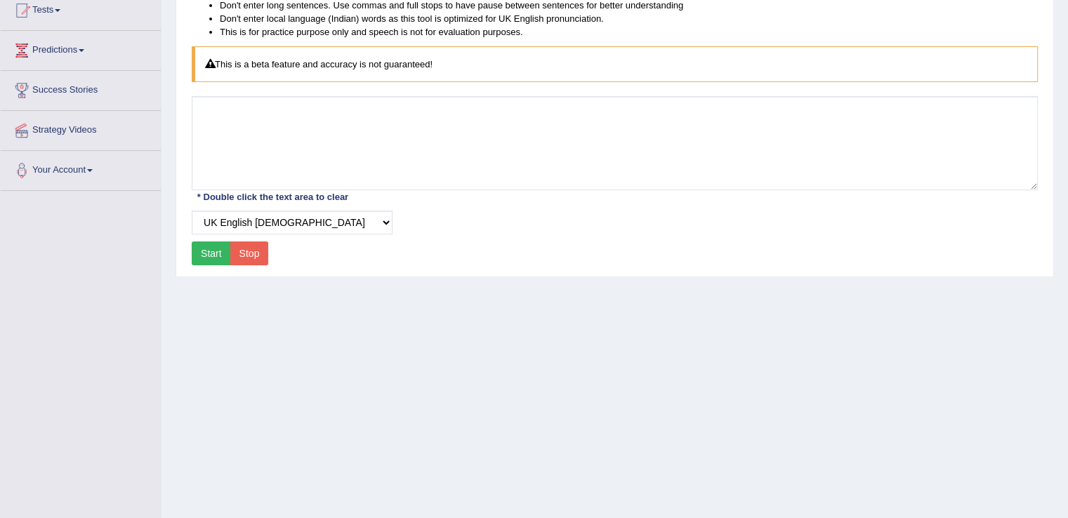
click at [236, 247] on button "Stop" at bounding box center [249, 254] width 39 height 24
click at [244, 248] on button "Stop" at bounding box center [249, 254] width 39 height 24
click at [383, 218] on select "Select Voice UK English Female UK English Male" at bounding box center [292, 223] width 201 height 24
select select "3"
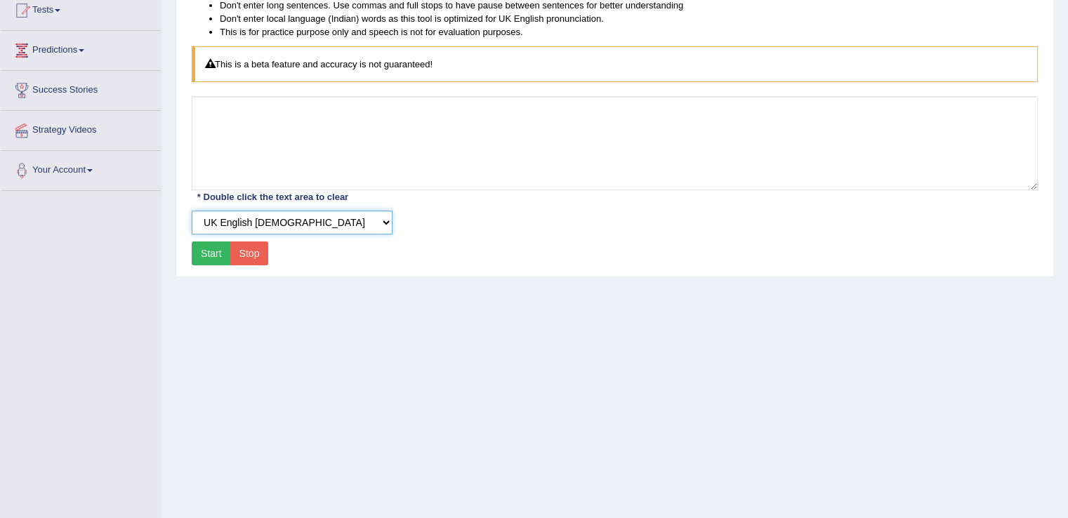
click at [192, 211] on select "Select Voice UK English Female UK English Male" at bounding box center [292, 223] width 201 height 24
click at [214, 253] on button "Start" at bounding box center [211, 254] width 39 height 24
click at [214, 253] on div "Start Stop" at bounding box center [230, 254] width 77 height 24
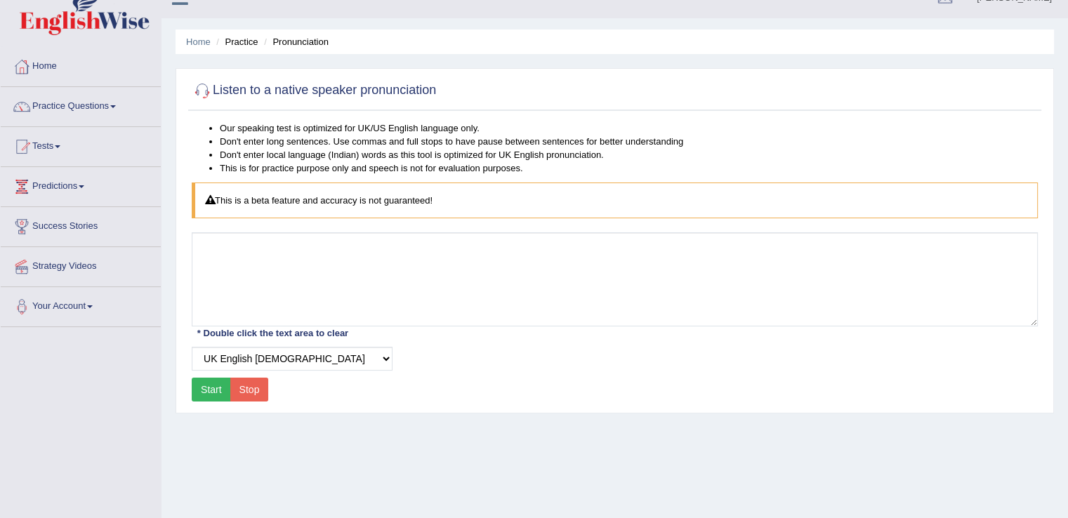
scroll to position [0, 0]
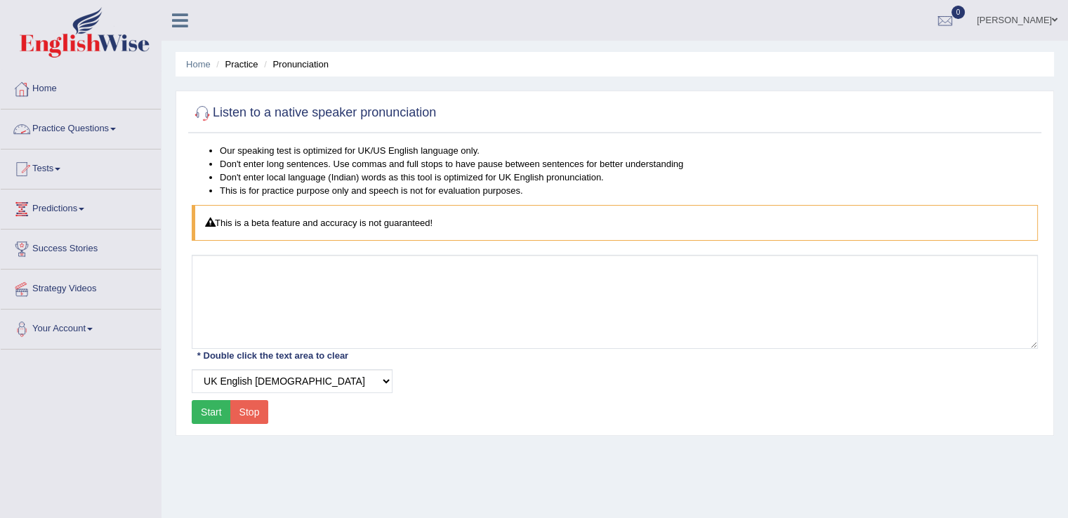
click at [49, 87] on link "Home" at bounding box center [81, 87] width 160 height 35
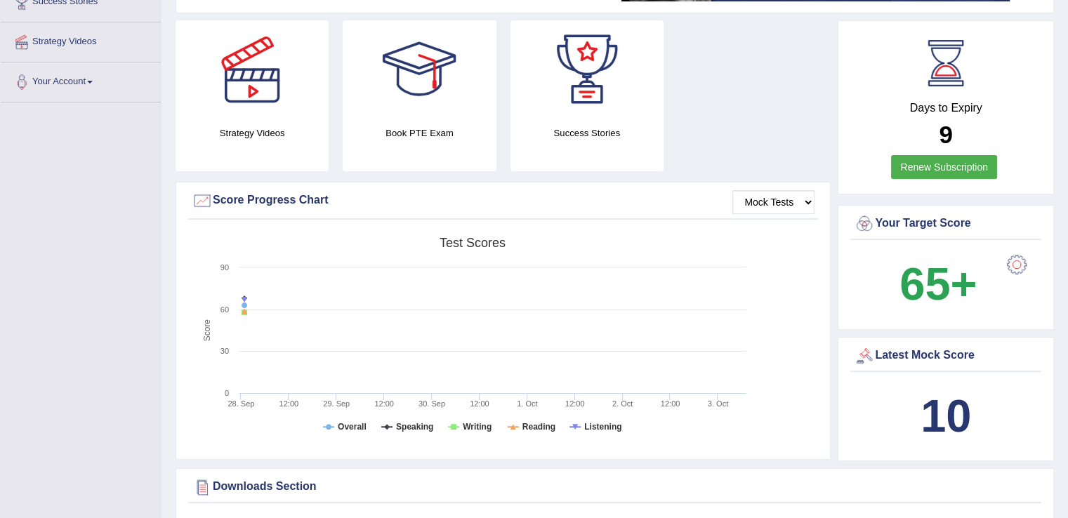
scroll to position [1, 0]
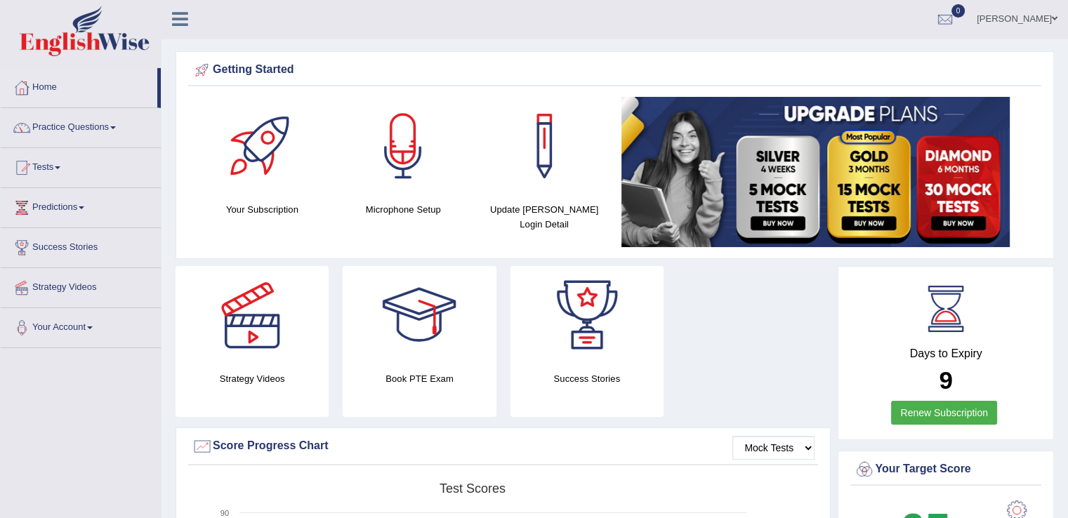
click at [1042, 129] on html "Toggle navigation Home Practice Questions Speaking Practice Read Aloud Repeat S…" at bounding box center [534, 258] width 1068 height 518
click at [115, 133] on link "Practice Questions" at bounding box center [81, 125] width 160 height 35
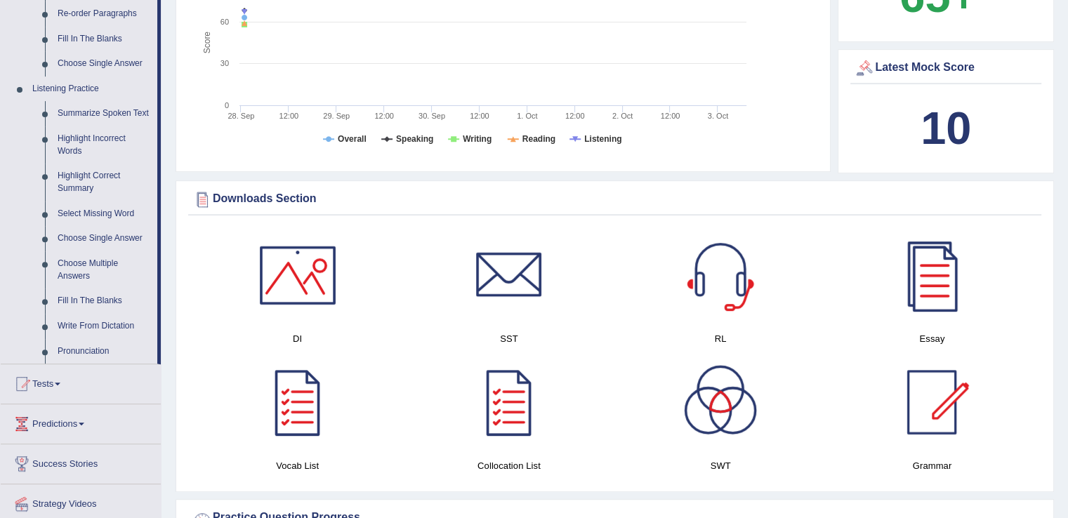
scroll to position [537, 0]
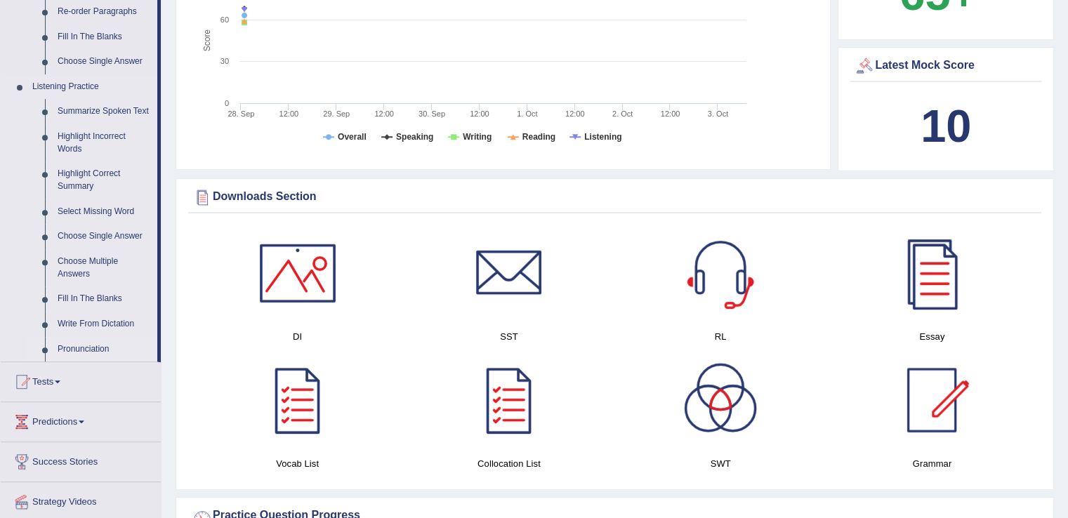
click at [86, 343] on link "Pronunciation" at bounding box center [104, 349] width 106 height 25
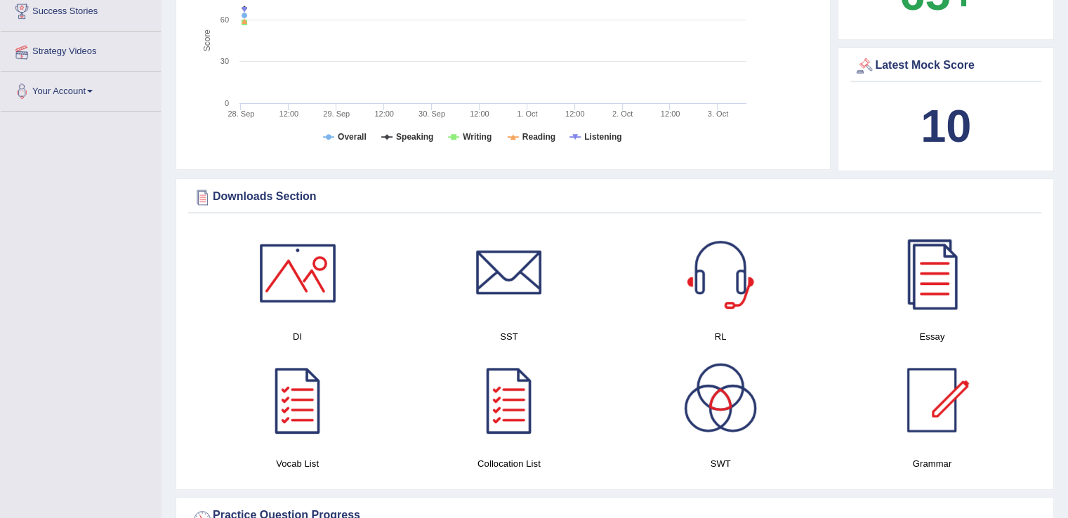
scroll to position [244, 0]
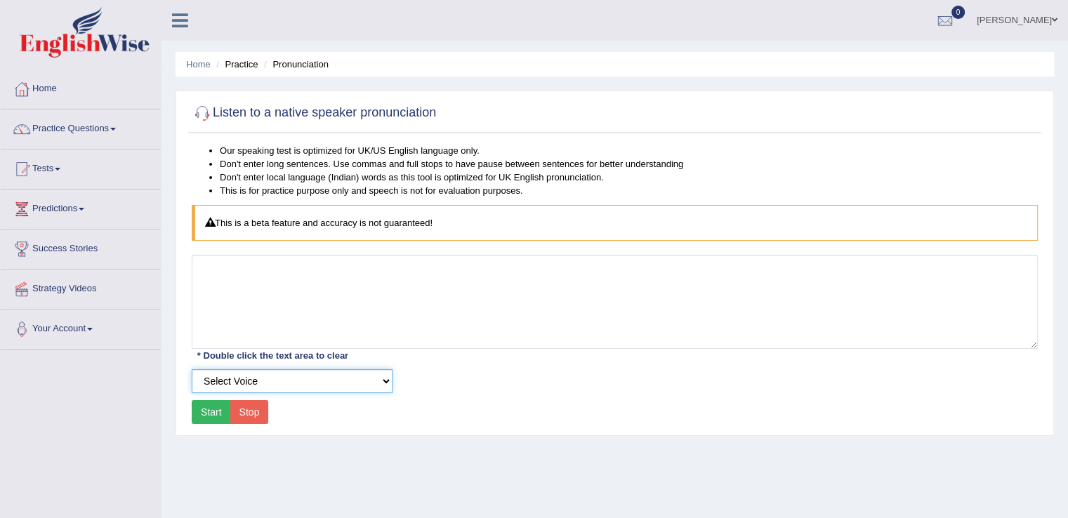
click at [381, 372] on select "Select Voice UK English [DEMOGRAPHIC_DATA] UK English [DEMOGRAPHIC_DATA]" at bounding box center [292, 381] width 201 height 24
select select "5"
click at [192, 369] on select "Select Voice UK English [DEMOGRAPHIC_DATA] UK English [DEMOGRAPHIC_DATA]" at bounding box center [292, 381] width 201 height 24
click at [224, 416] on button "Start" at bounding box center [211, 412] width 39 height 24
click at [224, 416] on div "Start Stop" at bounding box center [230, 412] width 77 height 24
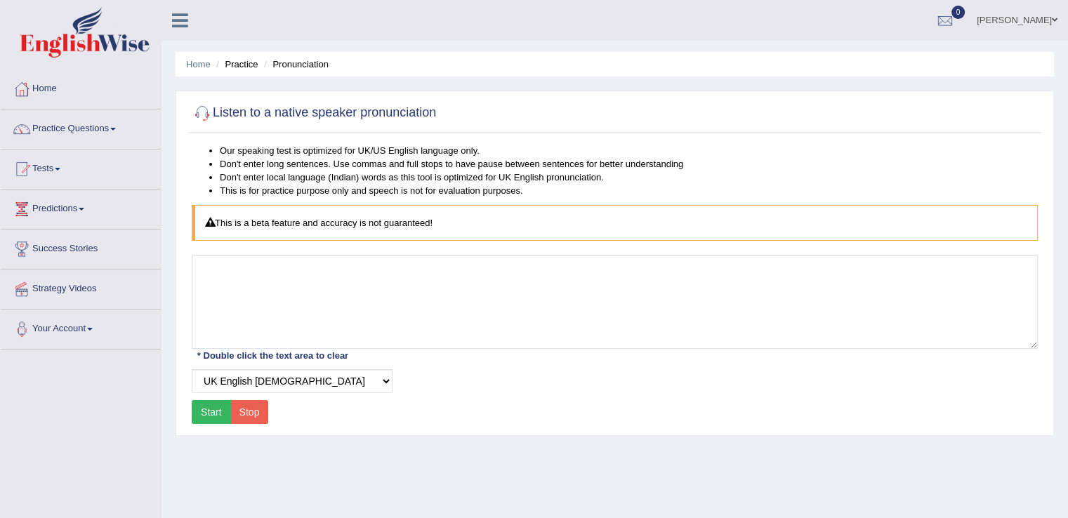
click at [224, 416] on button "Start" at bounding box center [211, 412] width 39 height 24
click at [48, 93] on link "Home" at bounding box center [81, 87] width 160 height 35
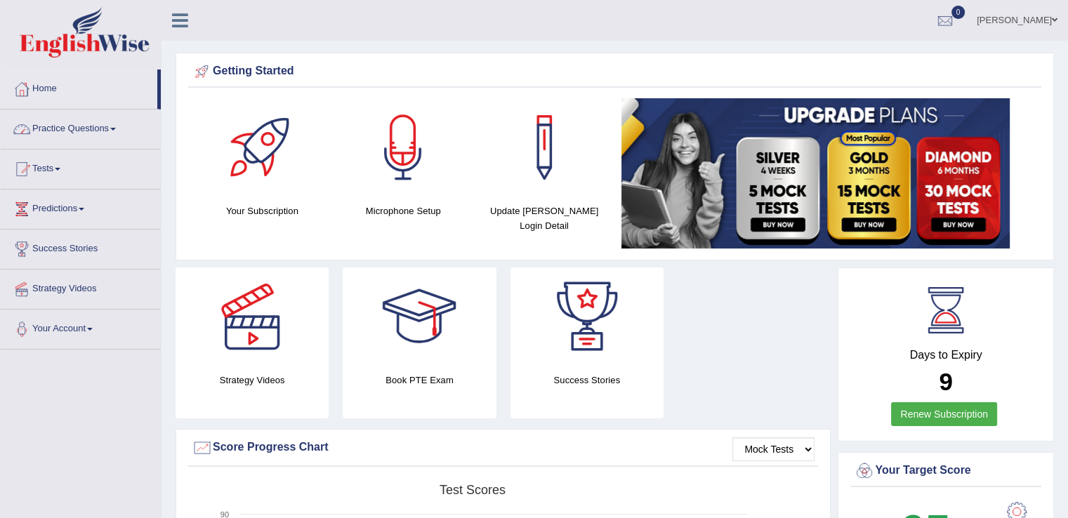
click at [116, 128] on span at bounding box center [113, 129] width 6 height 3
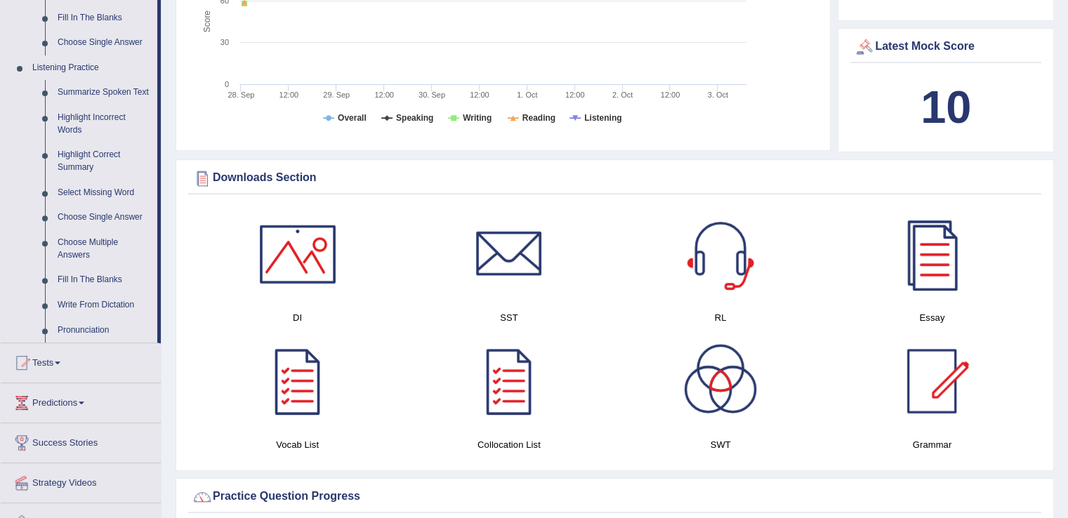
scroll to position [561, 0]
